Goal: Task Accomplishment & Management: Use online tool/utility

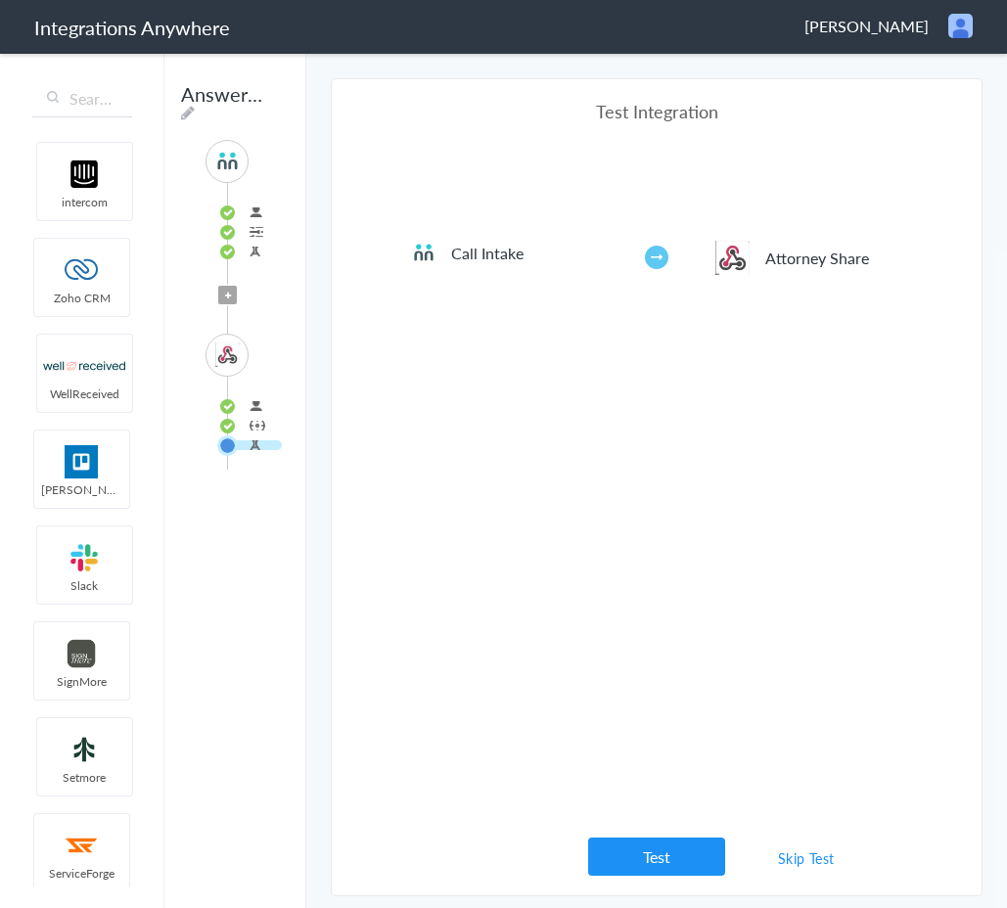
click at [885, 34] on span "[PERSON_NAME]" at bounding box center [867, 26] width 124 height 23
click at [902, 124] on section "Select Account 8001020322 Rename Delete (2 days ago) + connect Continue Setup S…" at bounding box center [657, 487] width 652 height 818
click at [907, 34] on span "[PERSON_NAME]" at bounding box center [867, 26] width 124 height 23
click at [903, 95] on li "Dashboard" at bounding box center [919, 100] width 135 height 29
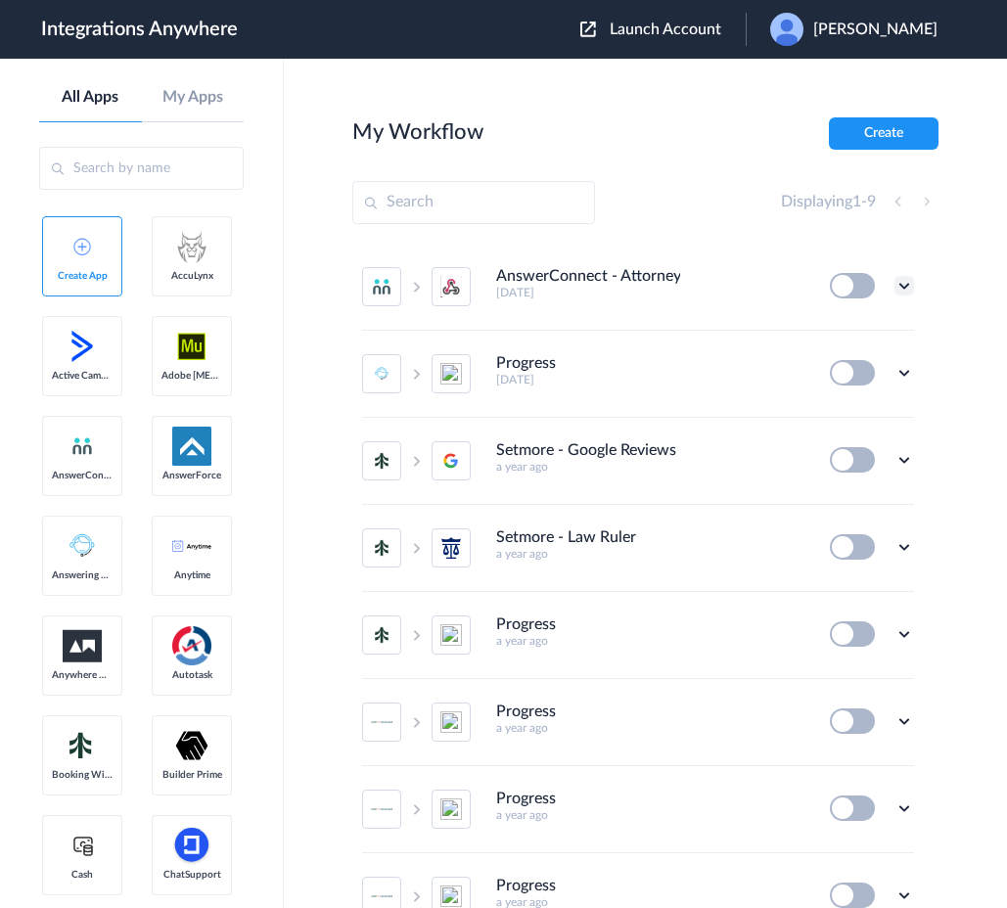
click at [903, 285] on icon at bounding box center [905, 286] width 20 height 20
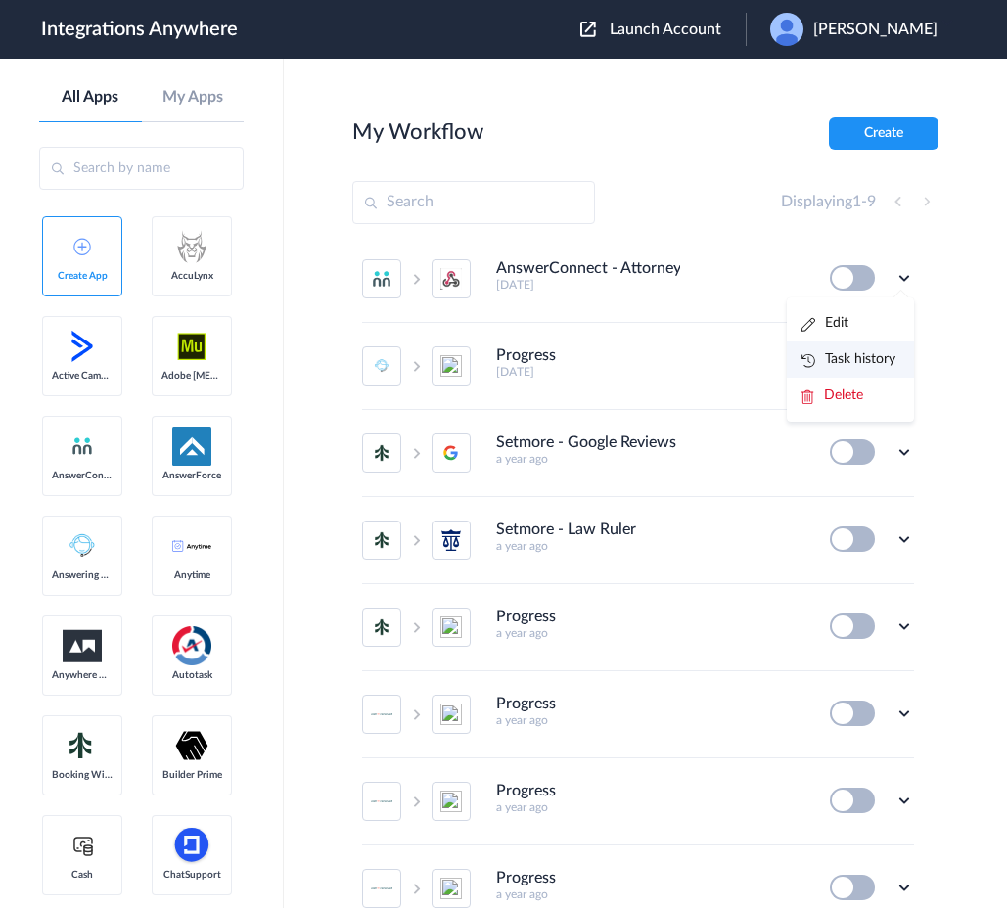
scroll to position [10, 0]
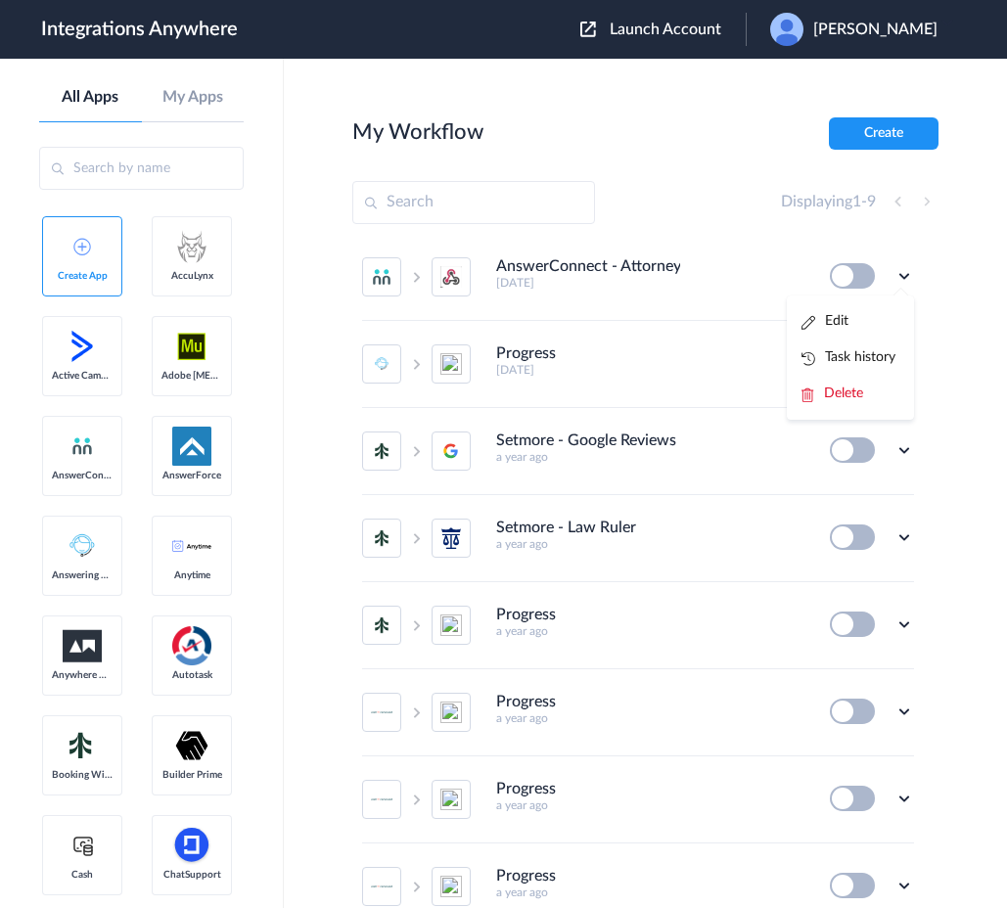
click at [633, 96] on main "My Workflow Create Displaying 1 - 9 AnswerConnect - Attorney Share [DATE] Edit …" at bounding box center [645, 484] width 723 height 850
click at [189, 108] on div "All Apps My Apps" at bounding box center [141, 105] width 205 height 34
click at [192, 104] on link "My Apps" at bounding box center [193, 97] width 103 height 19
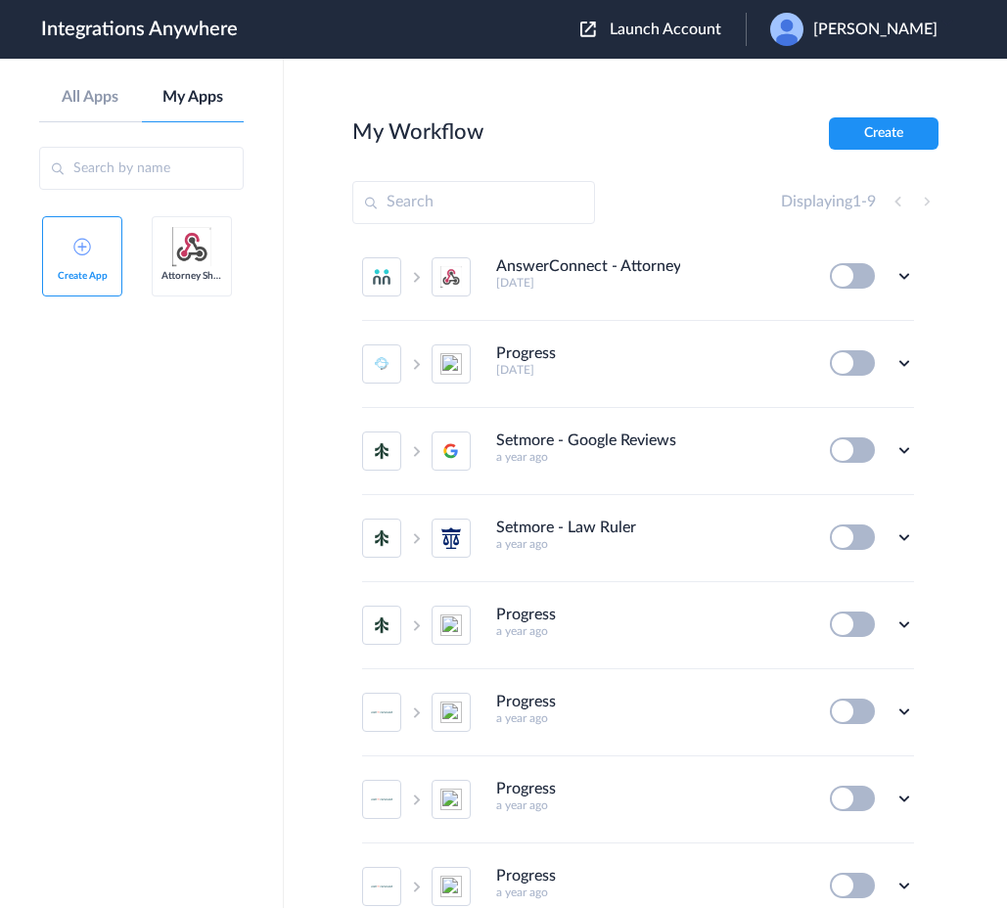
click at [205, 266] on link "Attorney Share" at bounding box center [192, 256] width 80 height 80
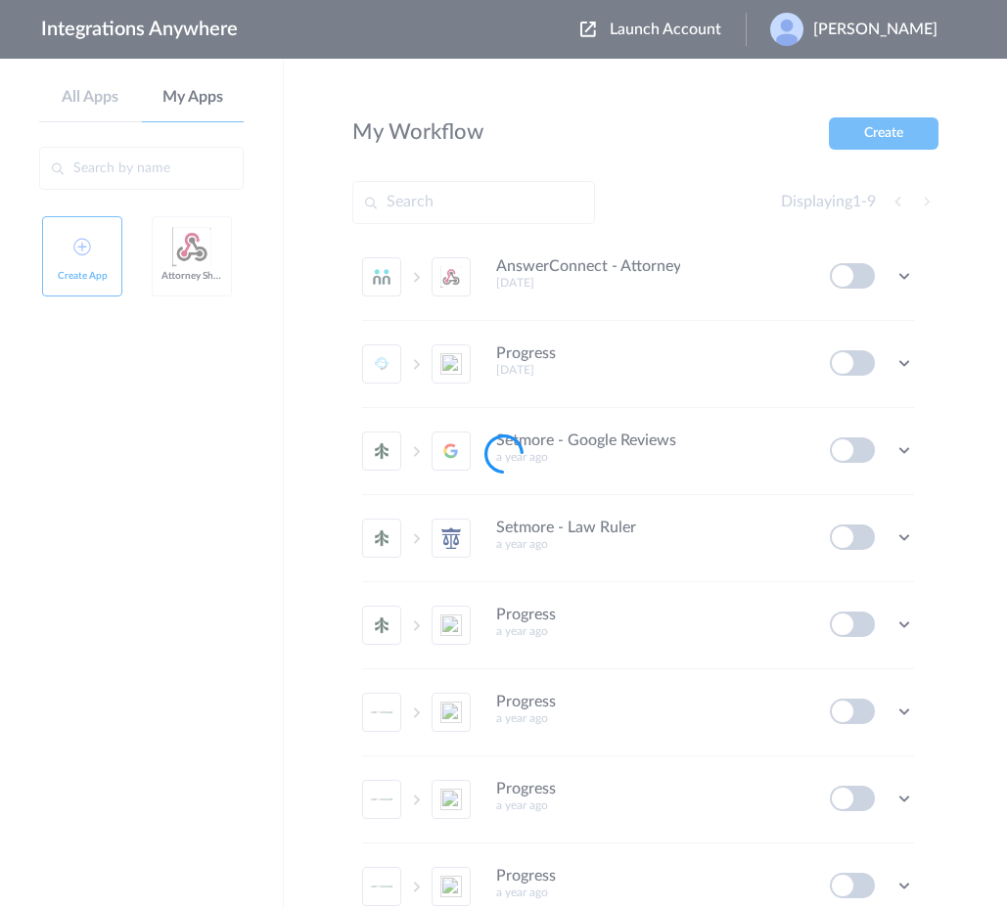
type input "Attorney Share"
type input "https://intake.attorneyshare.com/api/v1/connect"
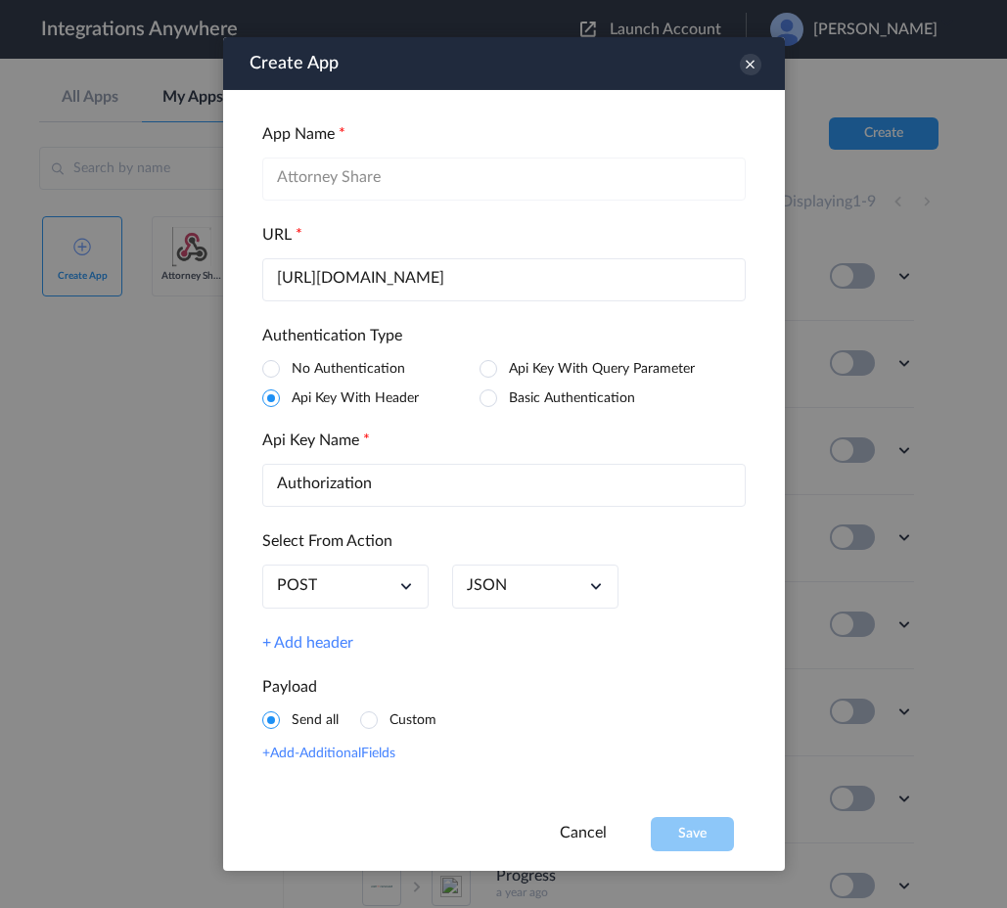
click at [369, 724] on span at bounding box center [369, 721] width 18 height 18
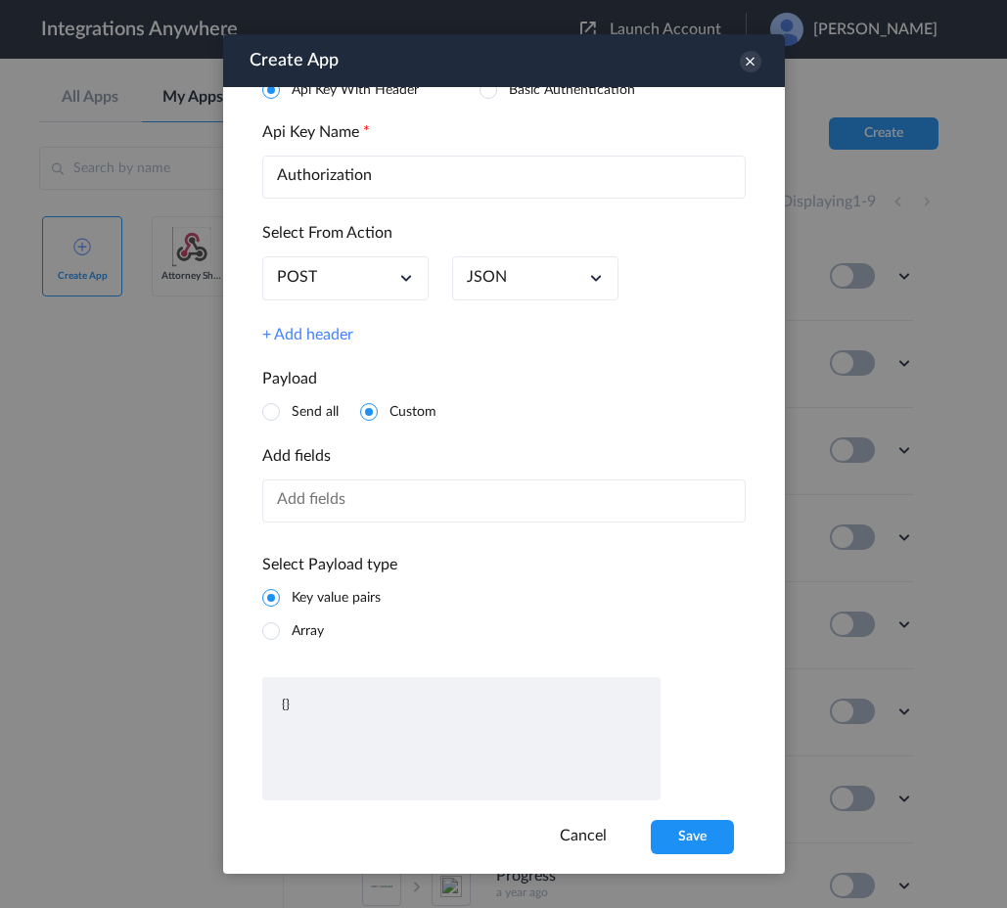
scroll to position [319, 0]
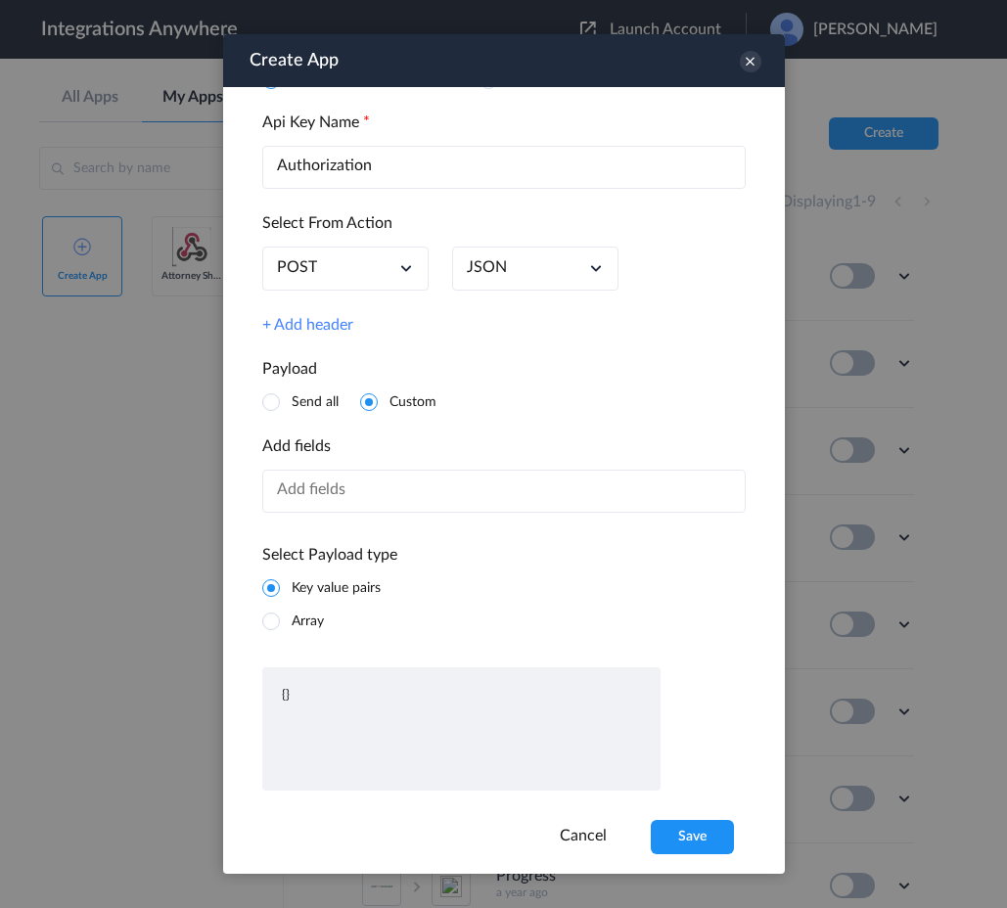
click at [371, 494] on input "text" at bounding box center [504, 491] width 484 height 43
click at [489, 490] on input "text" at bounding box center [504, 491] width 484 height 43
paste input "practiceArea"
type input "practiceArea"
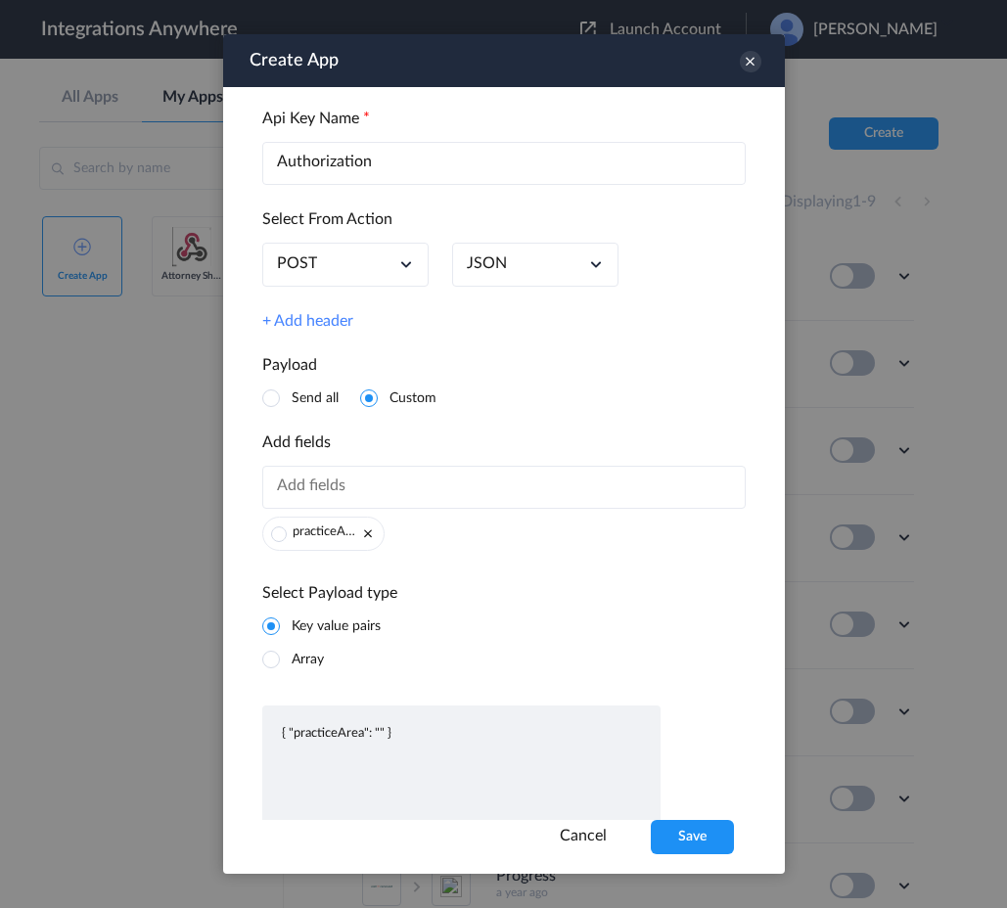
click at [280, 540] on span at bounding box center [279, 535] width 16 height 16
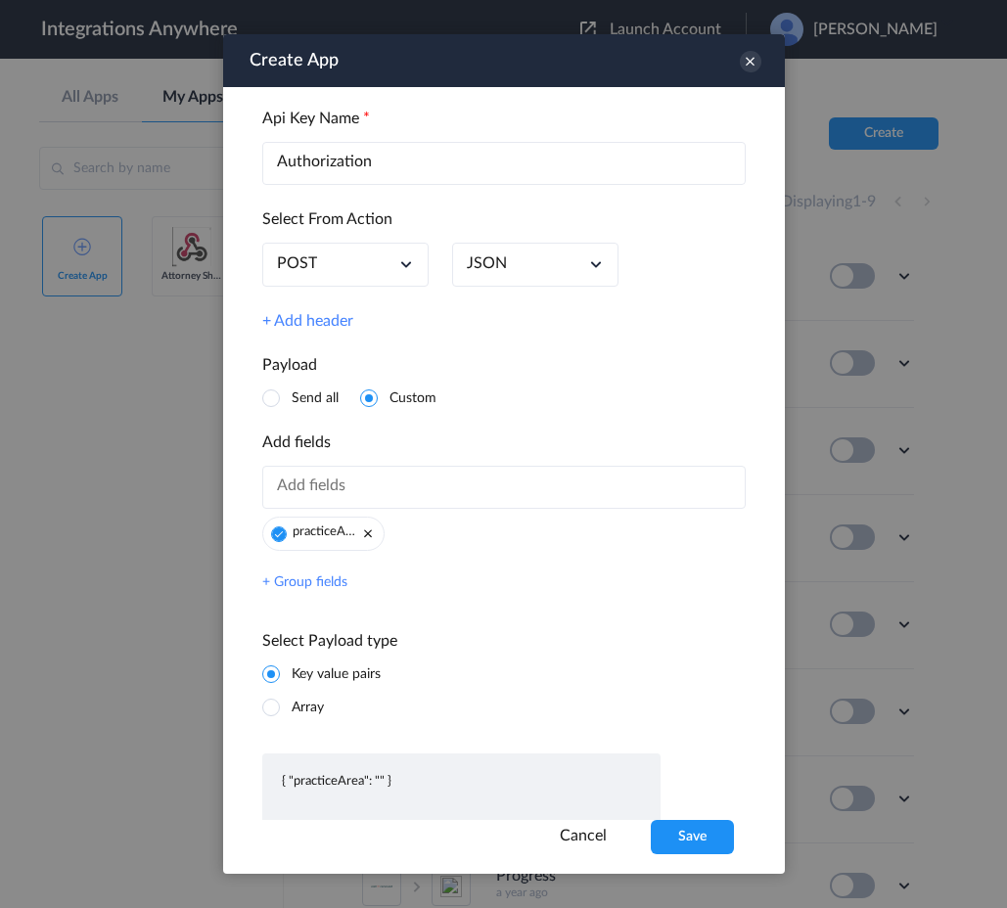
click at [296, 588] on link "+ Group fields" at bounding box center [304, 583] width 85 height 17
click at [413, 531] on ul "practiceArea" at bounding box center [504, 538] width 484 height 42
click at [344, 492] on input "text" at bounding box center [504, 487] width 484 height 43
click at [455, 492] on input "text" at bounding box center [504, 487] width 484 height 43
paste input "jurisdiction"
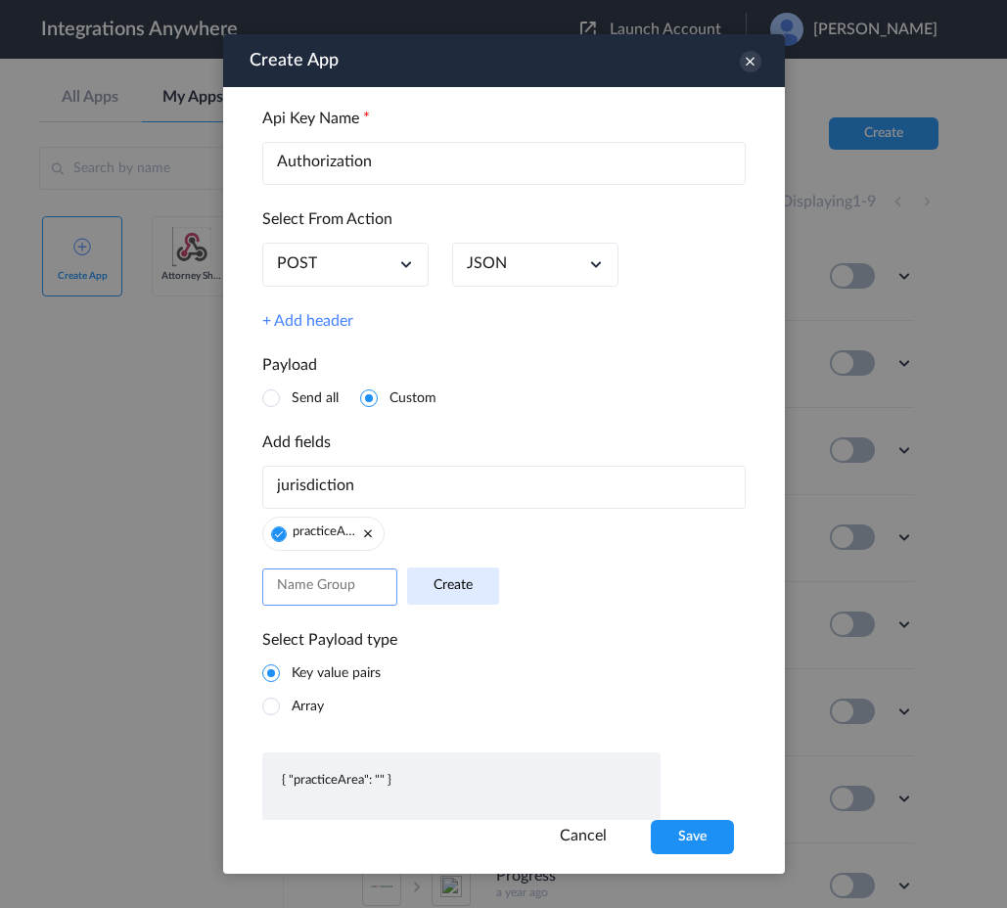
type input "jurisdiction"
click at [489, 486] on input "text" at bounding box center [504, 487] width 484 height 43
paste input "incidentDate"
type input "incidentDate"
click at [478, 498] on input "text" at bounding box center [504, 487] width 484 height 43
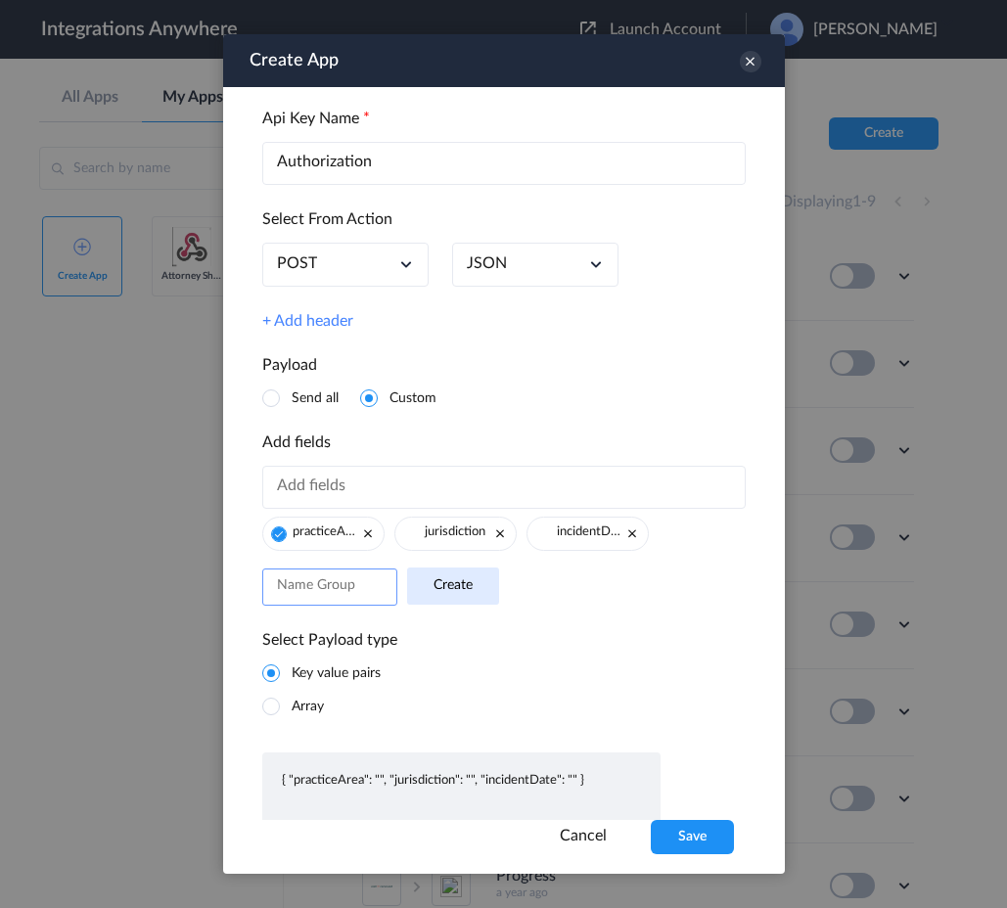
paste input "processStage"
type input "processStage"
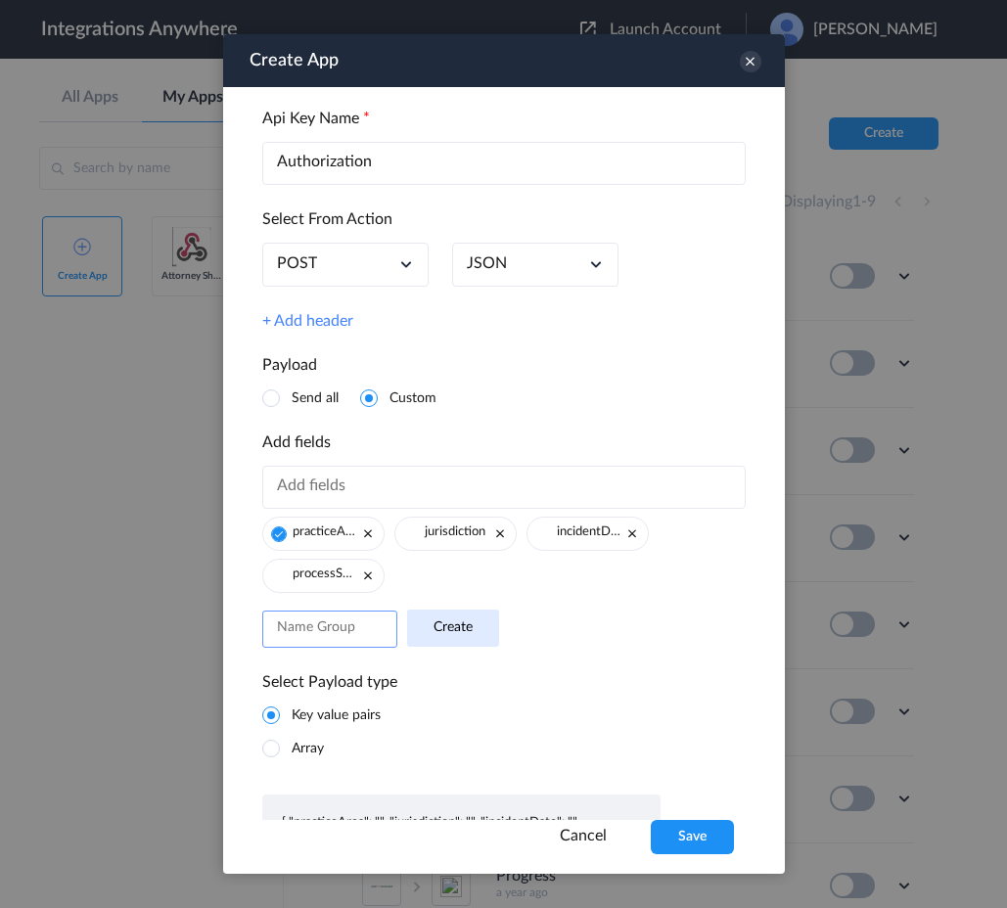
click at [271, 536] on span at bounding box center [279, 535] width 16 height 16
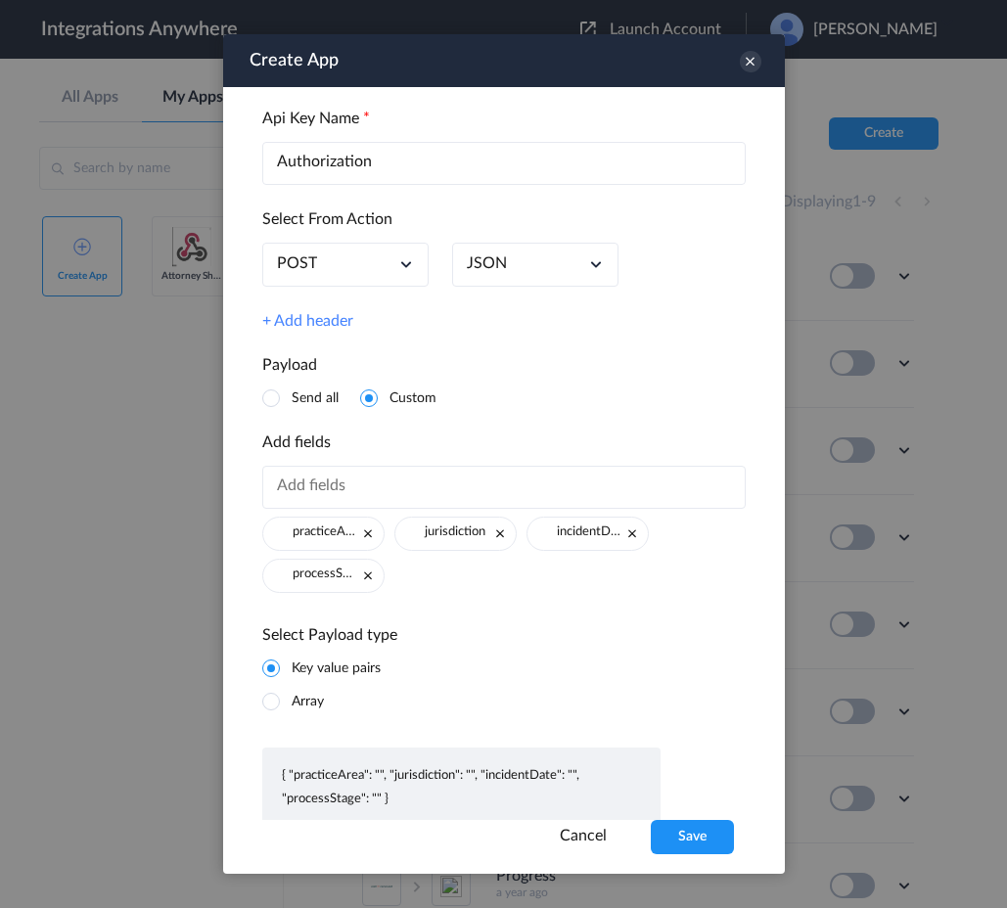
click at [519, 494] on input "text" at bounding box center [504, 487] width 484 height 43
click at [397, 485] on input "text" at bounding box center [504, 487] width 484 height 43
paste input "fee"
type input "fee"
paste input "summary"
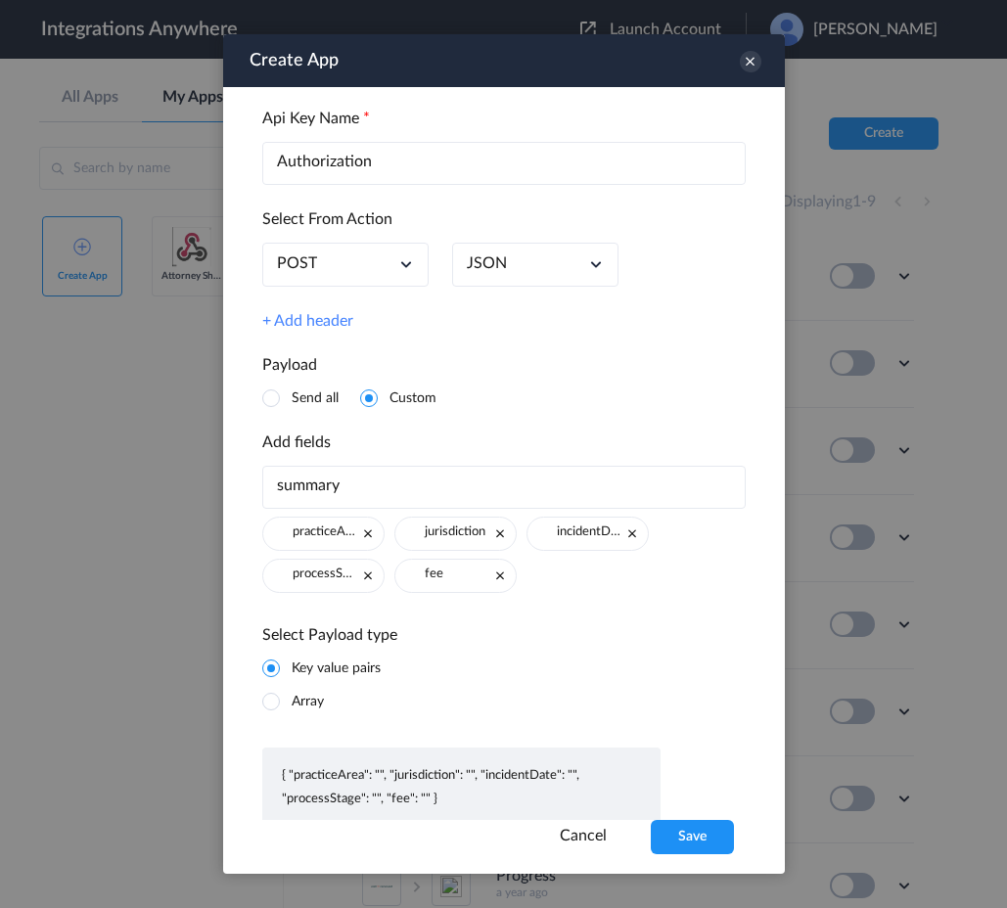
type input "summary"
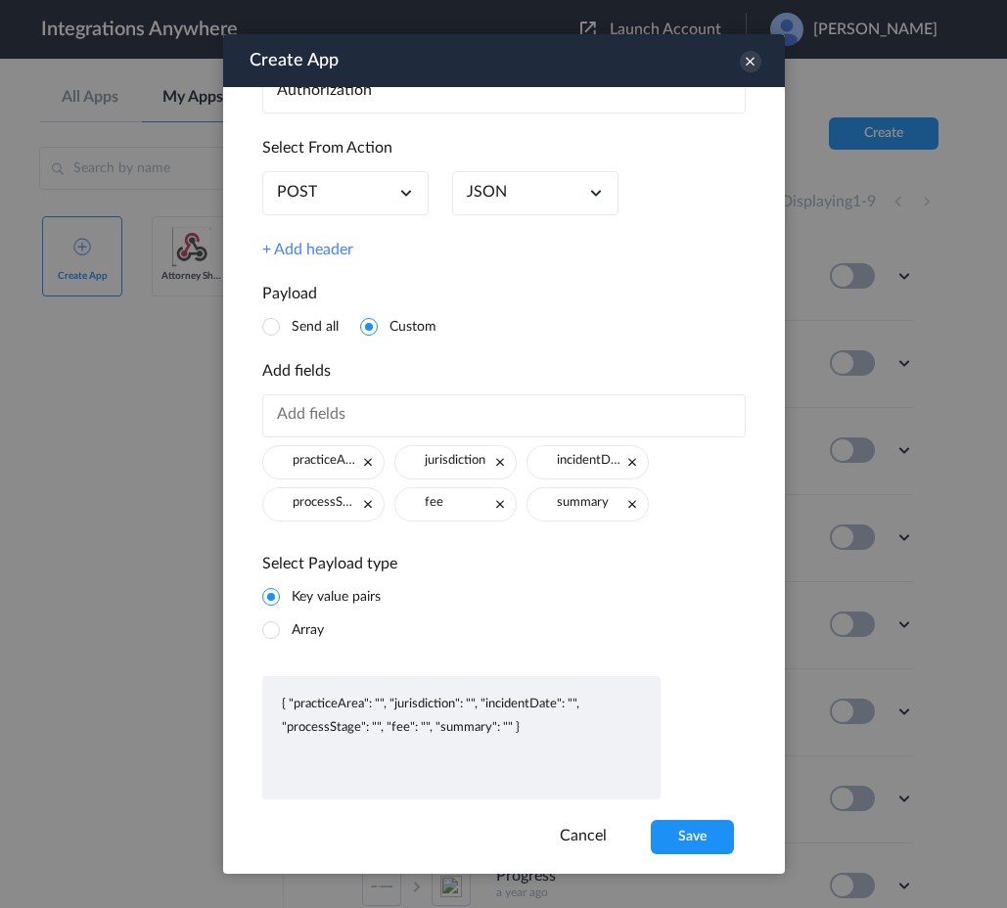
scroll to position [391, 0]
click at [381, 708] on p "{ "practiceArea": "", "jurisdiction": "", "incidentDate": "", "processStage": "…" at bounding box center [461, 715] width 359 height 47
click at [377, 707] on p "{ "practiceArea": "", "jurisdiction": "", "incidentDate": "", "processStage": "…" at bounding box center [461, 715] width 359 height 47
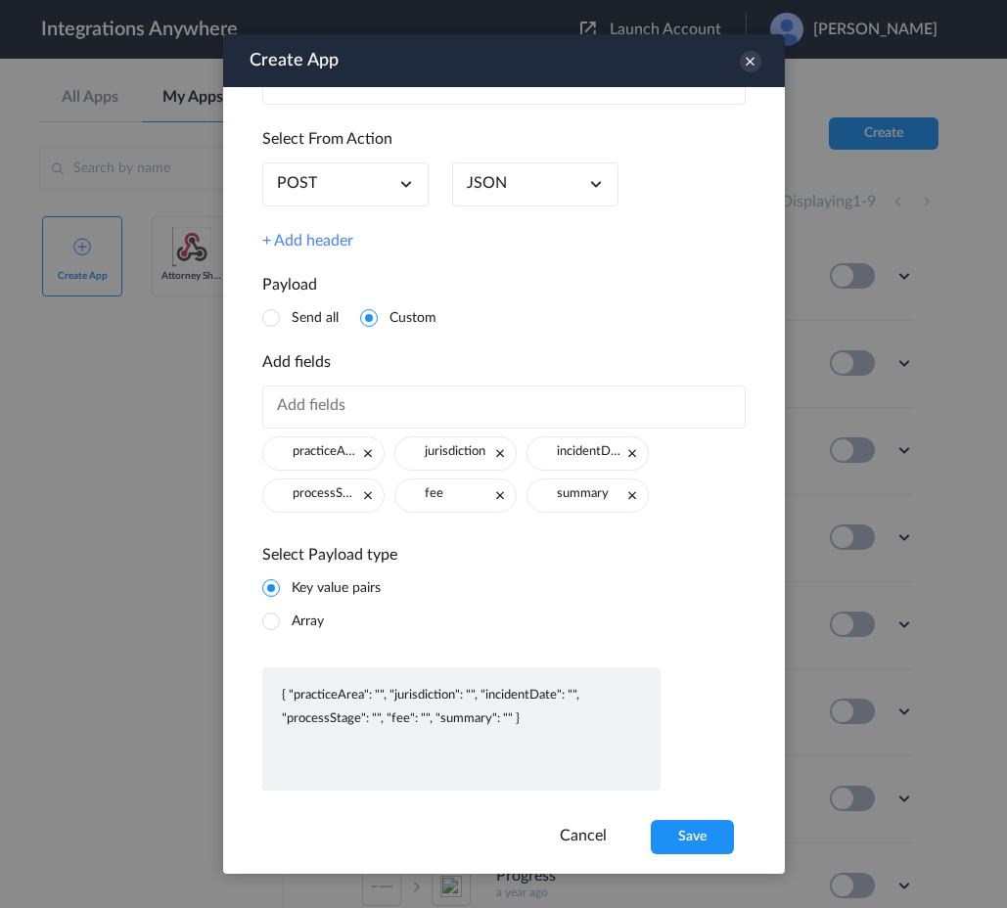
click at [479, 410] on input "text" at bounding box center [504, 407] width 484 height 43
paste input "leadContactInfo"
type input "leadContactInfo"
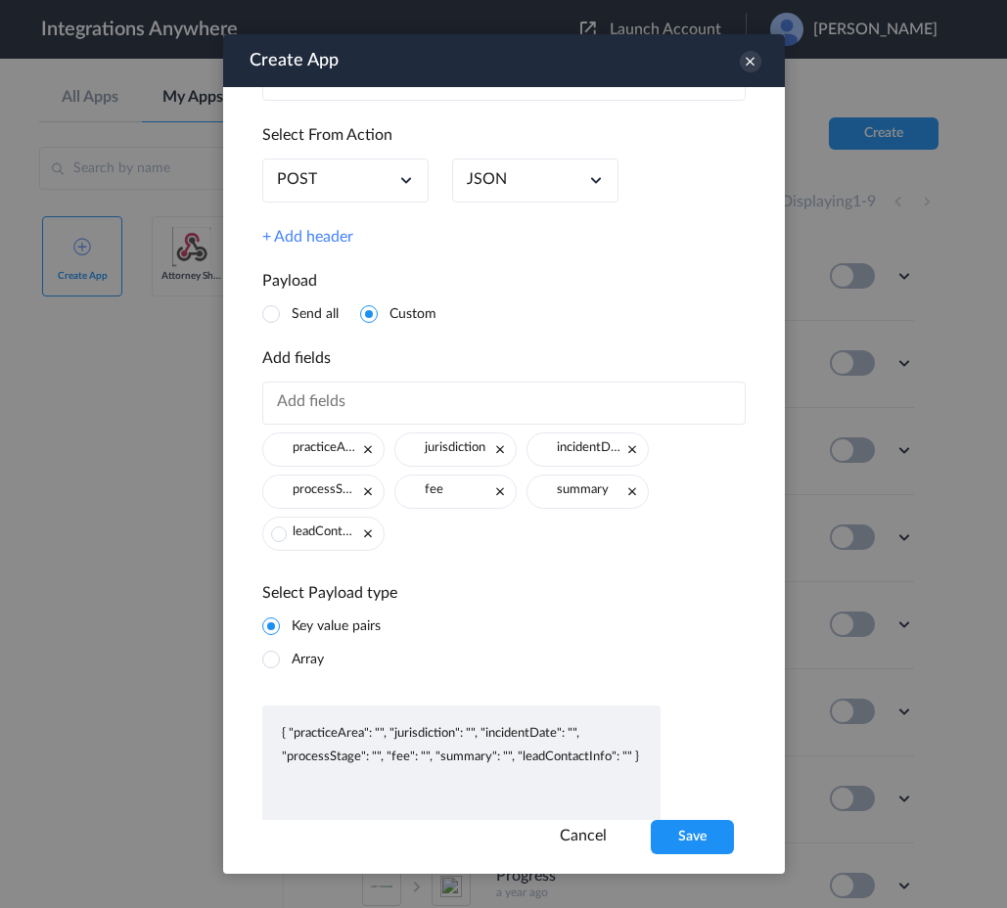
click at [273, 546] on li "leadContactInfo" at bounding box center [323, 534] width 122 height 34
click at [278, 538] on span at bounding box center [279, 535] width 16 height 16
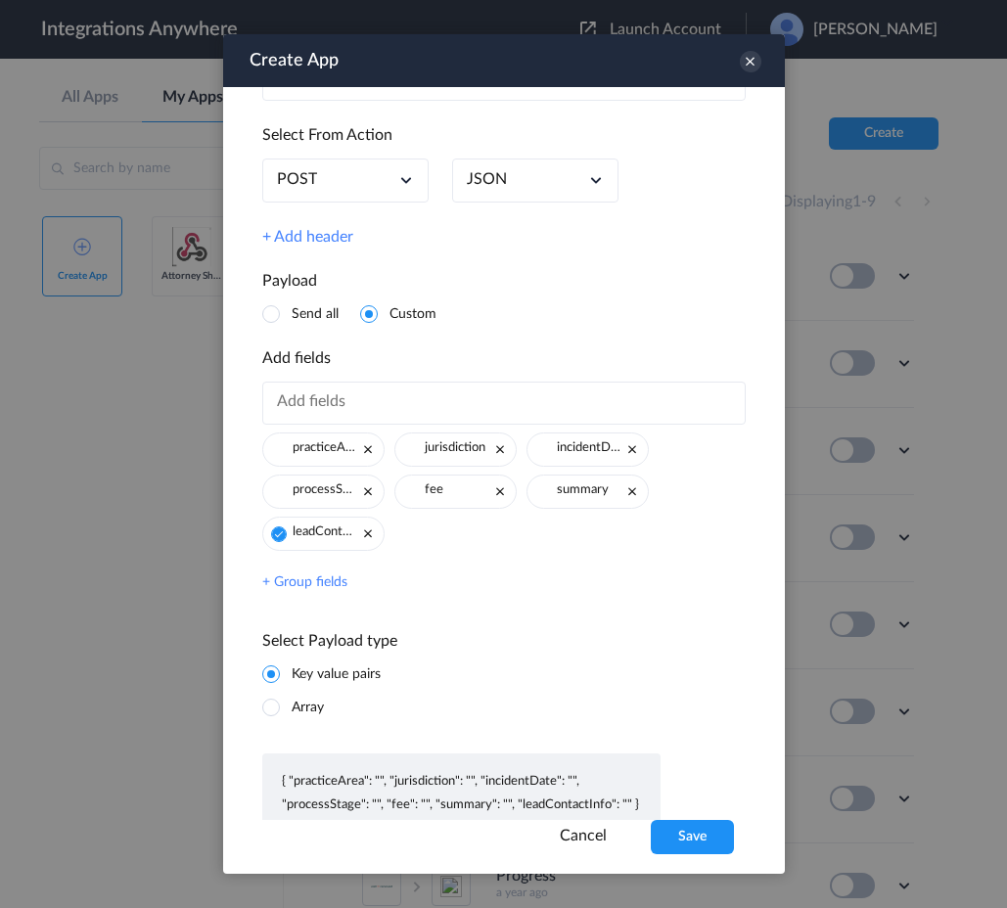
click at [313, 591] on link "+ Group fields" at bounding box center [304, 583] width 85 height 17
click at [358, 597] on input "text" at bounding box center [329, 587] width 135 height 37
paste input "firstName"
type input "firstName"
click at [450, 586] on button "Create" at bounding box center [453, 586] width 92 height 37
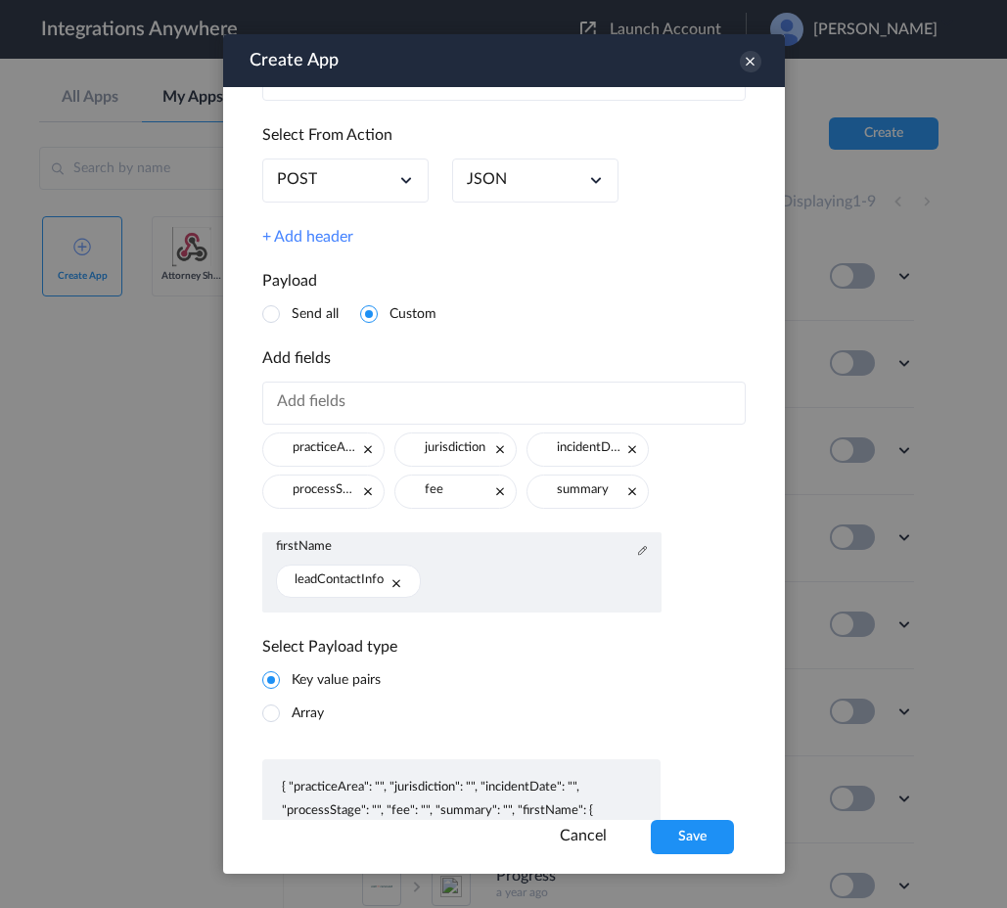
click at [395, 587] on icon at bounding box center [397, 584] width 12 height 12
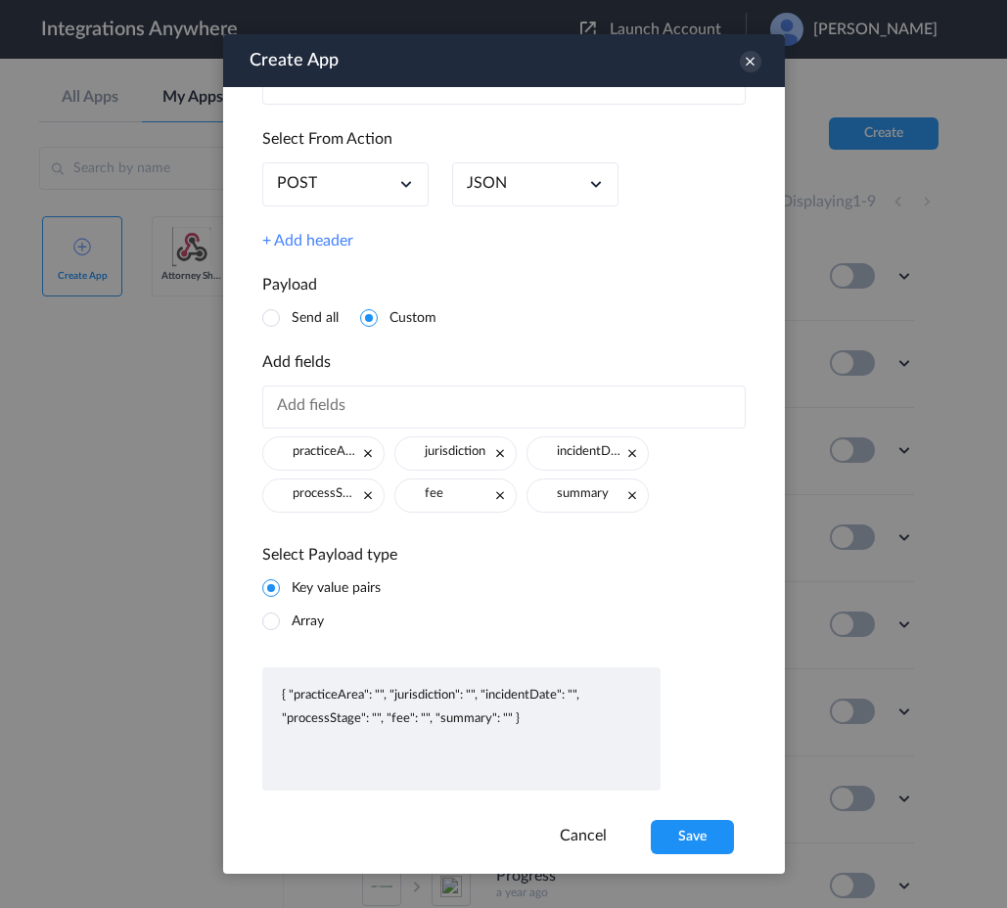
click at [400, 413] on input "text" at bounding box center [504, 407] width 484 height 43
paste input "firstName"
type input "firstName"
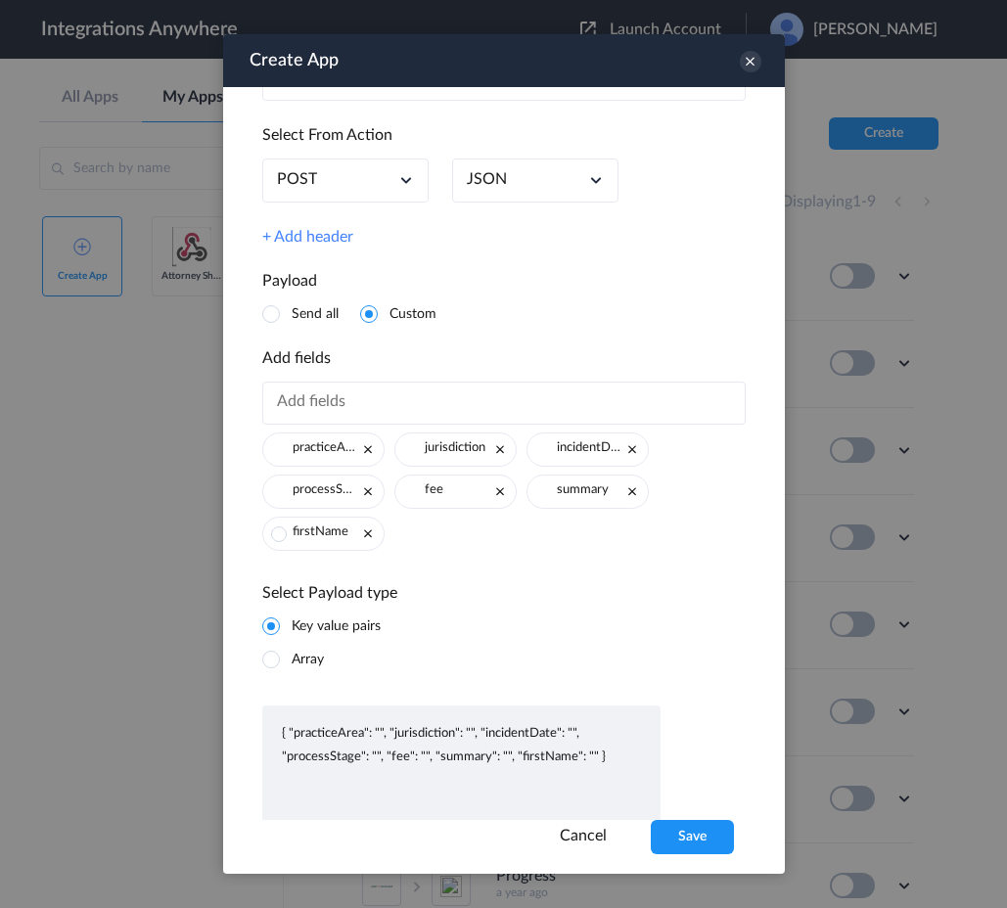
click at [281, 538] on span at bounding box center [279, 535] width 16 height 16
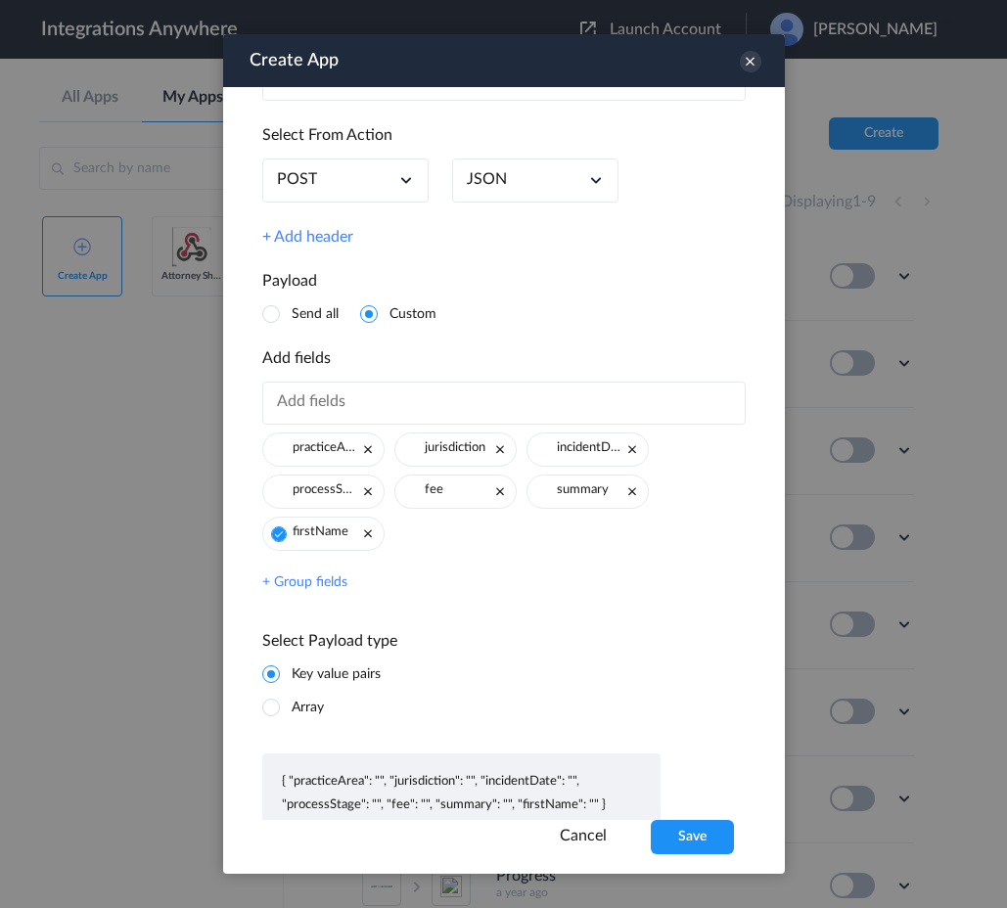
click at [313, 589] on link "+ Group fields" at bounding box center [304, 583] width 85 height 17
click at [330, 595] on input "text" at bounding box center [329, 587] width 135 height 37
paste input "leadContactInfo"
type input "leadContactInfo"
click at [455, 590] on button "Create" at bounding box center [453, 586] width 92 height 37
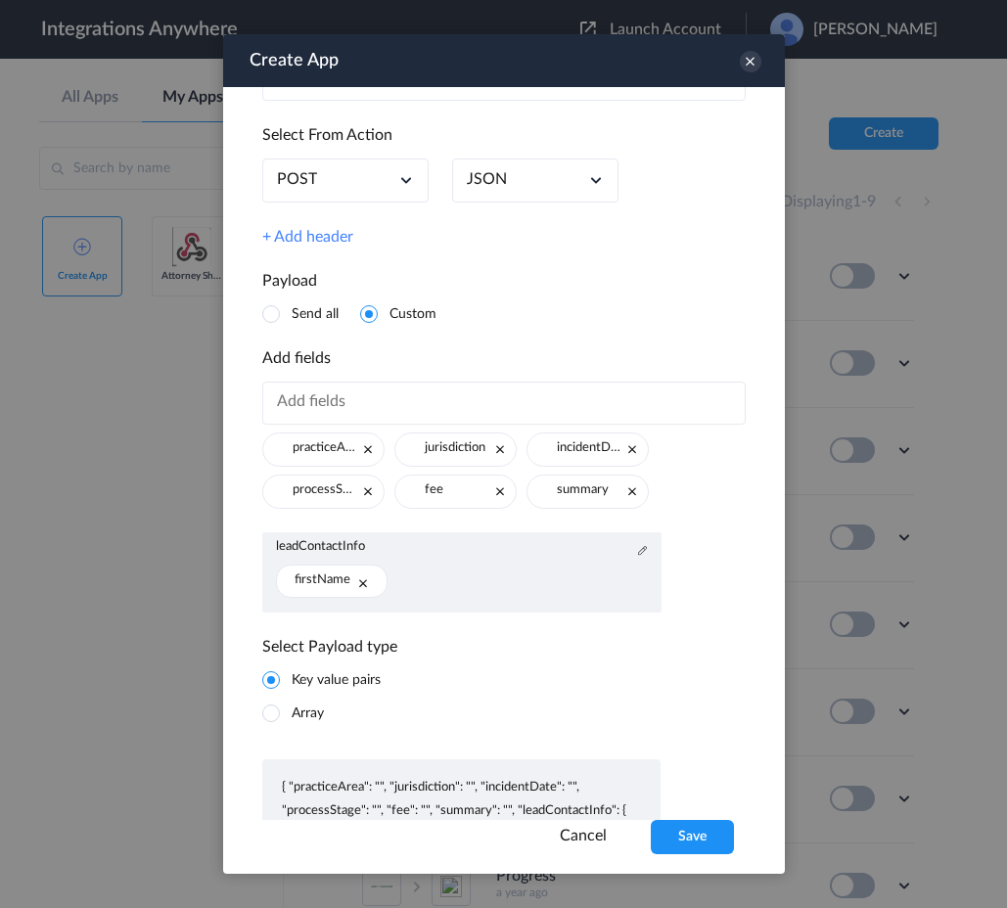
scroll to position [497, 0]
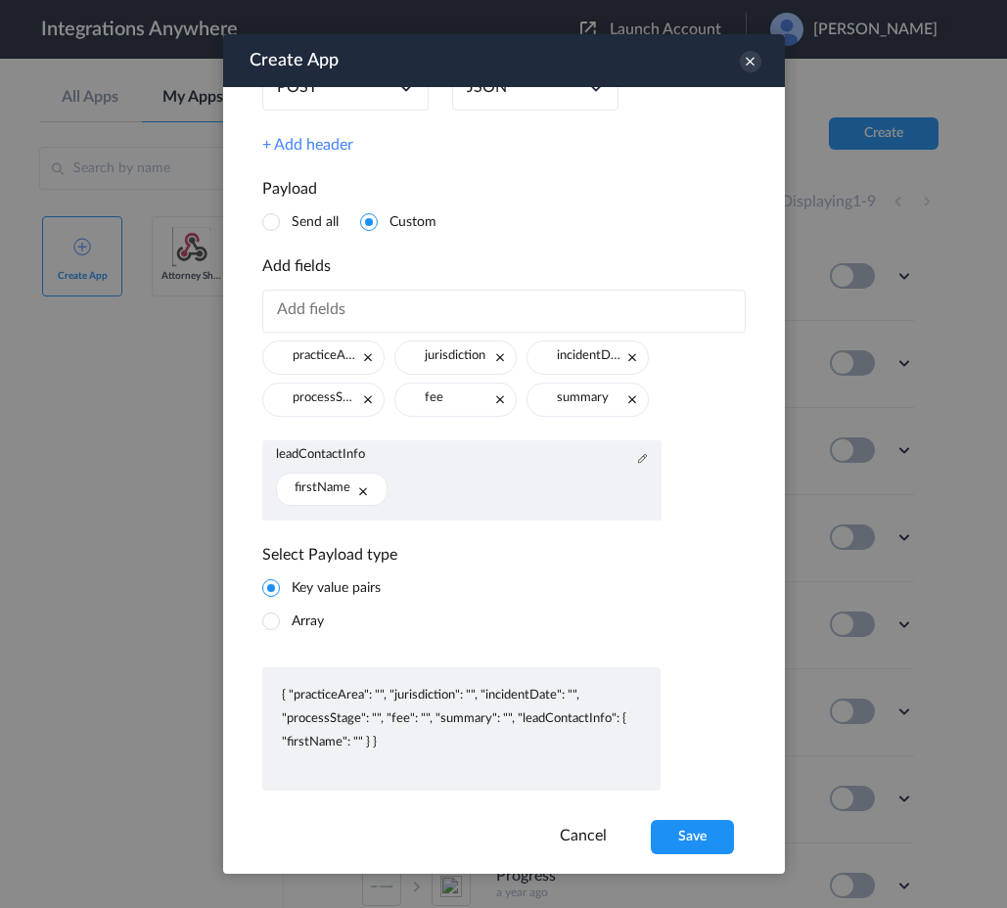
click at [424, 480] on ul "firstName" at bounding box center [462, 493] width 372 height 41
click at [408, 493] on ul "firstName" at bounding box center [462, 493] width 372 height 41
click at [363, 492] on icon at bounding box center [363, 492] width 12 height 12
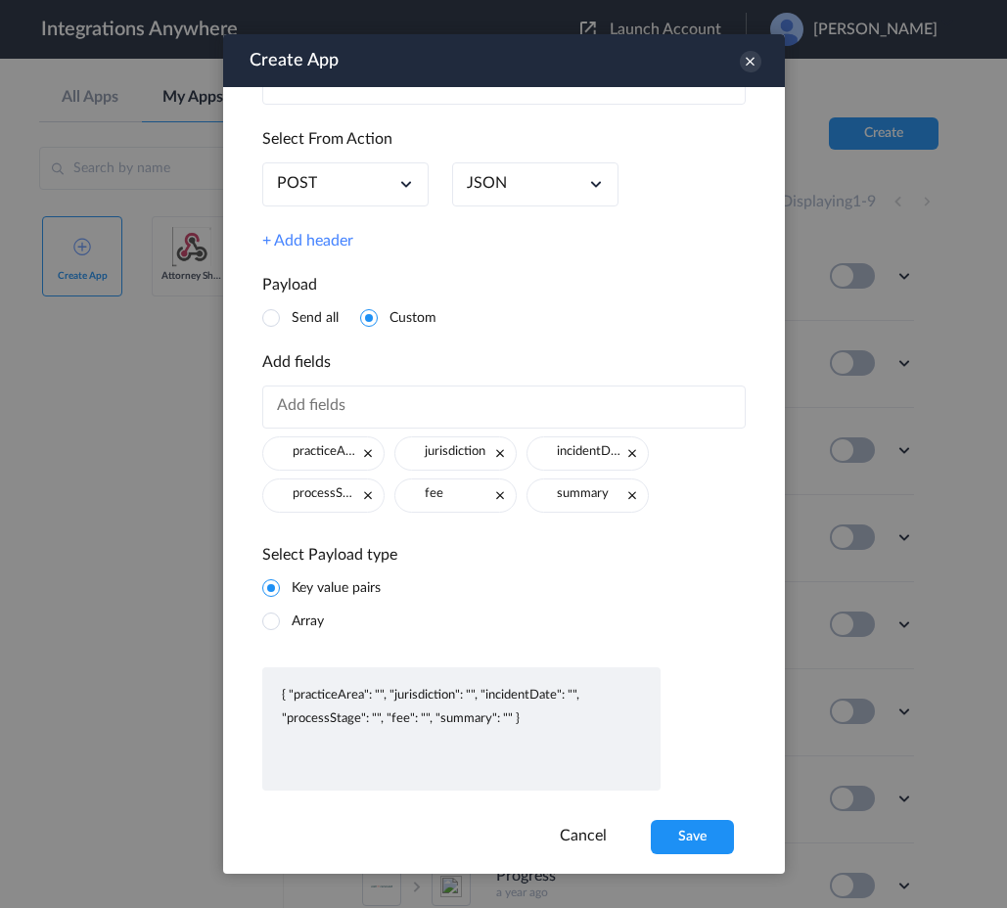
scroll to position [403, 0]
click at [412, 413] on input "text" at bounding box center [504, 407] width 484 height 43
paste input "lastName"
type input "lastName"
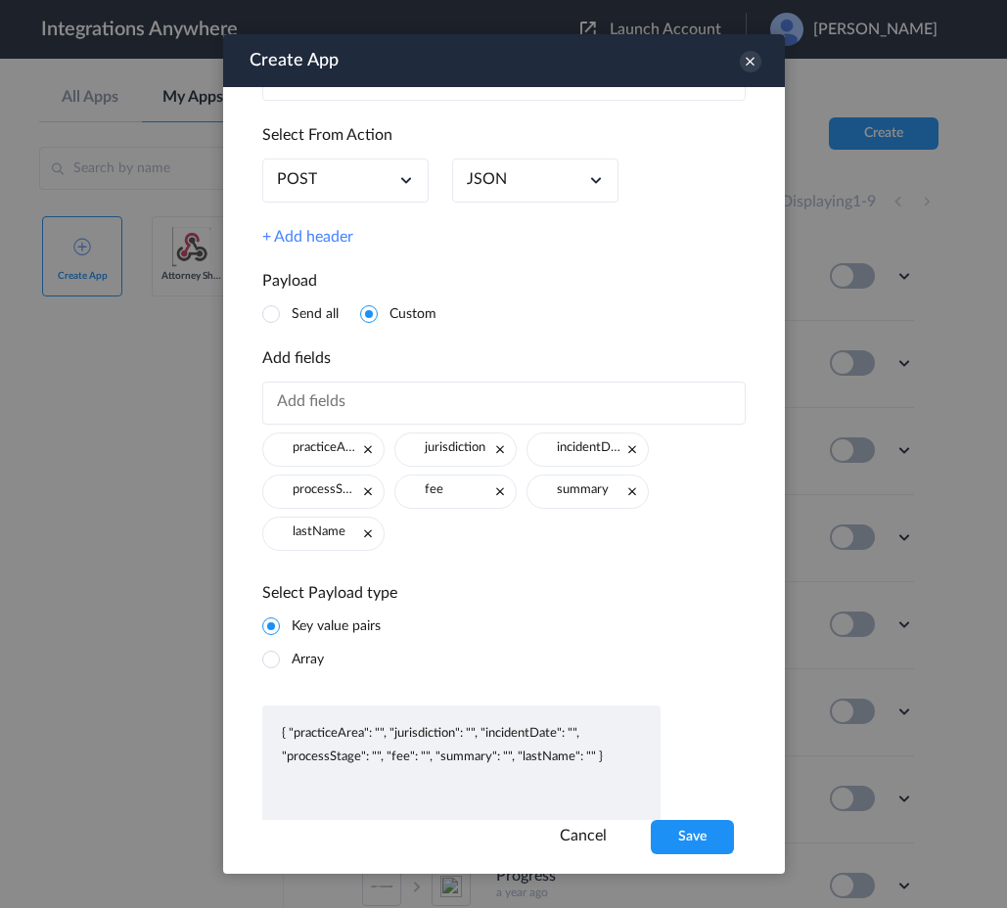
paste input "firstName"
type input "firstName"
click at [396, 405] on input "text" at bounding box center [504, 403] width 484 height 43
paste input "email"
type input "email"
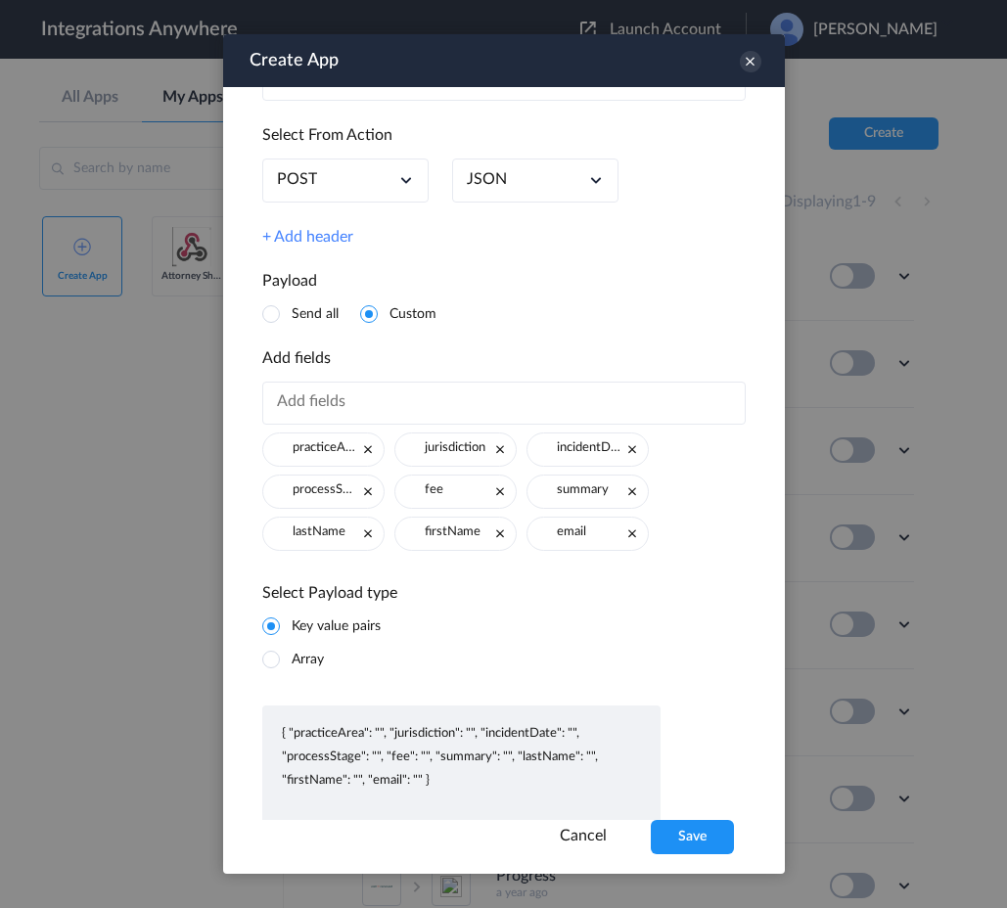
click at [402, 407] on input "text" at bounding box center [504, 403] width 484 height 43
paste input "phone"
type input "phone"
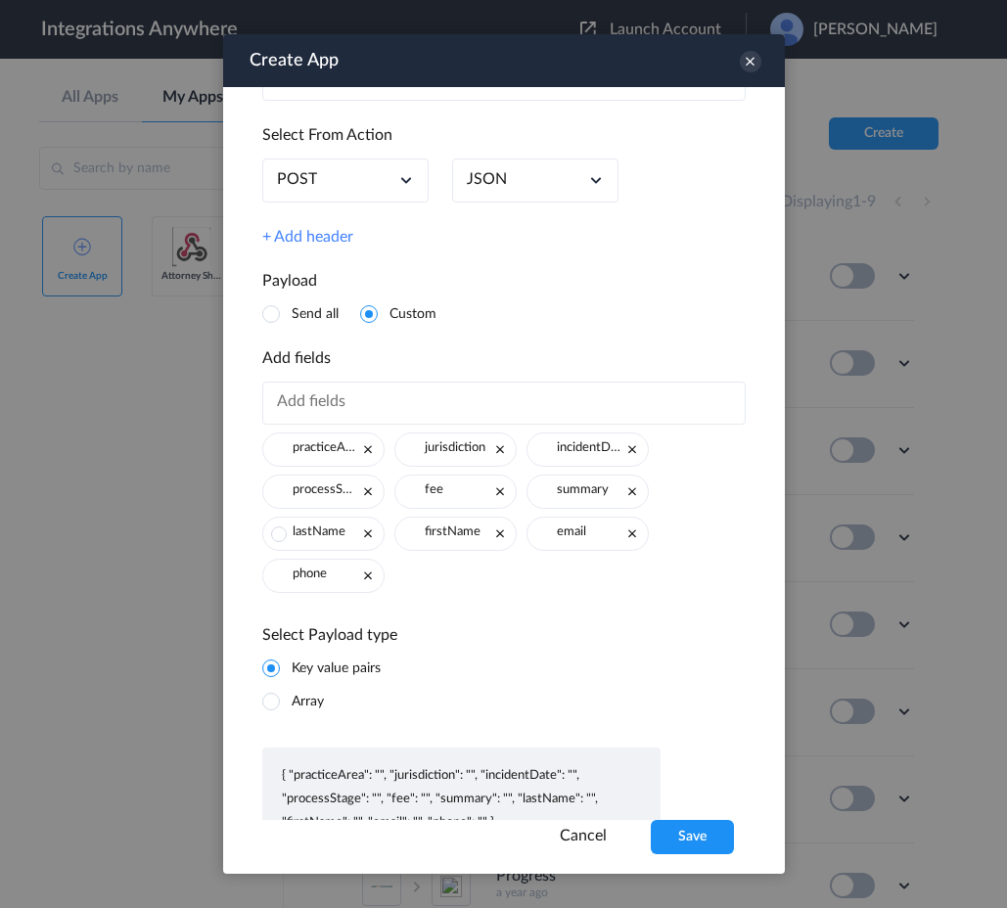
click at [277, 537] on span at bounding box center [279, 535] width 16 height 16
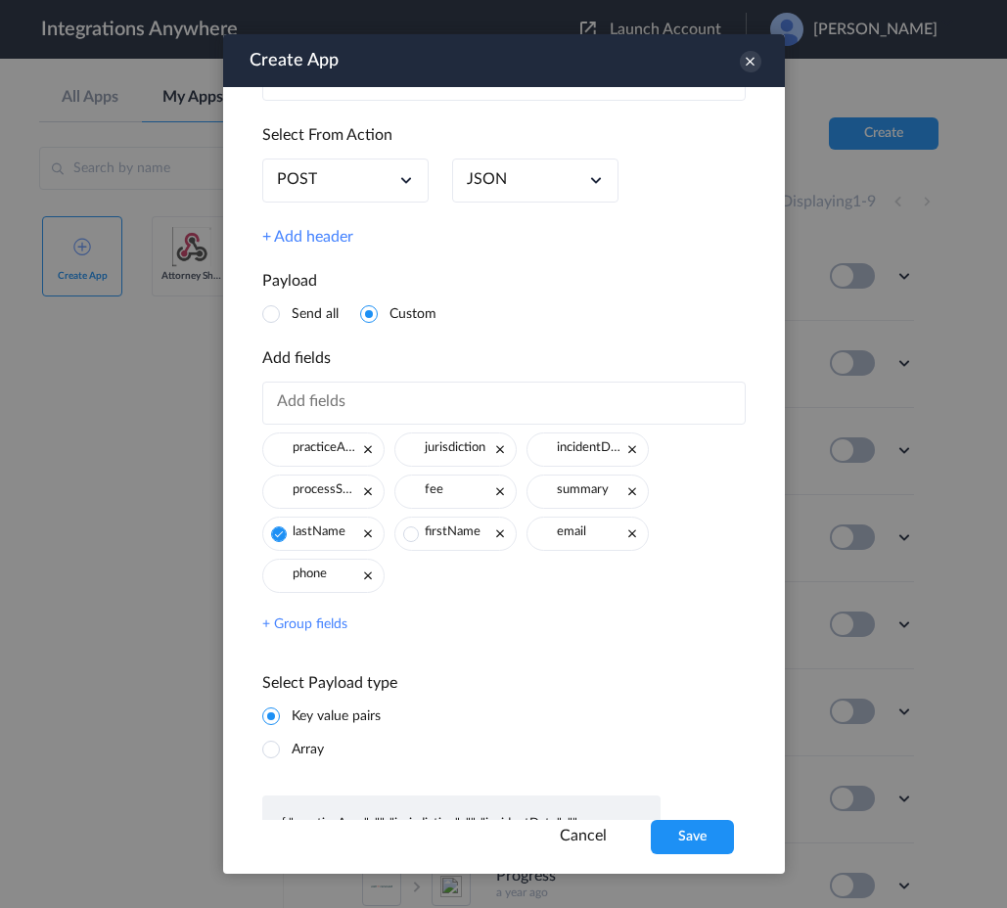
click at [418, 532] on li "firstName" at bounding box center [455, 534] width 122 height 34
click at [404, 535] on span at bounding box center [411, 535] width 16 height 16
click at [546, 536] on span at bounding box center [543, 535] width 16 height 16
click at [280, 579] on span at bounding box center [279, 577] width 16 height 16
click at [306, 627] on link "+ Group fields" at bounding box center [304, 625] width 85 height 17
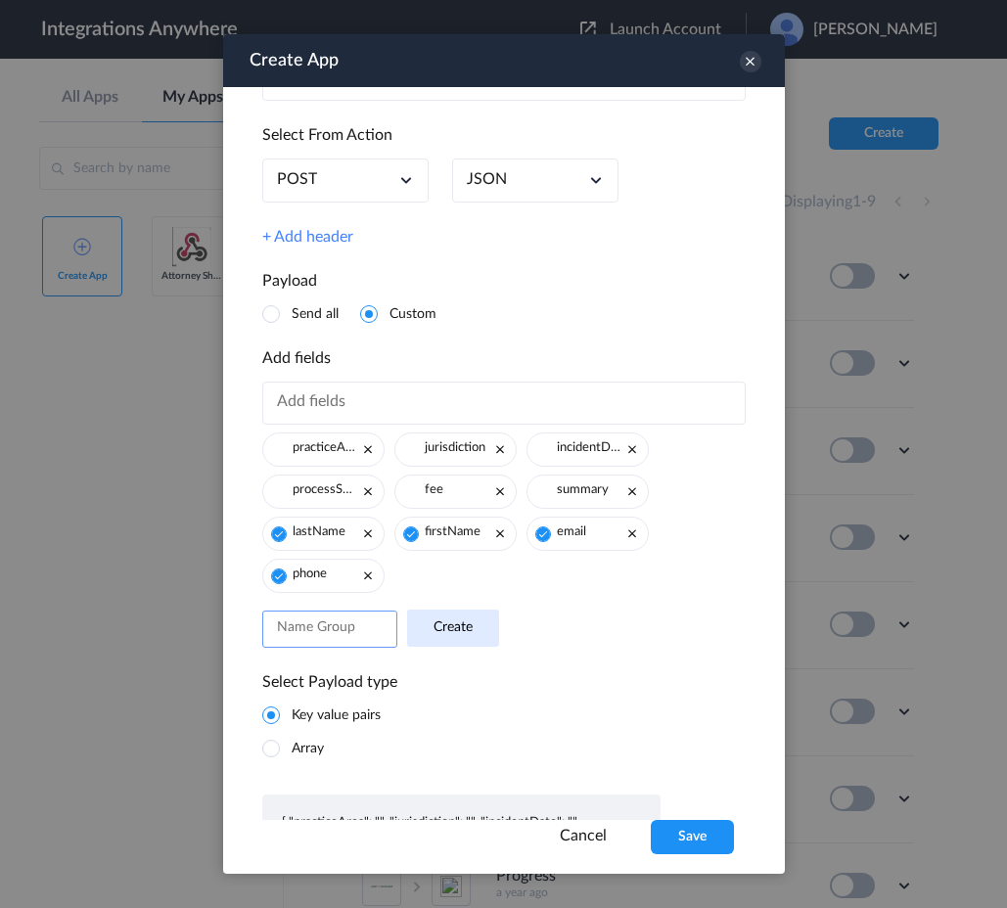
click at [321, 633] on input "text" at bounding box center [329, 629] width 135 height 37
paste input "leadContactInfo"
type input "leadContactInfo"
click at [427, 636] on button "Create" at bounding box center [453, 628] width 92 height 37
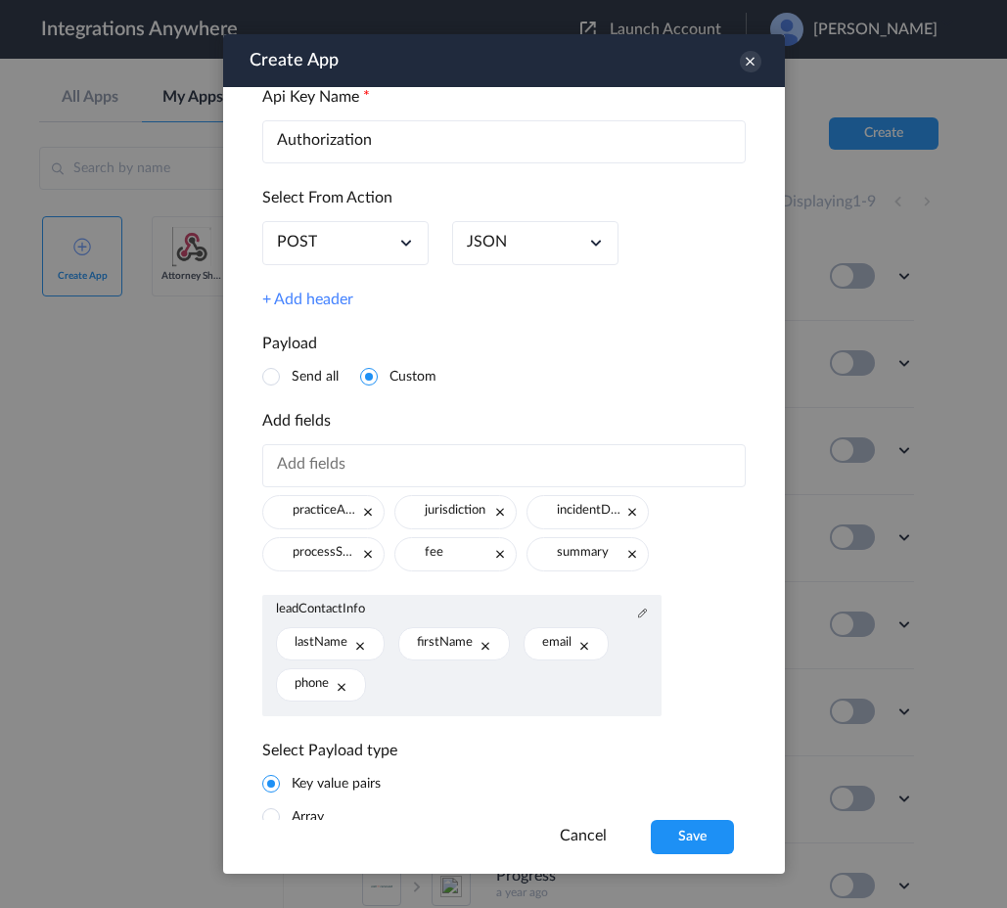
scroll to position [471, 0]
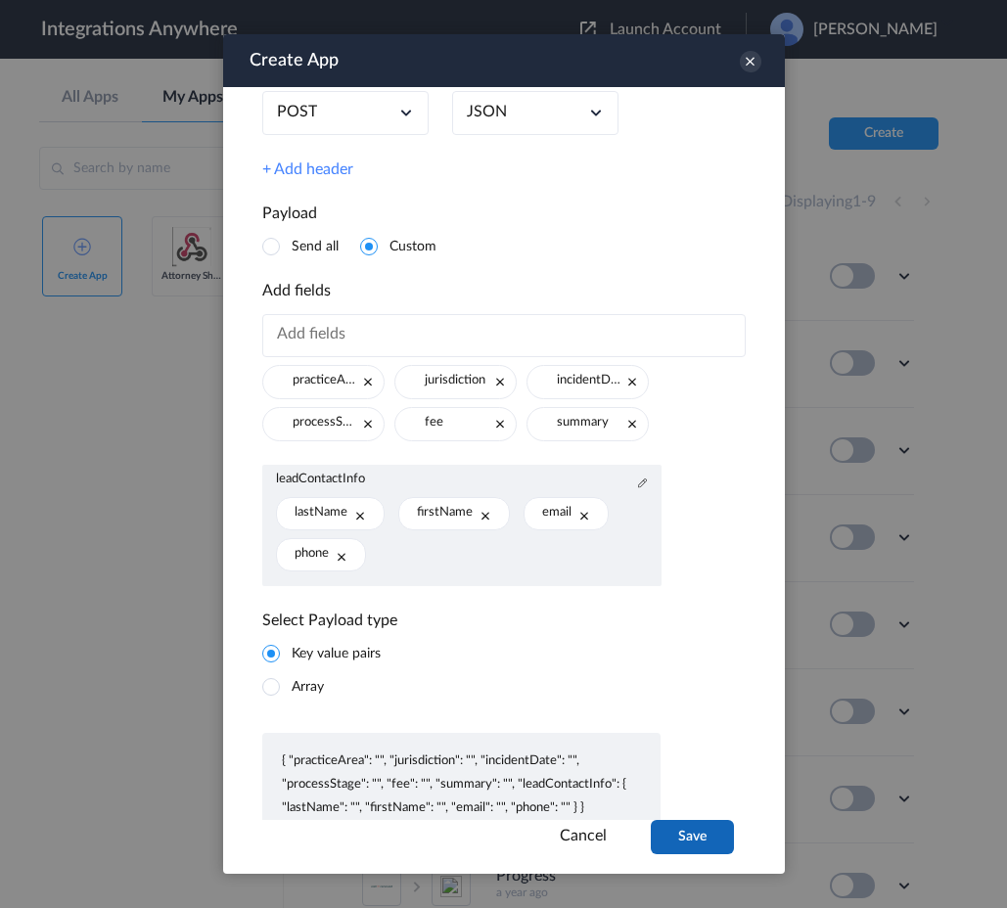
click at [686, 842] on button "Save" at bounding box center [692, 837] width 83 height 34
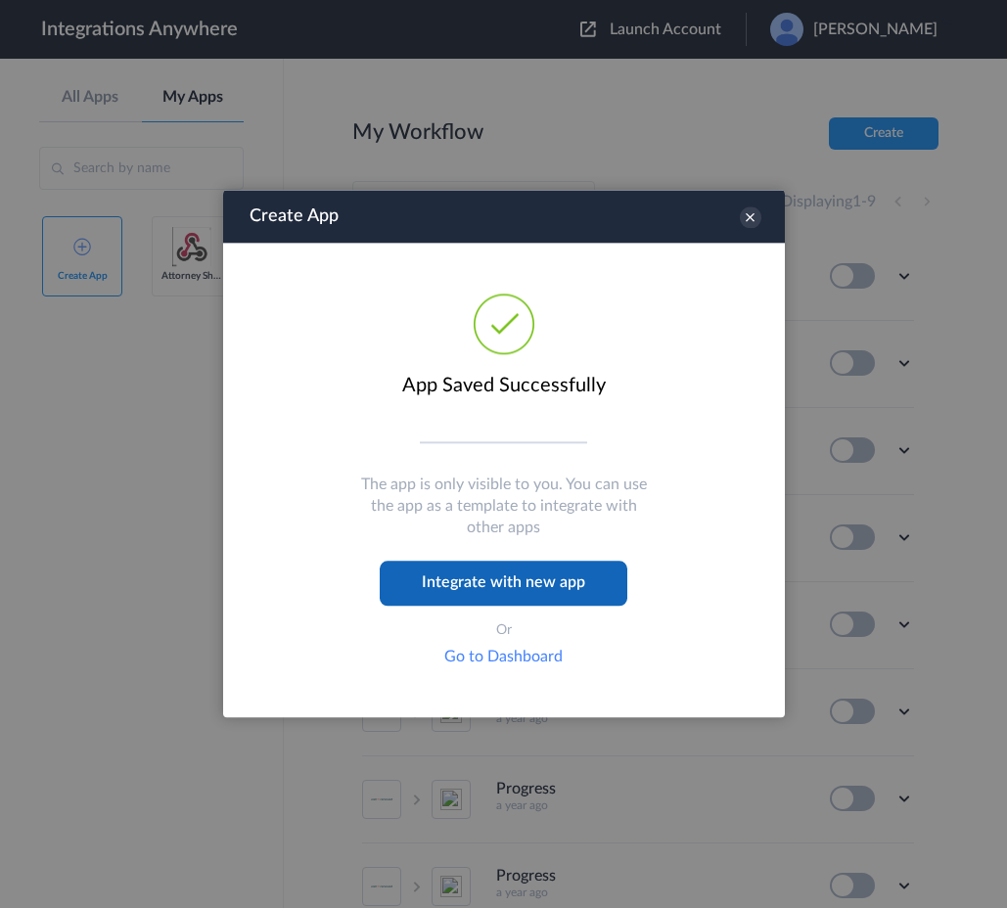
click at [572, 593] on button "Integrate with new app" at bounding box center [504, 584] width 248 height 45
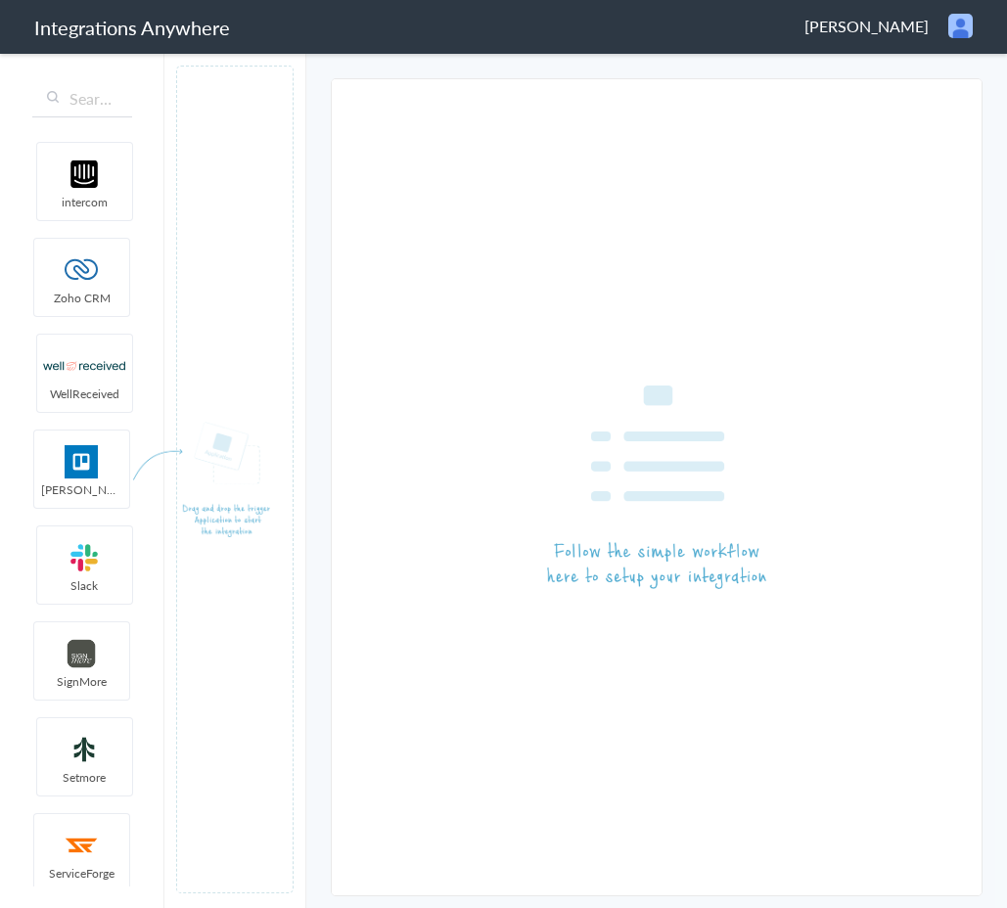
click at [964, 38] on header "Integrations Anywhere Dennis David Logout Dashboard" at bounding box center [503, 27] width 1007 height 54
click at [957, 34] on img at bounding box center [960, 26] width 24 height 24
click at [922, 105] on li "Dashboard" at bounding box center [919, 100] width 135 height 29
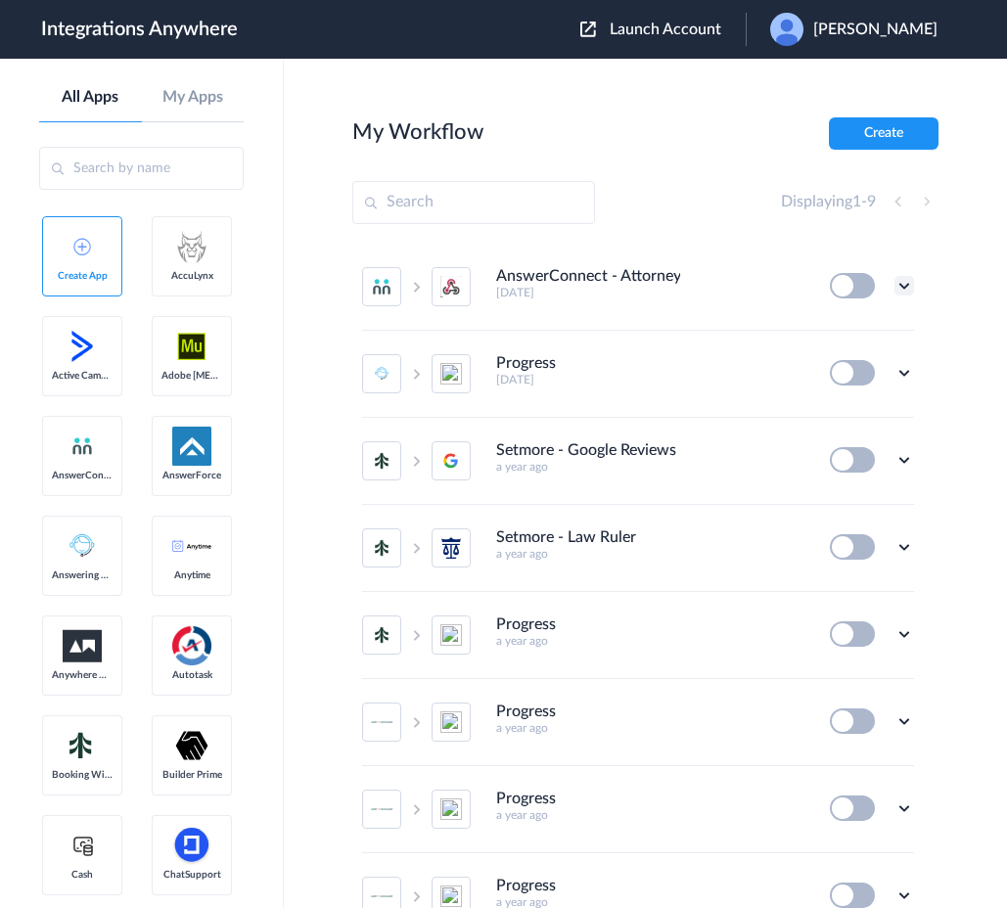
click at [905, 290] on icon at bounding box center [905, 286] width 20 height 20
click at [874, 326] on li "Edit" at bounding box center [850, 331] width 127 height 36
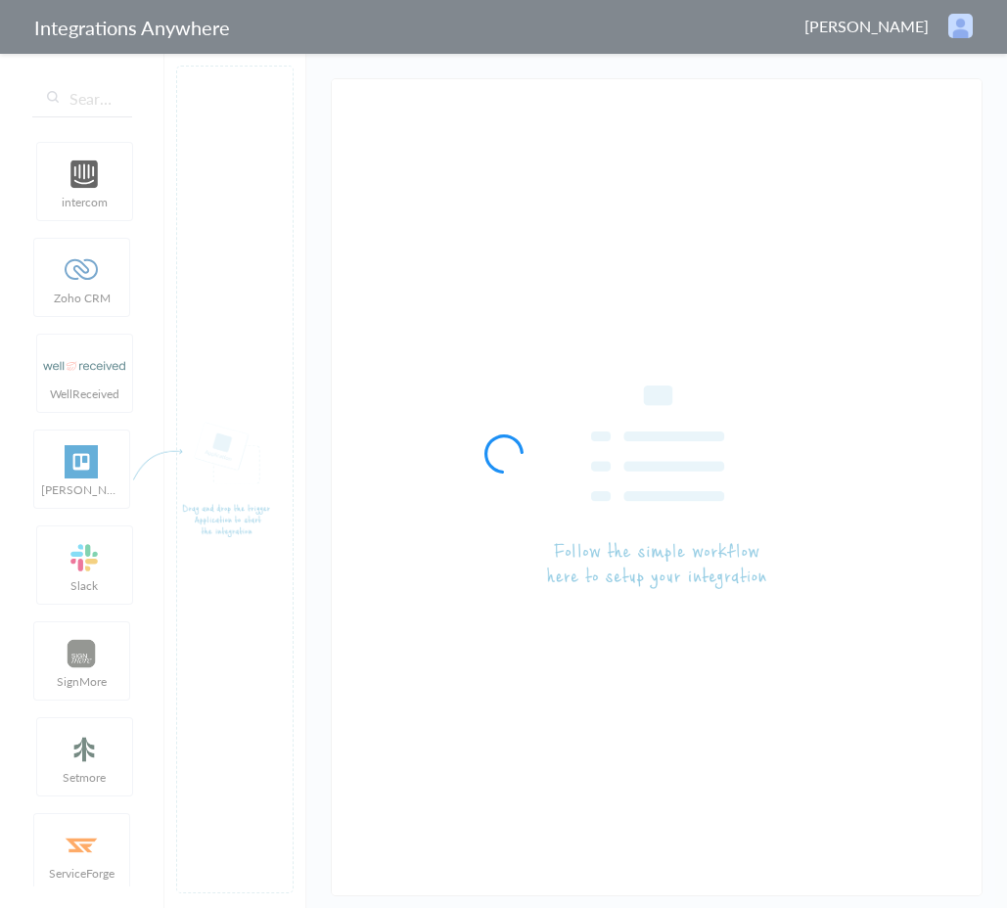
type input "AnswerConnect - Attorney Share"
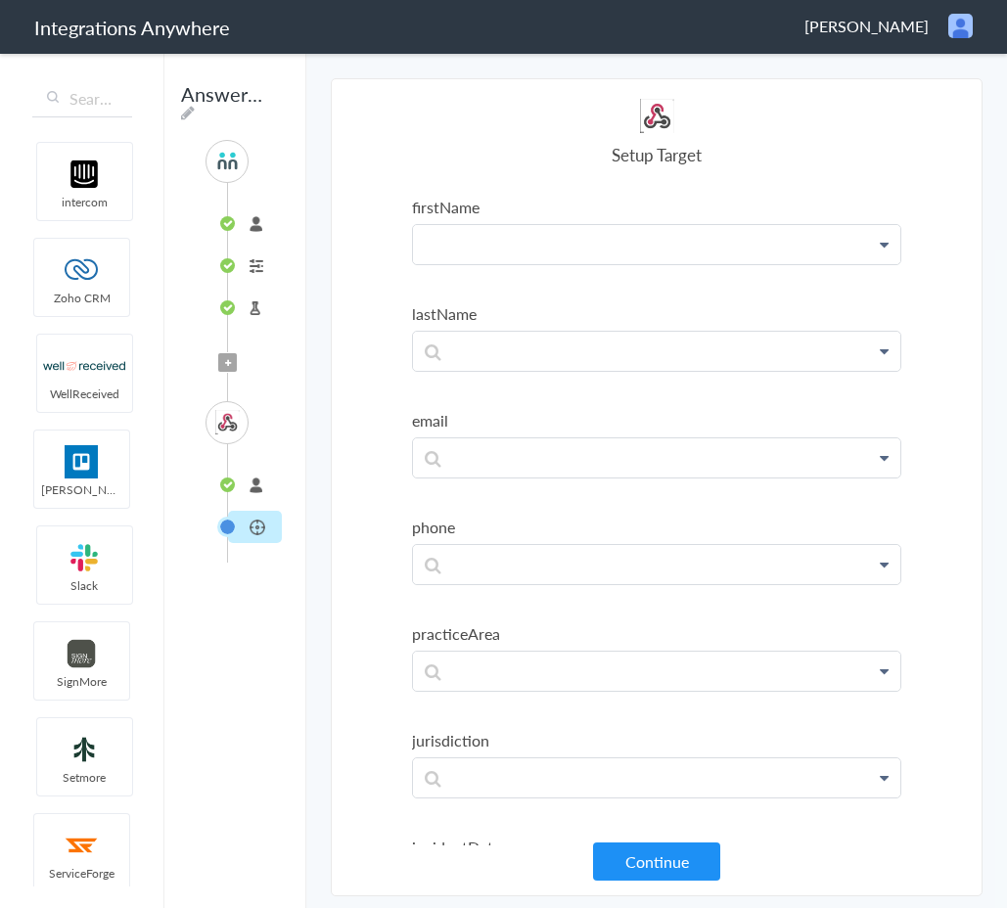
click at [619, 252] on p at bounding box center [656, 244] width 487 height 38
click at [647, 163] on h4 "Setup Target" at bounding box center [656, 154] width 489 height 23
click at [562, 357] on p at bounding box center [656, 351] width 487 height 38
click at [581, 309] on label "lastName" at bounding box center [656, 313] width 489 height 23
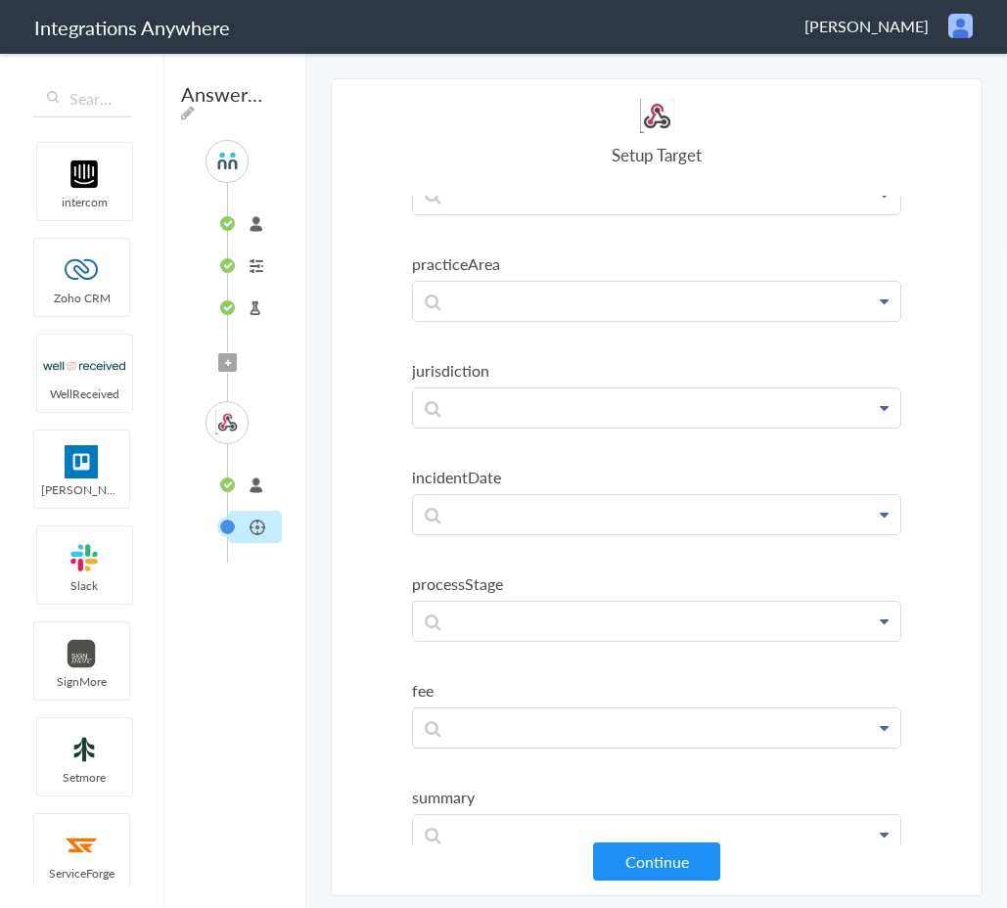
scroll to position [382, 0]
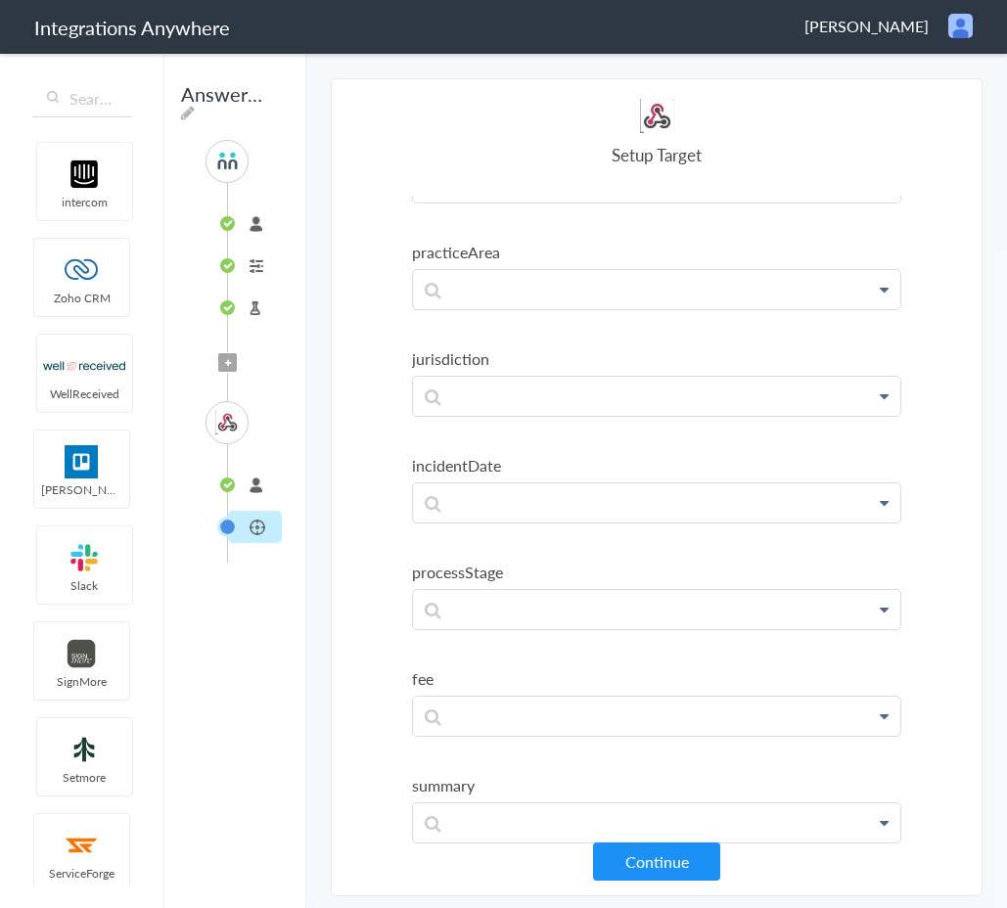
click at [257, 485] on li "connected" at bounding box center [255, 485] width 54 height 32
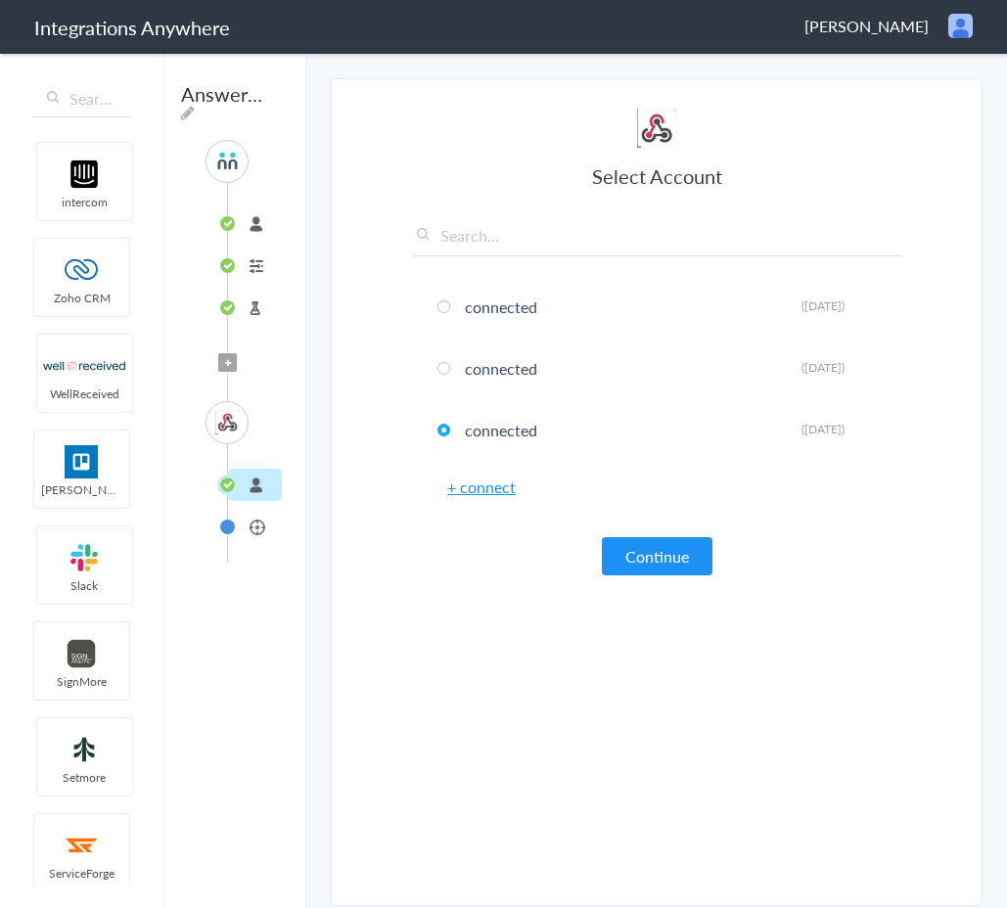
click at [255, 529] on li "Attorney Share" at bounding box center [255, 527] width 54 height 32
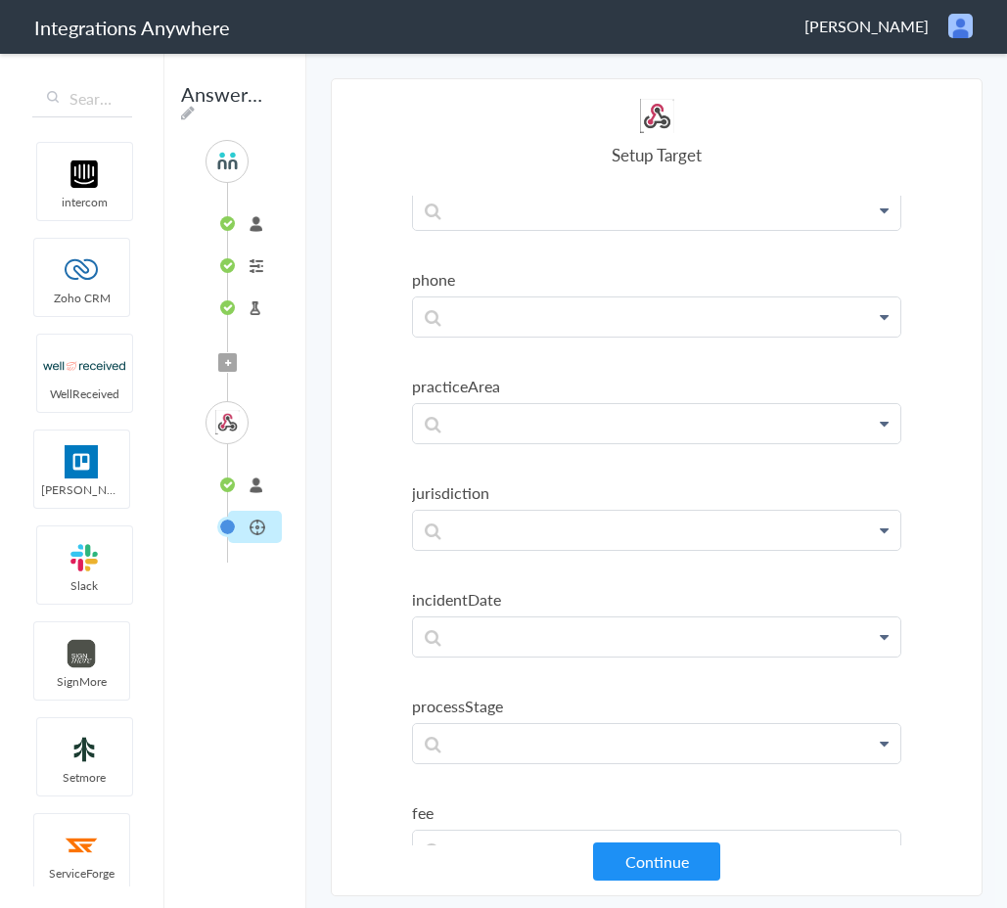
scroll to position [0, 0]
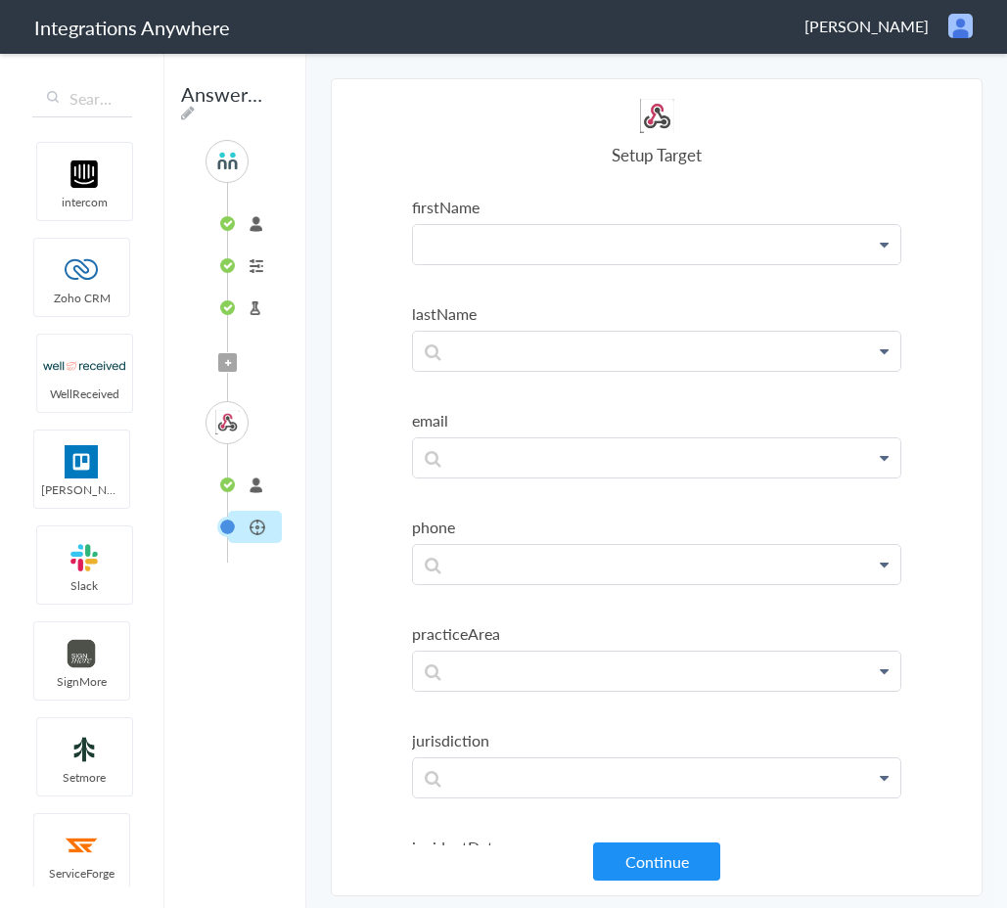
click at [519, 235] on p at bounding box center [656, 244] width 487 height 38
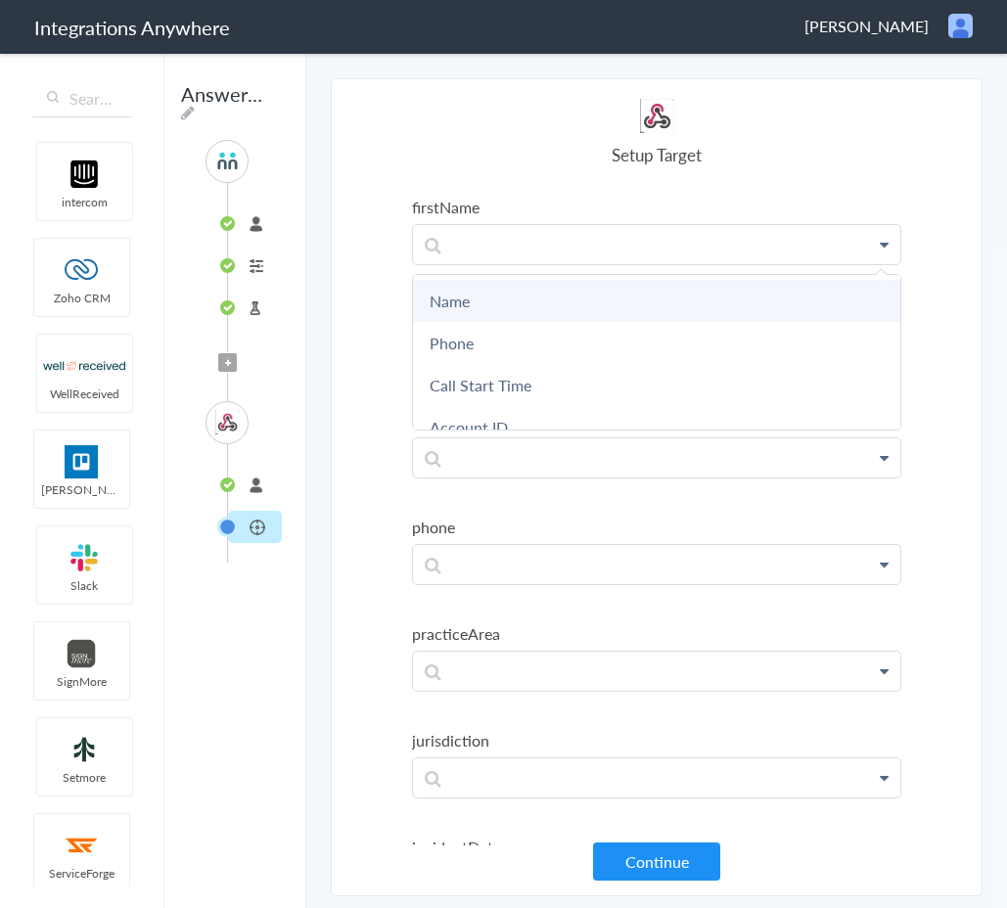
click at [498, 302] on link "Name" at bounding box center [656, 301] width 487 height 42
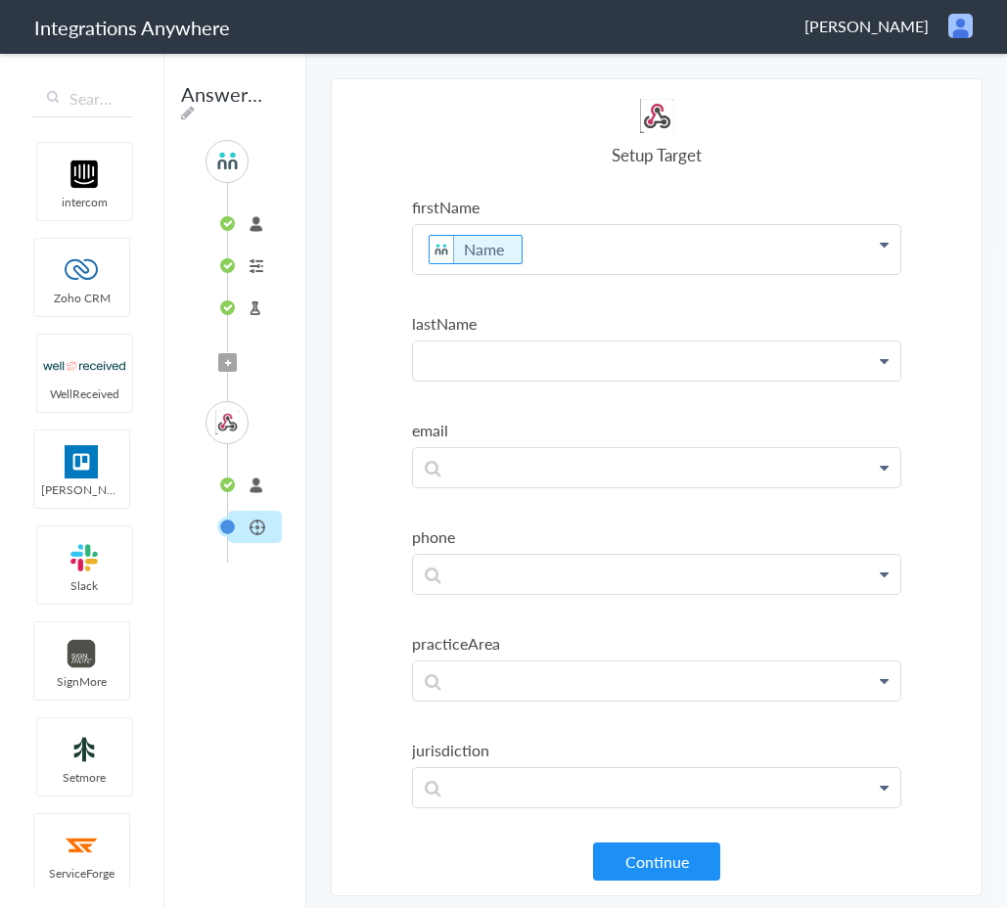
click at [492, 357] on p at bounding box center [656, 361] width 487 height 38
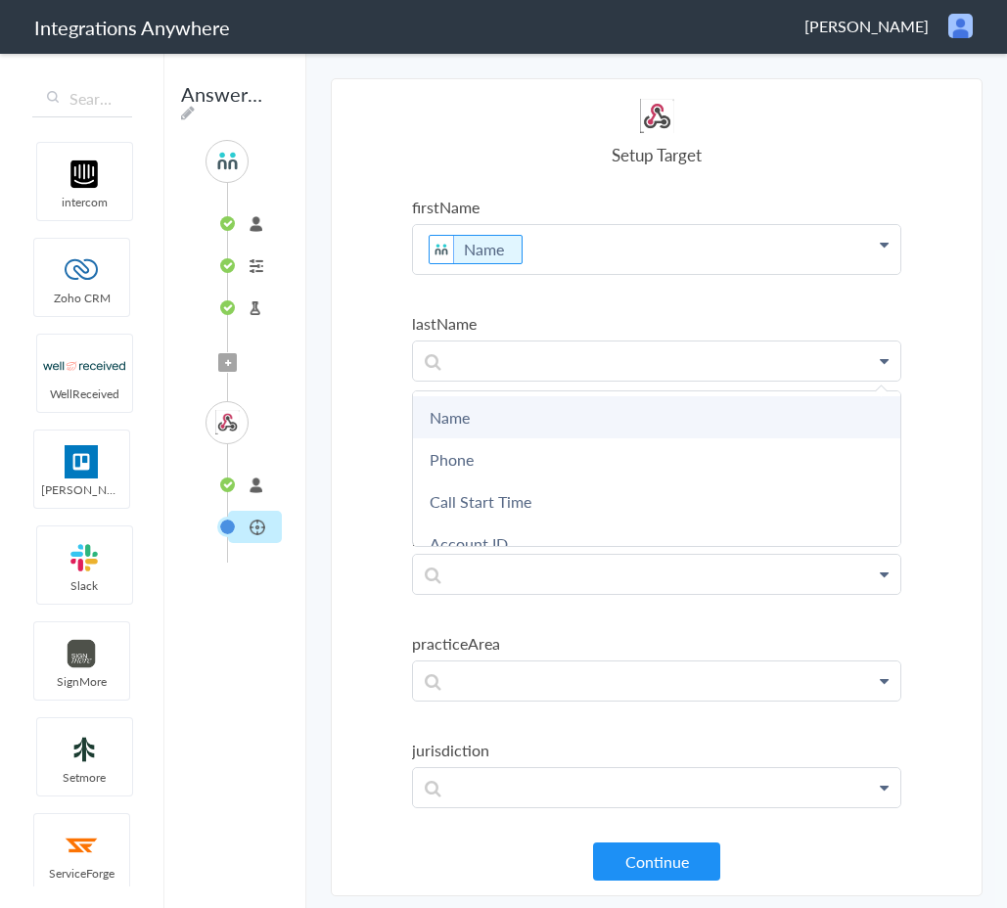
click at [489, 435] on link "Name" at bounding box center [656, 417] width 487 height 42
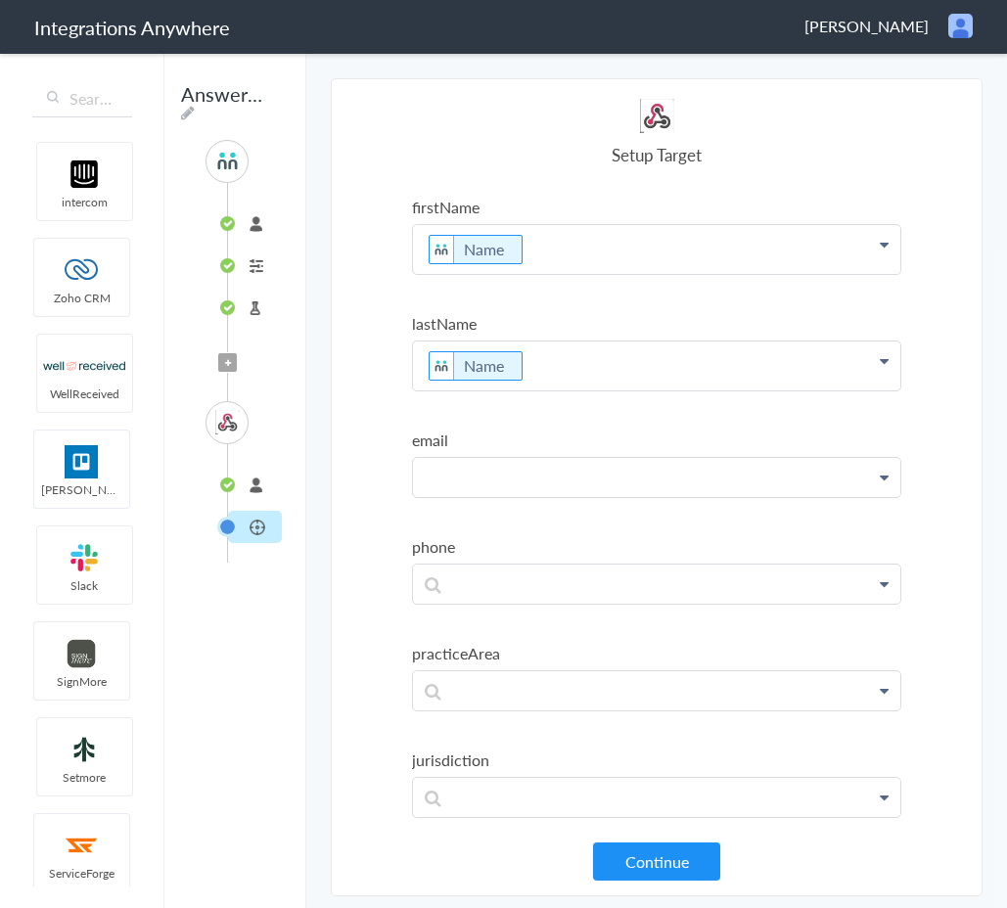
click at [502, 477] on p at bounding box center [656, 477] width 487 height 38
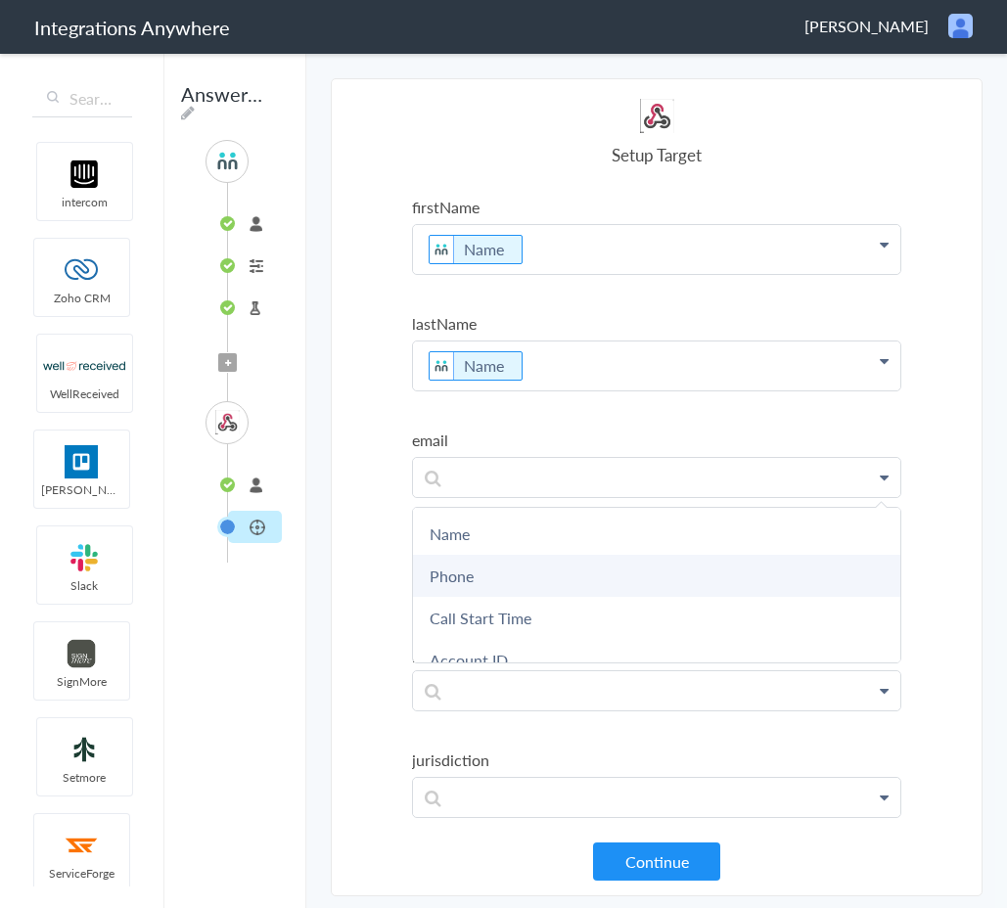
click at [497, 557] on link "Phone" at bounding box center [656, 576] width 487 height 42
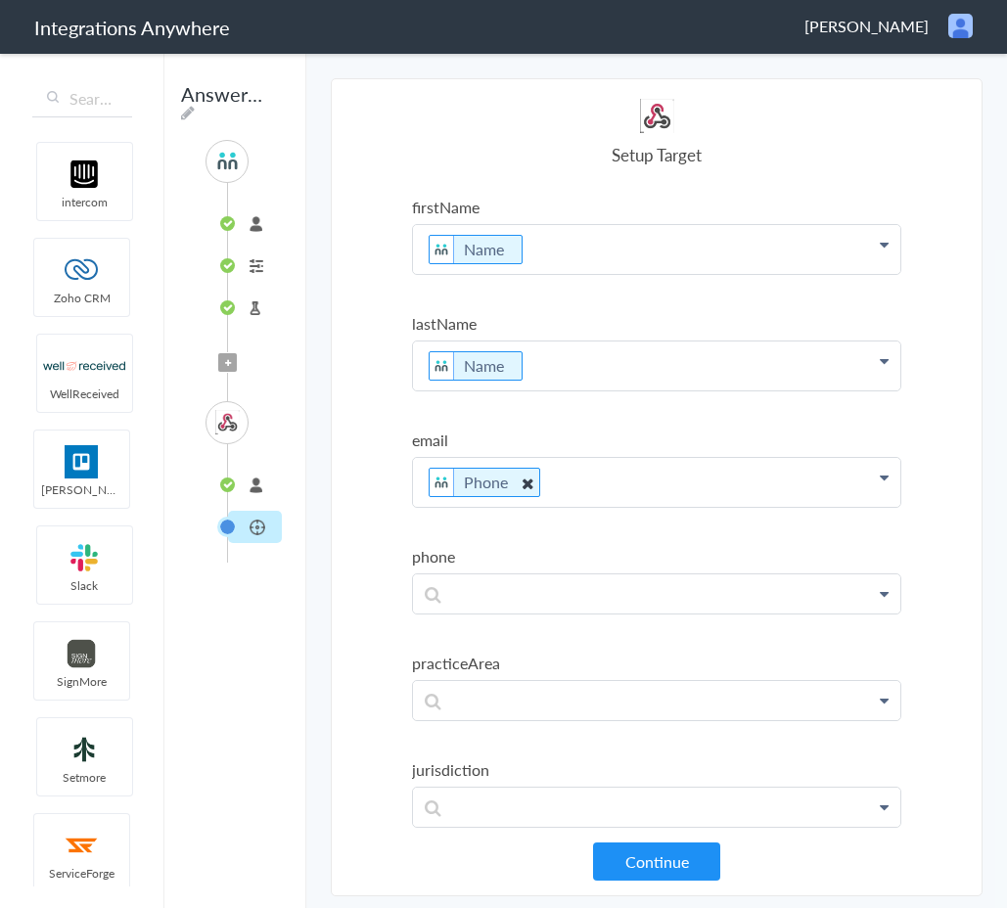
click at [524, 481] on icon at bounding box center [528, 483] width 22 height 24
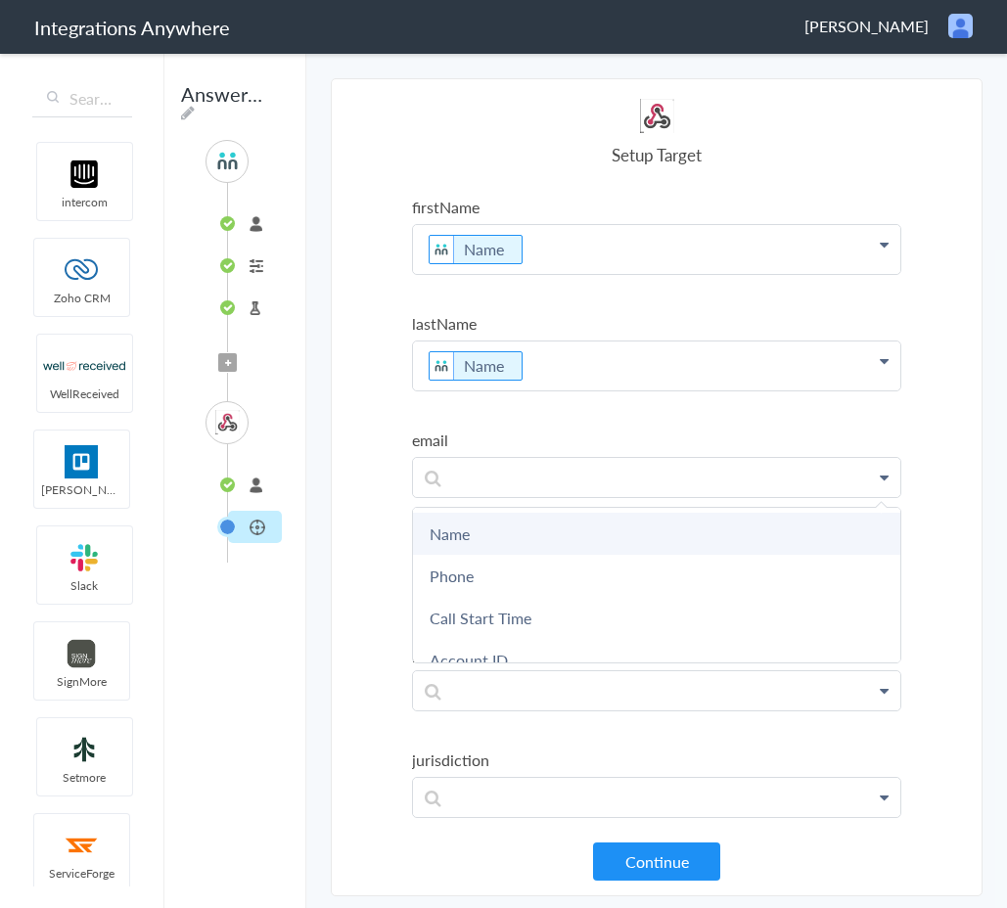
click at [497, 524] on link "Name" at bounding box center [656, 534] width 487 height 42
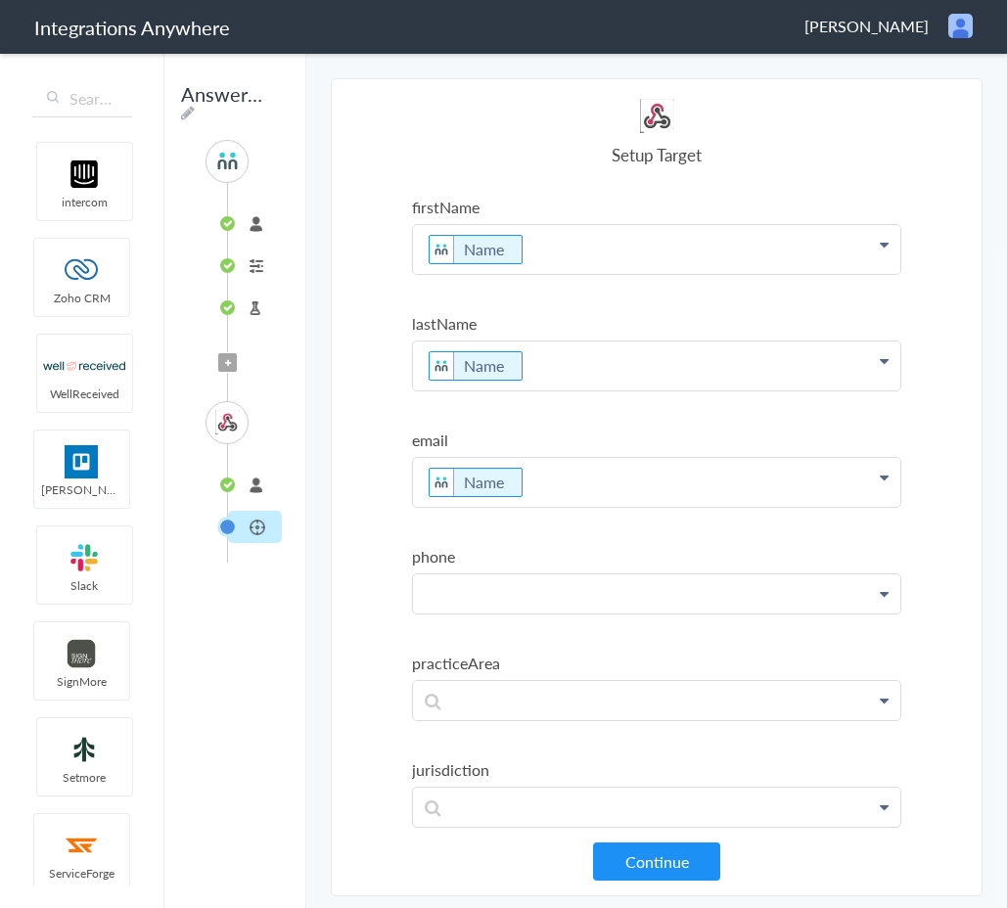
click at [484, 605] on p at bounding box center [656, 594] width 487 height 38
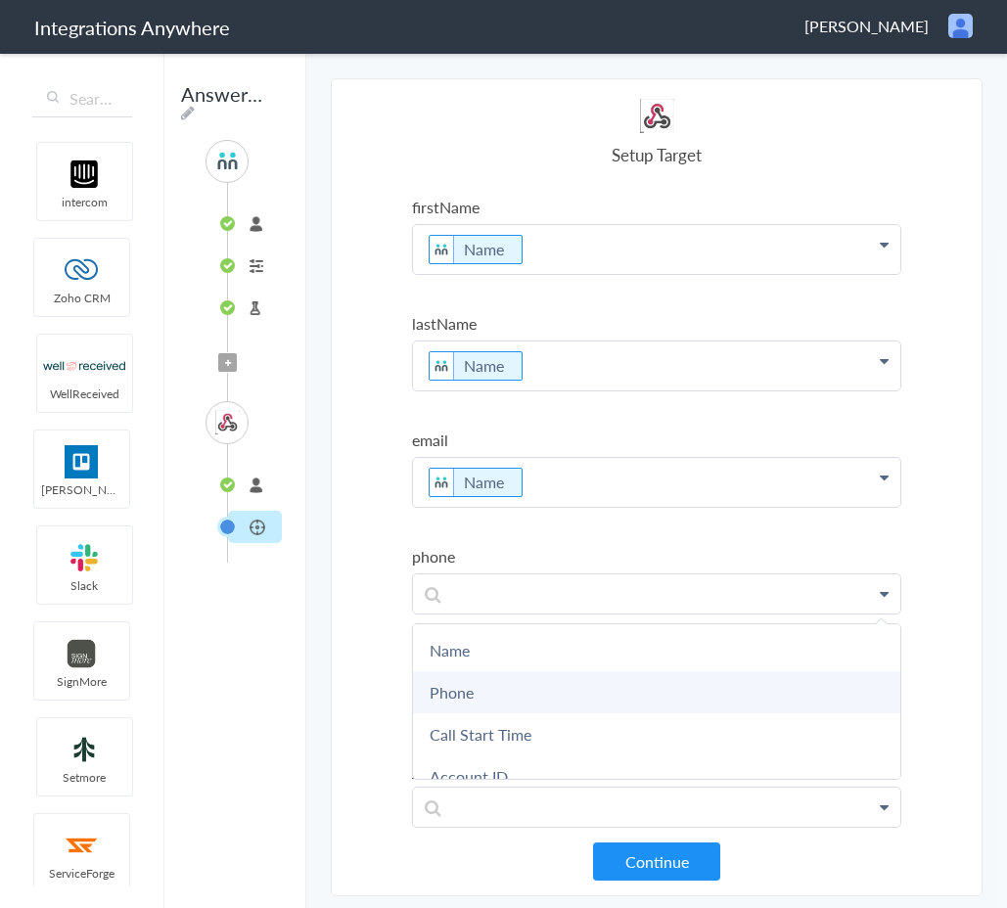
click at [481, 701] on link "Phone" at bounding box center [656, 692] width 487 height 42
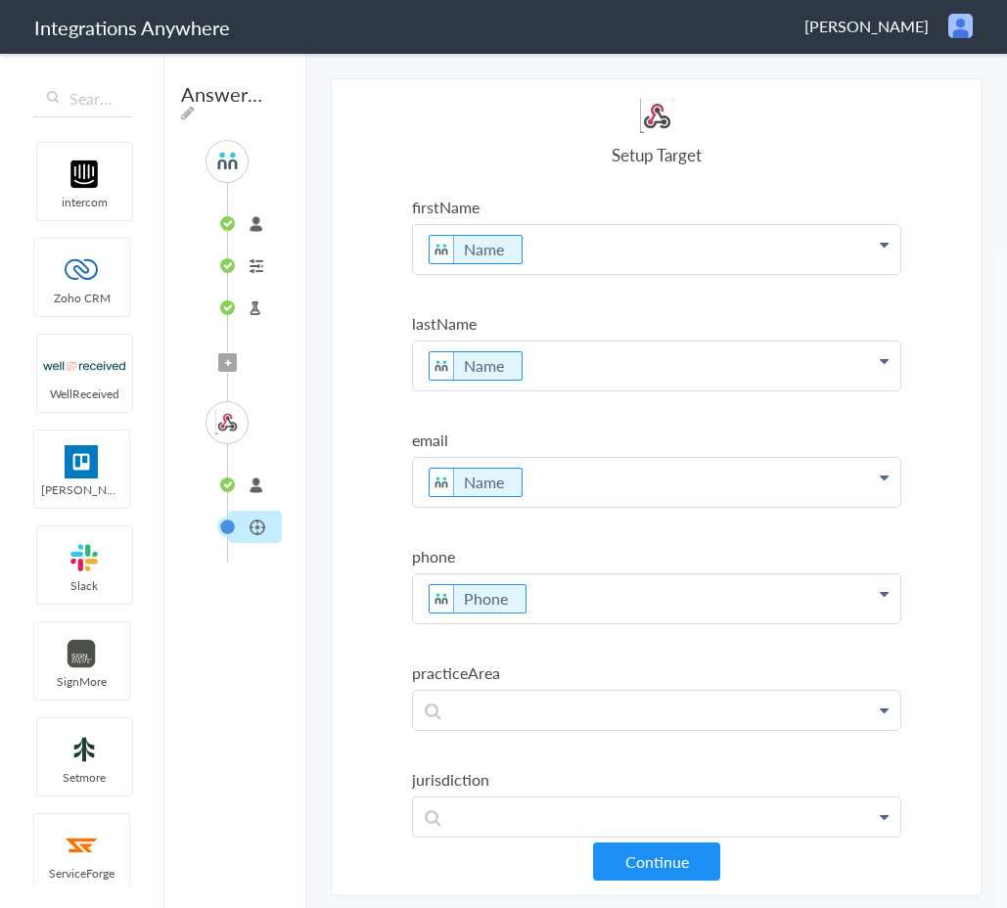
scroll to position [27, 0]
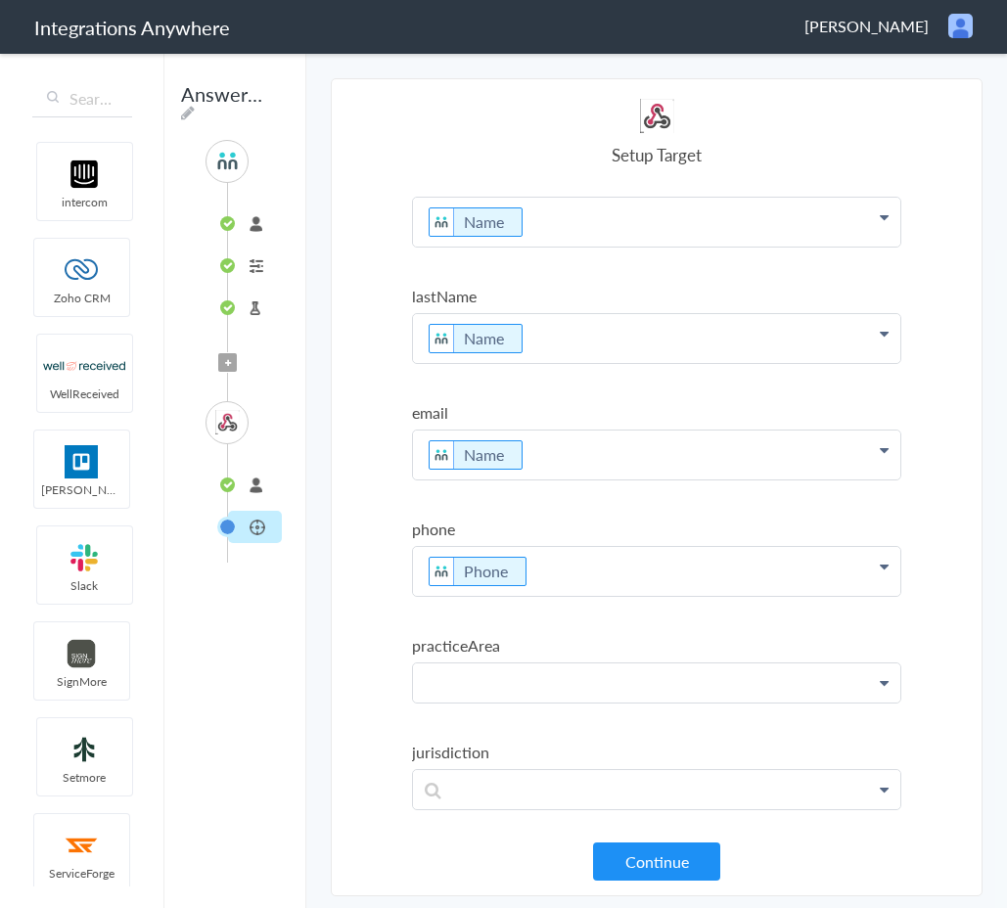
click at [491, 680] on p at bounding box center [656, 683] width 487 height 38
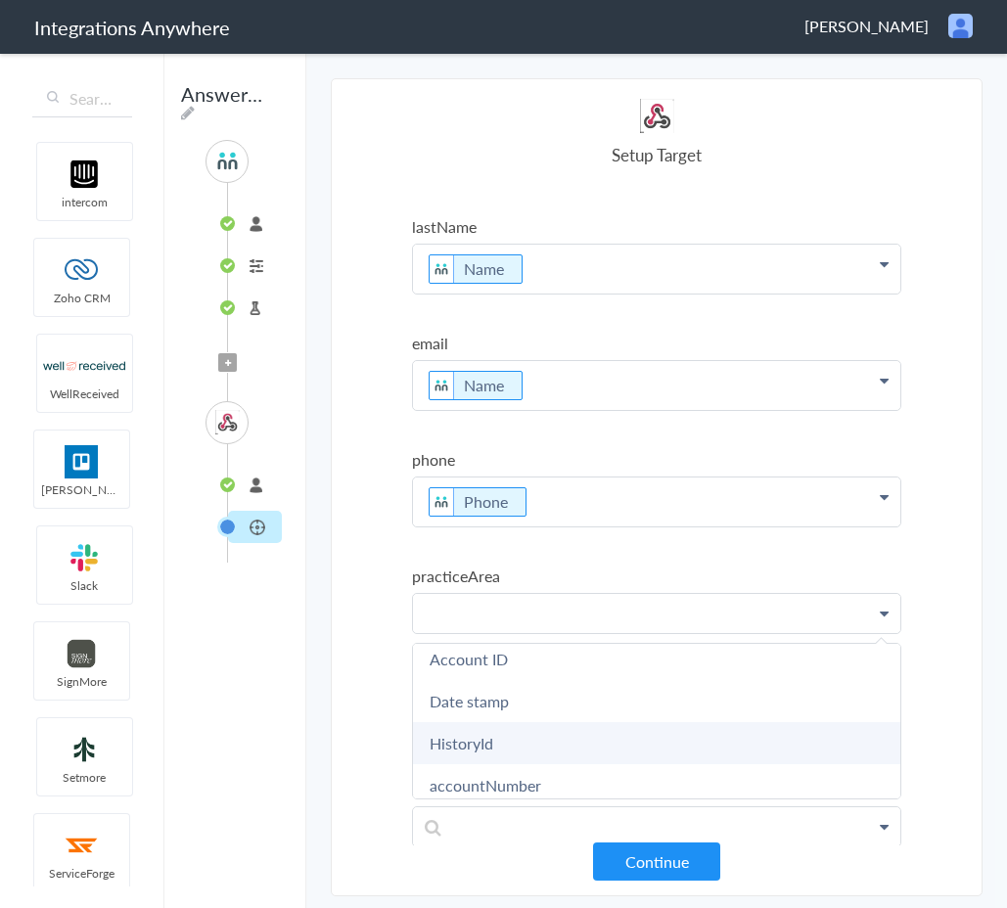
scroll to position [159, 0]
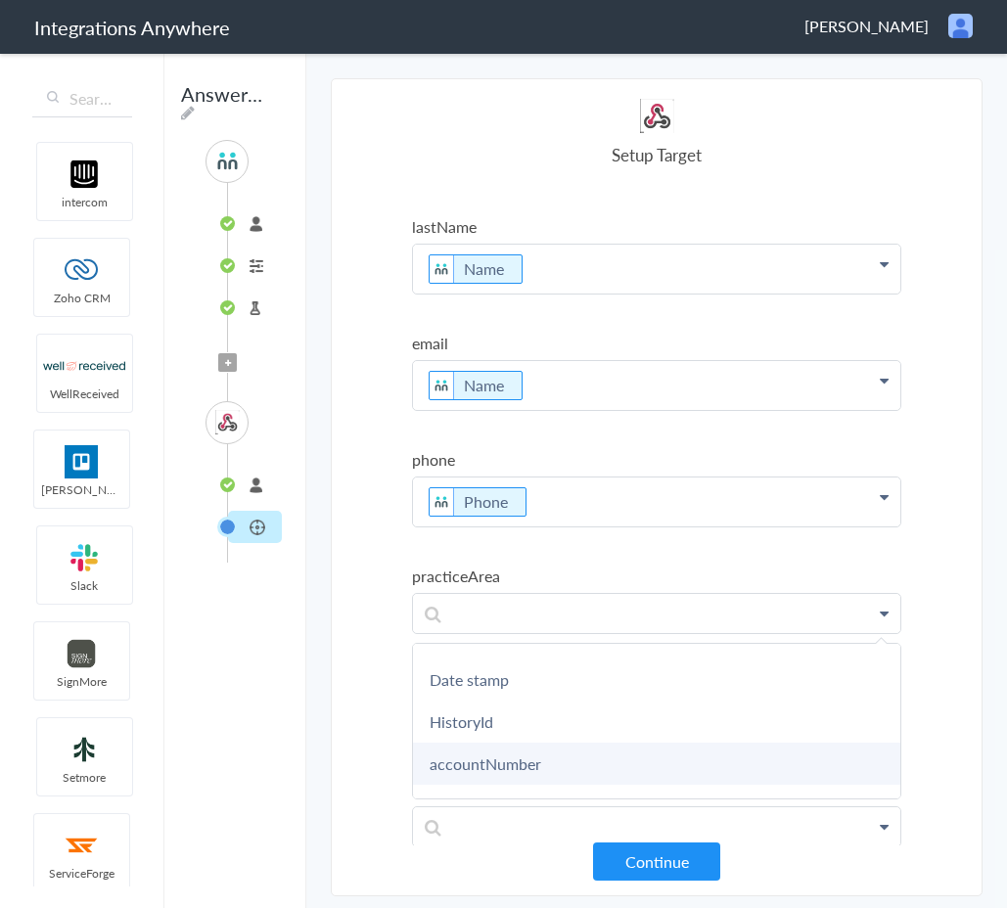
click at [486, 748] on link "accountNumber" at bounding box center [656, 764] width 487 height 42
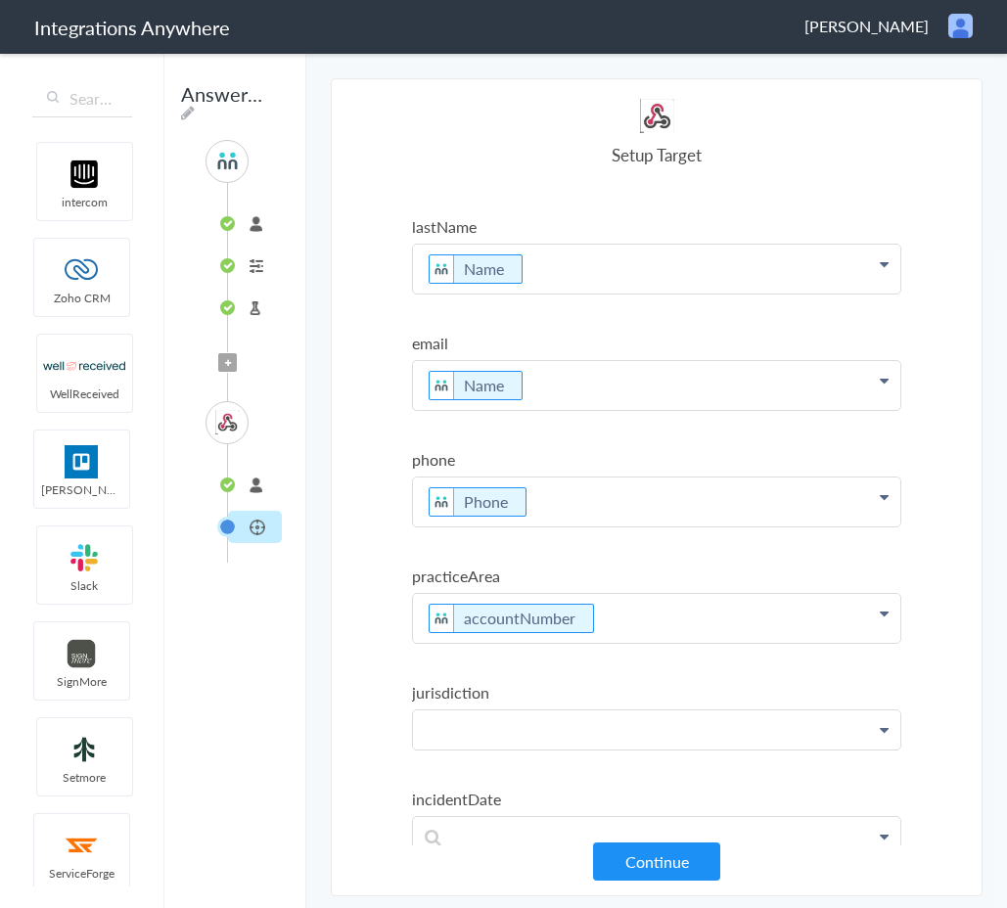
click at [515, 723] on p at bounding box center [656, 730] width 487 height 38
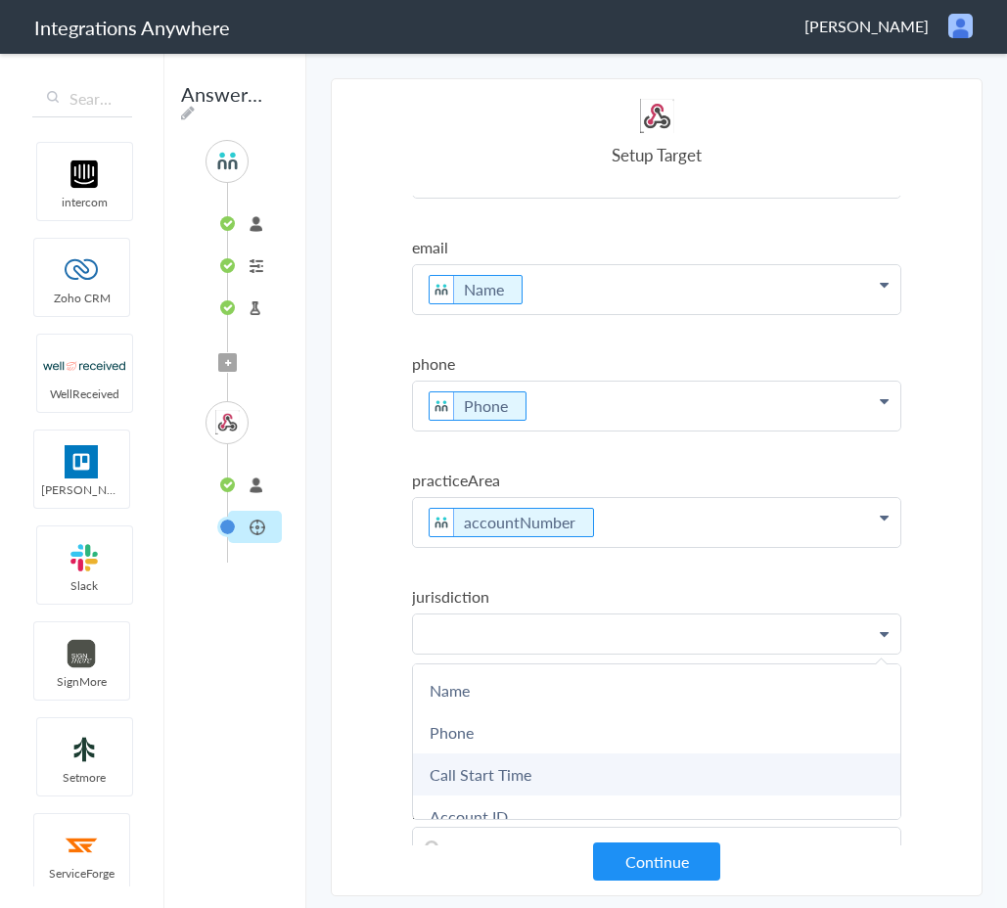
scroll to position [253, 0]
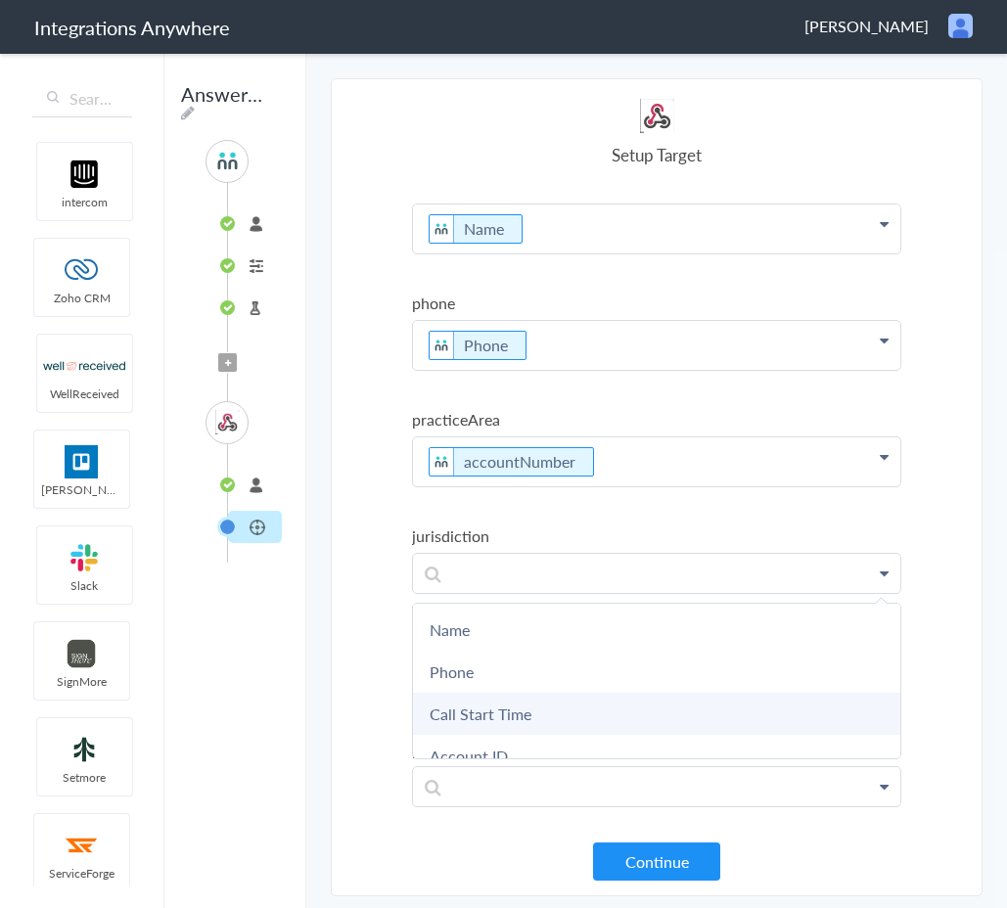
click at [524, 718] on link "Call Start Time" at bounding box center [656, 714] width 487 height 42
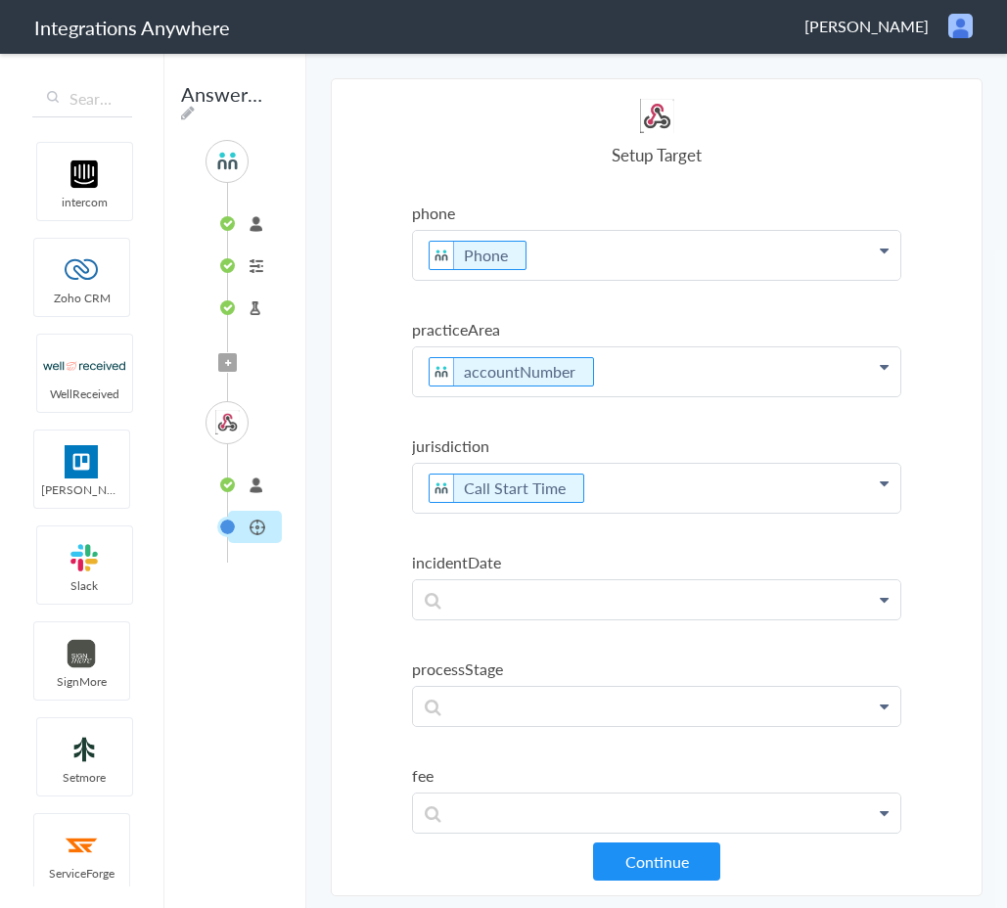
scroll to position [351, 0]
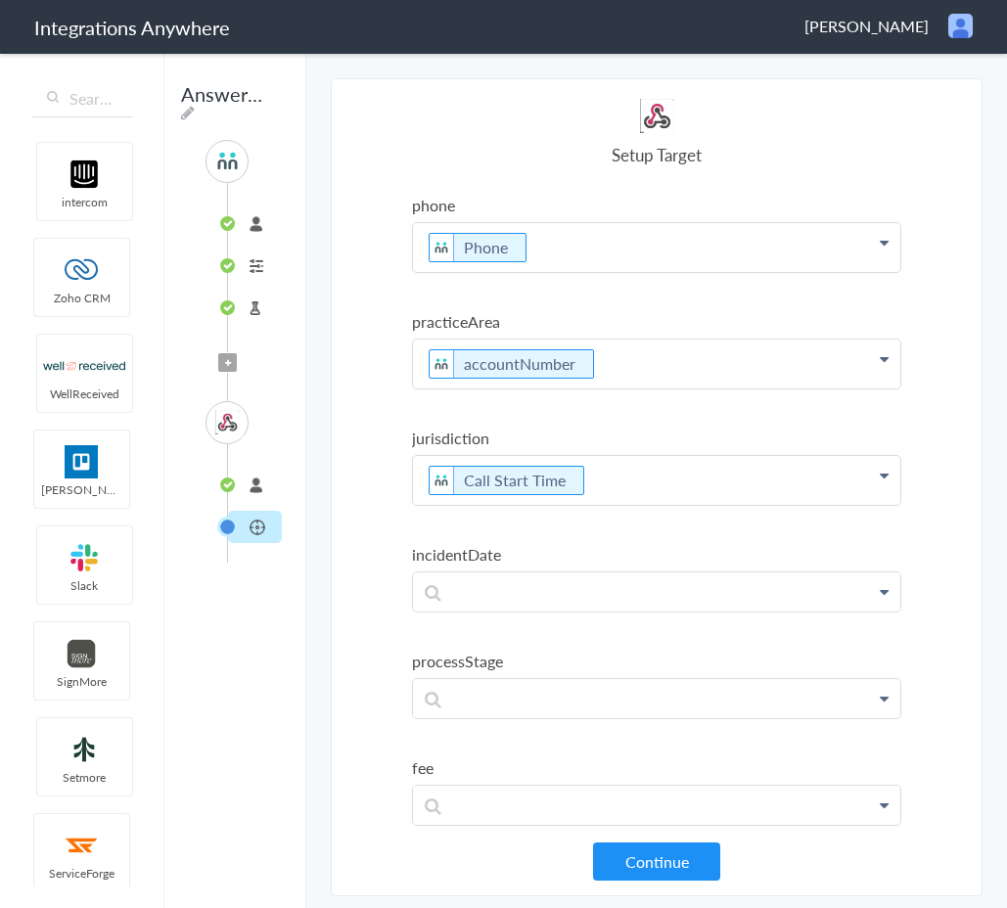
click at [543, 609] on link at bounding box center [656, 592] width 487 height 39
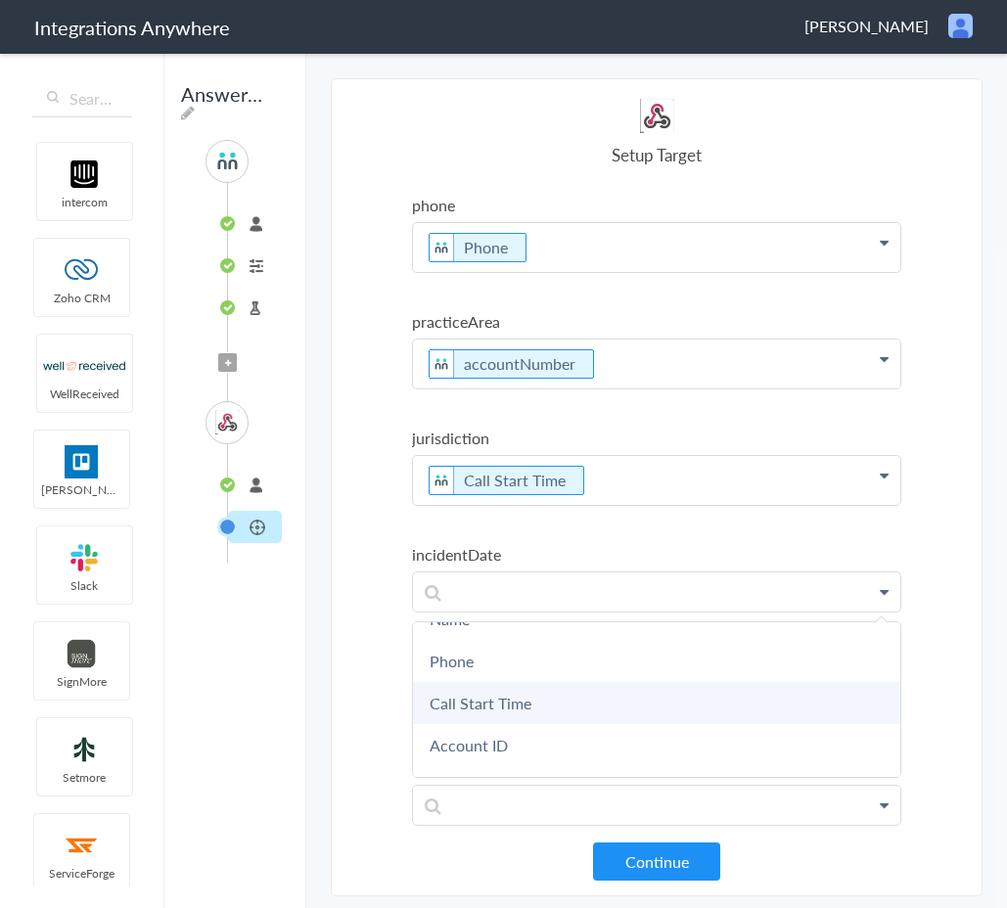
scroll to position [50, 0]
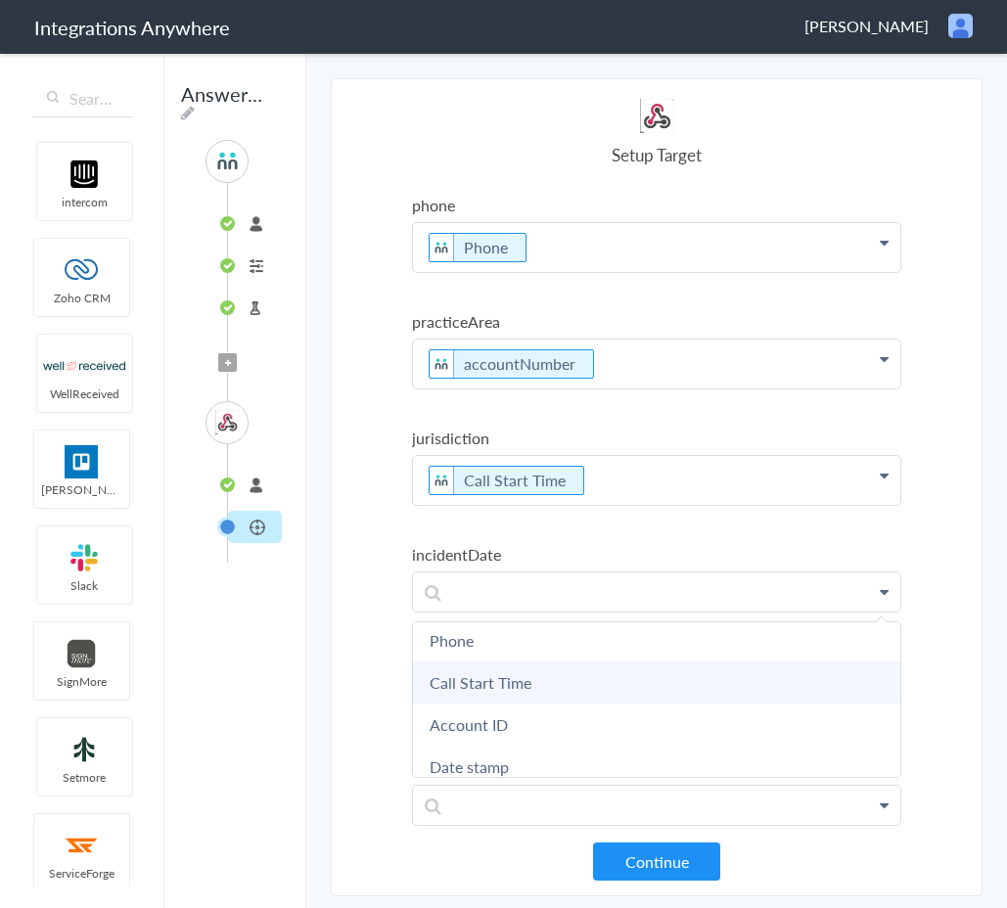
click at [532, 721] on link "Account ID" at bounding box center [656, 725] width 487 height 42
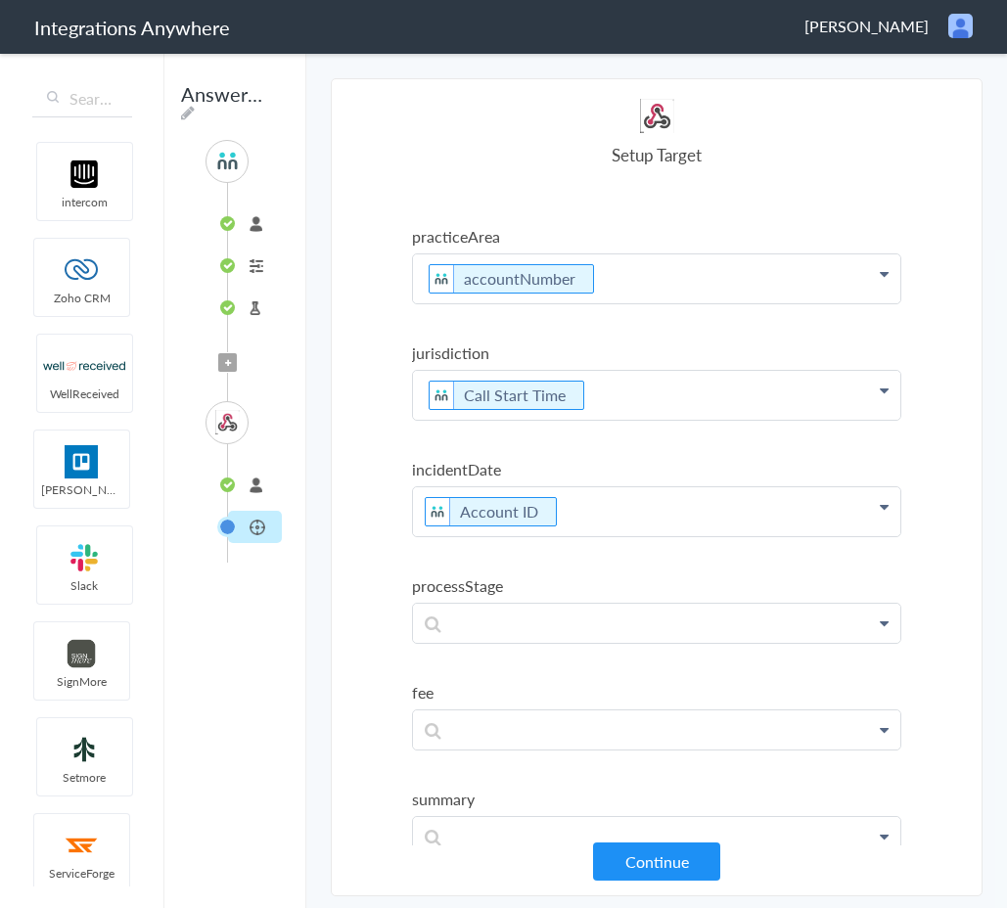
scroll to position [449, 0]
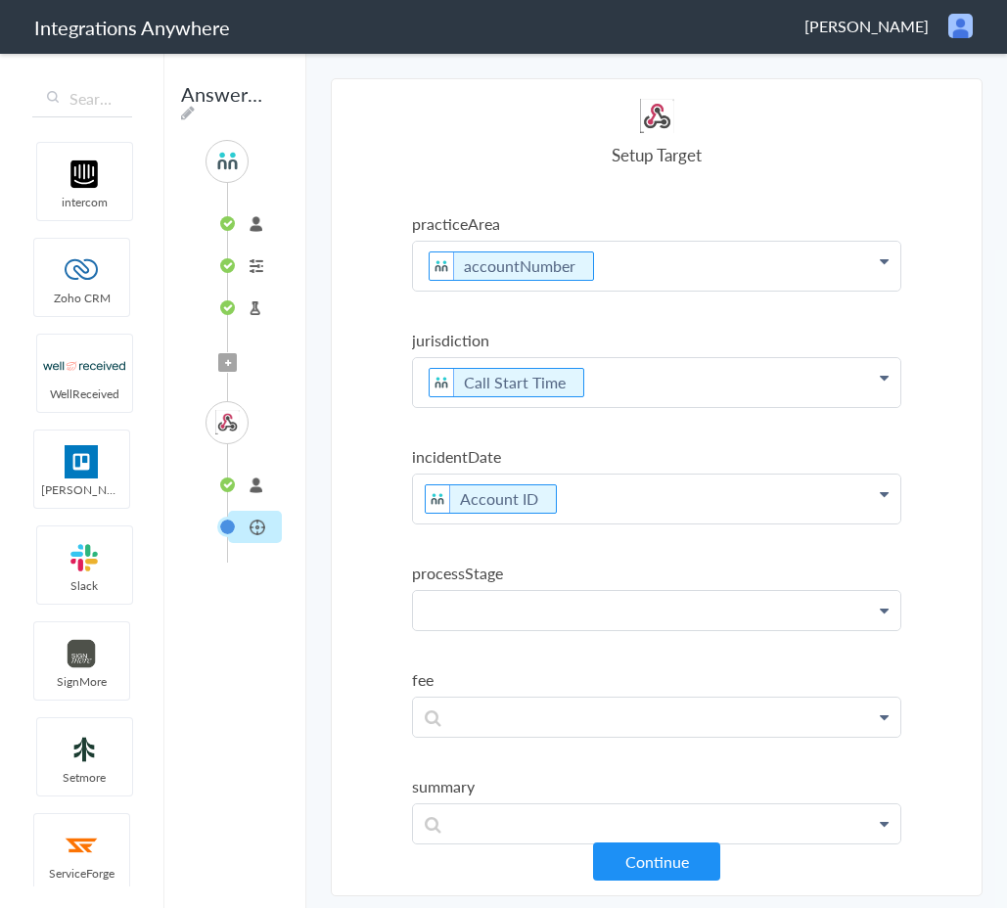
click at [554, 619] on p at bounding box center [656, 610] width 487 height 38
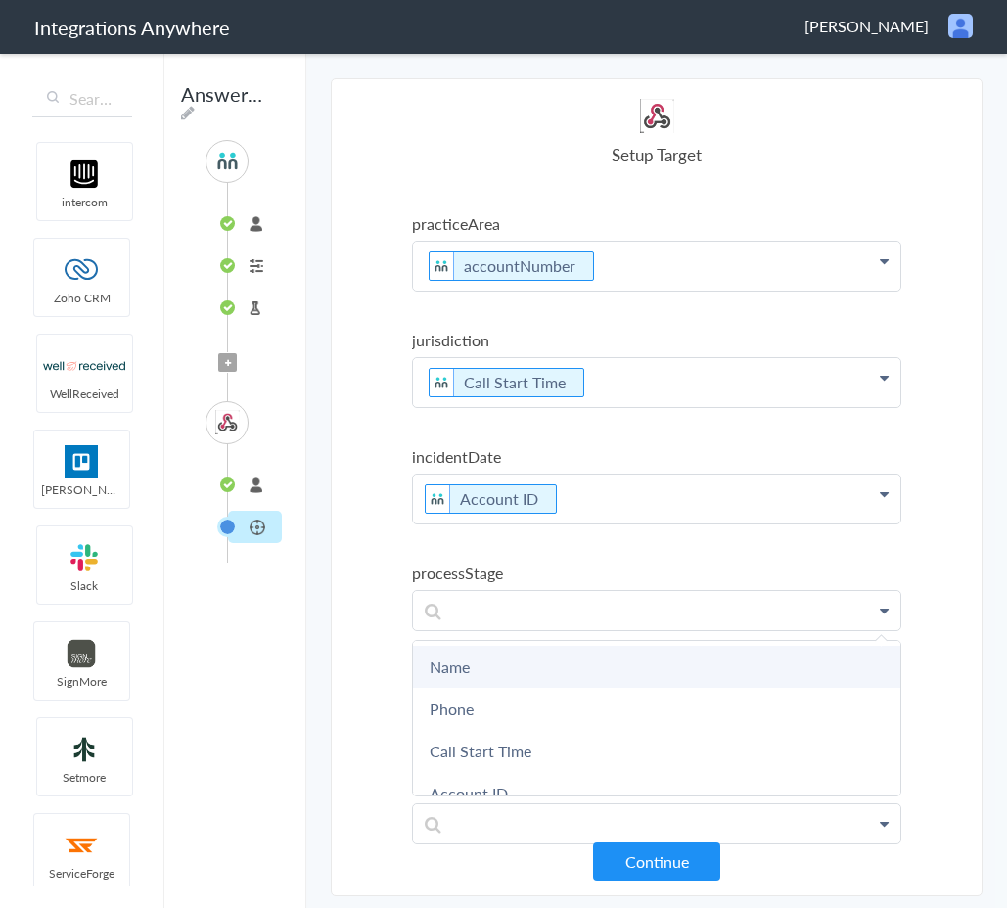
click at [529, 679] on link "Name" at bounding box center [656, 667] width 487 height 42
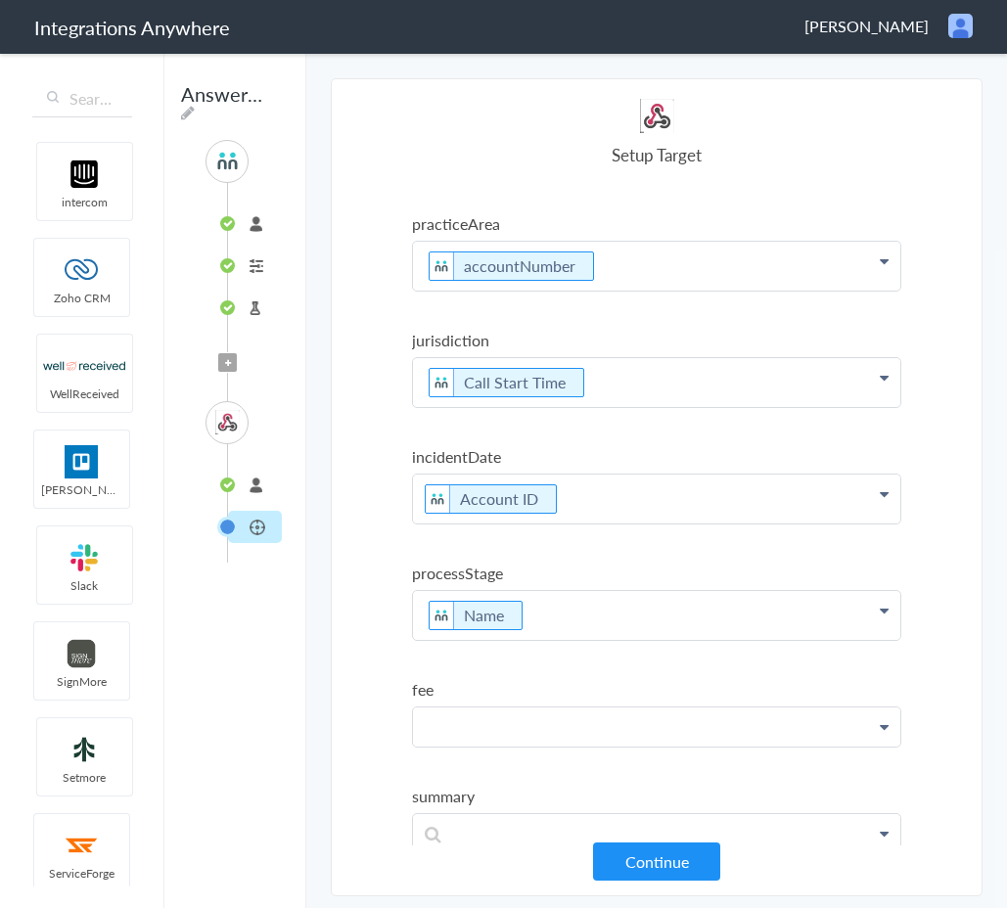
click at [520, 739] on p at bounding box center [656, 727] width 487 height 38
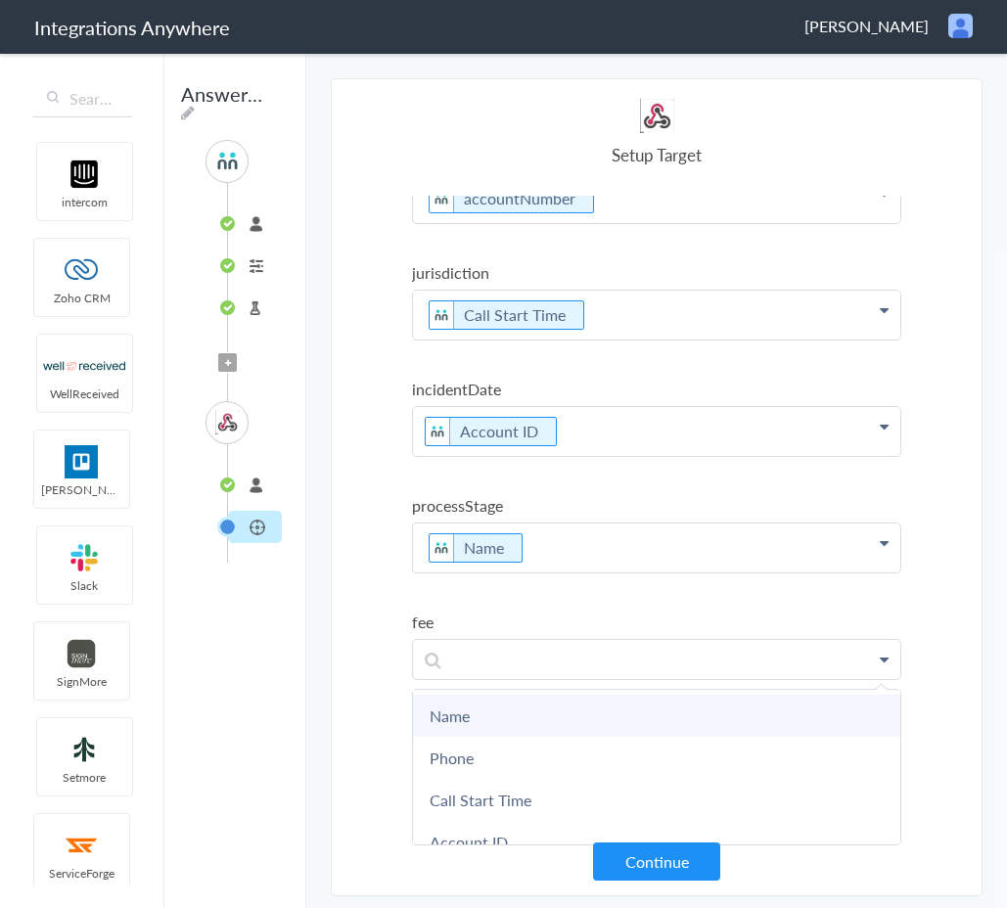
click at [521, 725] on link "Name" at bounding box center [656, 716] width 487 height 42
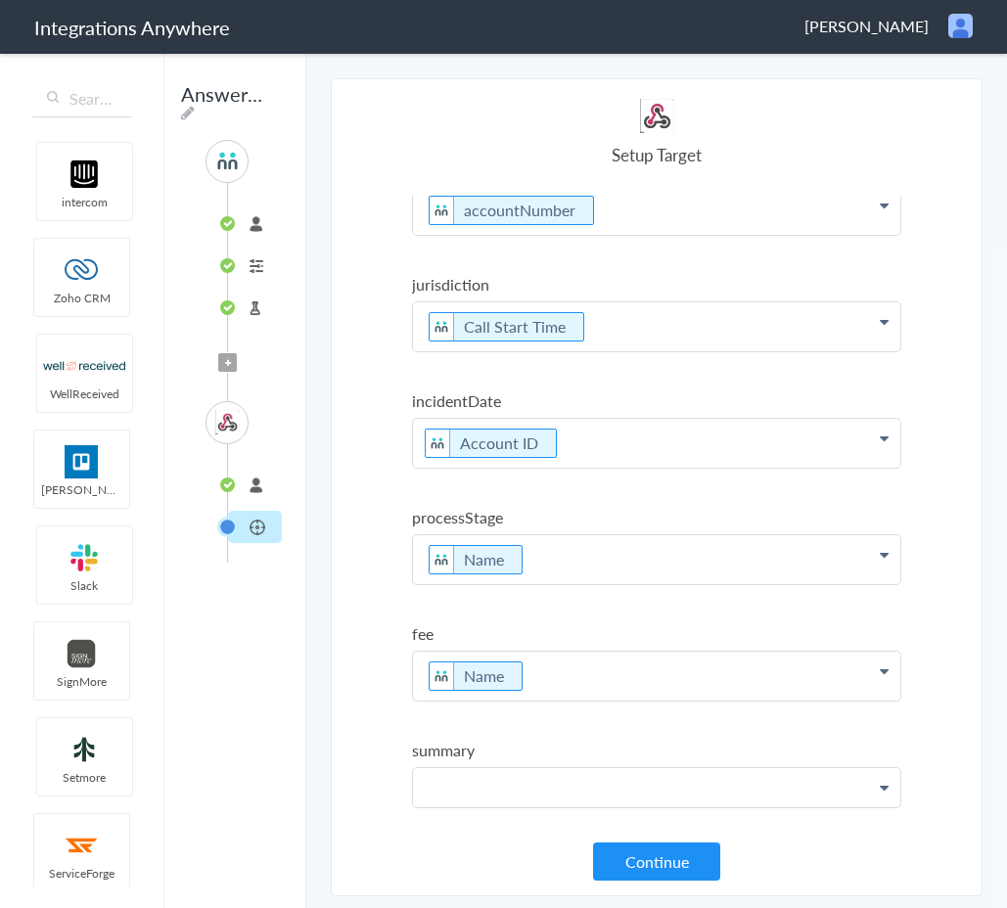
click at [497, 787] on p at bounding box center [656, 787] width 487 height 38
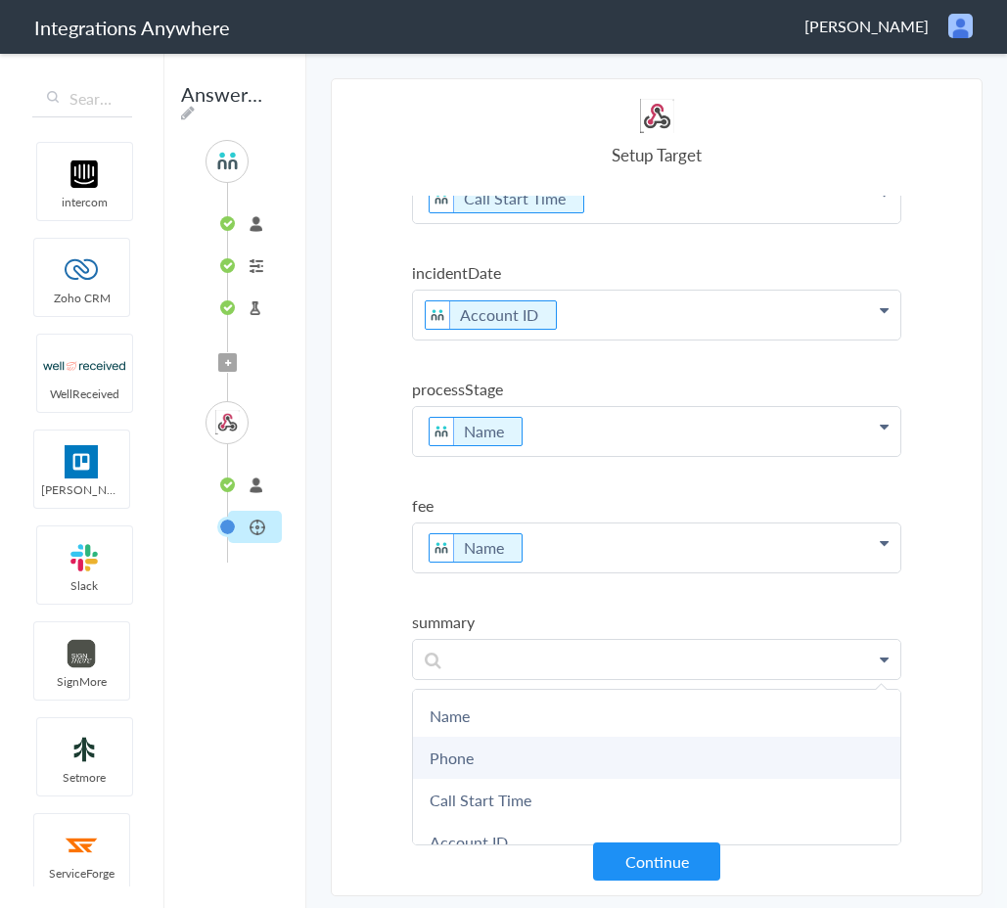
click at [506, 767] on link "Phone" at bounding box center [656, 758] width 487 height 42
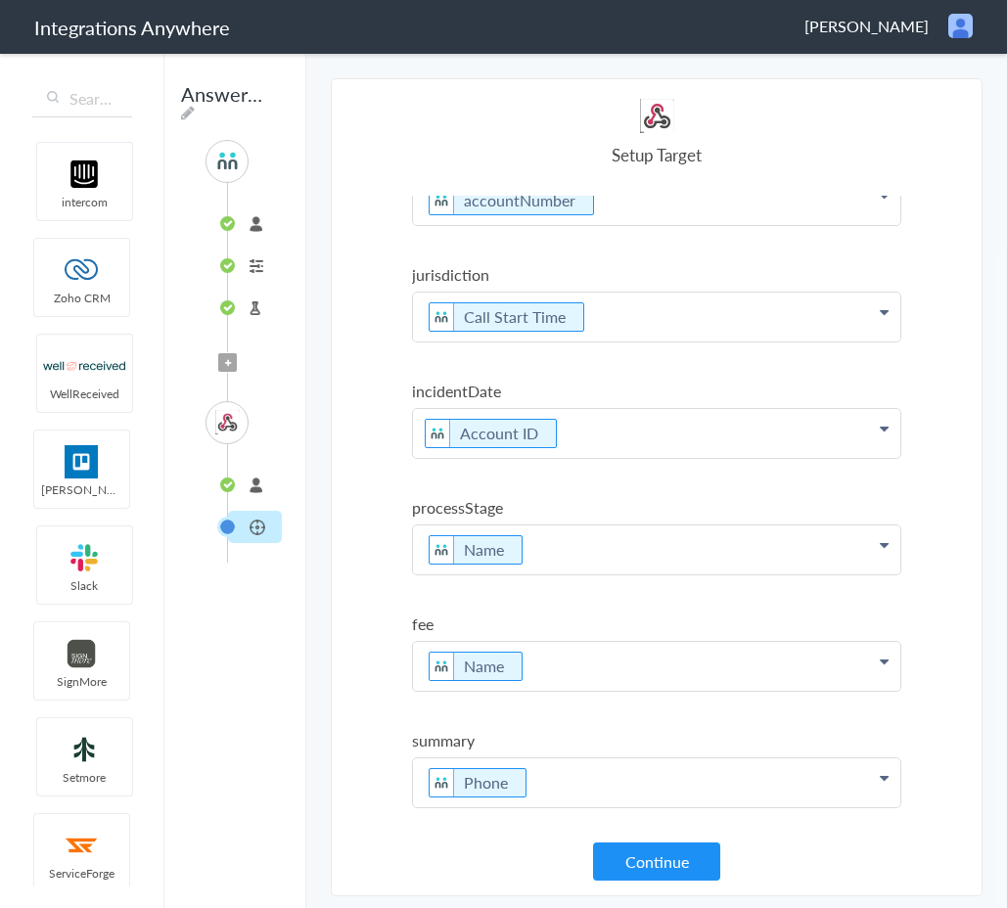
scroll to position [515, 0]
click at [651, 867] on button "Continue" at bounding box center [656, 862] width 127 height 38
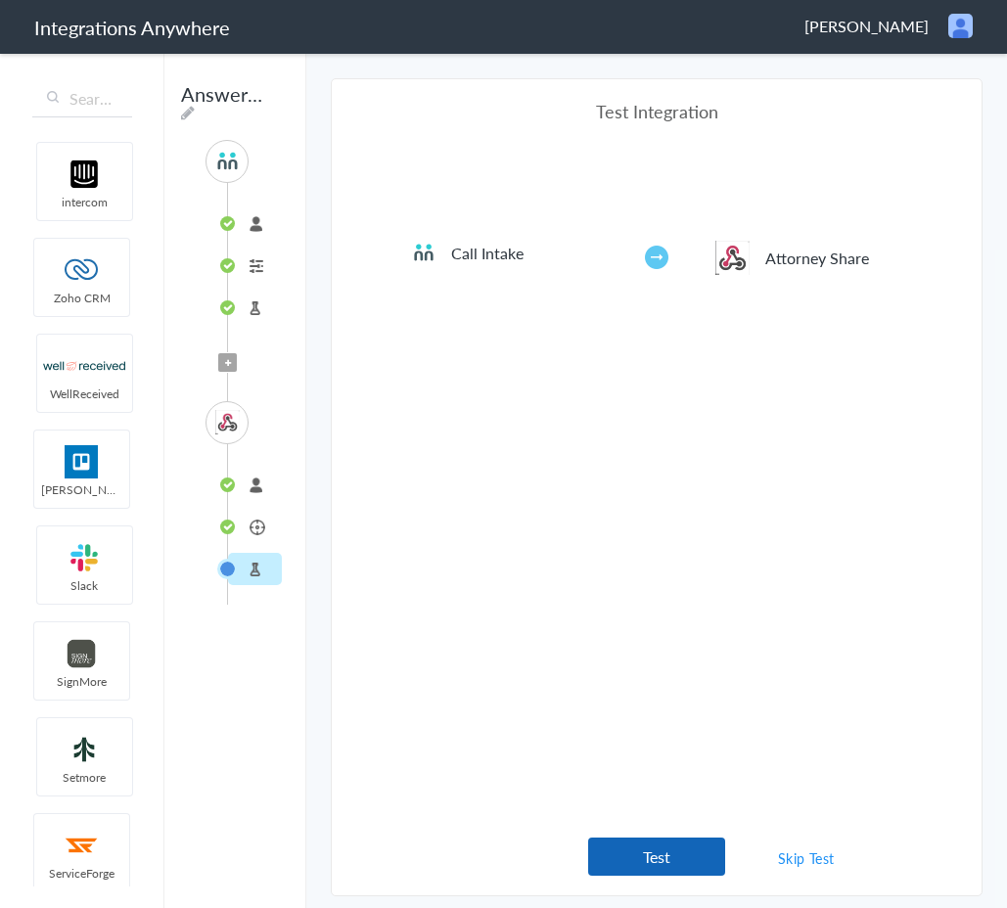
click at [681, 857] on button "Test" at bounding box center [656, 857] width 137 height 38
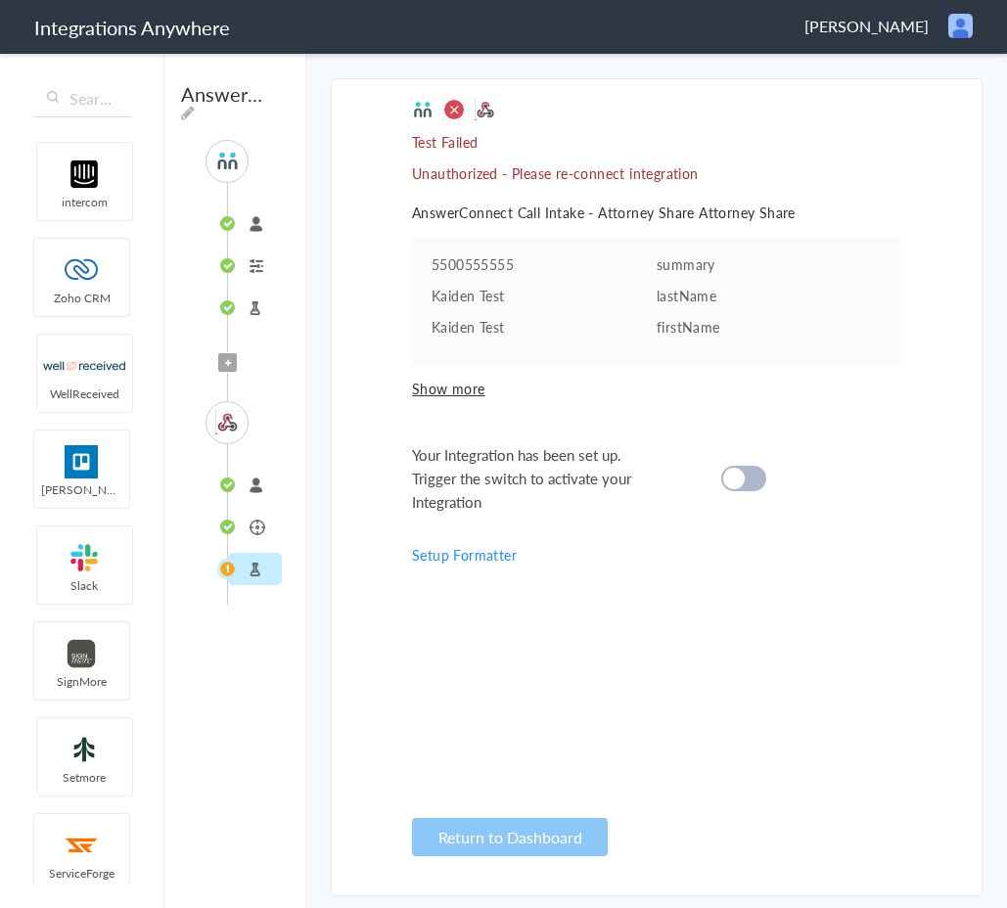
click at [256, 529] on li "Attorney Share" at bounding box center [255, 527] width 54 height 32
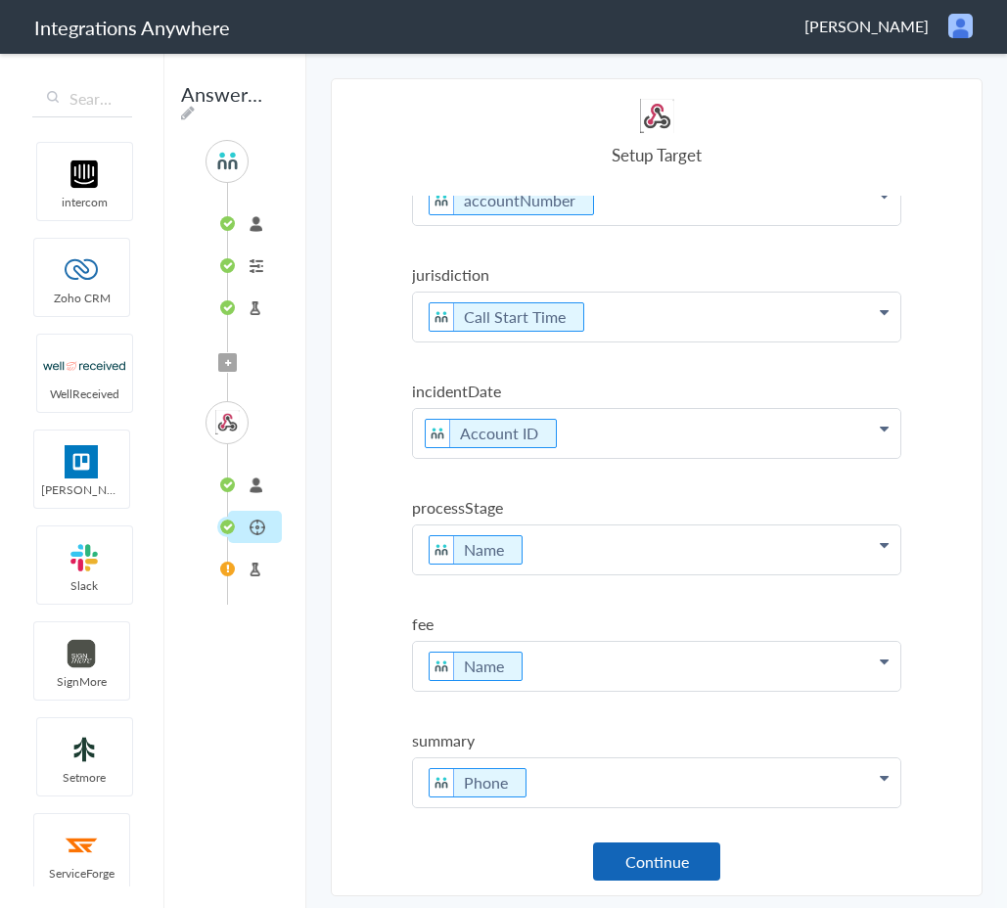
click at [640, 872] on button "Continue" at bounding box center [656, 862] width 127 height 38
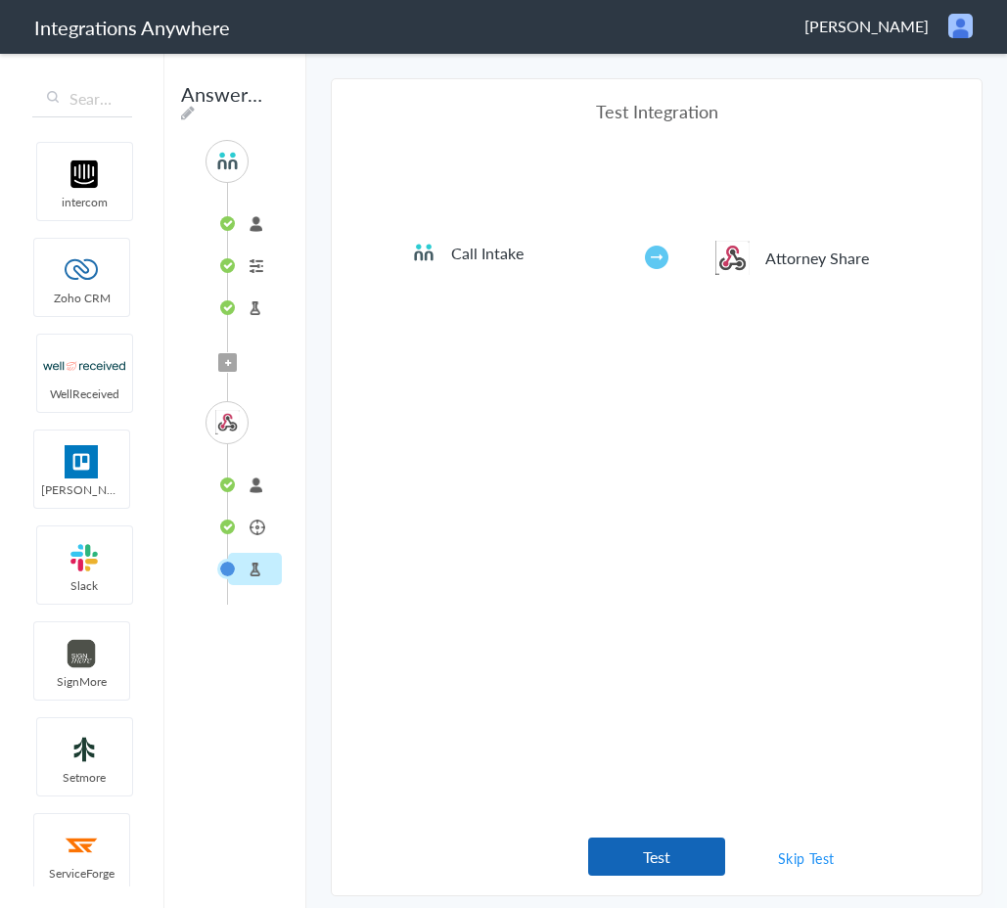
click at [681, 859] on button "Test" at bounding box center [656, 857] width 137 height 38
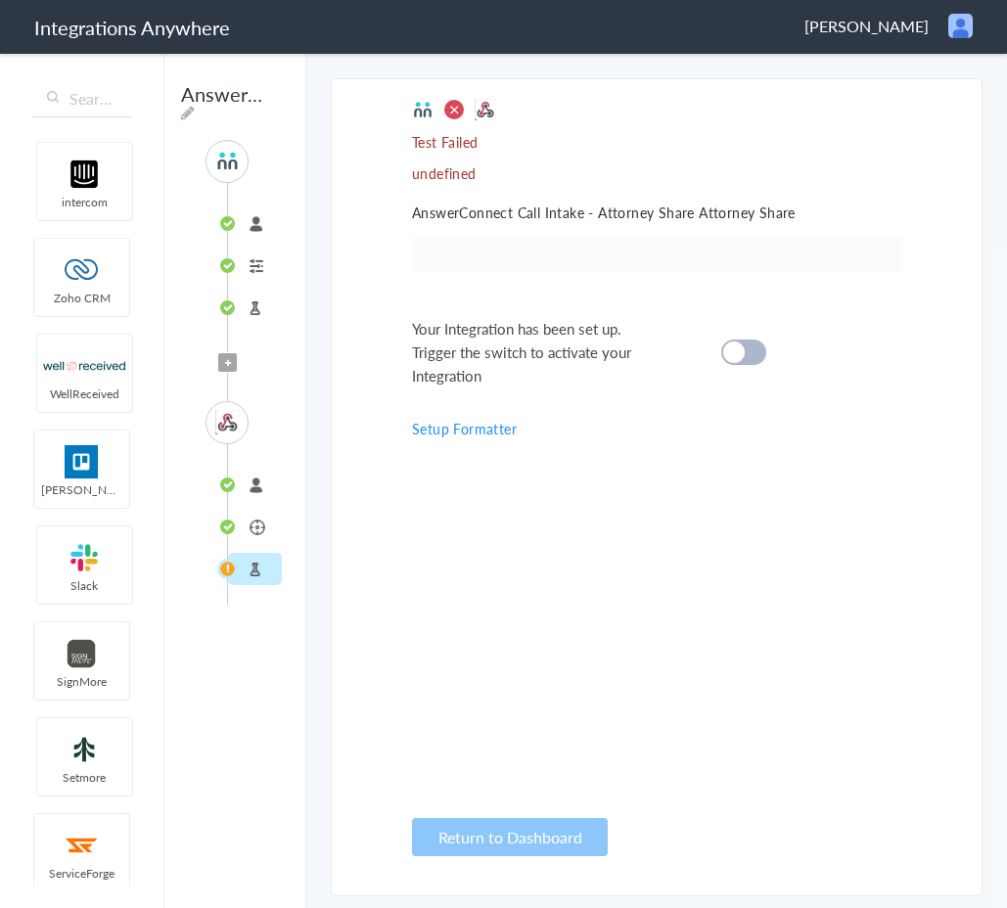
click at [514, 274] on div "Test Failed undefined AnswerConnect Call Intake - Attorney Share Attorney Share…" at bounding box center [656, 487] width 489 height 777
click at [253, 528] on li "Attorney Share" at bounding box center [255, 527] width 54 height 32
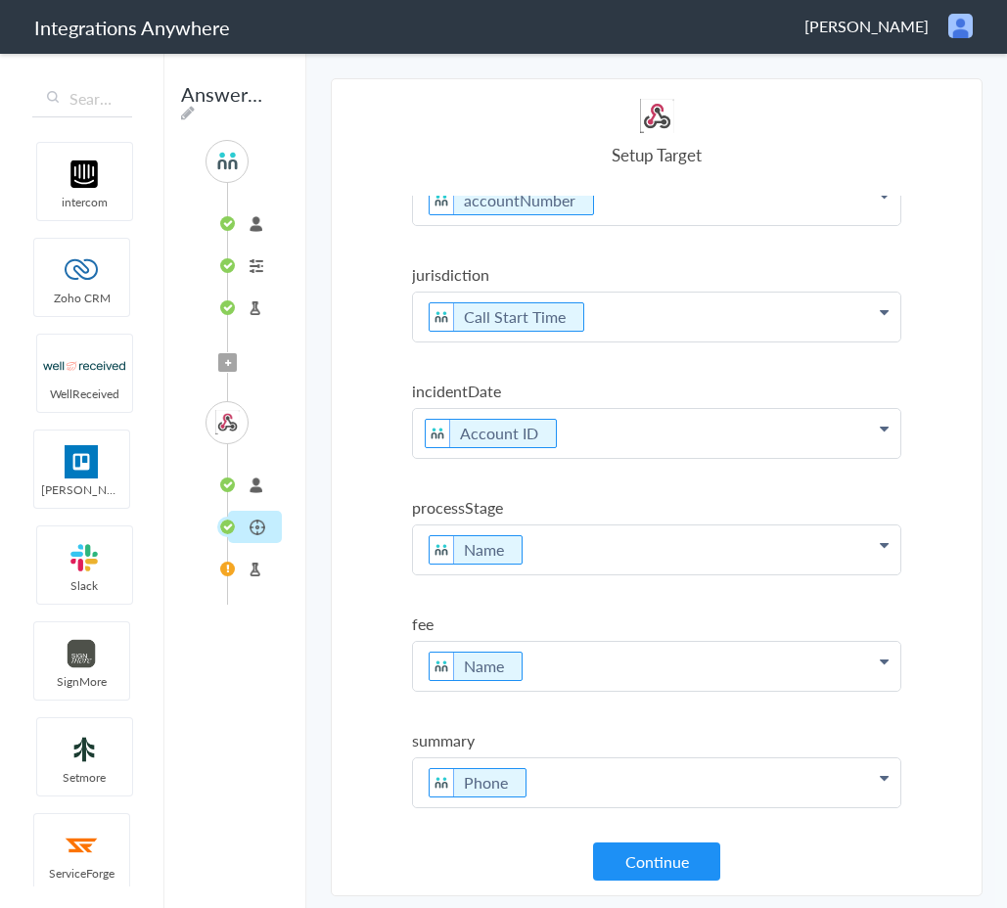
click at [249, 572] on li "Test Target" at bounding box center [255, 569] width 54 height 32
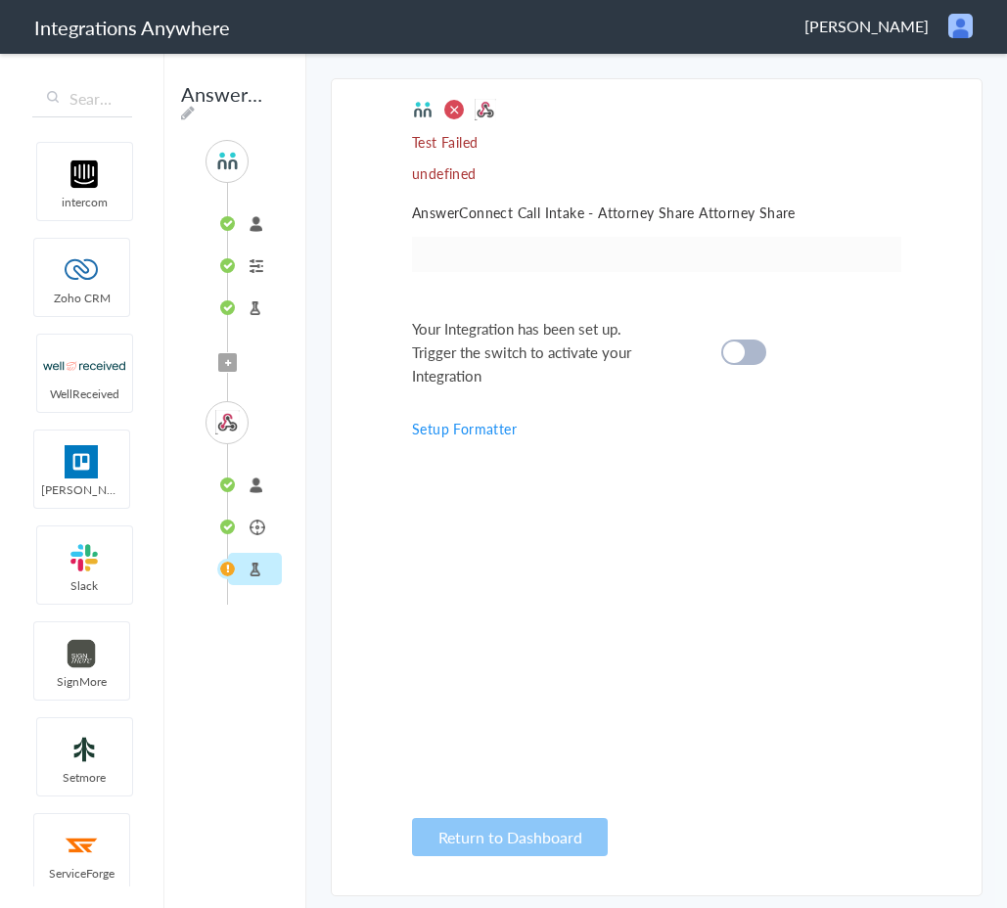
click at [248, 527] on li "Attorney Share" at bounding box center [255, 527] width 54 height 32
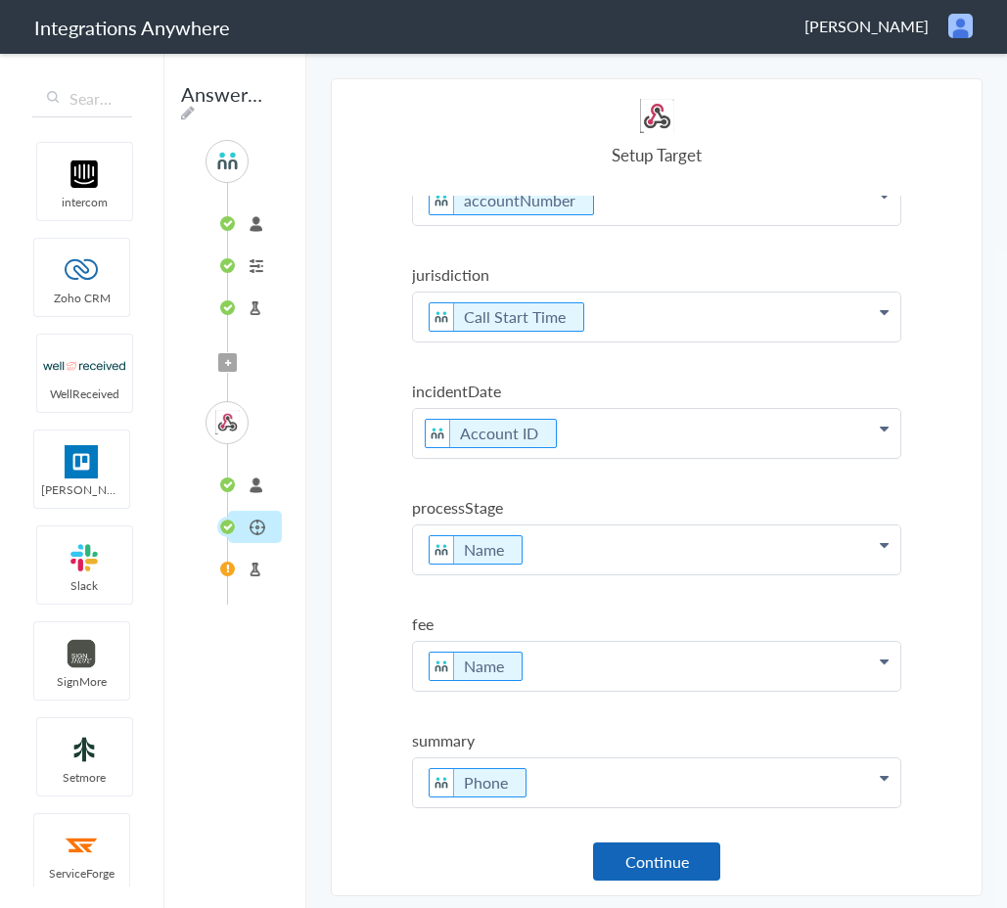
click at [659, 855] on button "Continue" at bounding box center [656, 862] width 127 height 38
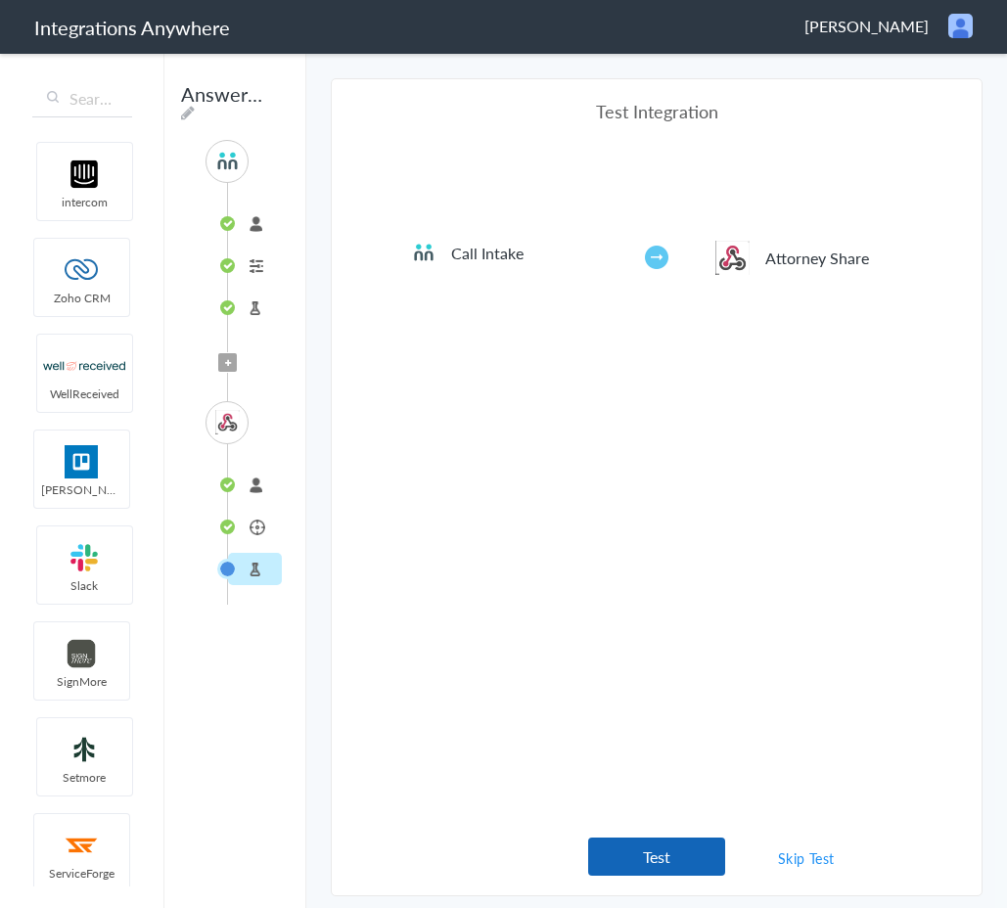
click at [673, 858] on button "Test" at bounding box center [656, 857] width 137 height 38
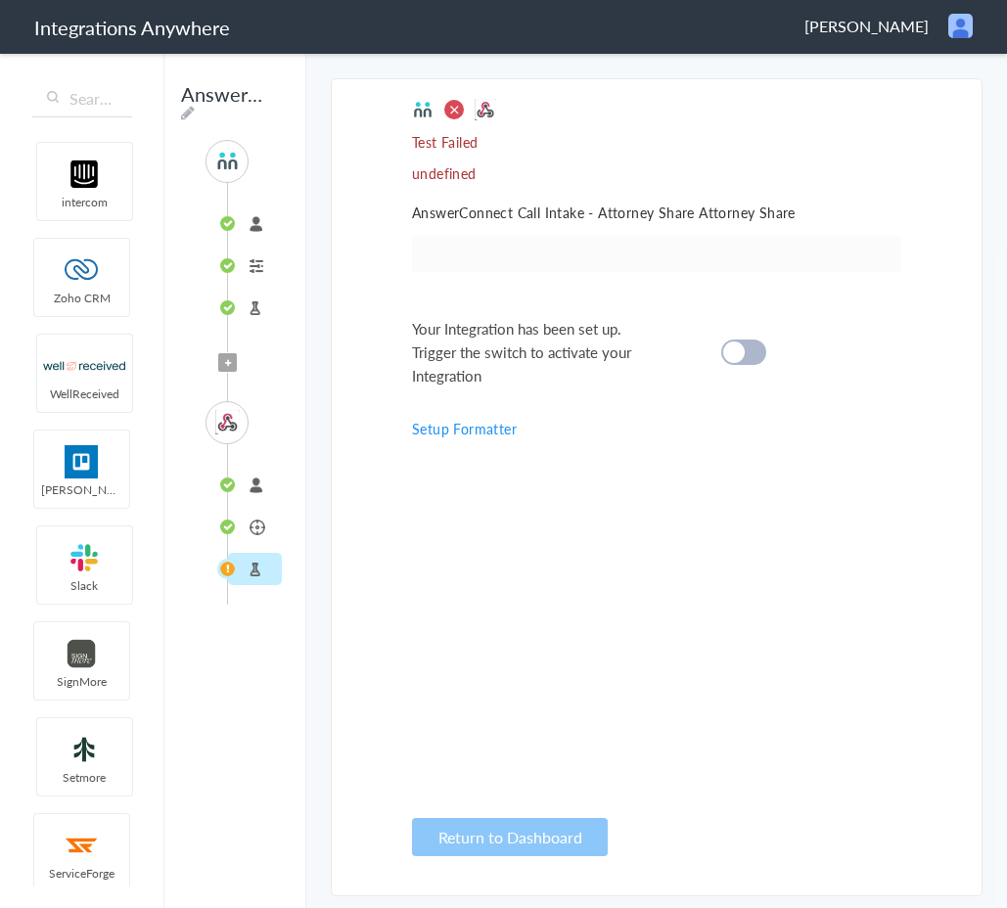
click at [247, 530] on li "Attorney Share" at bounding box center [255, 527] width 54 height 32
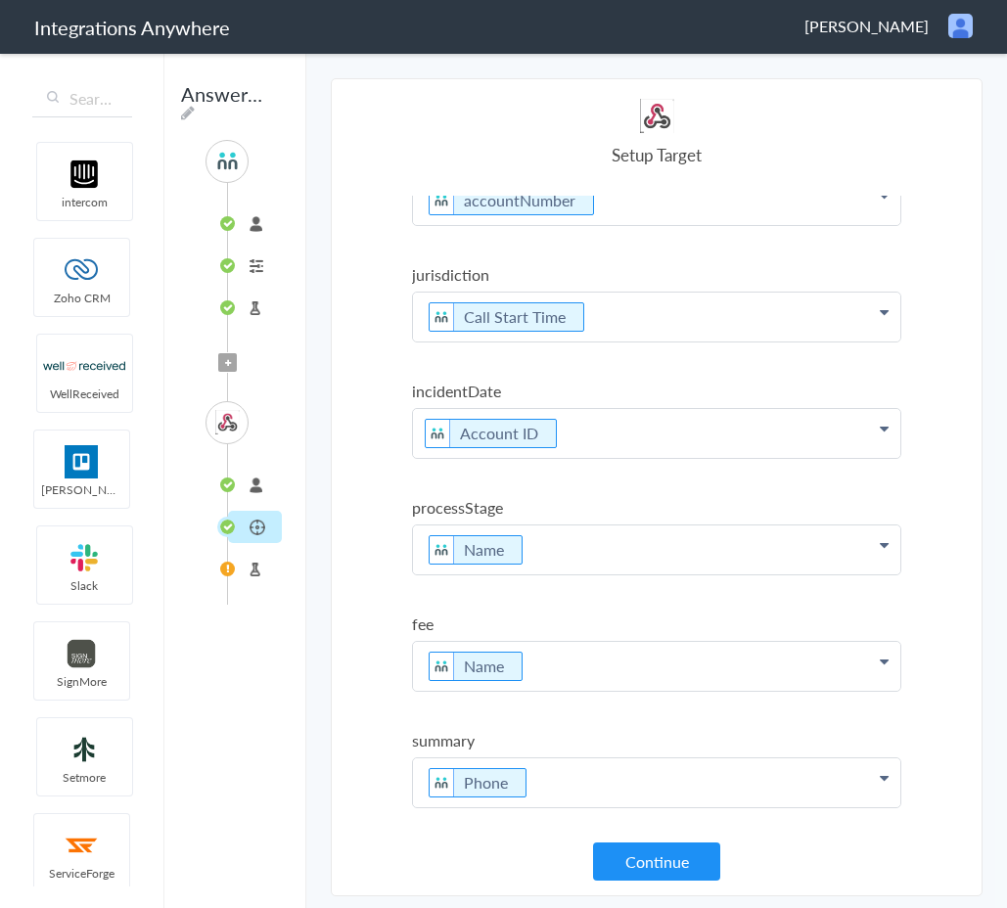
click at [251, 560] on li "Test Target" at bounding box center [255, 569] width 54 height 32
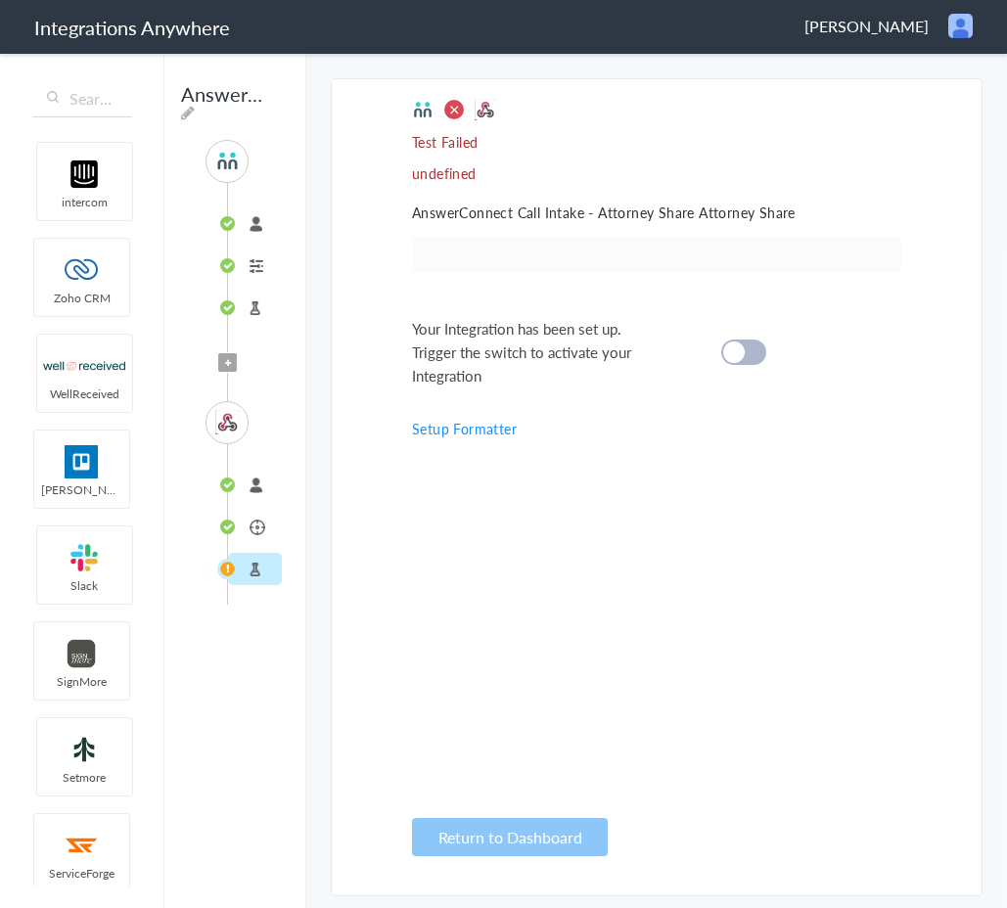
click at [258, 533] on li "Attorney Share" at bounding box center [255, 527] width 54 height 32
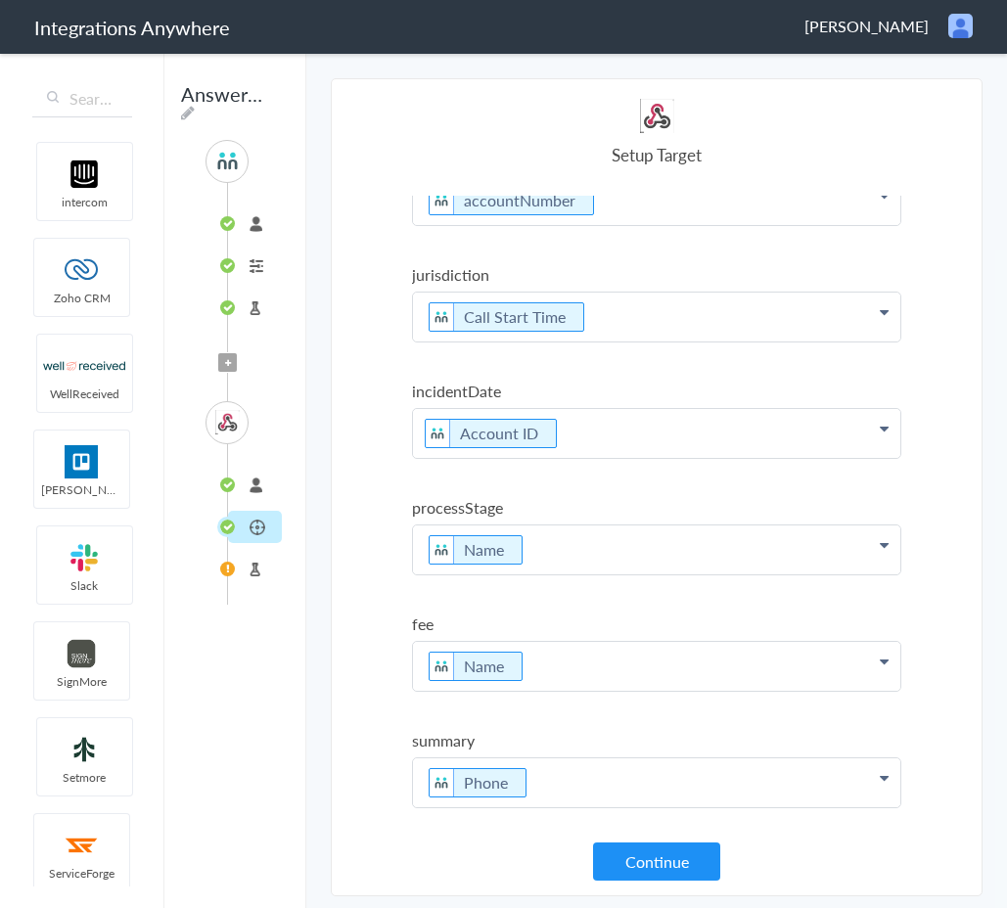
click at [250, 581] on li "Test Target" at bounding box center [255, 569] width 54 height 32
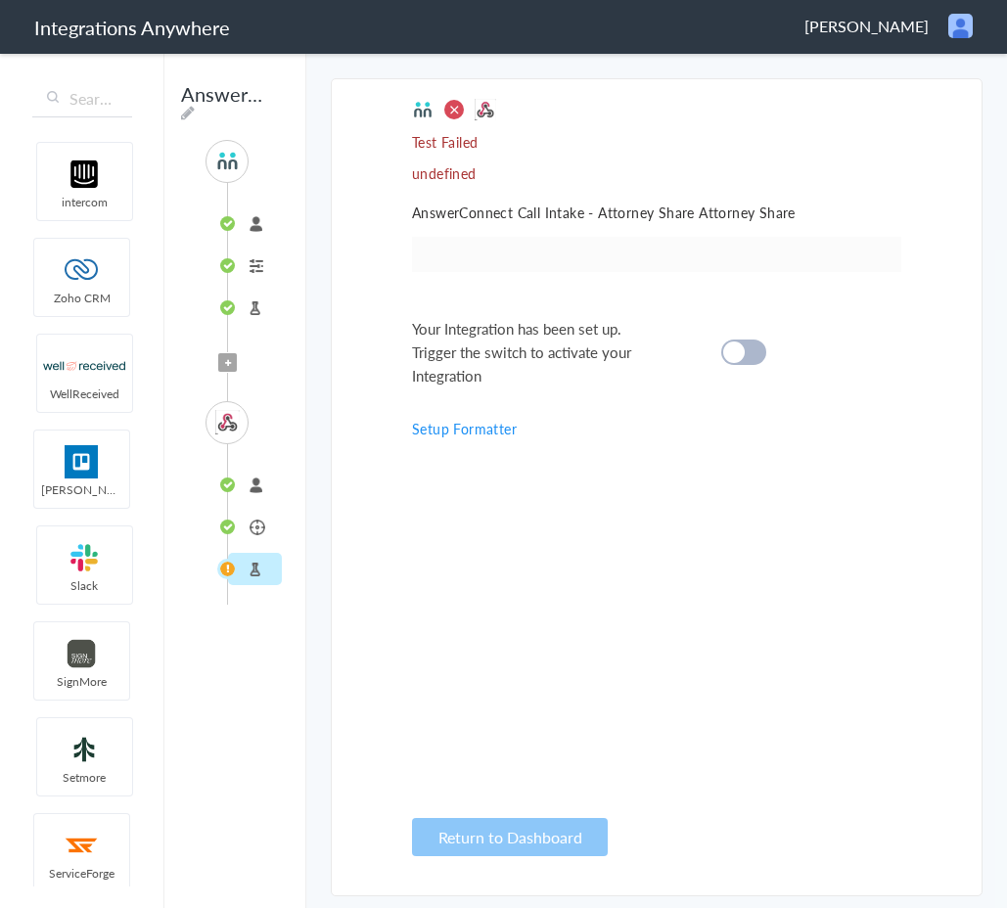
click at [526, 245] on ul at bounding box center [656, 254] width 489 height 35
click at [238, 529] on li "Attorney Share" at bounding box center [255, 527] width 54 height 32
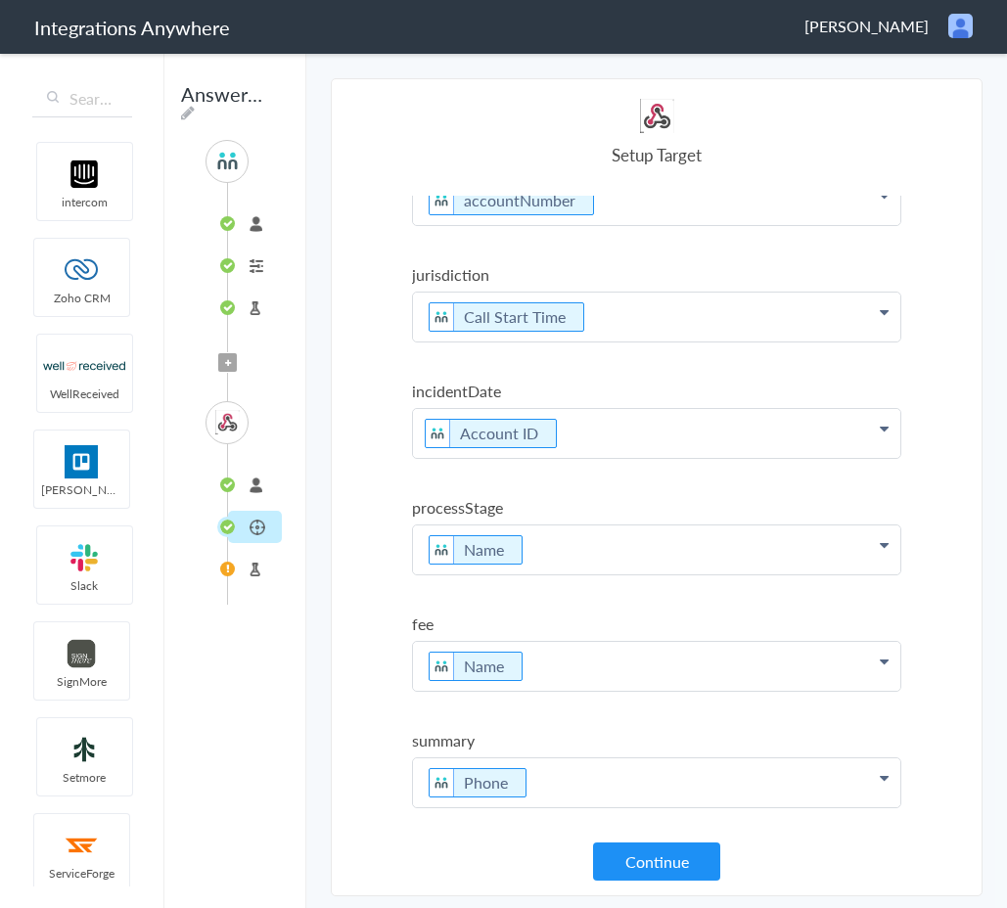
click at [236, 569] on li "Test Target" at bounding box center [255, 569] width 54 height 32
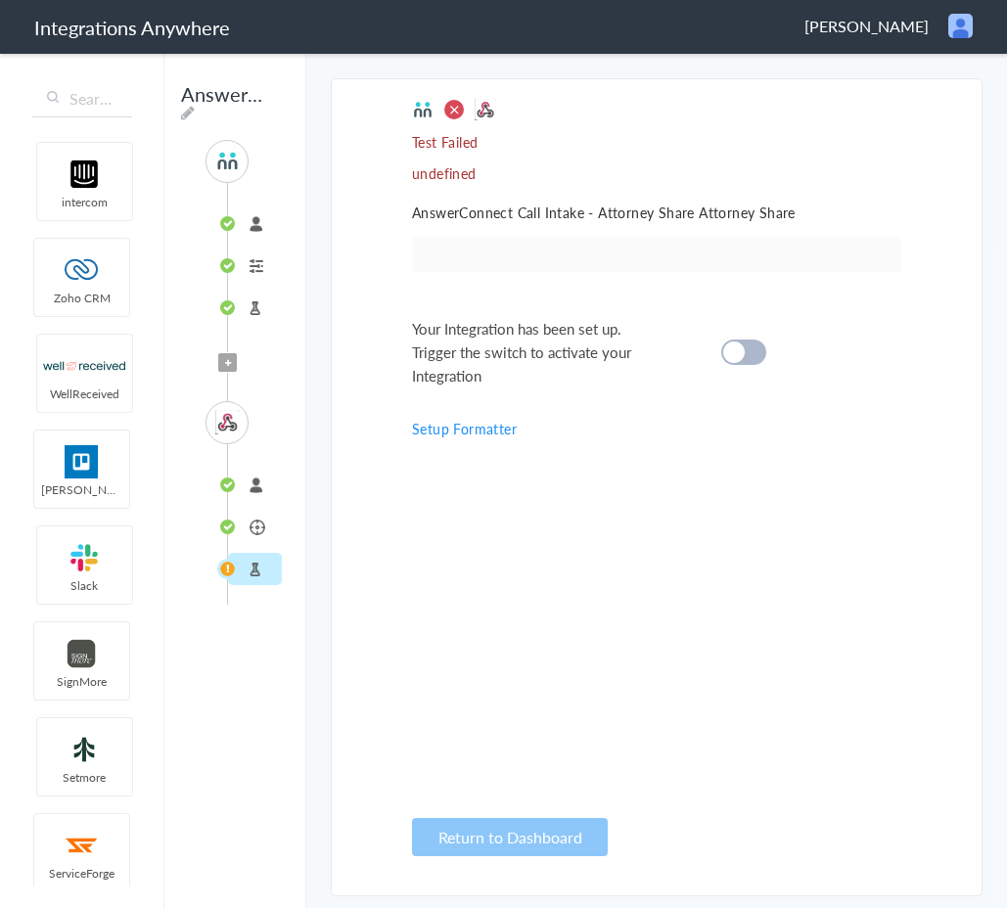
click at [252, 529] on li "Attorney Share" at bounding box center [255, 527] width 54 height 32
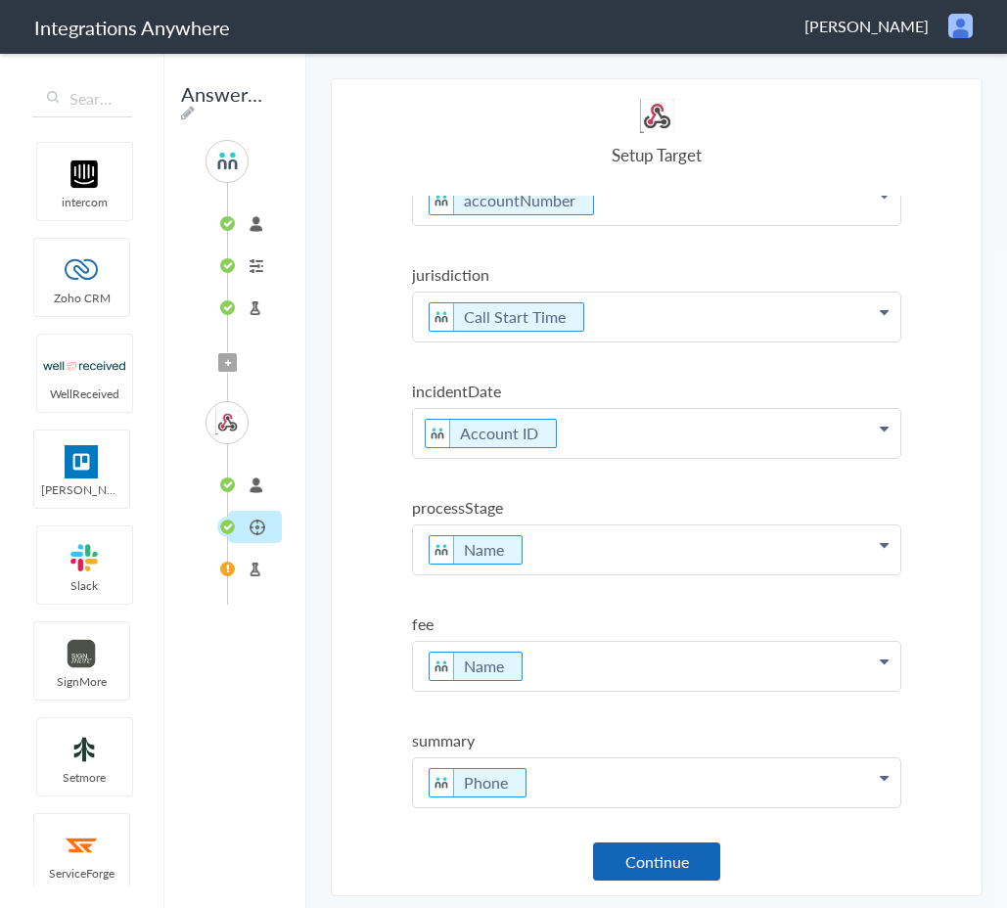
click at [672, 857] on button "Continue" at bounding box center [656, 862] width 127 height 38
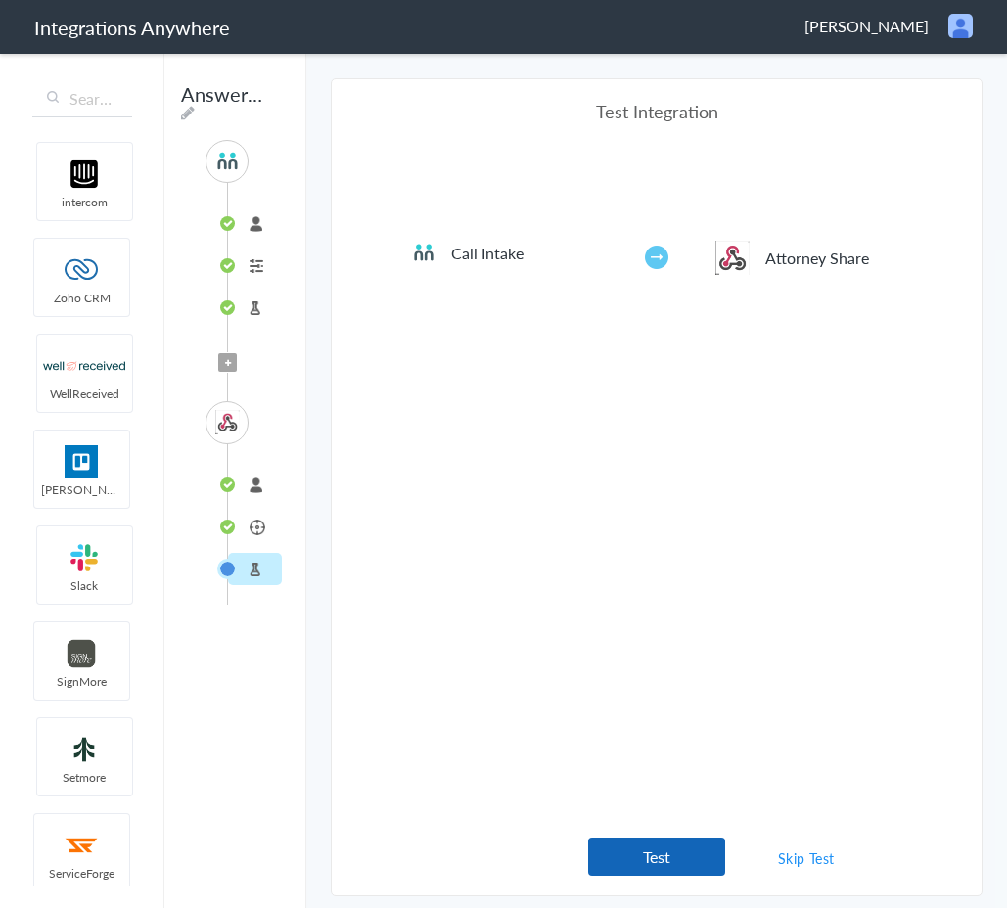
click at [674, 854] on button "Test" at bounding box center [656, 857] width 137 height 38
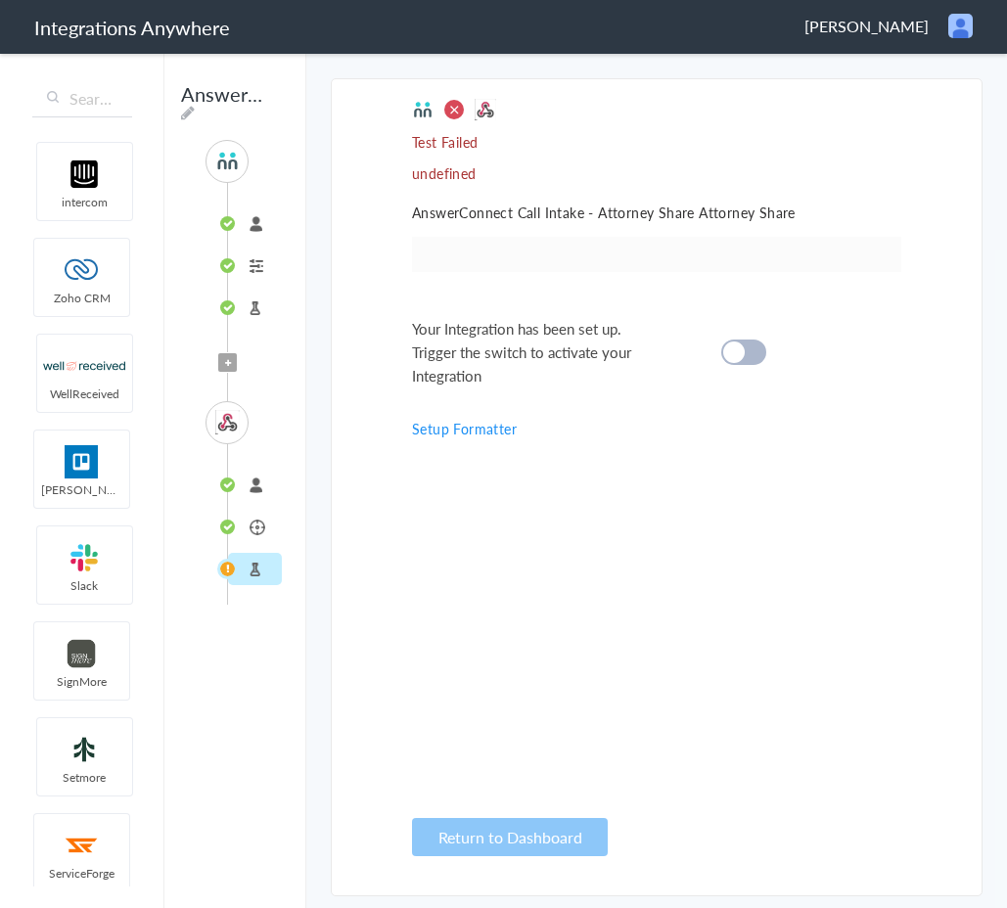
click at [266, 527] on li "Attorney Share" at bounding box center [255, 527] width 54 height 32
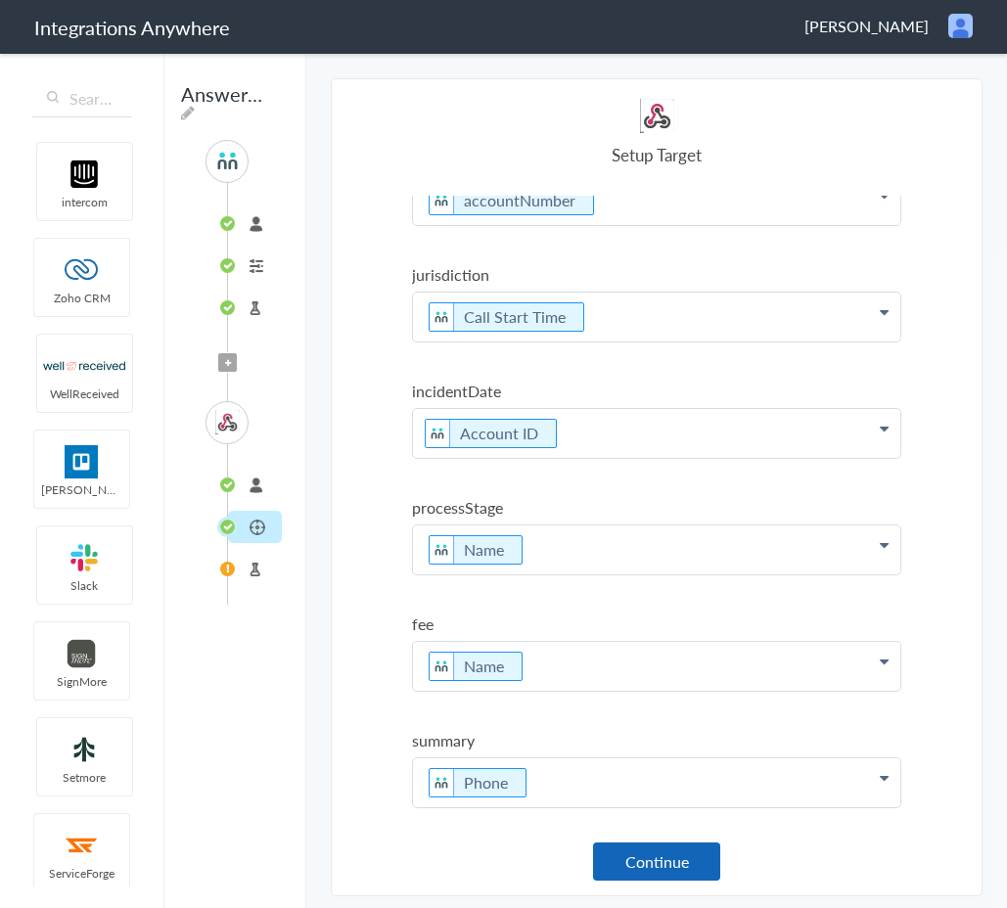
click at [663, 861] on button "Continue" at bounding box center [656, 862] width 127 height 38
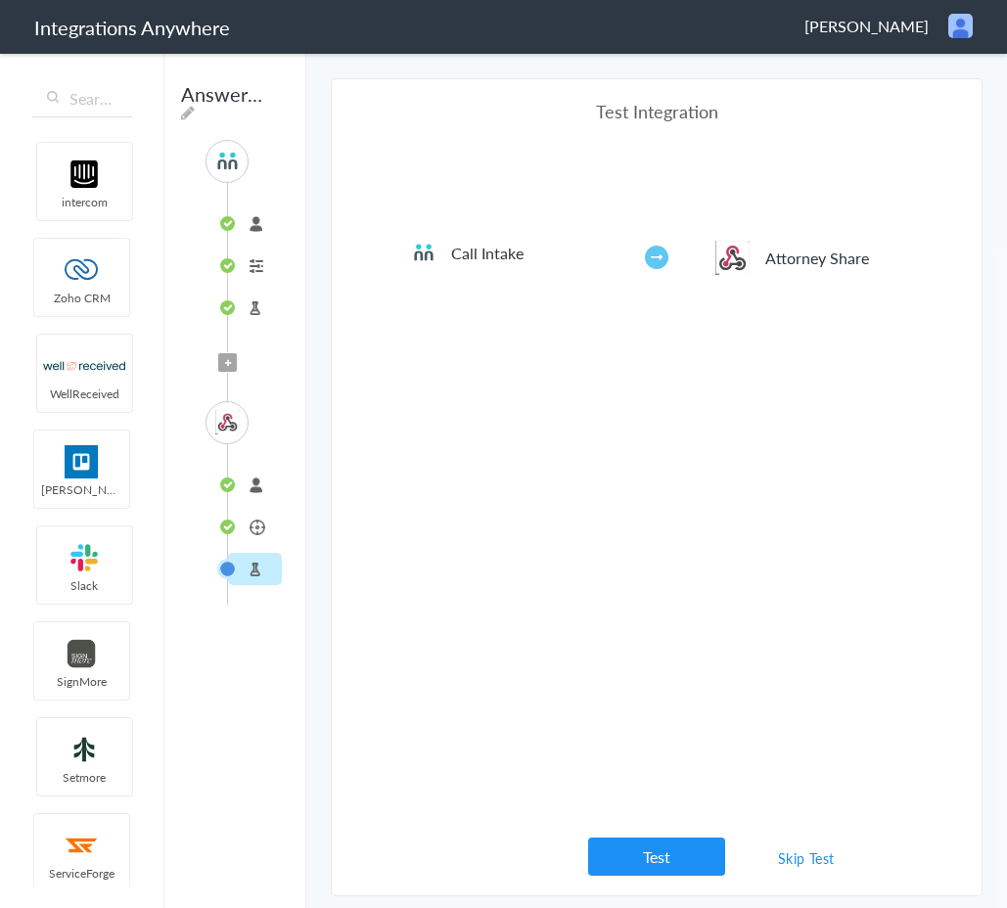
click at [806, 868] on link "Skip Test" at bounding box center [807, 858] width 104 height 35
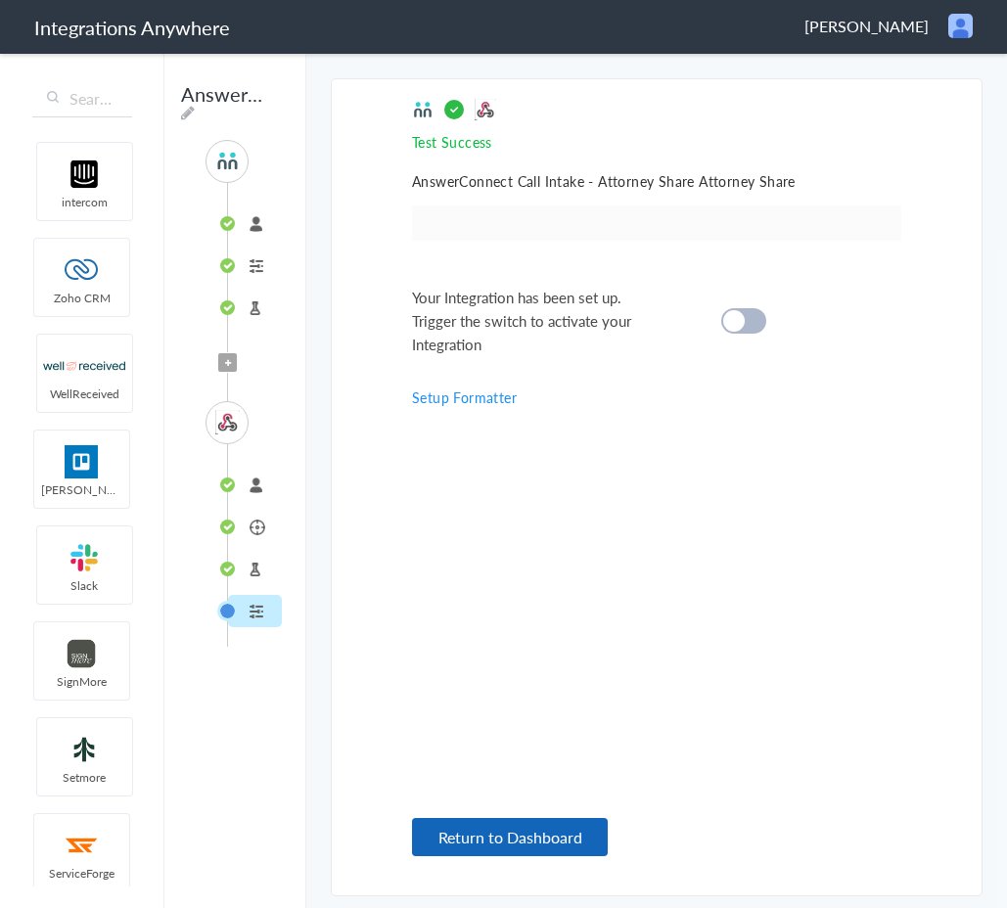
click at [547, 835] on button "Return to Dashboard" at bounding box center [510, 837] width 196 height 38
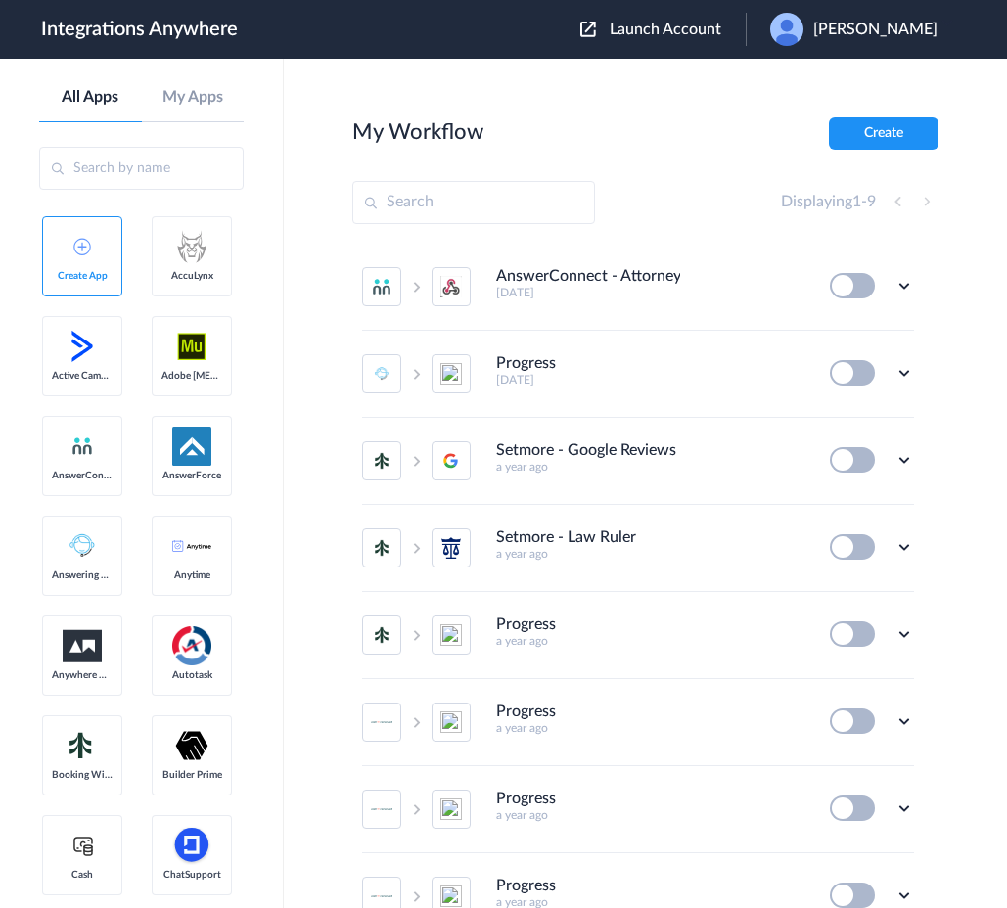
click at [848, 286] on button at bounding box center [852, 285] width 45 height 25
drag, startPoint x: 852, startPoint y: 285, endPoint x: 882, endPoint y: 285, distance: 30.3
click at [882, 285] on div "Edit Task history Delete" at bounding box center [872, 285] width 84 height 25
click at [908, 286] on icon at bounding box center [905, 286] width 20 height 20
click at [876, 336] on li "Edit" at bounding box center [850, 331] width 127 height 36
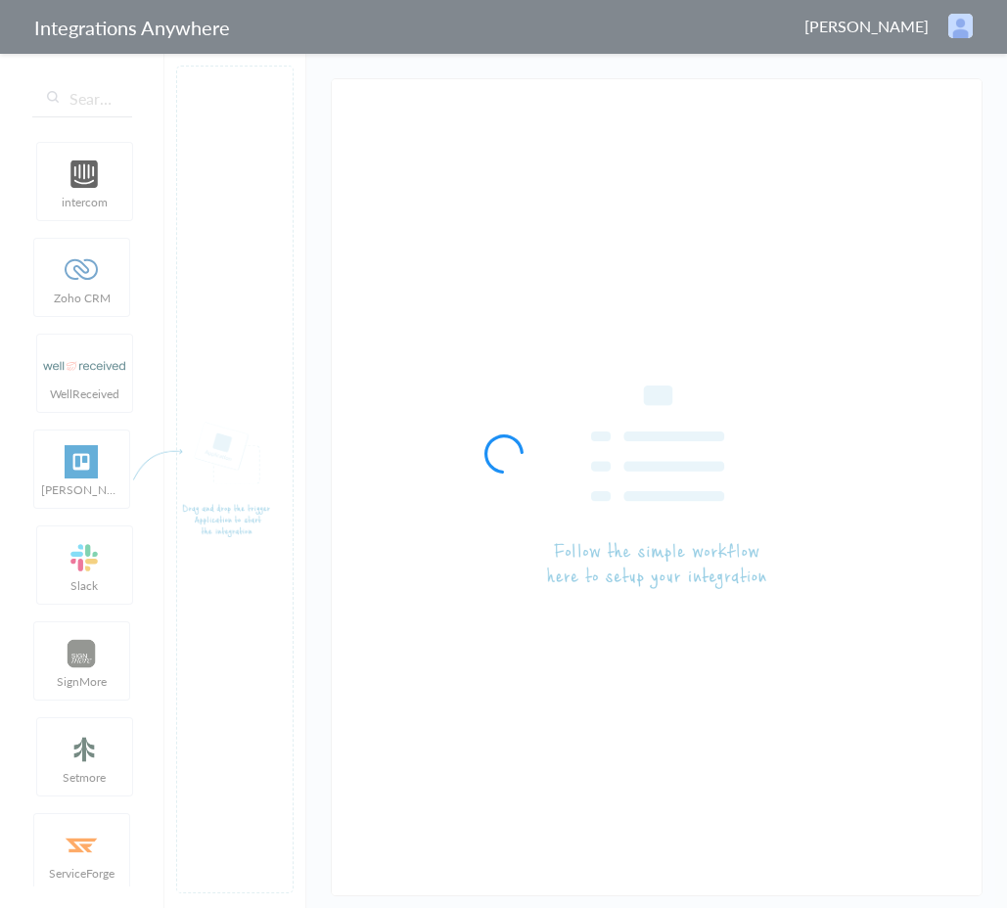
type input "AnswerConnect - Attorney Share"
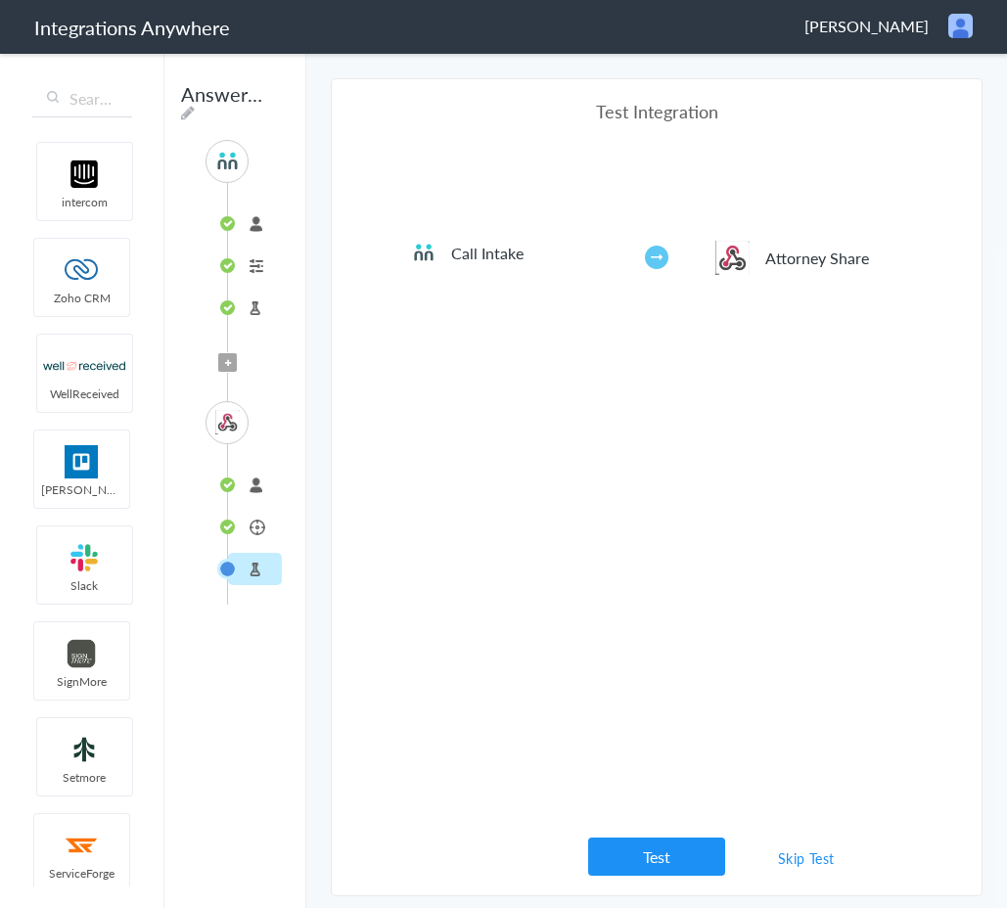
click at [814, 860] on link "Skip Test" at bounding box center [807, 858] width 104 height 35
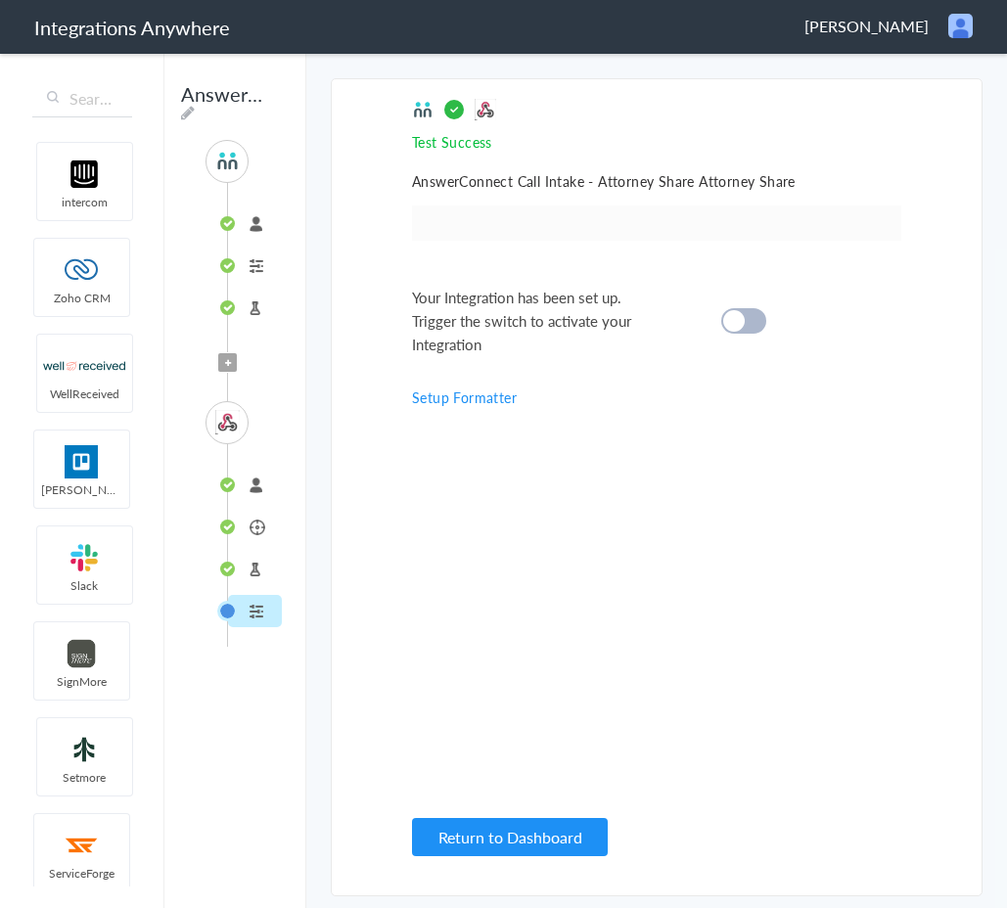
click at [745, 325] on div at bounding box center [743, 320] width 45 height 25
click at [567, 838] on button "Return to Dashboard" at bounding box center [510, 837] width 196 height 38
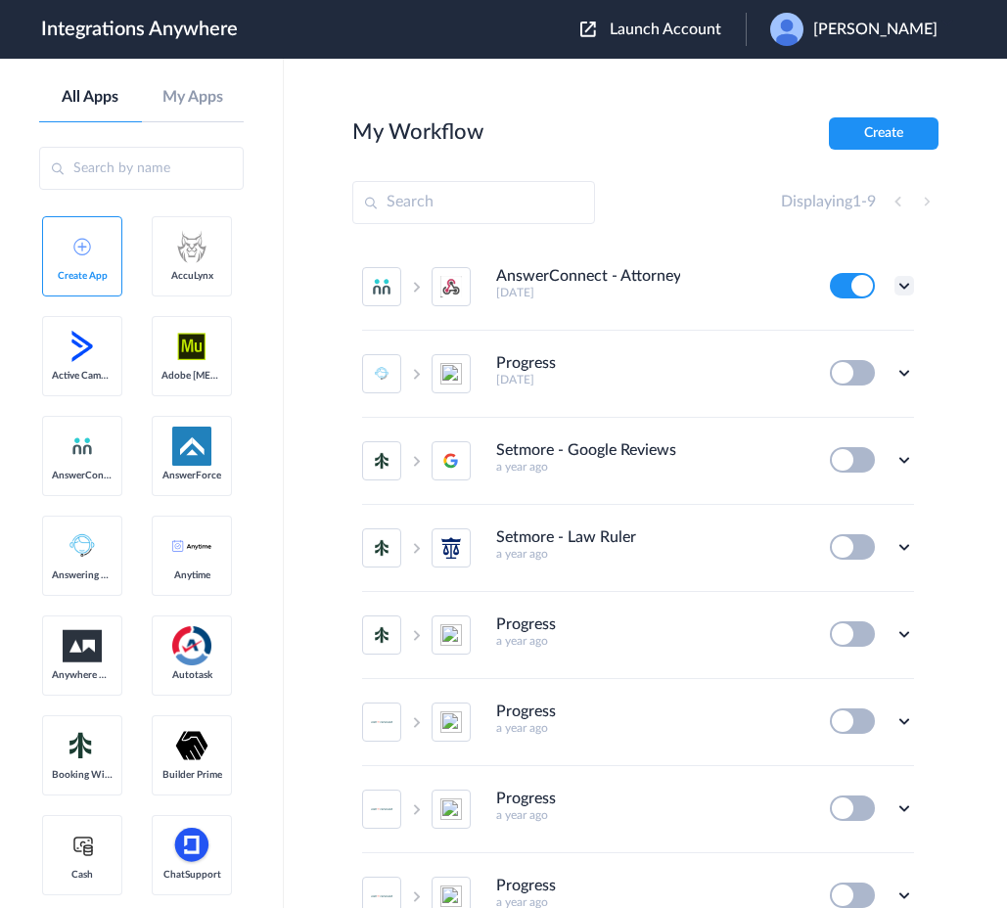
click at [904, 290] on icon at bounding box center [905, 286] width 20 height 20
click at [866, 329] on li "Edit" at bounding box center [850, 331] width 127 height 36
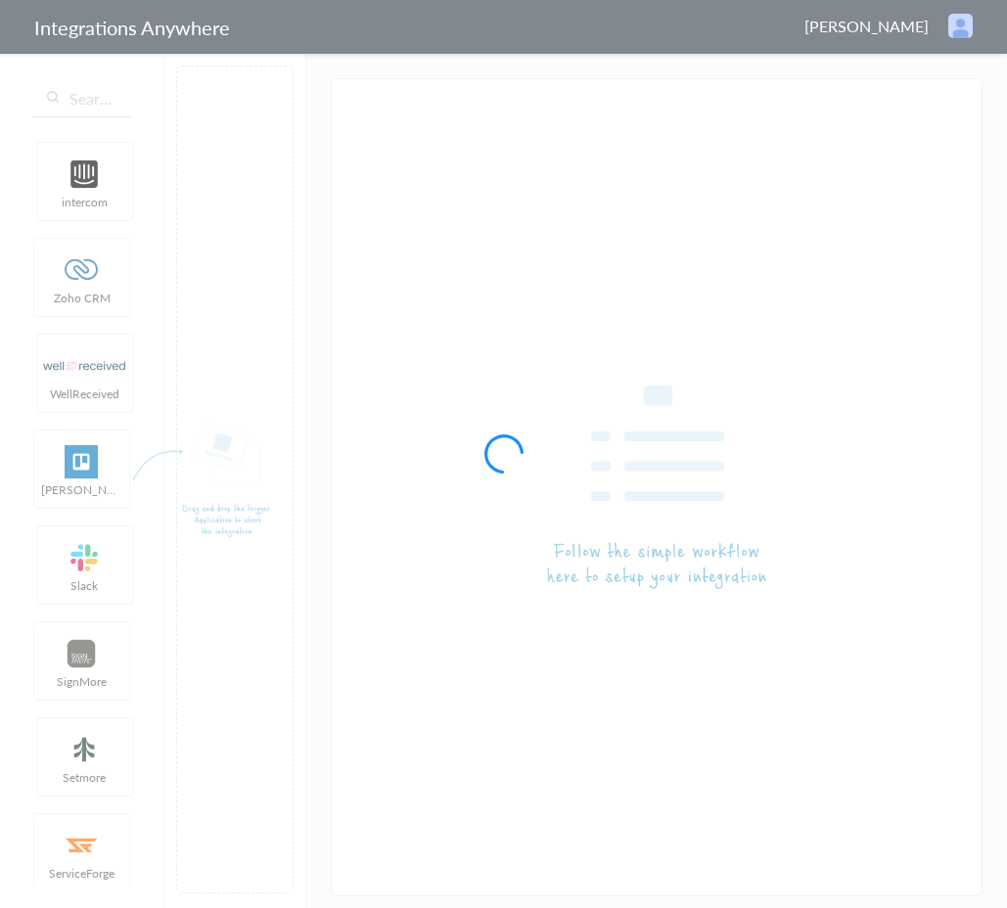
type input "AnswerConnect - Attorney Share"
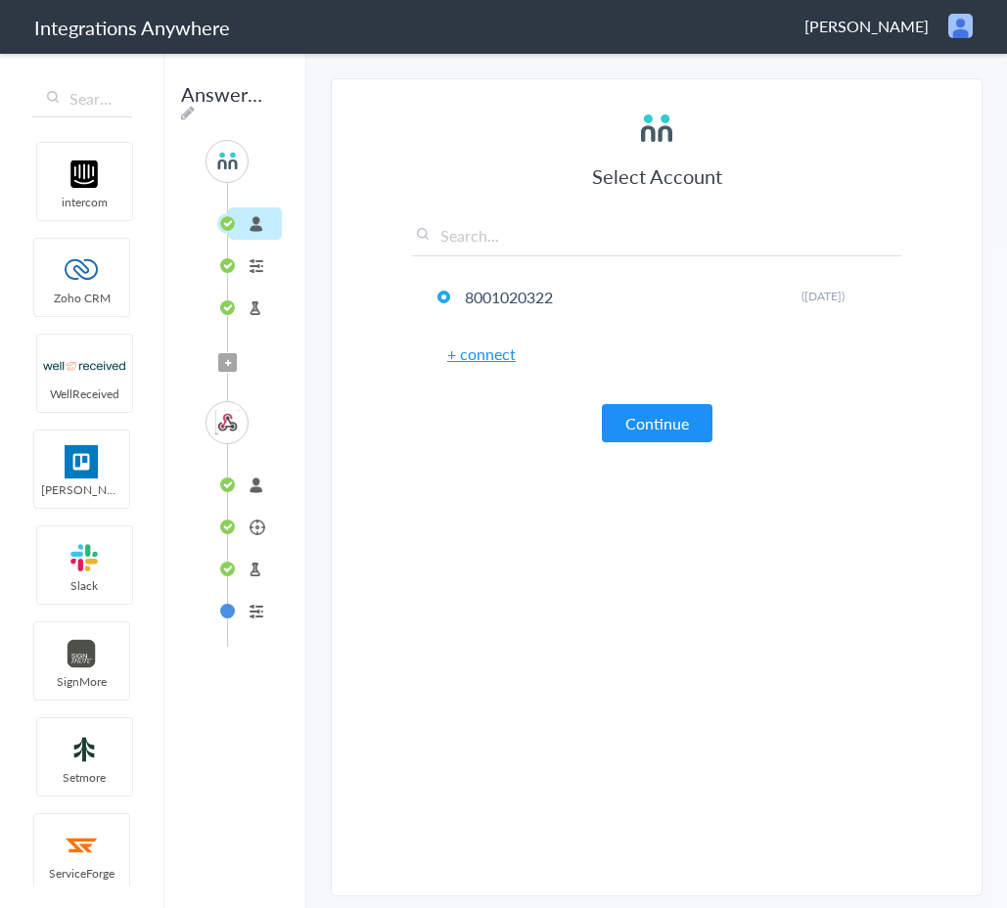
click at [254, 570] on li "Test Target" at bounding box center [255, 569] width 54 height 32
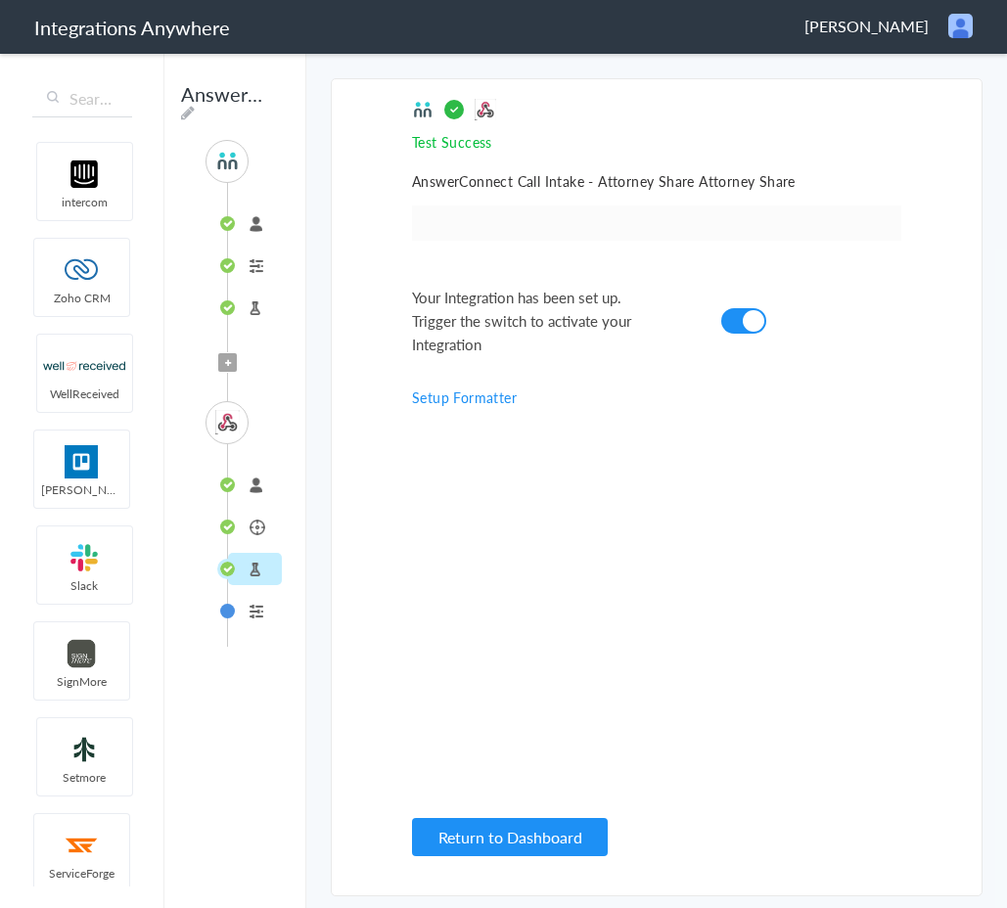
click at [252, 527] on li "Attorney Share" at bounding box center [255, 527] width 54 height 32
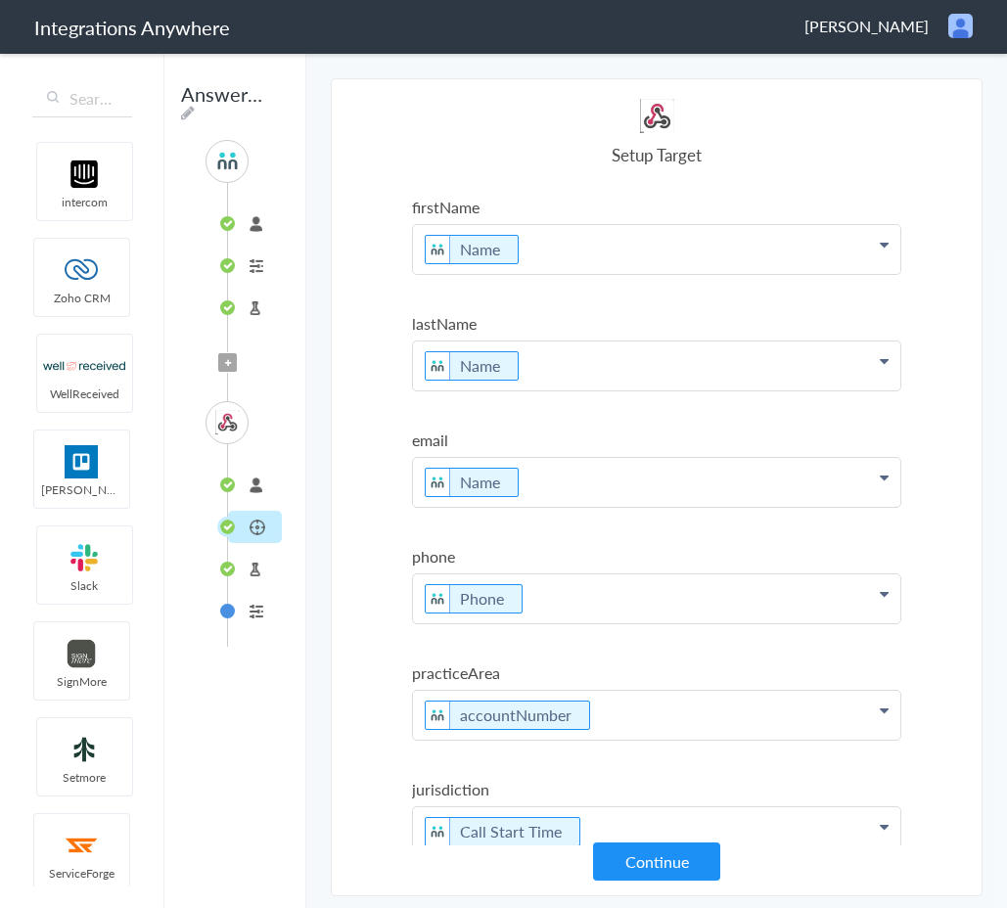
click at [255, 490] on li "connected" at bounding box center [255, 485] width 54 height 32
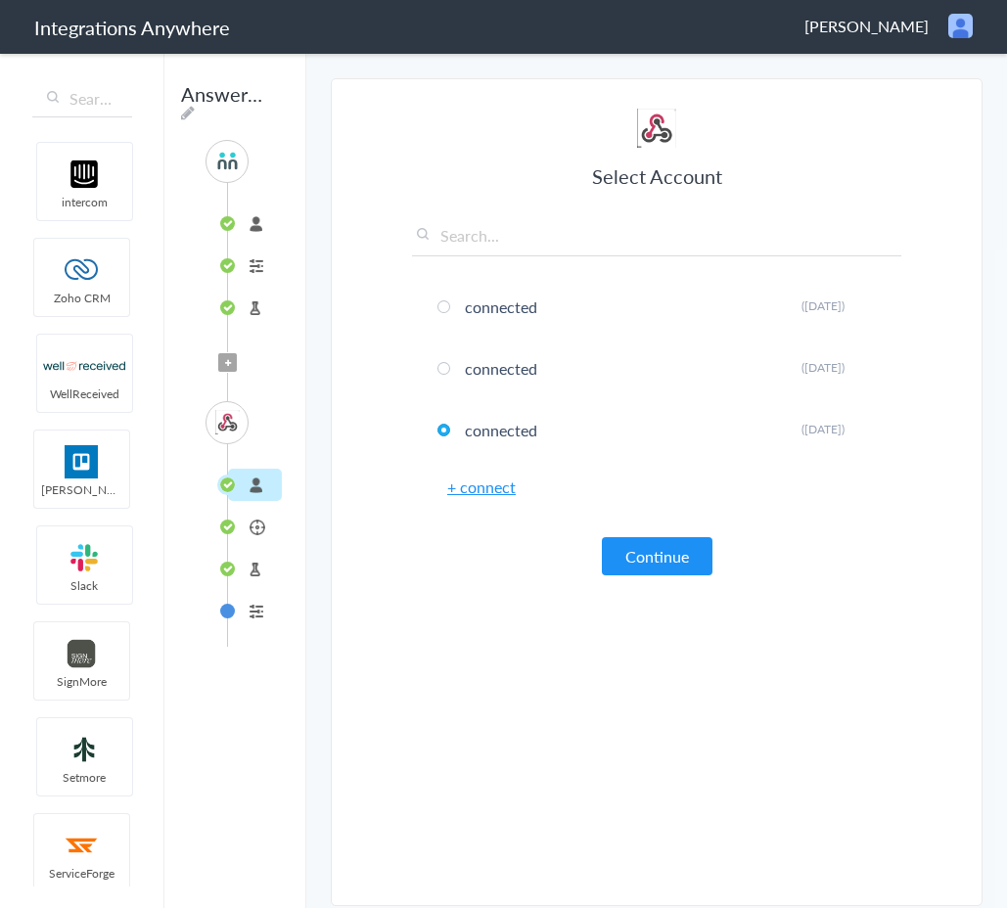
click at [255, 223] on li "8001020322" at bounding box center [255, 223] width 54 height 32
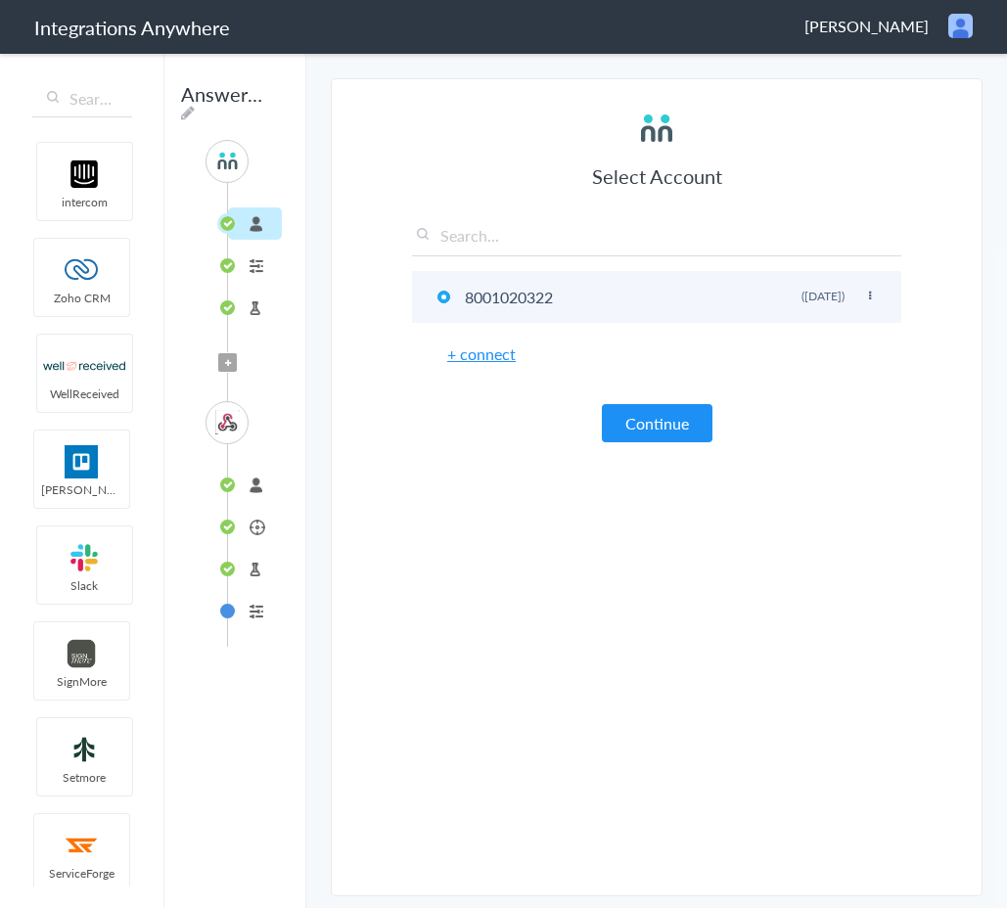
click at [884, 296] on li "8001020322 Rename Delete (3 days ago)" at bounding box center [656, 297] width 489 height 52
click at [874, 298] on icon at bounding box center [870, 296] width 12 height 11
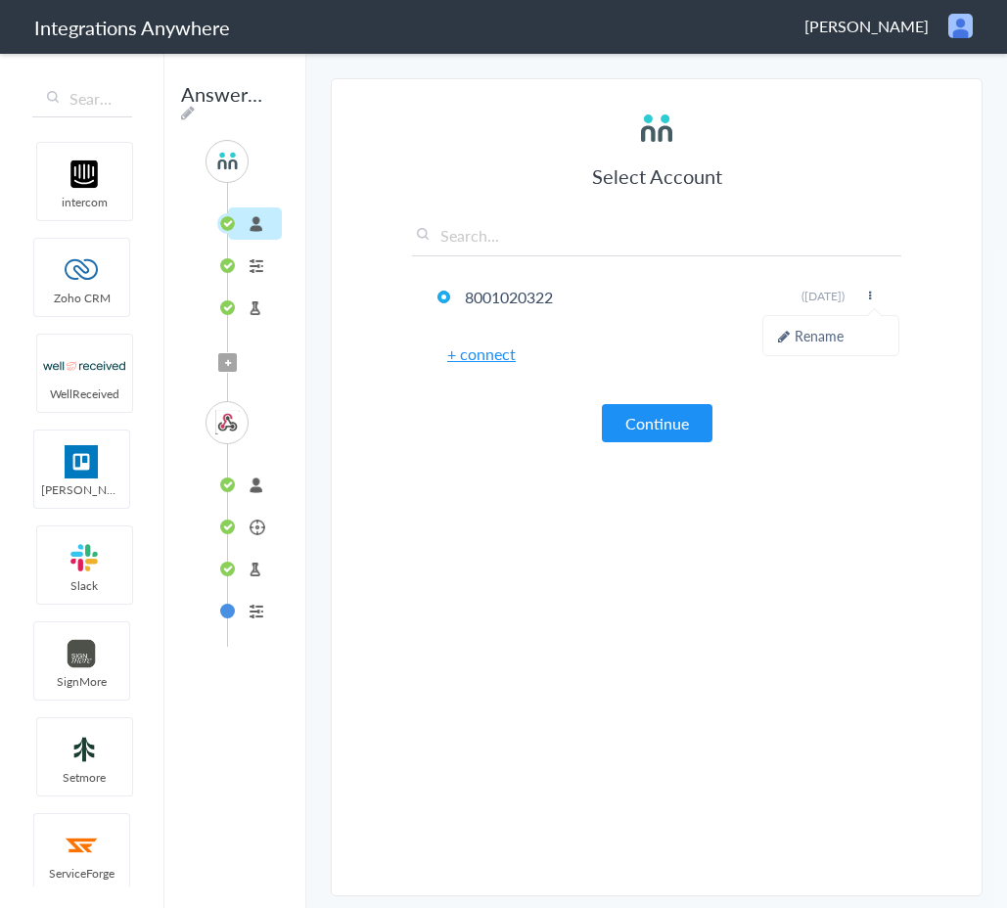
click at [817, 375] on div "Select Account 8001020322 Rename Delete (3 days ago) + connect Continue" at bounding box center [656, 276] width 489 height 334
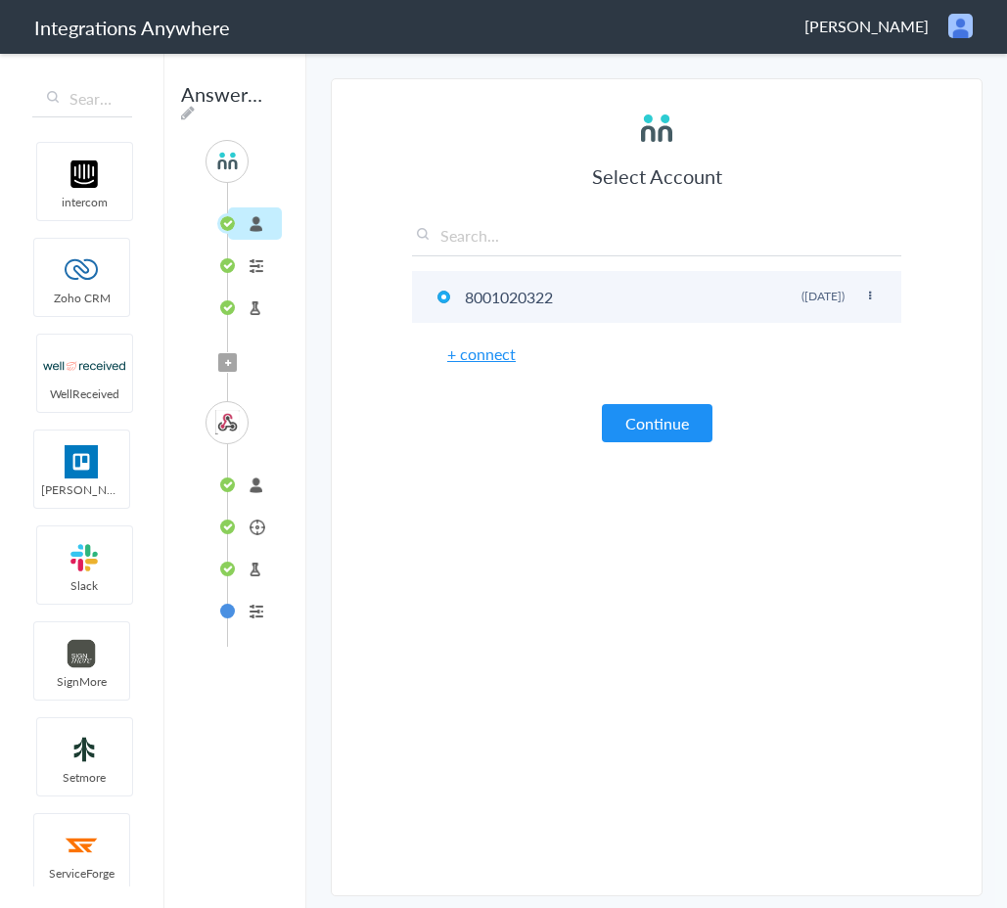
drag, startPoint x: 466, startPoint y: 296, endPoint x: 543, endPoint y: 309, distance: 78.5
click at [543, 309] on li "8001020322 Rename Delete (3 days ago)" at bounding box center [656, 297] width 489 height 52
drag, startPoint x: 467, startPoint y: 299, endPoint x: 546, endPoint y: 313, distance: 80.5
click at [546, 313] on li "8001020322 Rename Delete (3 days ago)" at bounding box center [656, 297] width 489 height 52
drag, startPoint x: 561, startPoint y: 303, endPoint x: 435, endPoint y: 305, distance: 126.3
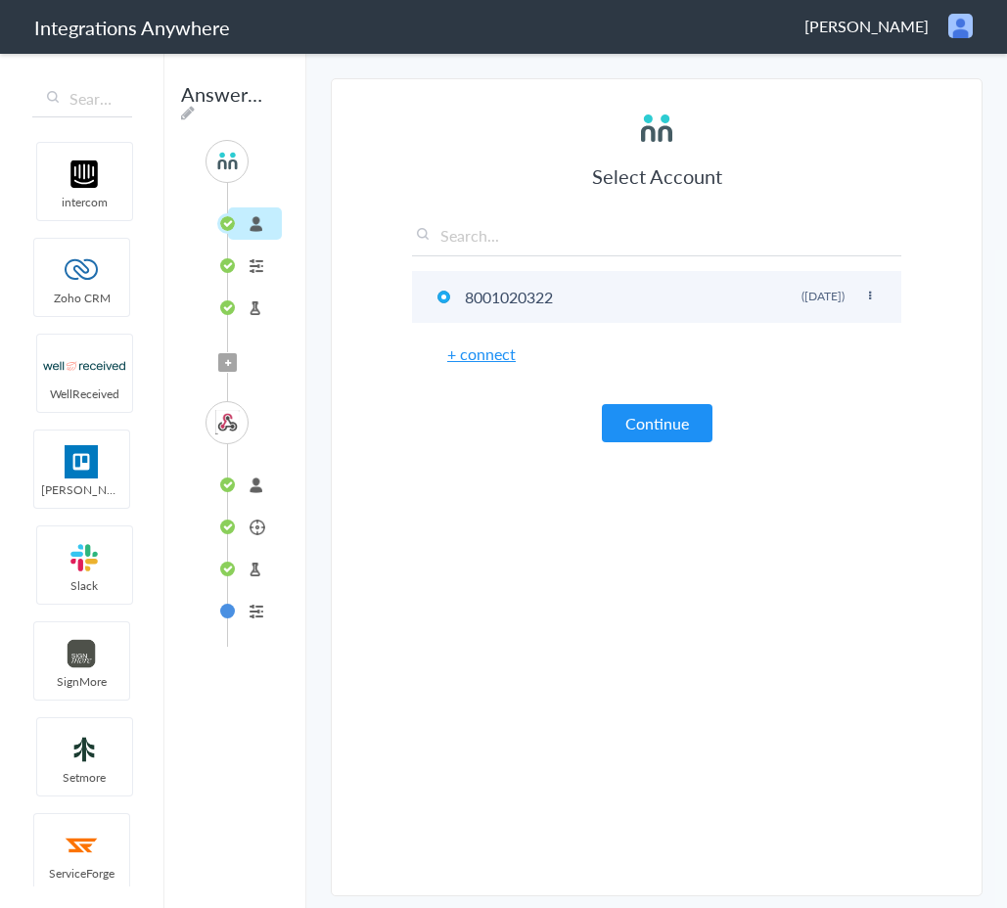
click at [435, 305] on li "8001020322 Rename Delete (3 days ago)" at bounding box center [656, 297] width 489 height 52
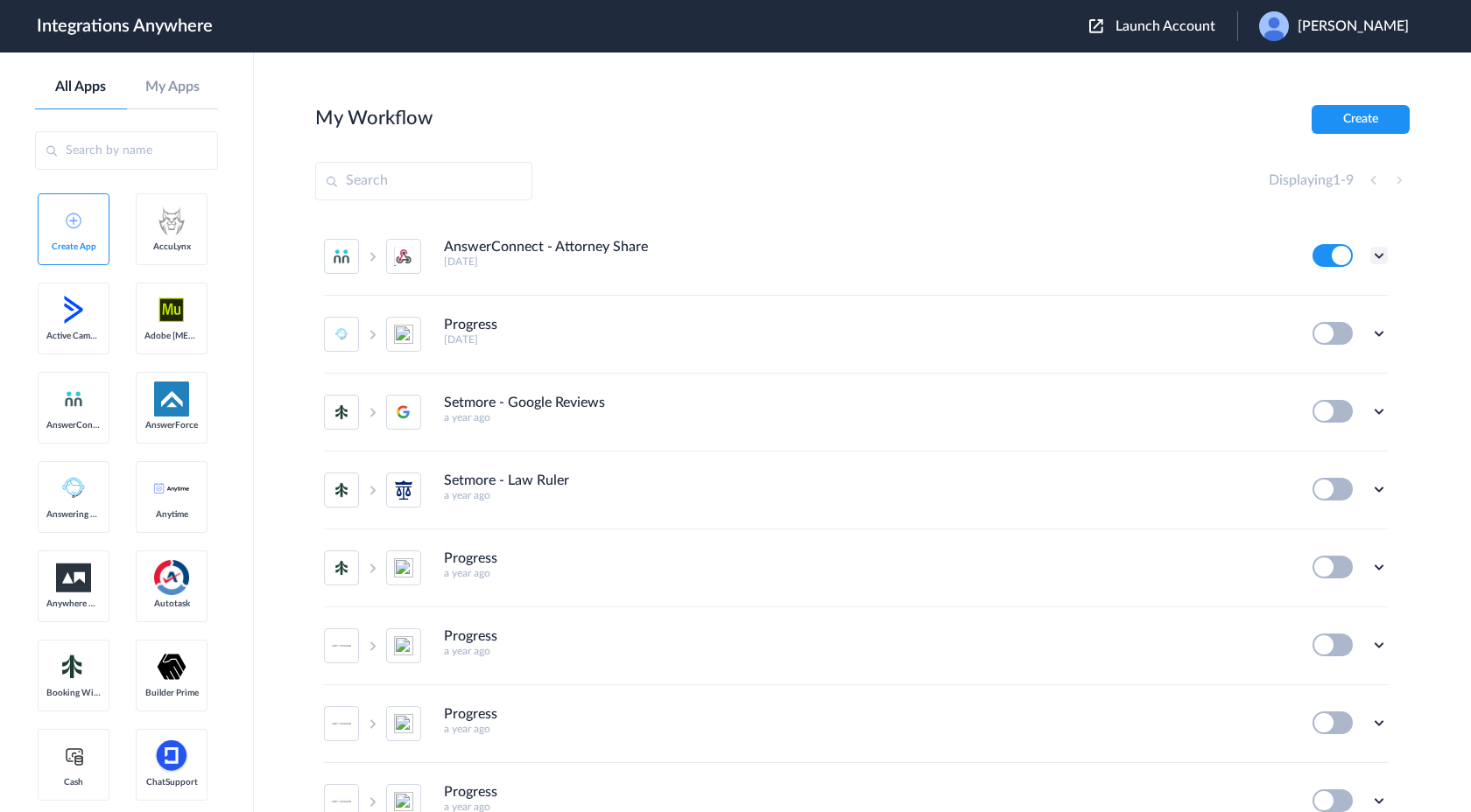
click at [1377, 263] on icon at bounding box center [1380, 256] width 18 height 18
click at [1349, 329] on link "Task history" at bounding box center [1330, 328] width 84 height 13
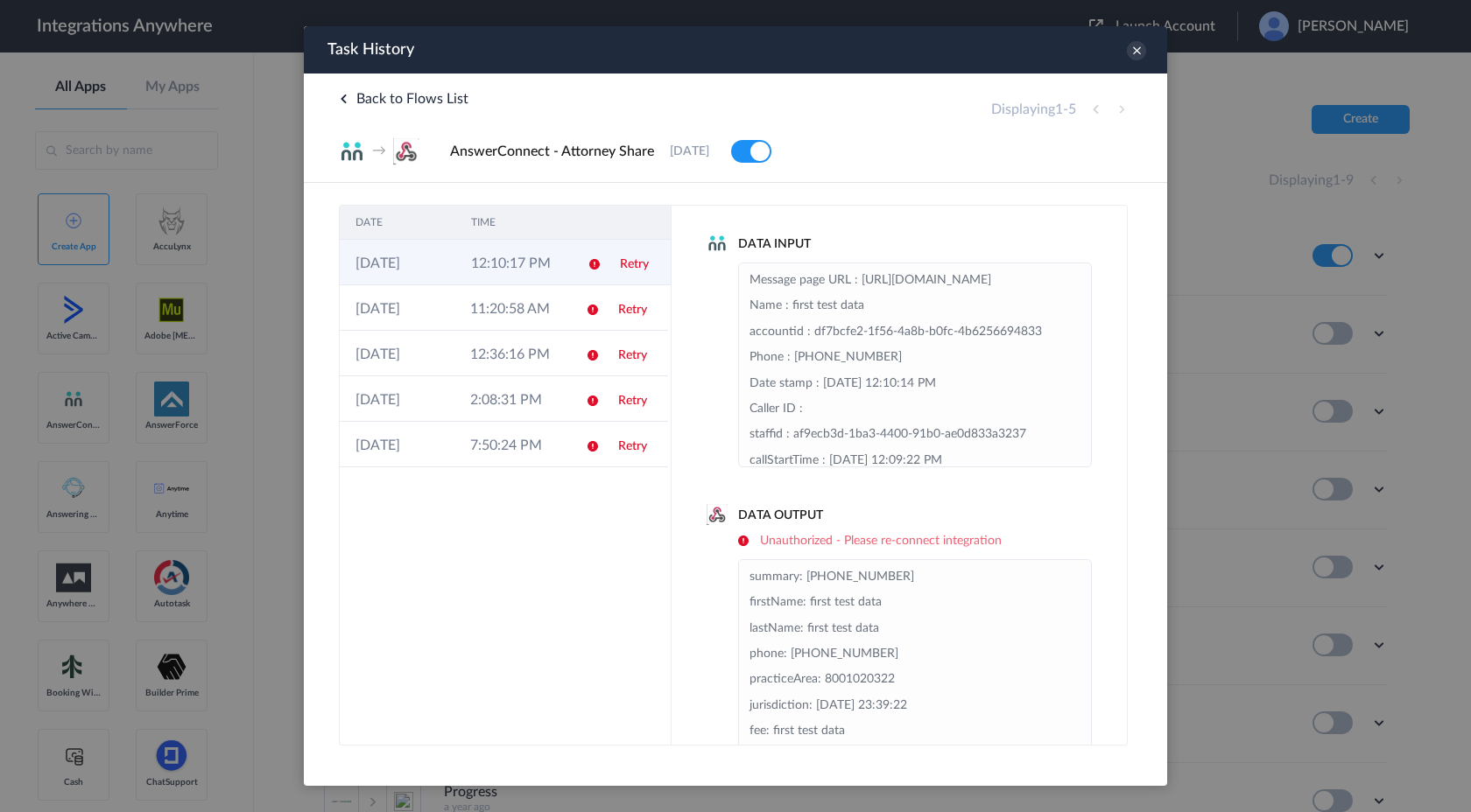
click at [557, 275] on td "12:10:17 PM" at bounding box center [513, 262] width 115 height 46
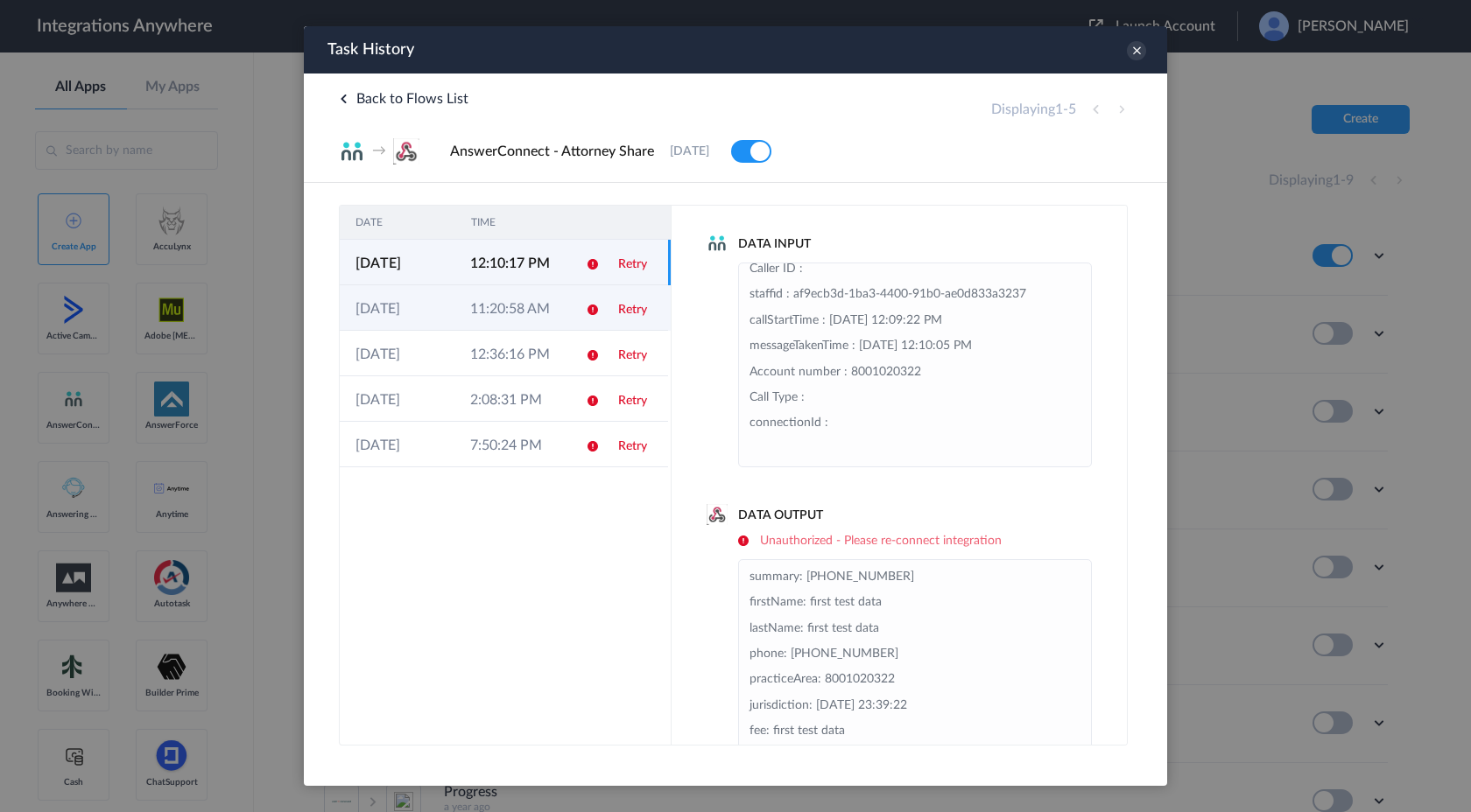
click at [541, 305] on td "11:20:58 AM" at bounding box center [512, 308] width 115 height 46
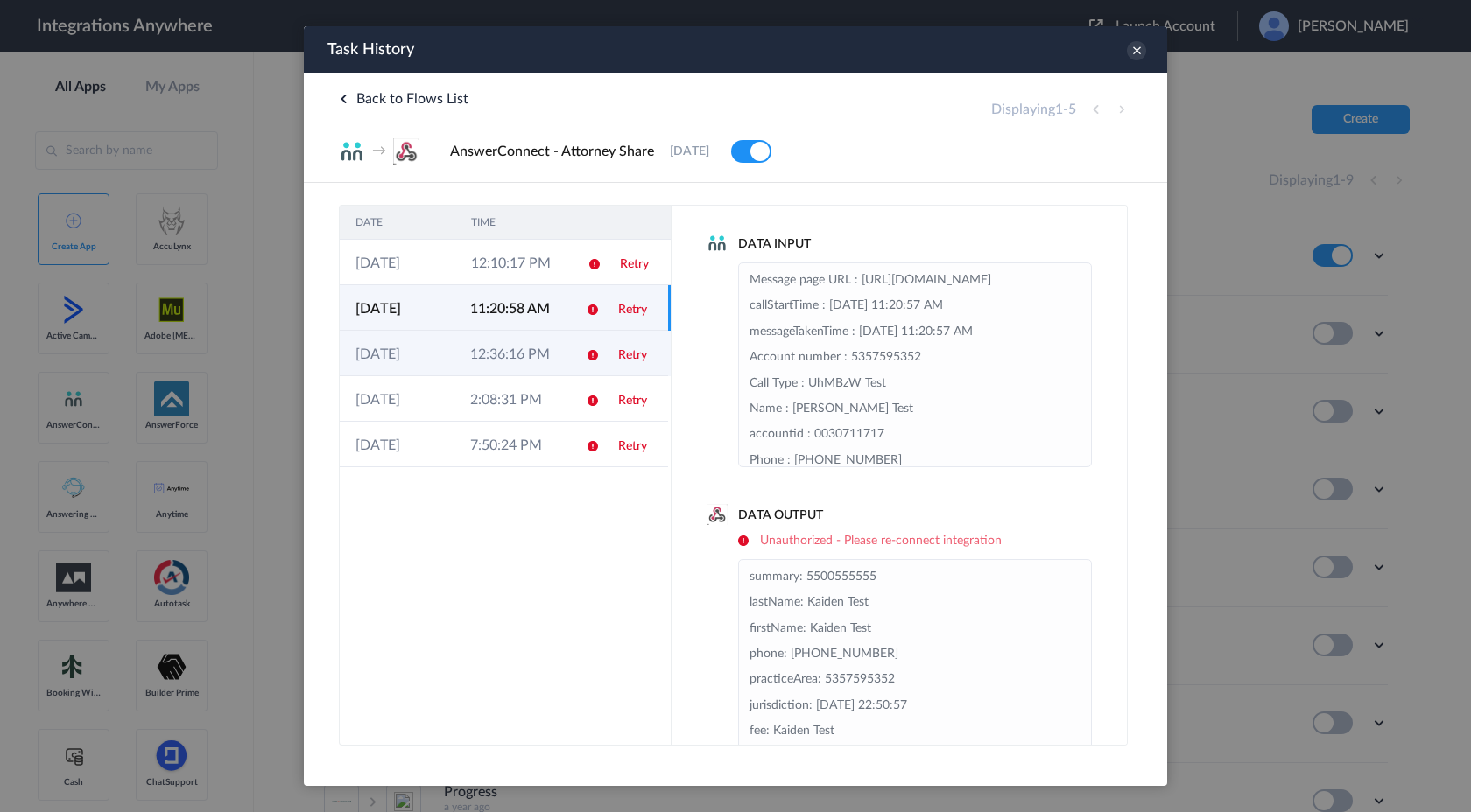
click at [542, 348] on td "12:36:16 PM" at bounding box center [512, 353] width 115 height 46
click at [548, 316] on td "11:20:58 AM" at bounding box center [512, 308] width 115 height 46
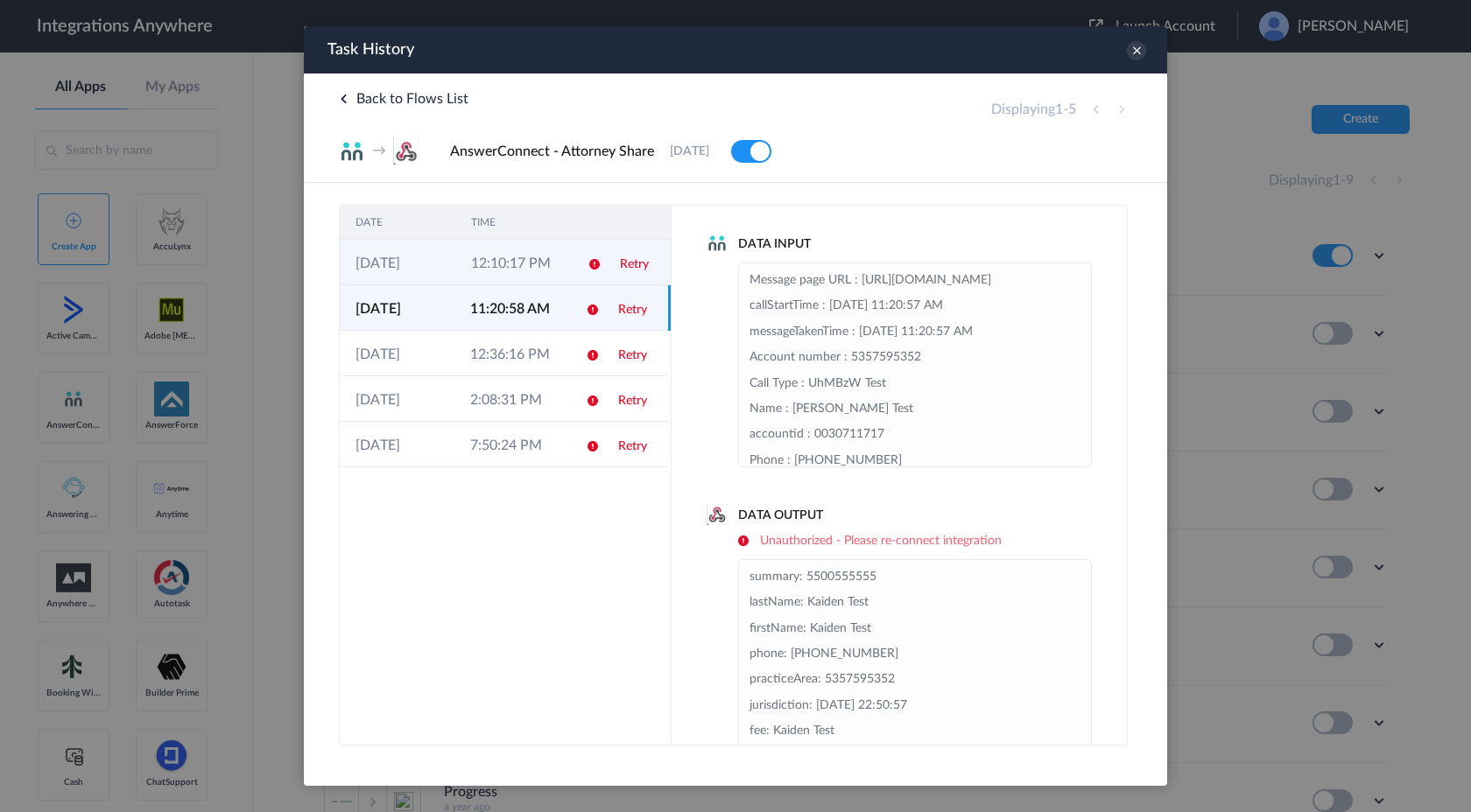
click at [544, 271] on td "12:10:17 PM" at bounding box center [513, 262] width 115 height 46
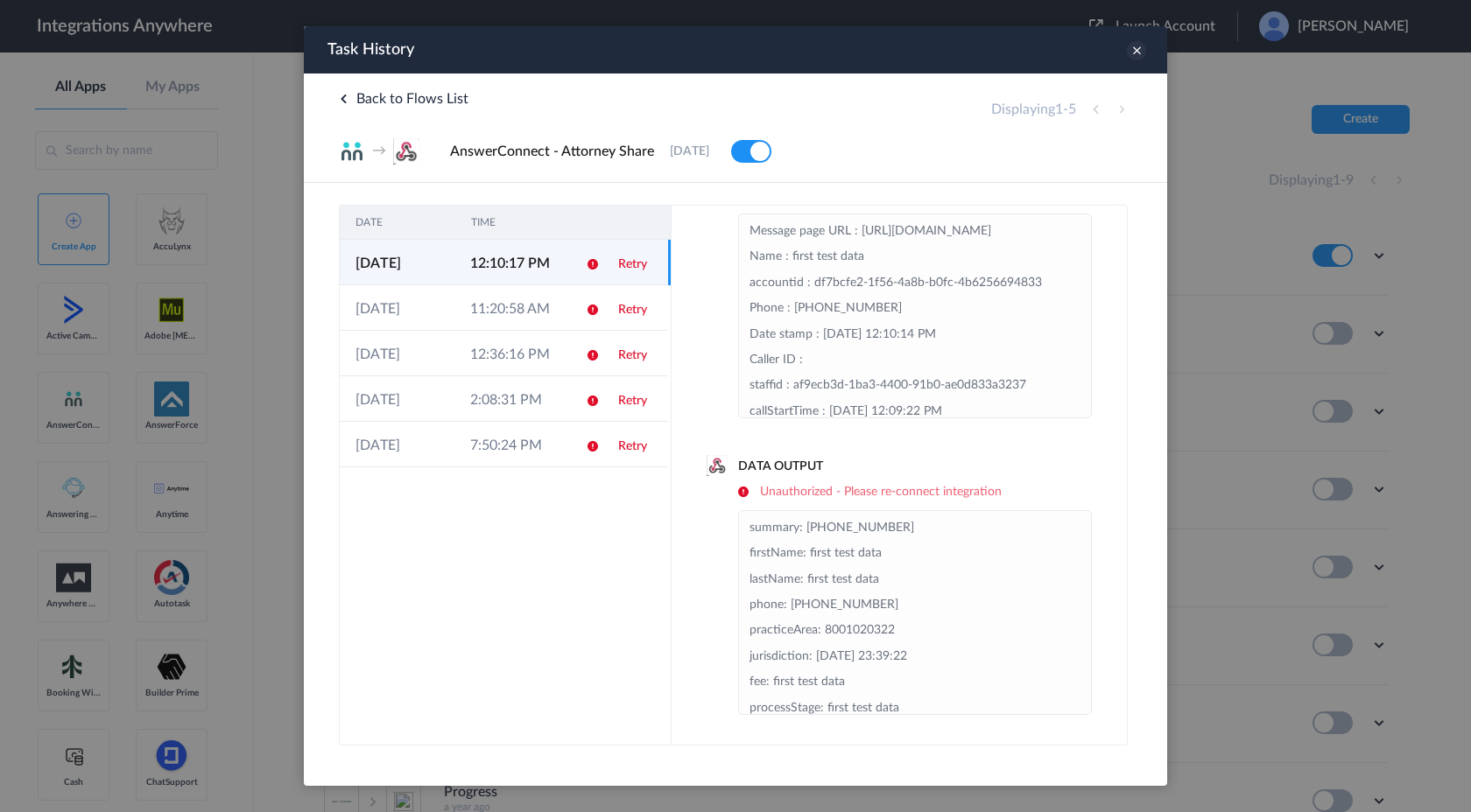
click at [1136, 55] on icon at bounding box center [1137, 51] width 20 height 20
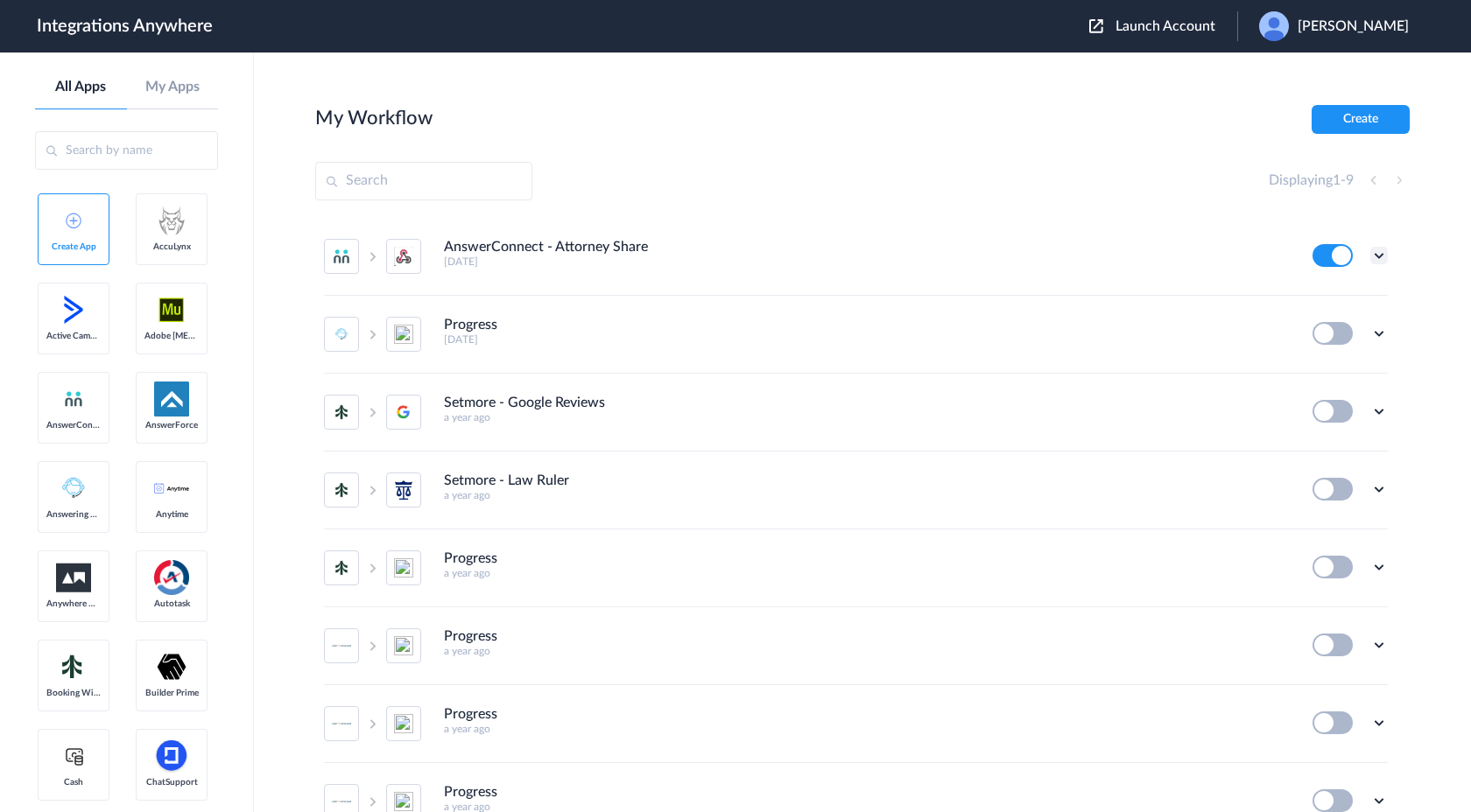
click at [1381, 256] on icon at bounding box center [1380, 256] width 18 height 18
click at [1337, 334] on link "Task history" at bounding box center [1330, 328] width 84 height 13
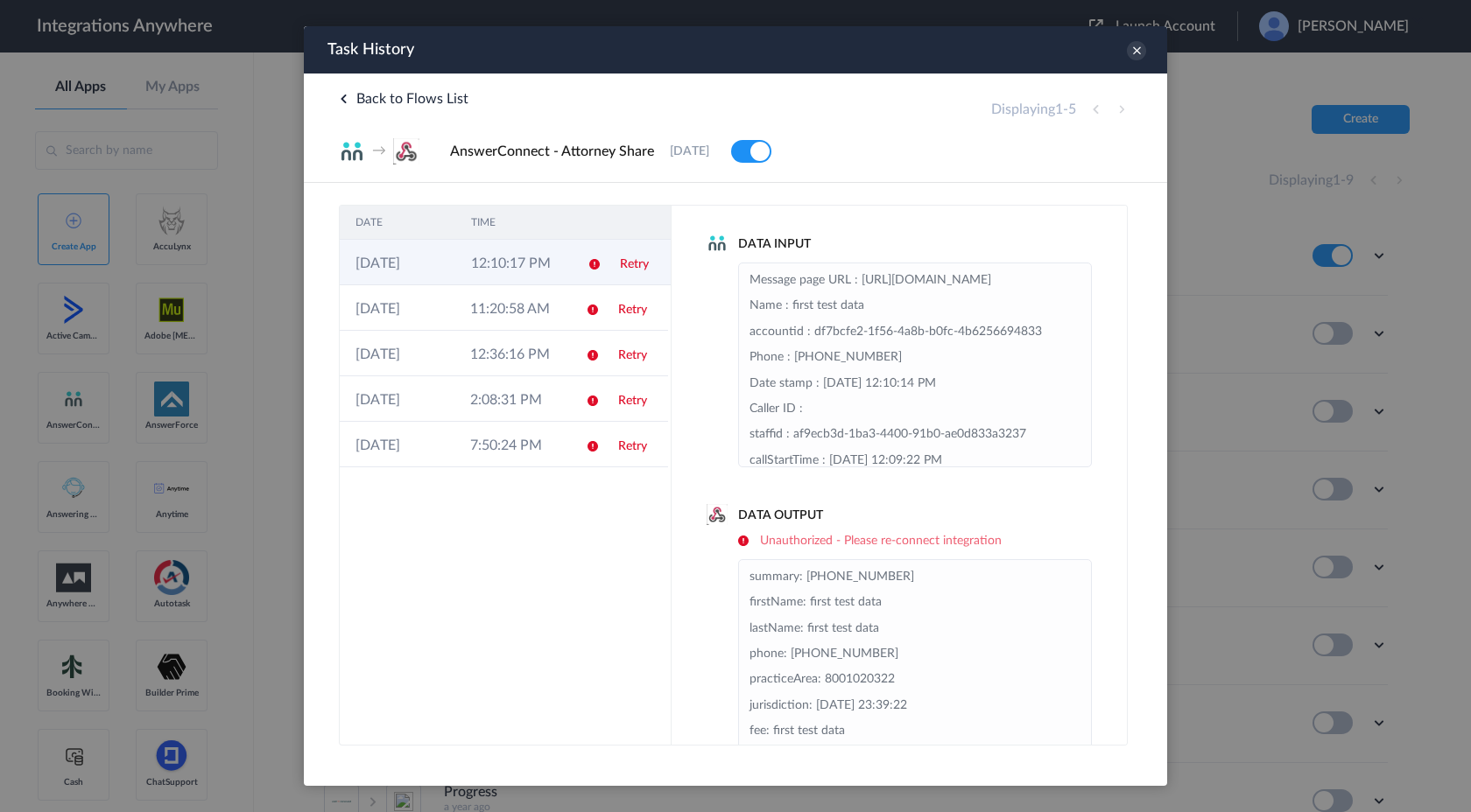
click at [577, 275] on td at bounding box center [588, 262] width 33 height 46
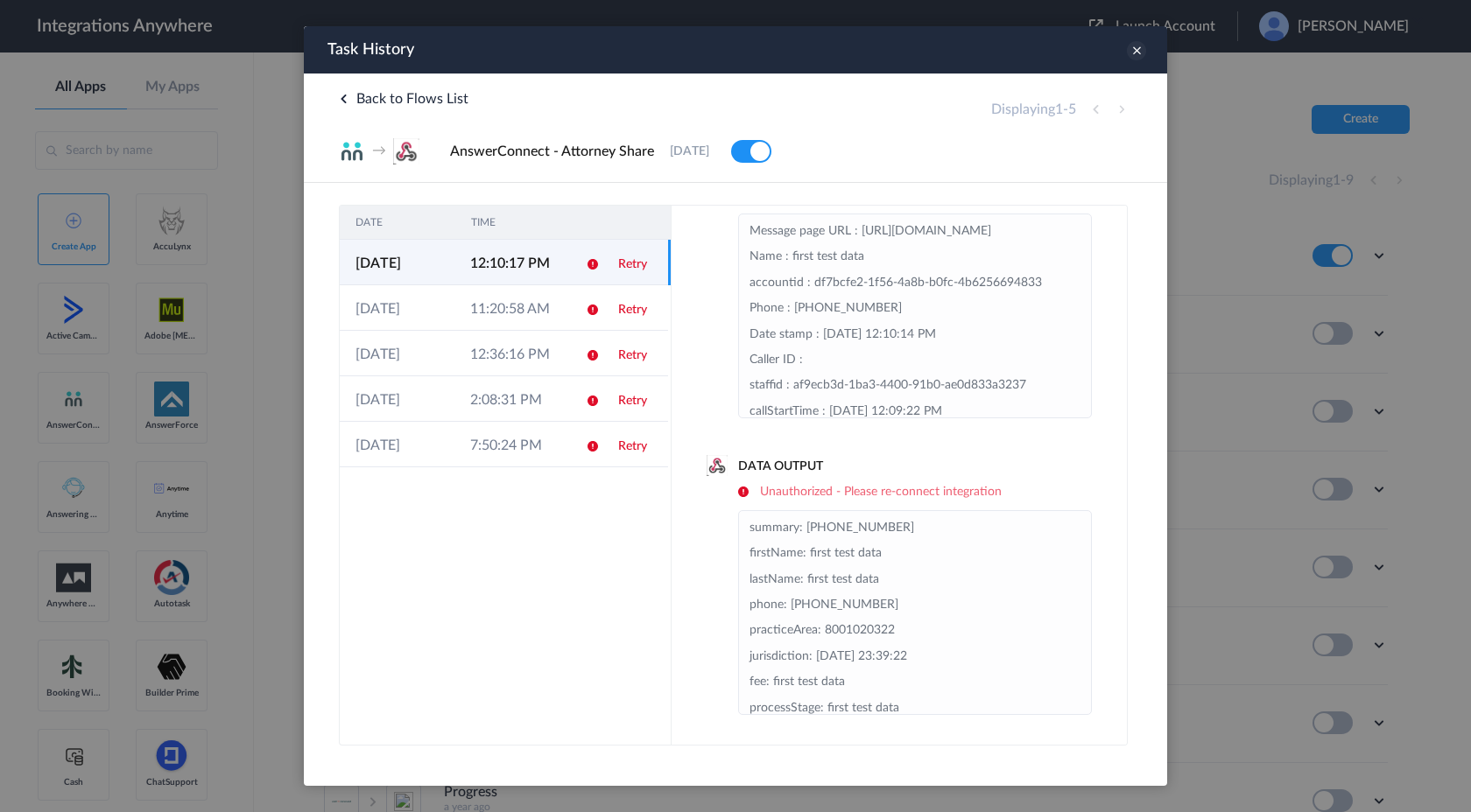
click at [1135, 57] on icon at bounding box center [1137, 51] width 20 height 20
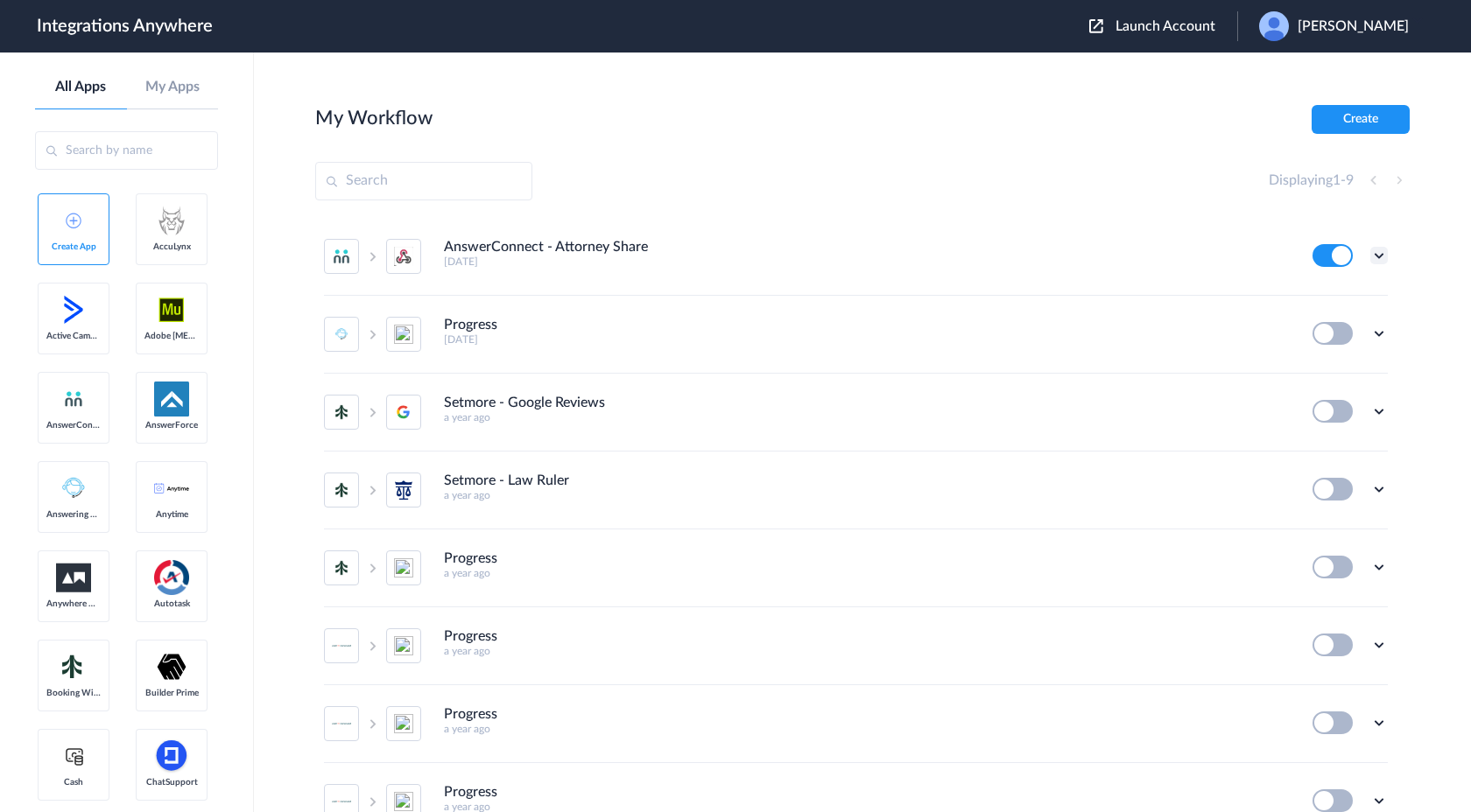
click at [1381, 253] on icon at bounding box center [1380, 256] width 18 height 18
click at [1132, 313] on li "Progress 3 days ago Edit Task history Delete" at bounding box center [855, 334] width 1064 height 78
click at [1377, 261] on icon at bounding box center [1380, 256] width 18 height 18
click at [1045, 149] on section "My Workflow Create Displaying 1 - 9 AnswerConnect - Attorney Share 3 days ago E…" at bounding box center [862, 485] width 1094 height 760
click at [1376, 261] on icon at bounding box center [1380, 256] width 18 height 18
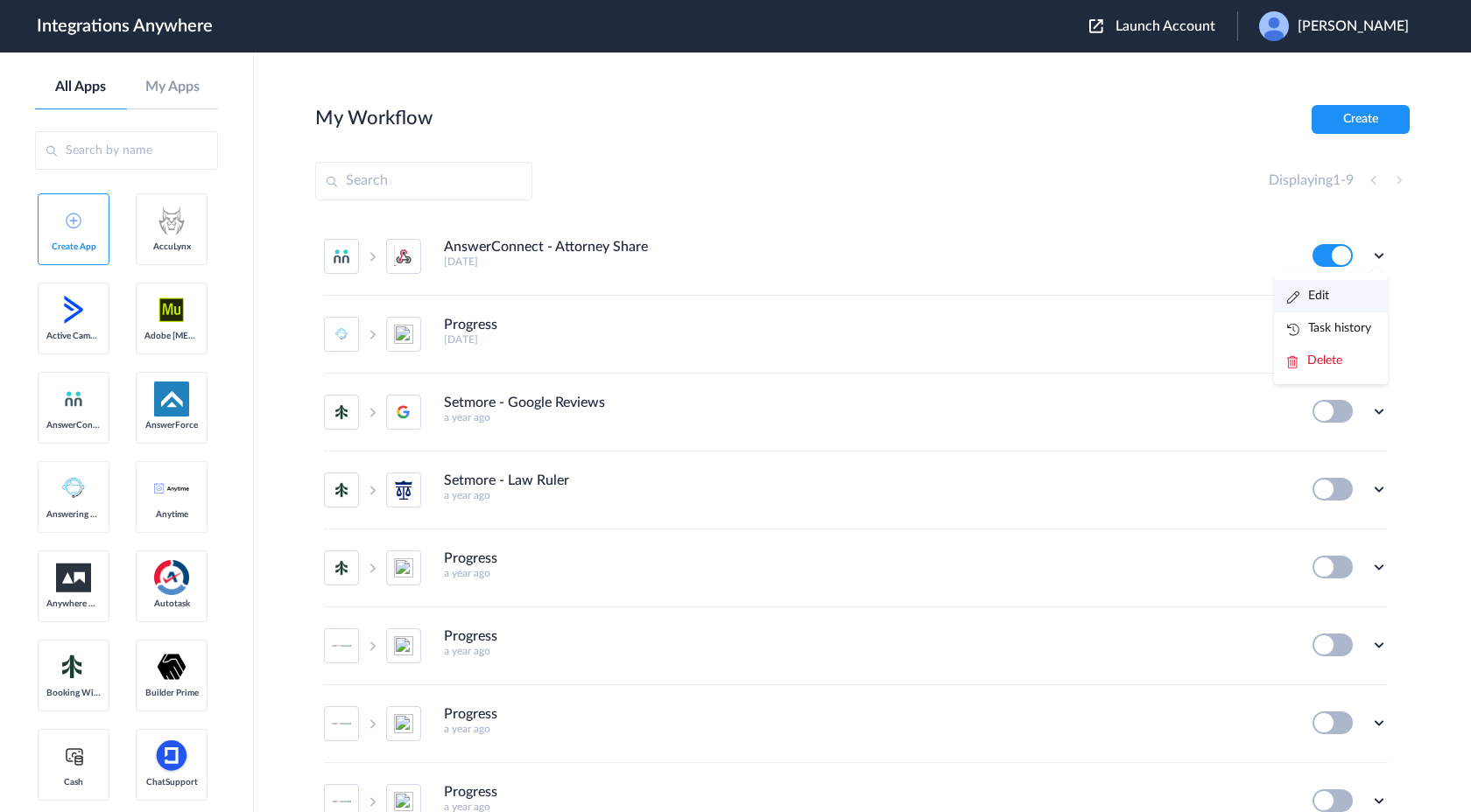
click at [1341, 303] on li "Edit" at bounding box center [1331, 296] width 114 height 32
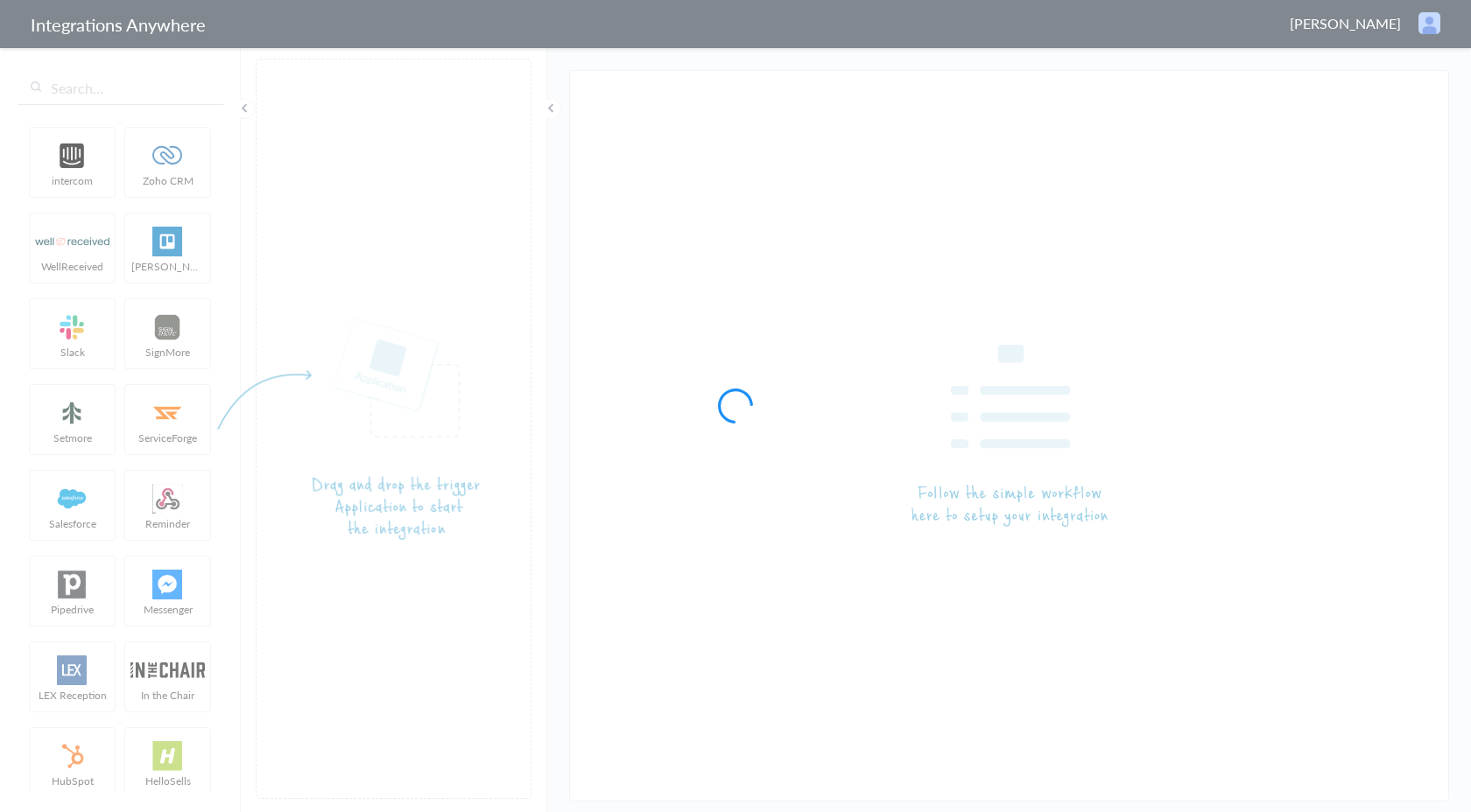
type input "AnswerConnect - Attorney Share"
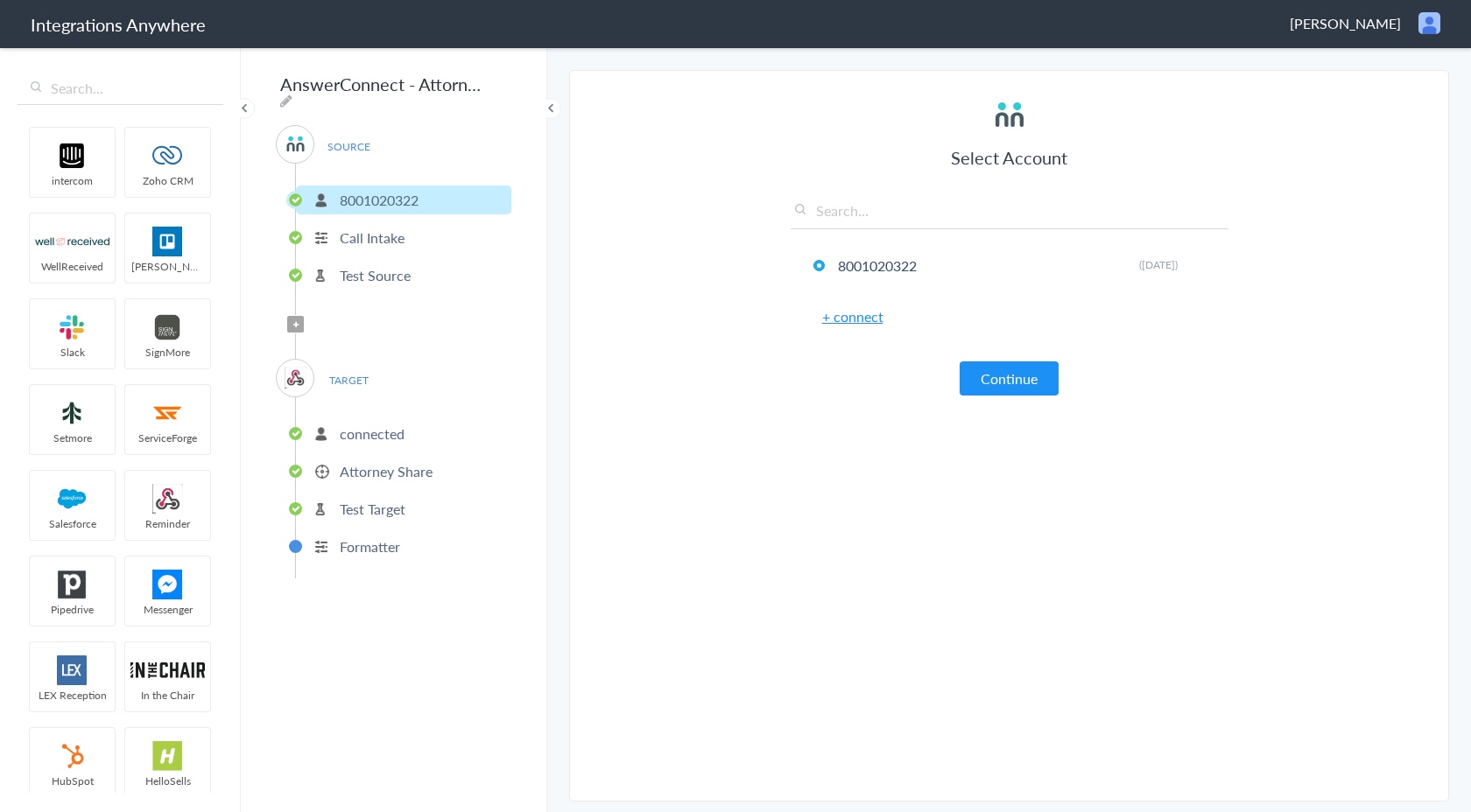
click at [419, 468] on p "Attorney Share" at bounding box center [387, 471] width 93 height 21
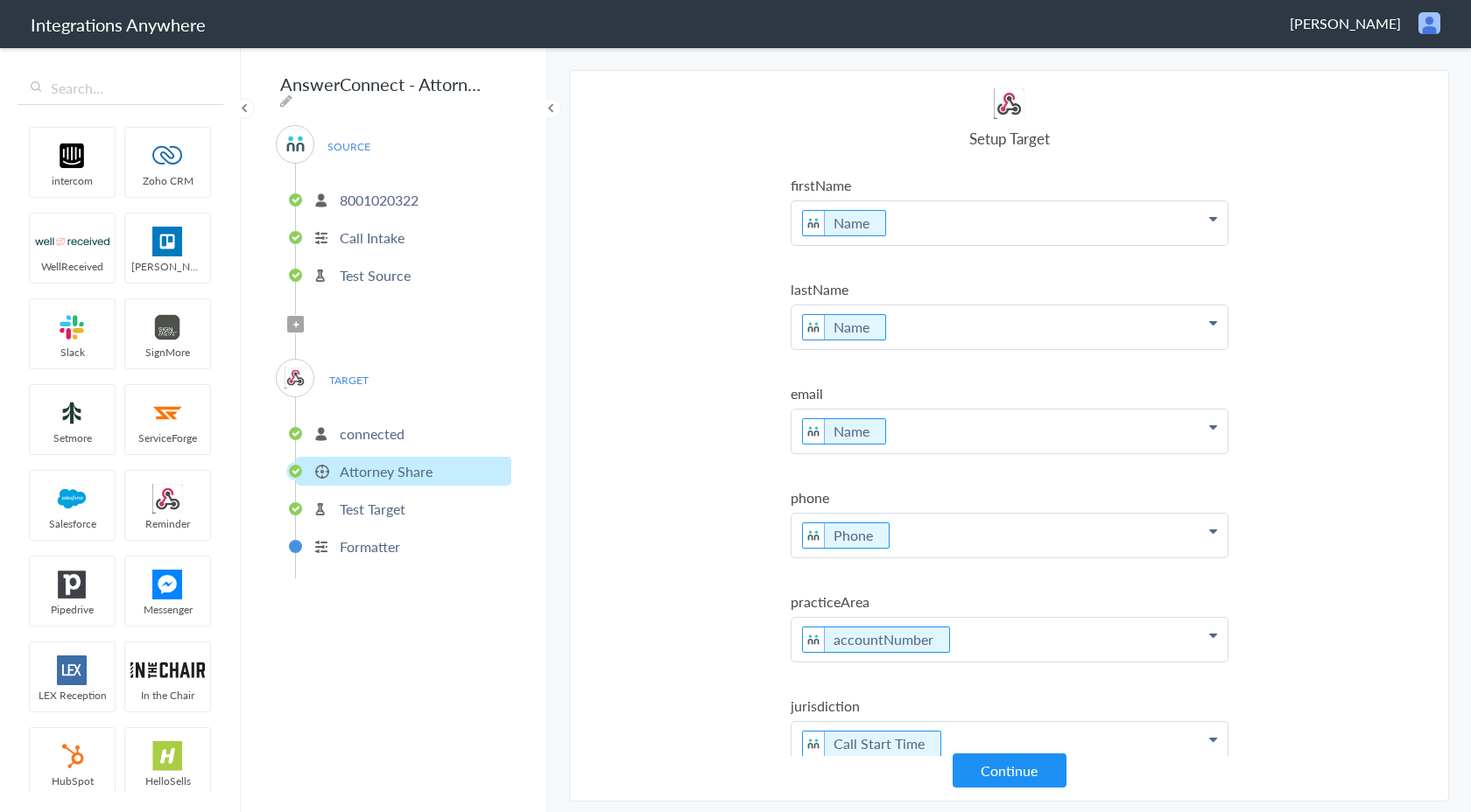
click at [401, 502] on p "Test Target" at bounding box center [372, 509] width 65 height 21
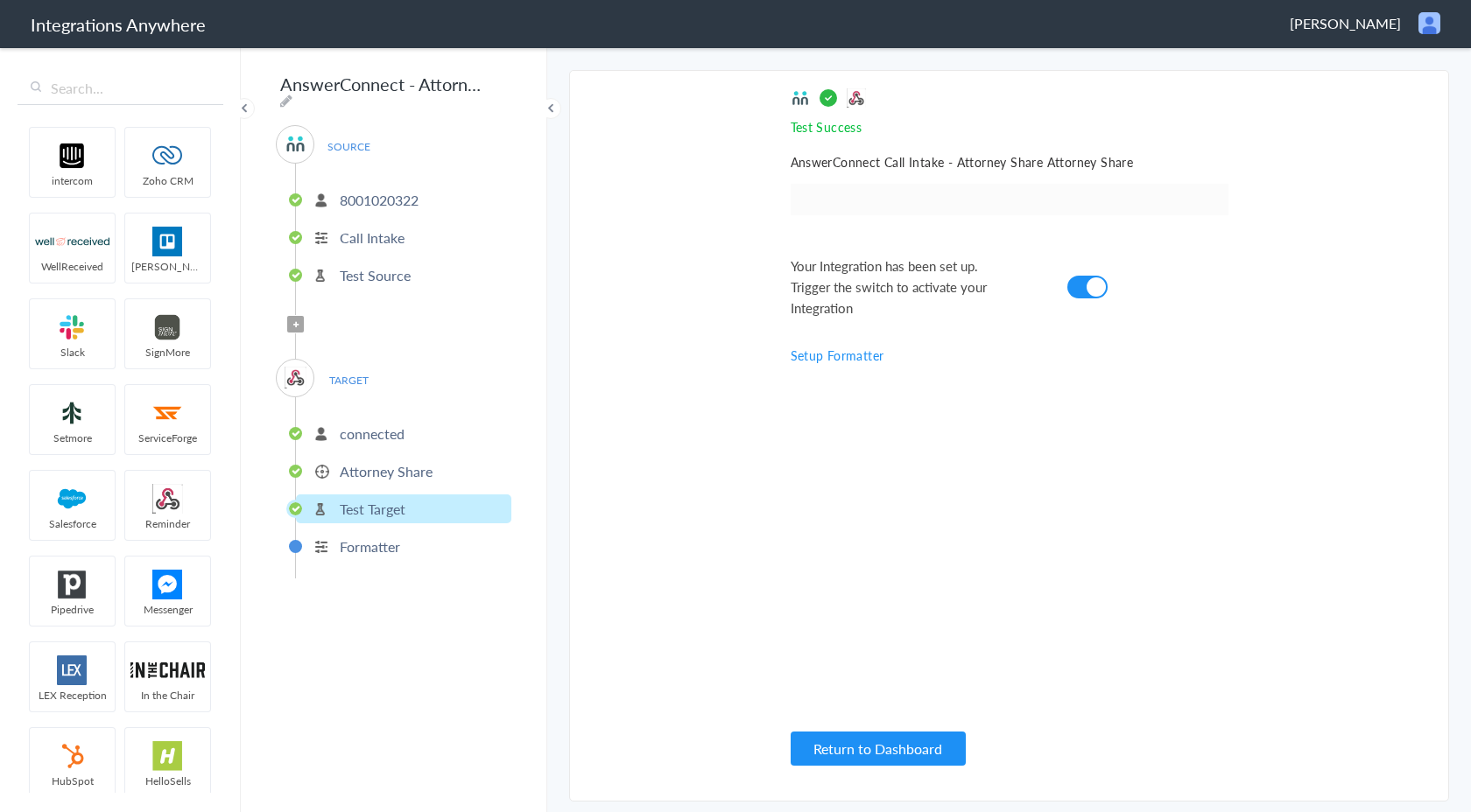
click at [453, 462] on li "Attorney Share" at bounding box center [404, 471] width 216 height 29
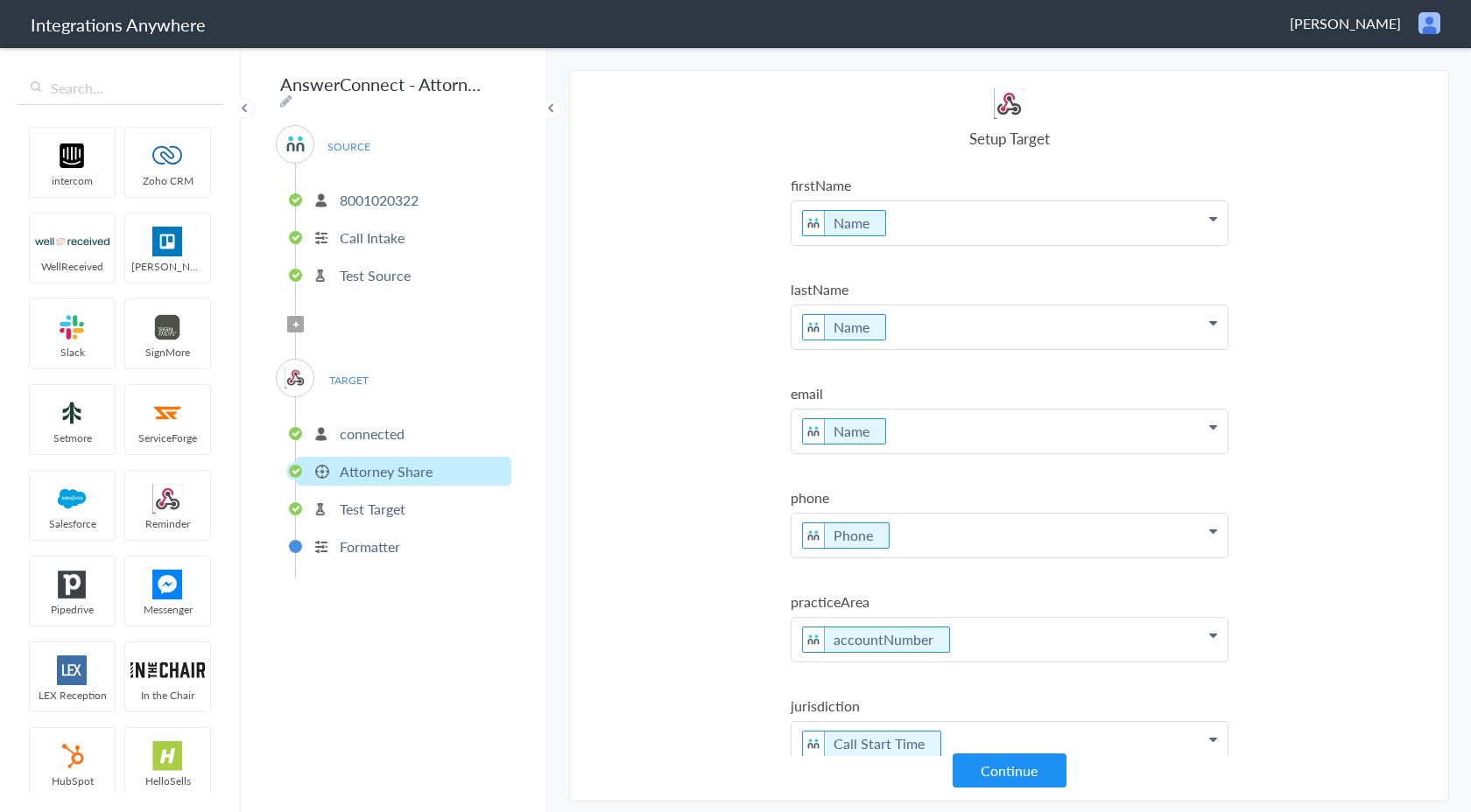
click at [1350, 32] on span "[PERSON_NAME]" at bounding box center [1346, 23] width 111 height 21
click at [1359, 94] on li "Dashboard" at bounding box center [1392, 89] width 121 height 26
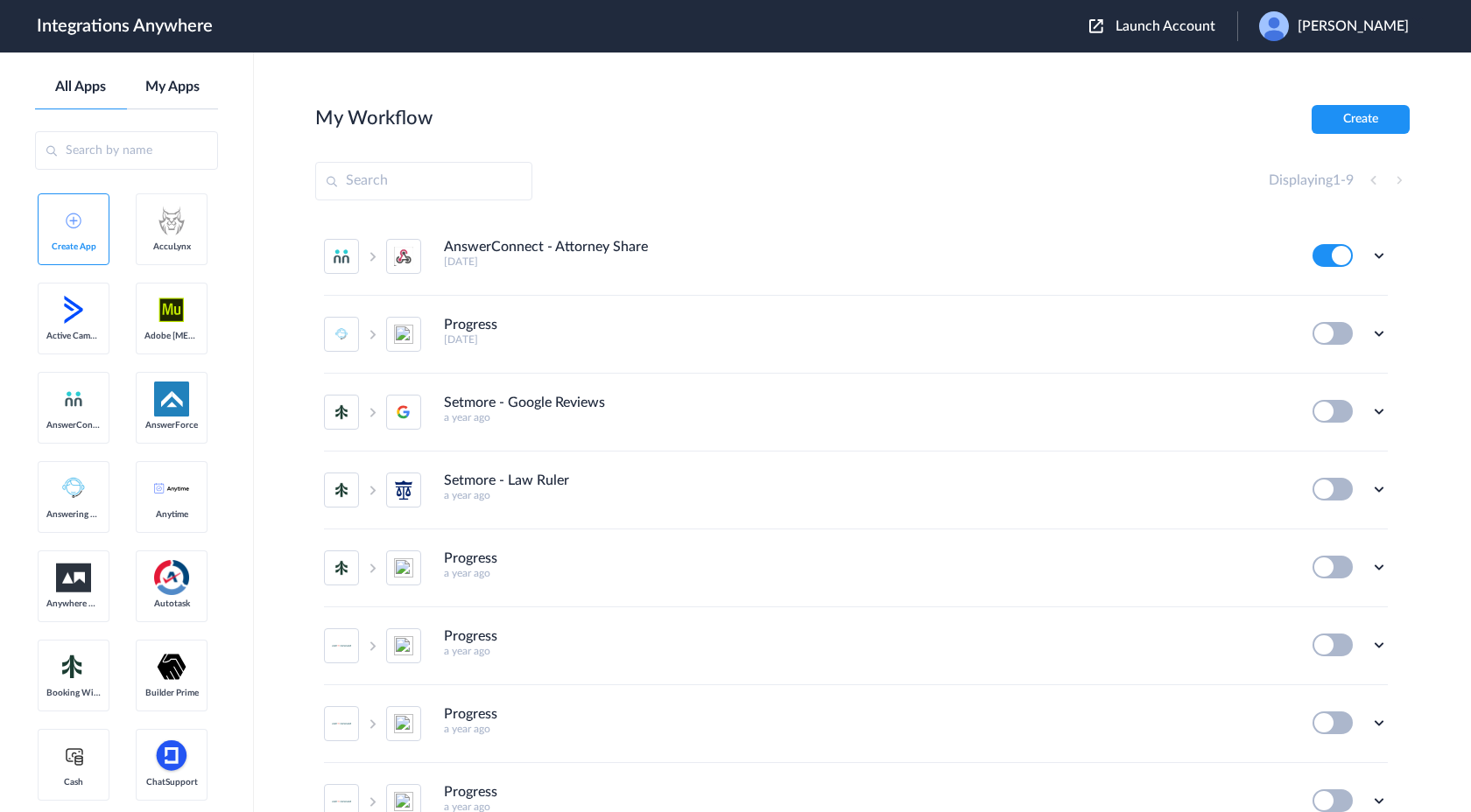
click at [184, 84] on link "My Apps" at bounding box center [173, 87] width 92 height 17
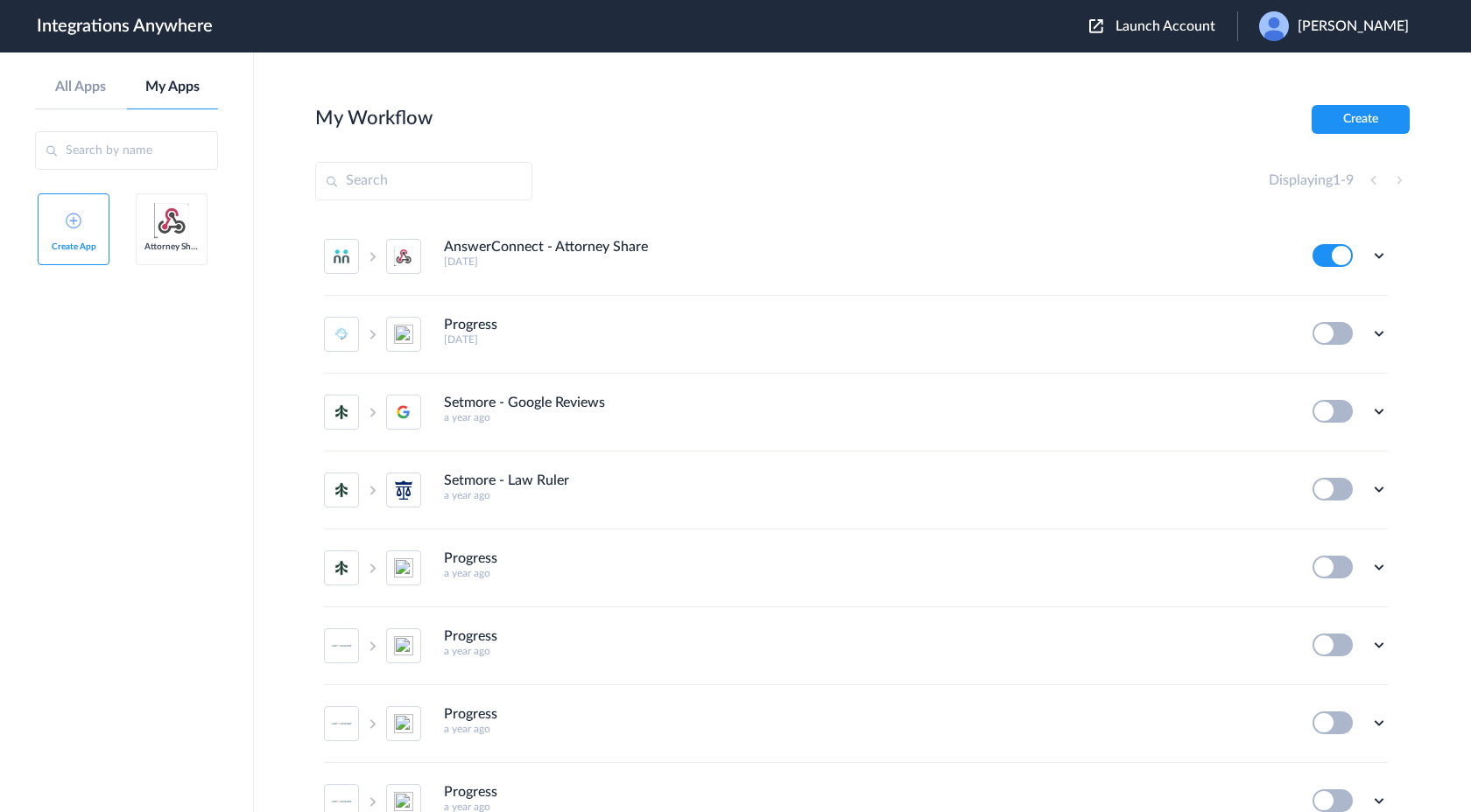
click at [179, 226] on img at bounding box center [171, 220] width 35 height 35
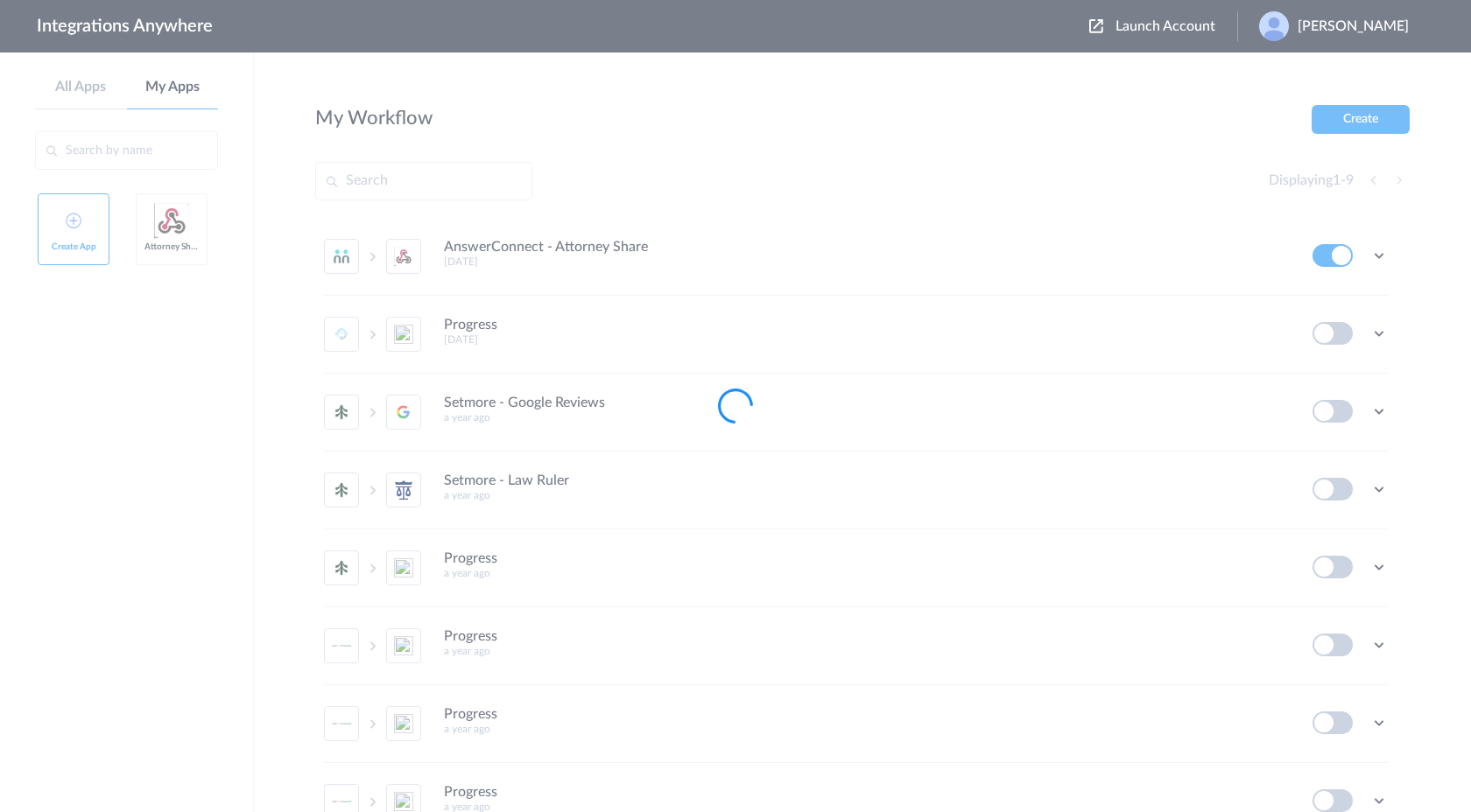
type input "Attorney Share"
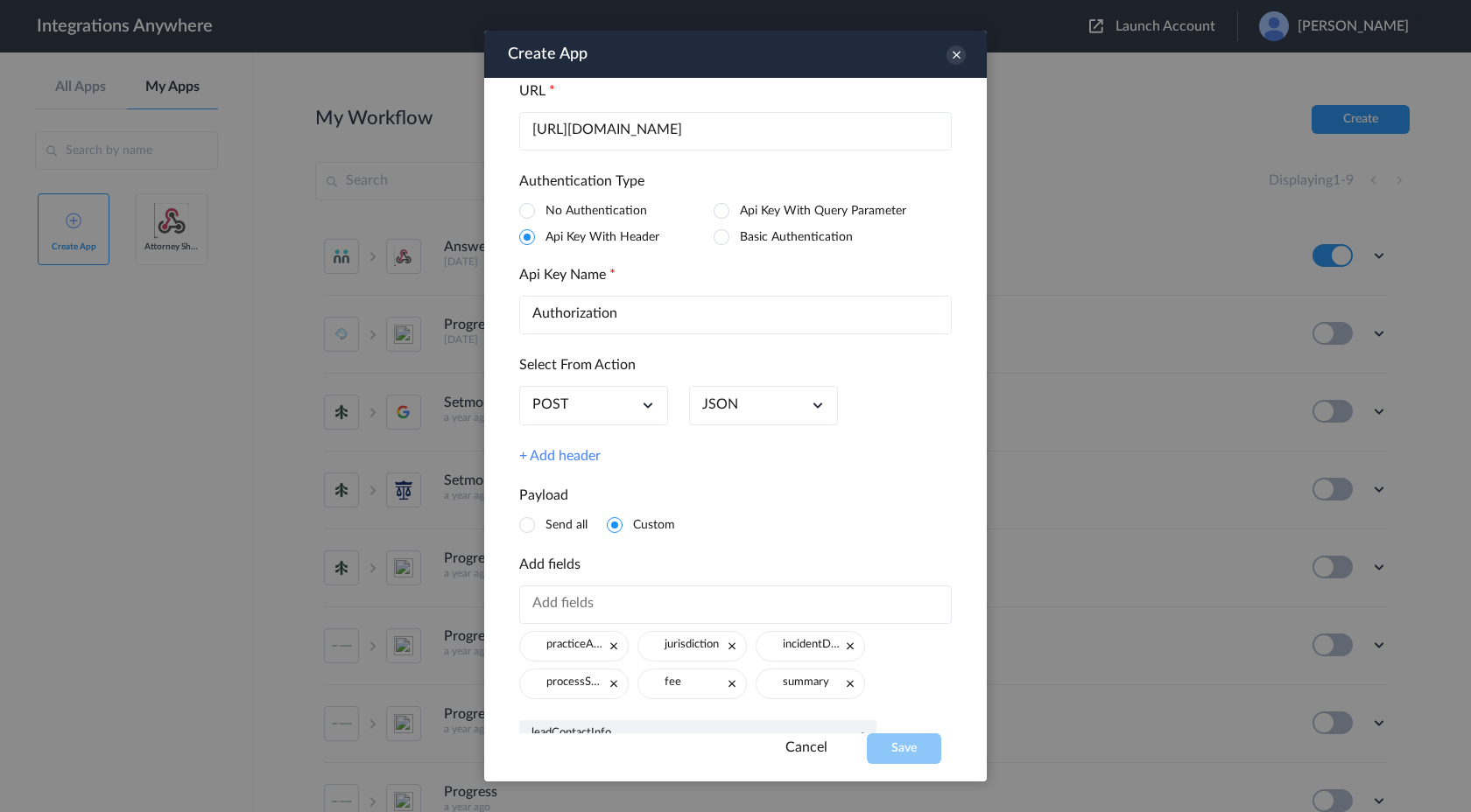
scroll to position [91, 0]
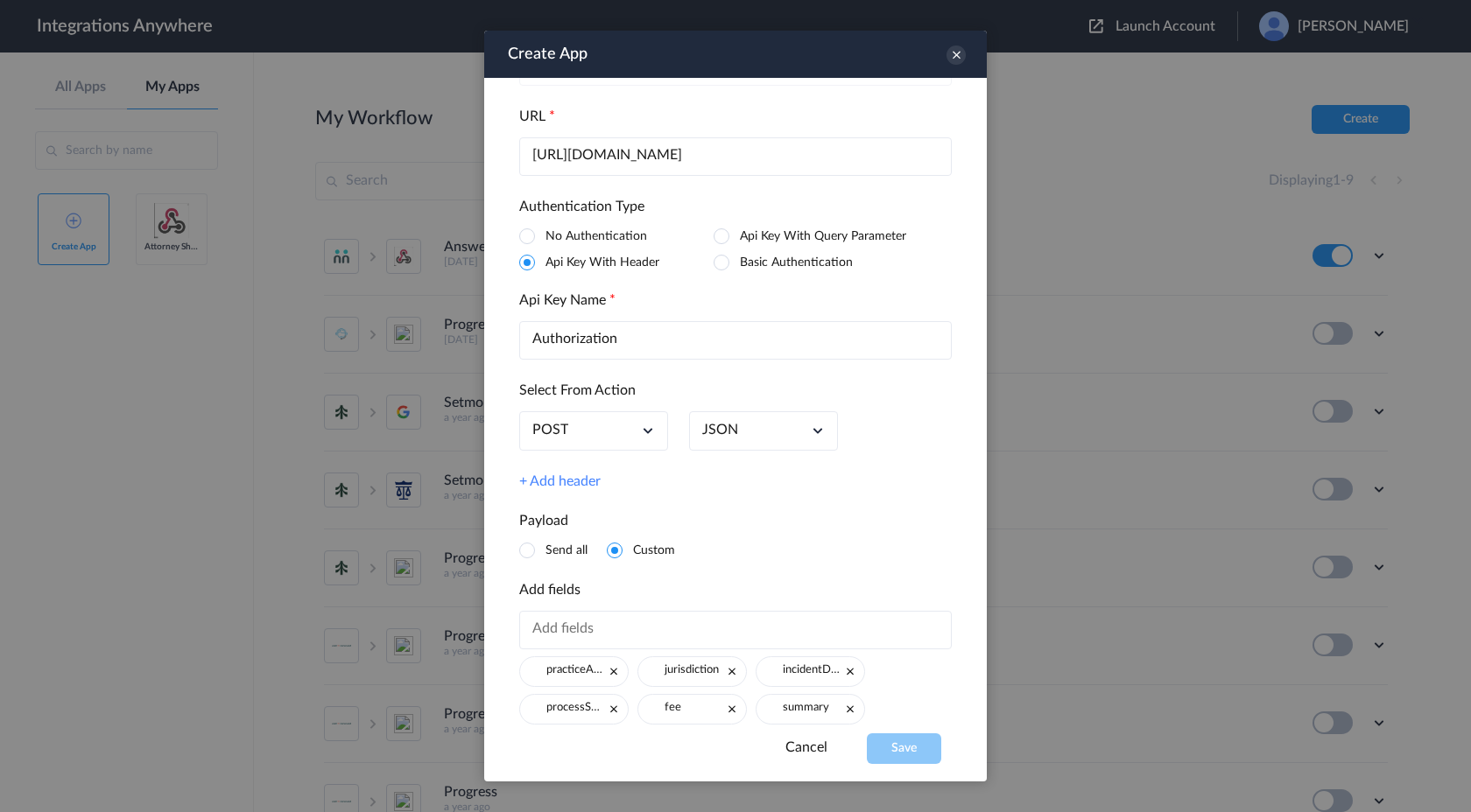
click at [564, 482] on link "+ Add header" at bounding box center [559, 482] width 81 height 17
click at [854, 492] on icon at bounding box center [856, 489] width 9 height 9
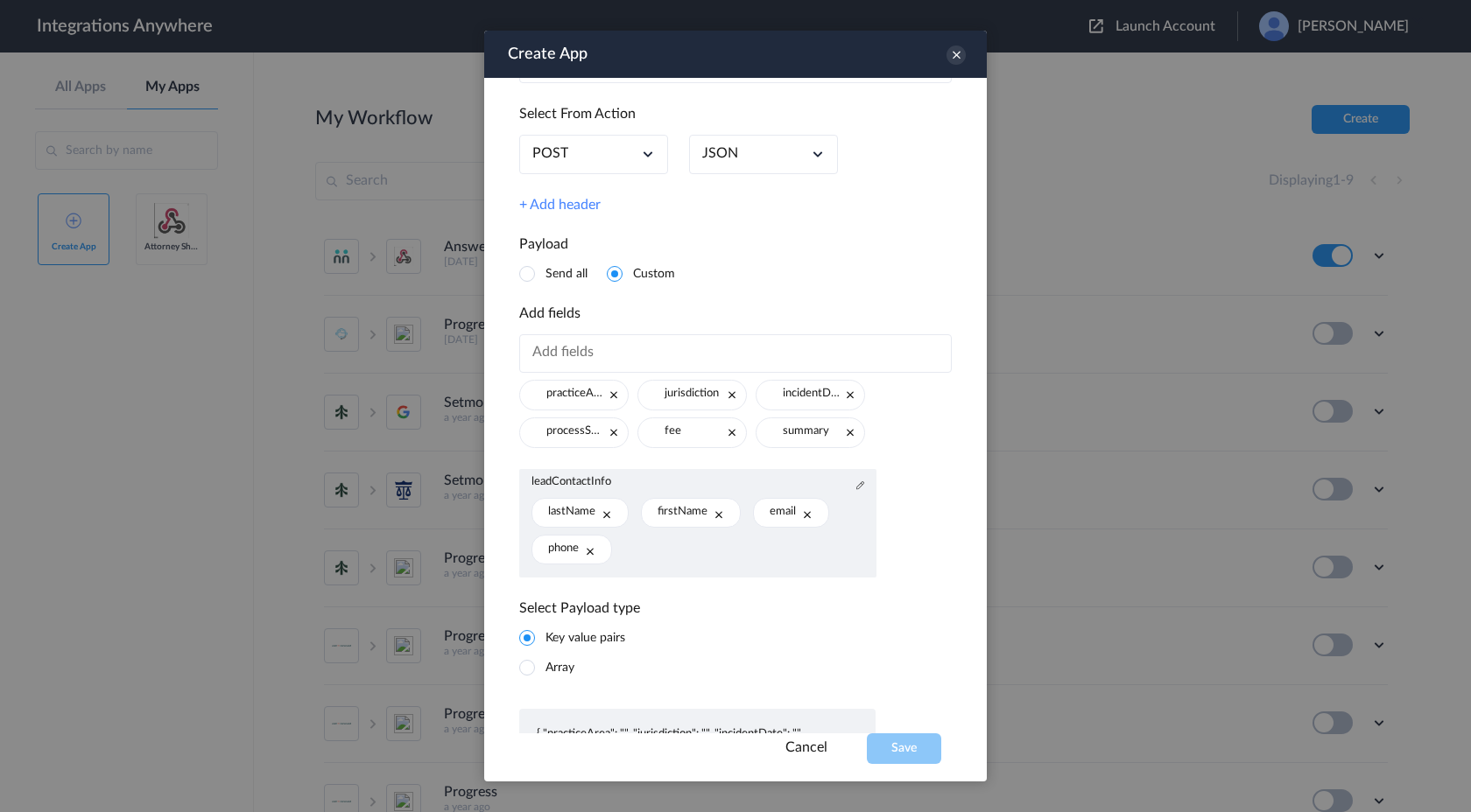
scroll to position [479, 0]
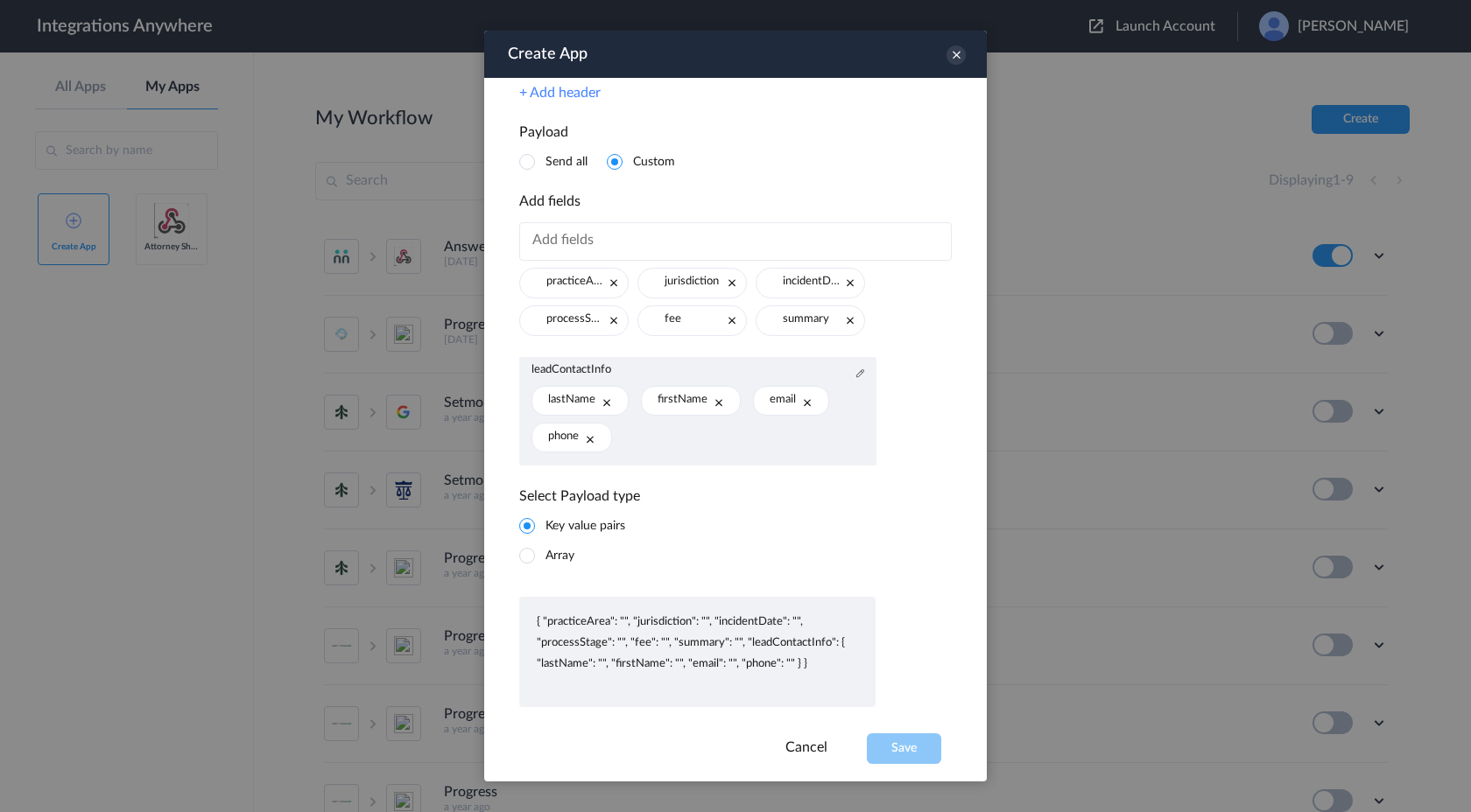
click at [1202, 481] on div at bounding box center [736, 406] width 1471 height 812
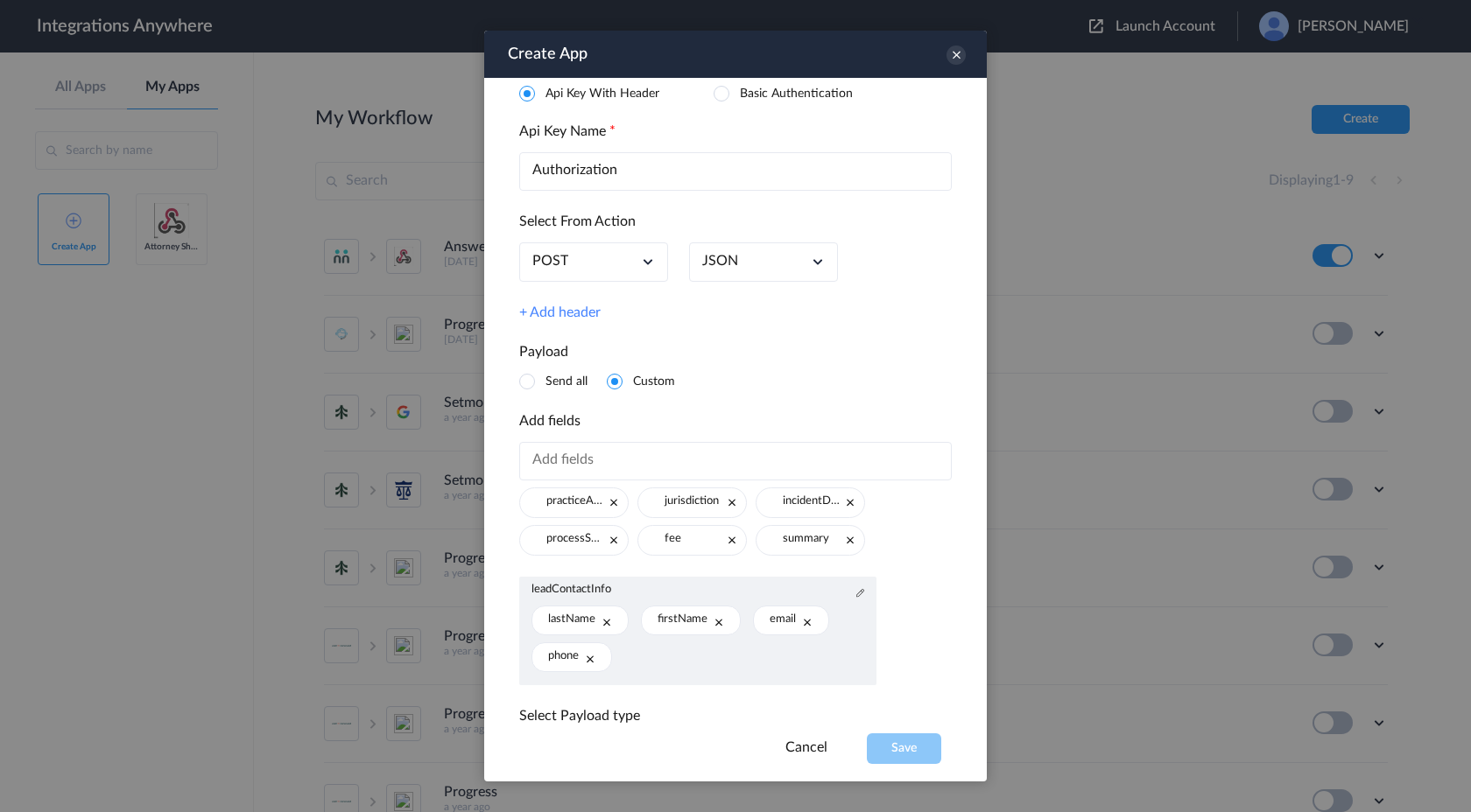
scroll to position [0, 0]
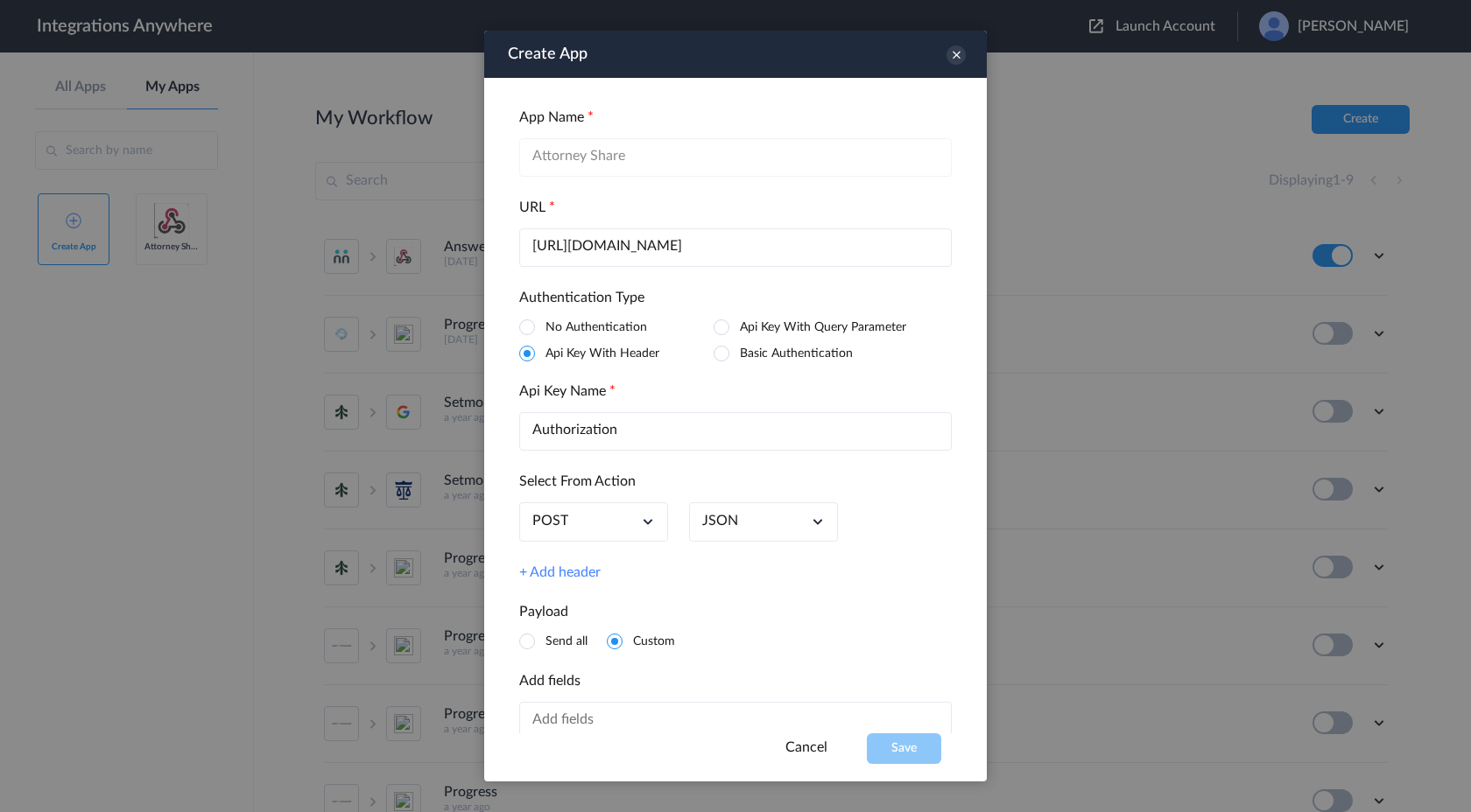
click at [796, 257] on input "[URL][DOMAIN_NAME]" at bounding box center [736, 247] width 433 height 38
paste input "referrals"
type input "[URL][DOMAIN_NAME]"
click at [682, 433] on input "Authorization" at bounding box center [736, 431] width 433 height 38
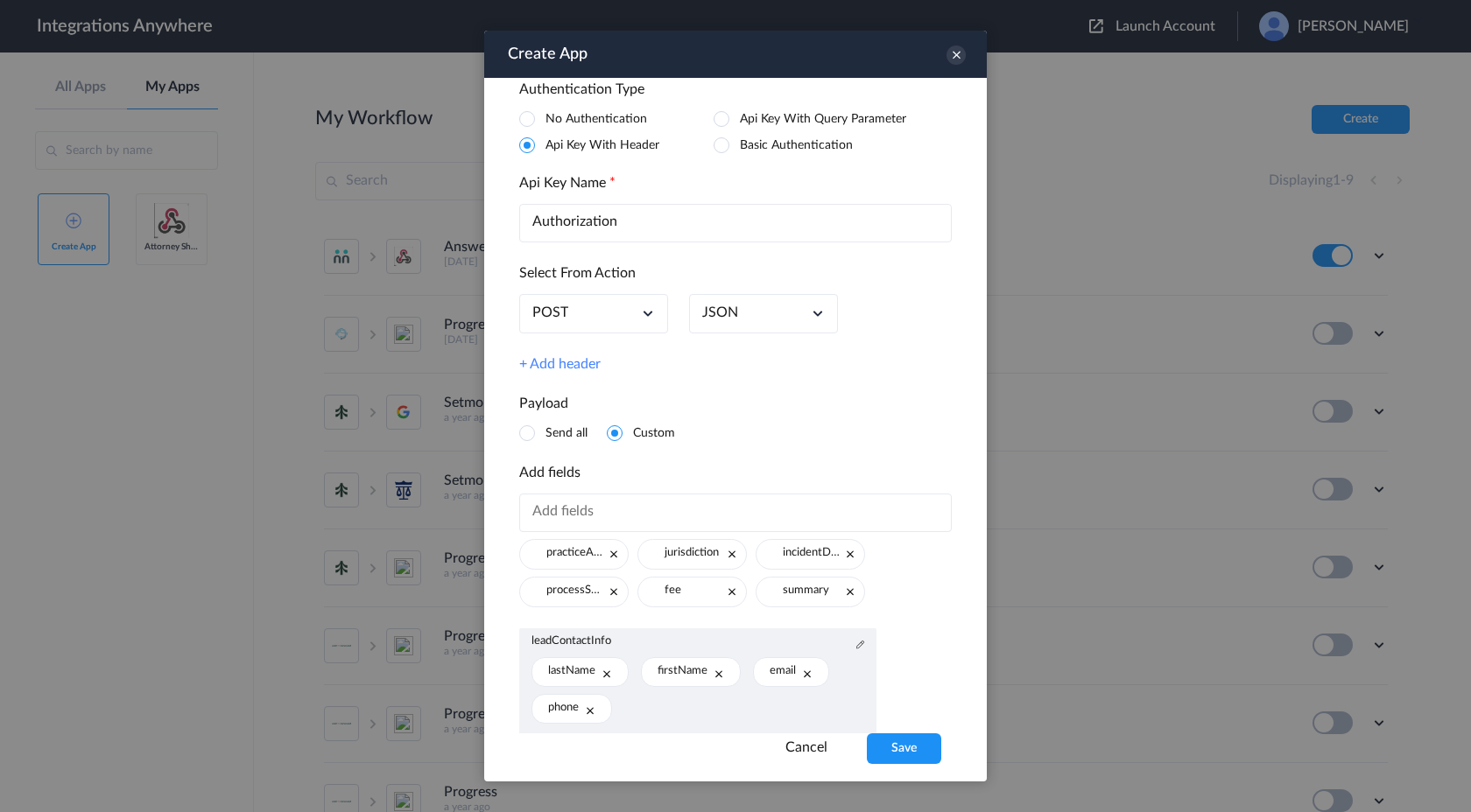
scroll to position [214, 0]
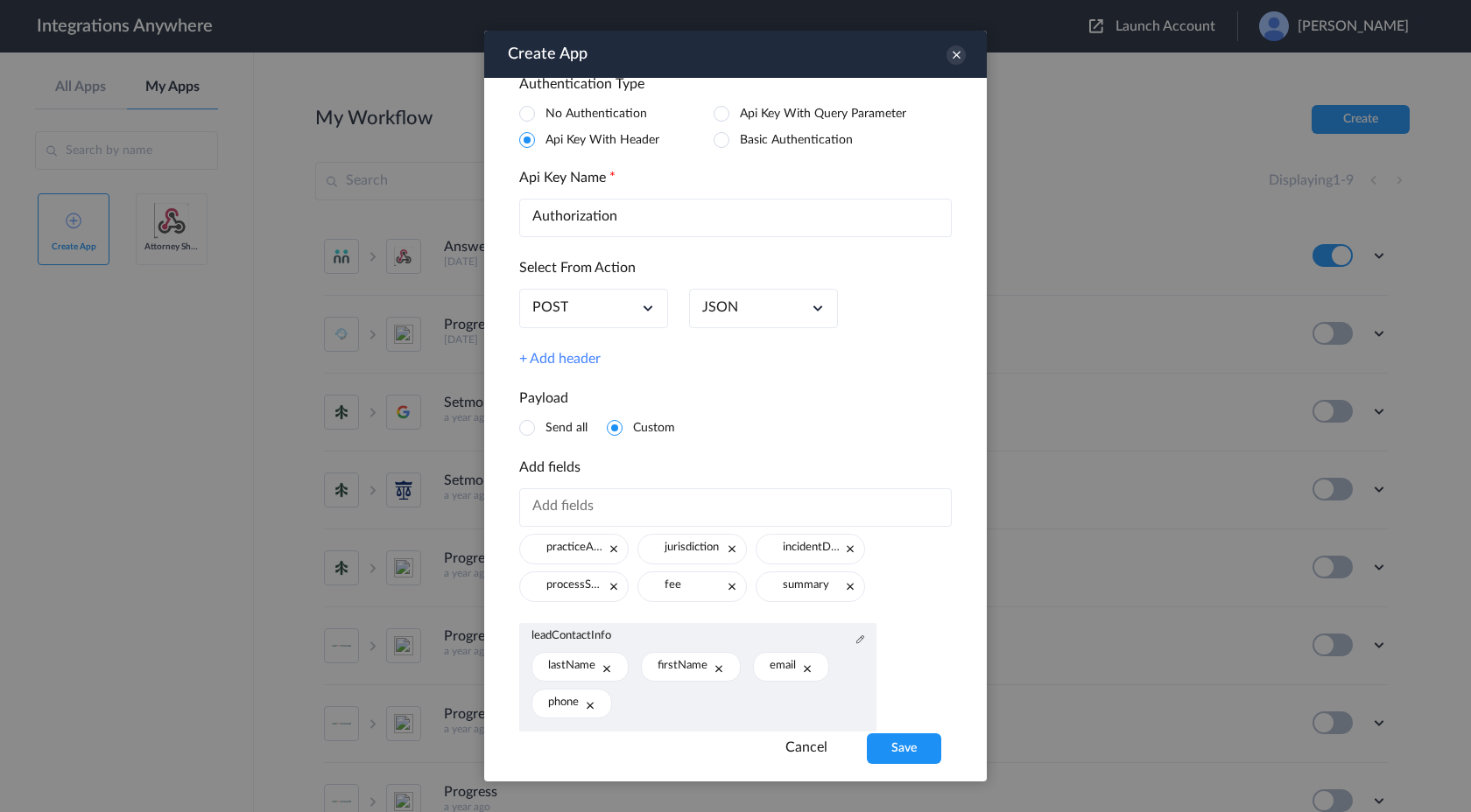
click at [591, 365] on link "+ Add header" at bounding box center [559, 359] width 81 height 17
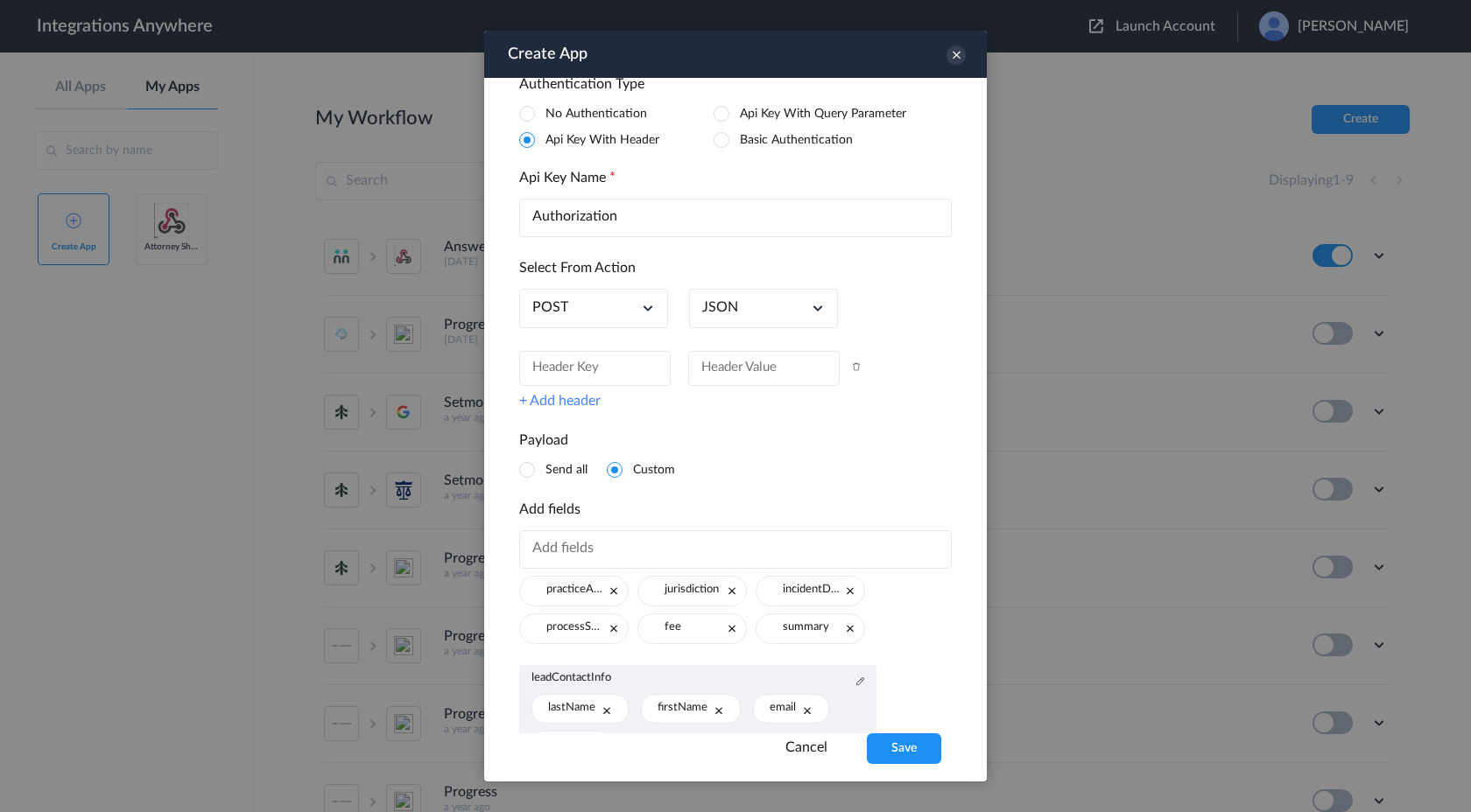
click at [595, 376] on input "text" at bounding box center [594, 368] width 151 height 35
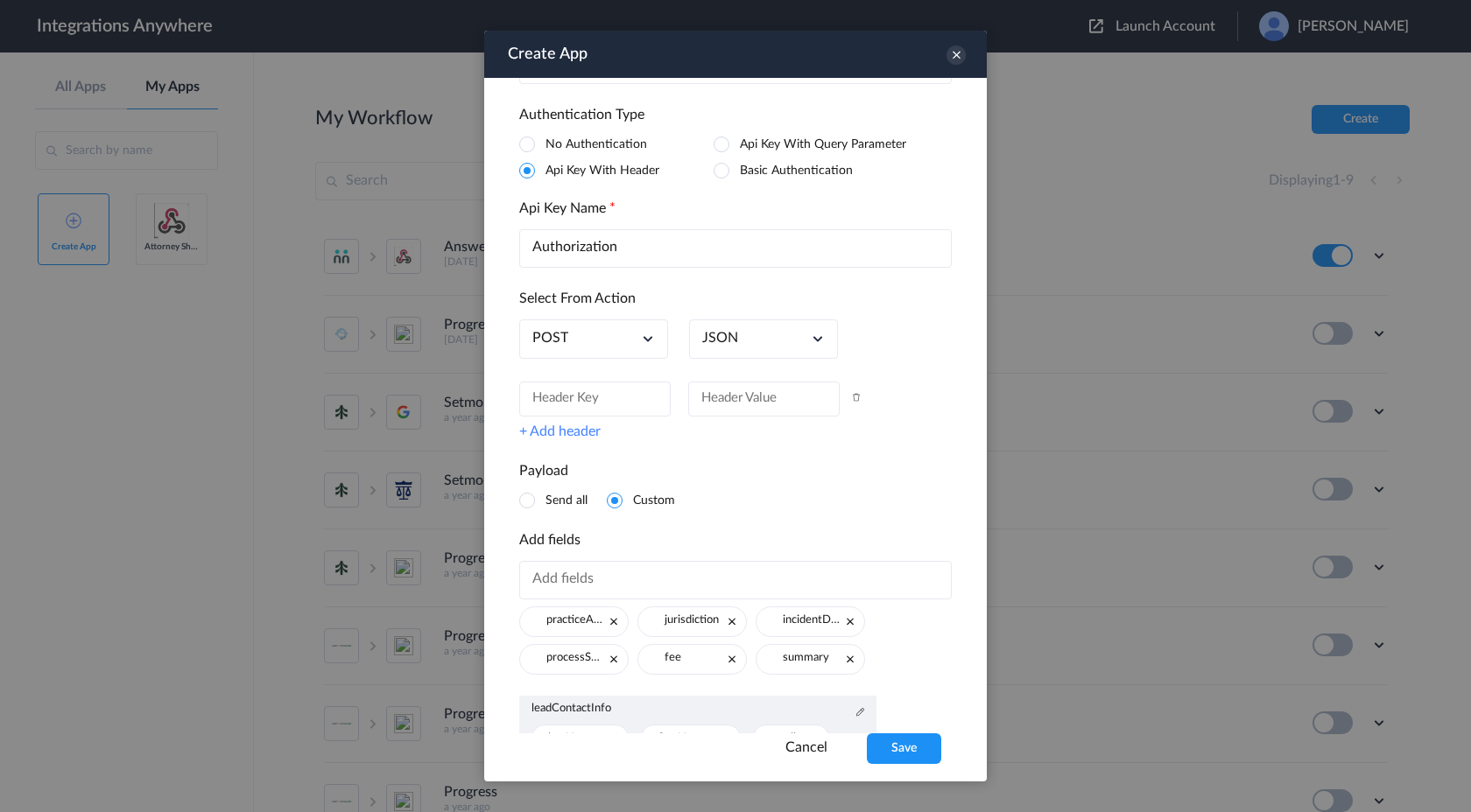
scroll to position [186, 0]
click at [855, 398] on icon at bounding box center [856, 394] width 9 height 9
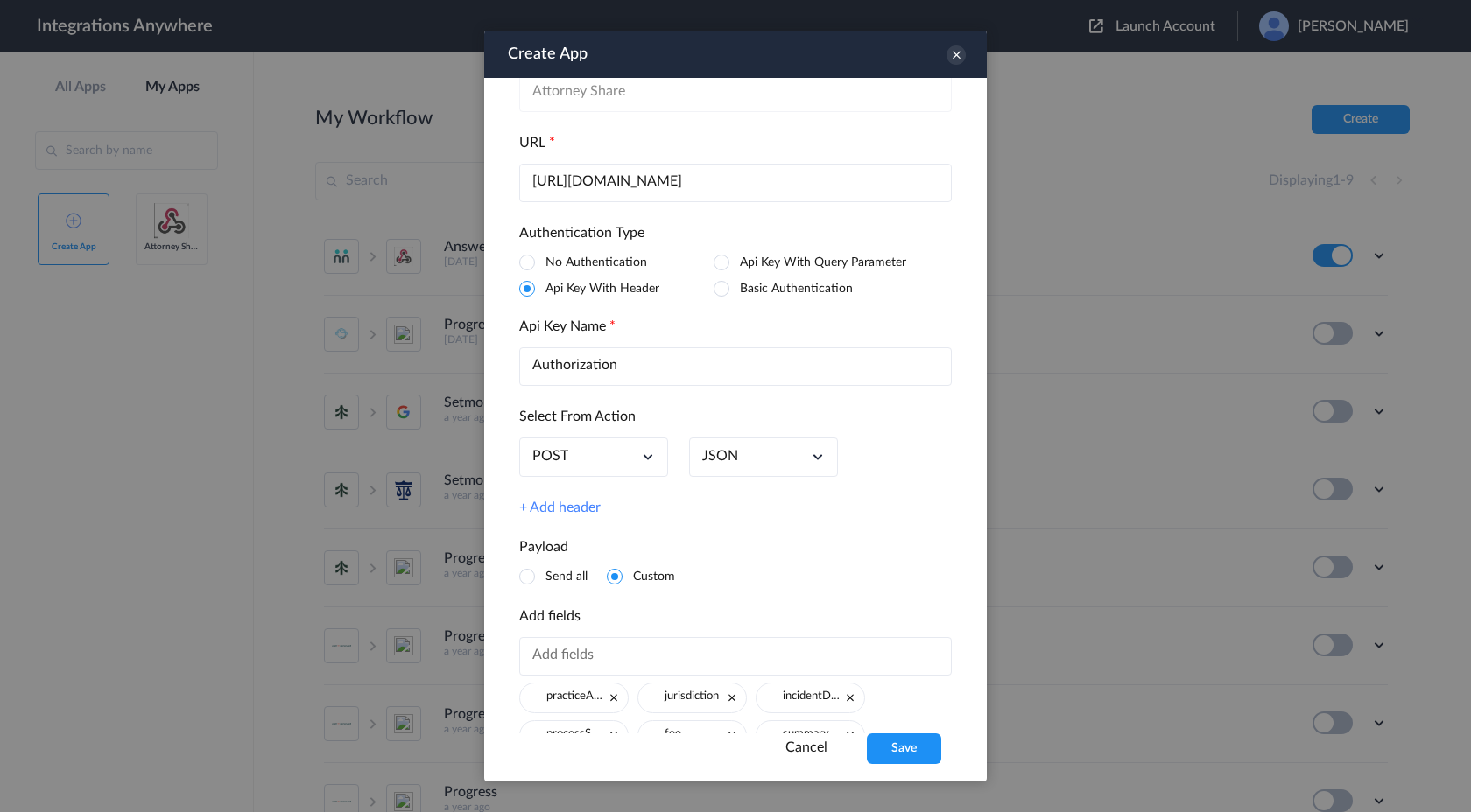
scroll to position [24, 0]
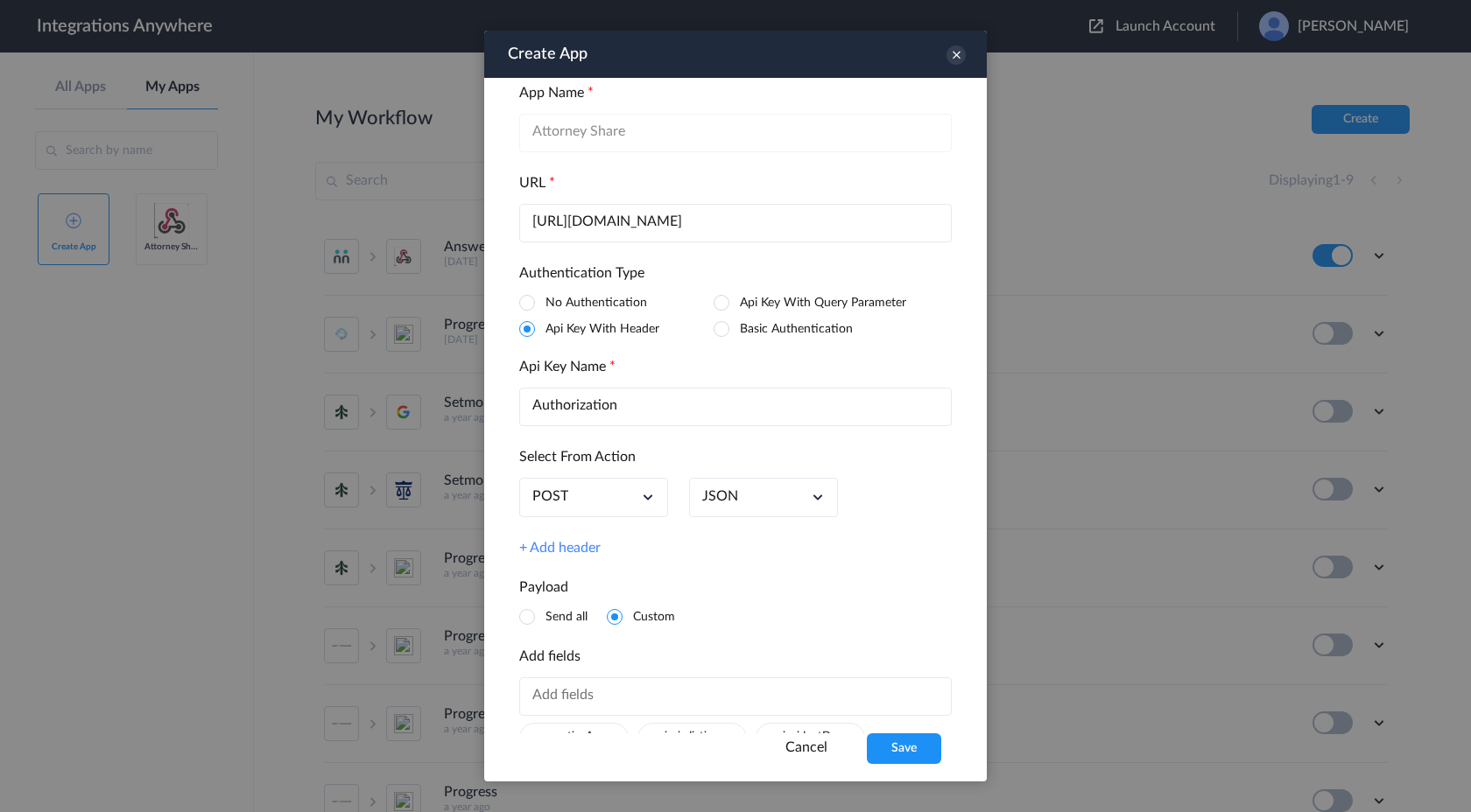
click at [724, 307] on span at bounding box center [722, 303] width 16 height 16
click at [676, 414] on input "Authorization" at bounding box center [736, 407] width 433 height 38
click at [720, 328] on span at bounding box center [722, 329] width 16 height 16
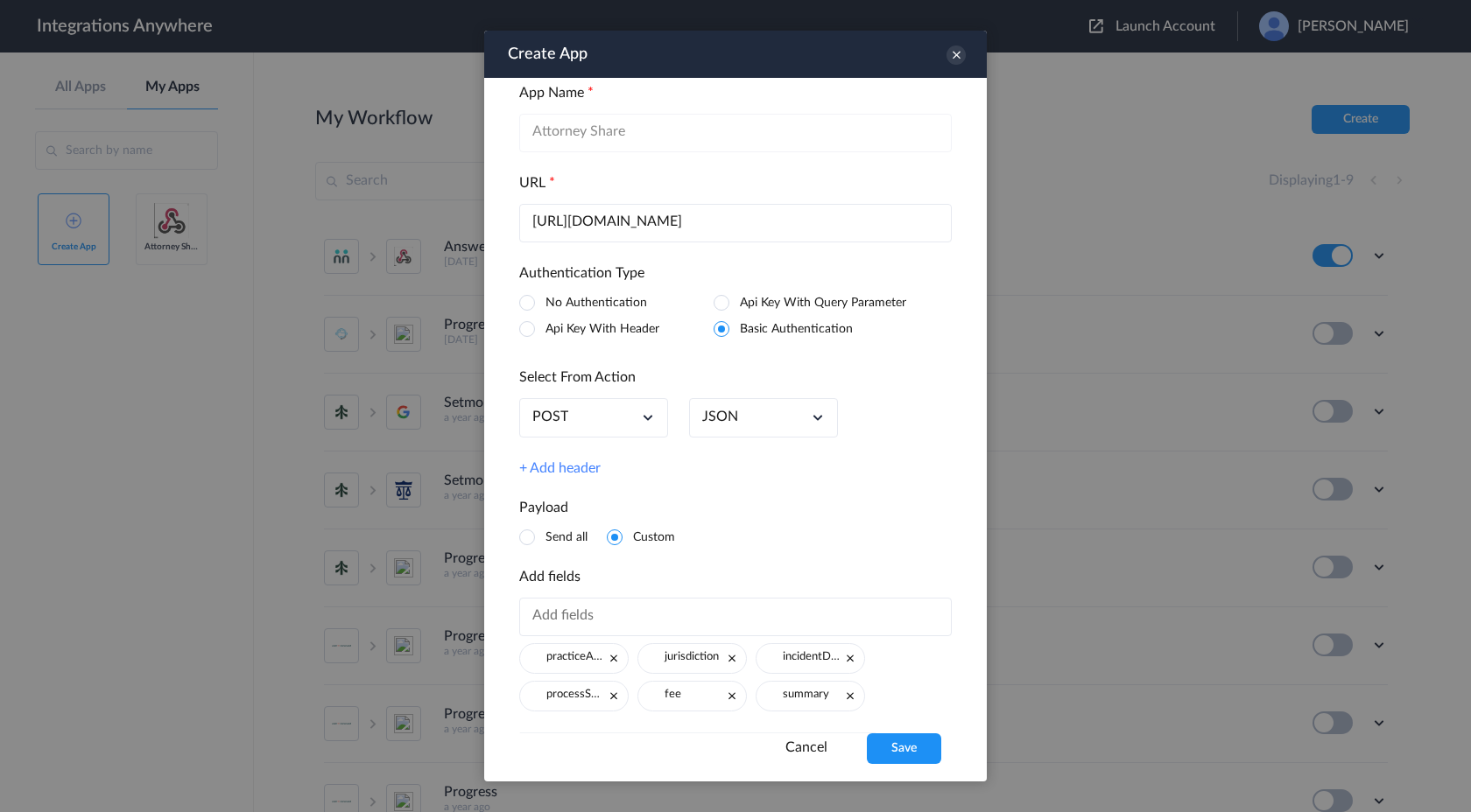
click at [527, 334] on span at bounding box center [527, 329] width 16 height 16
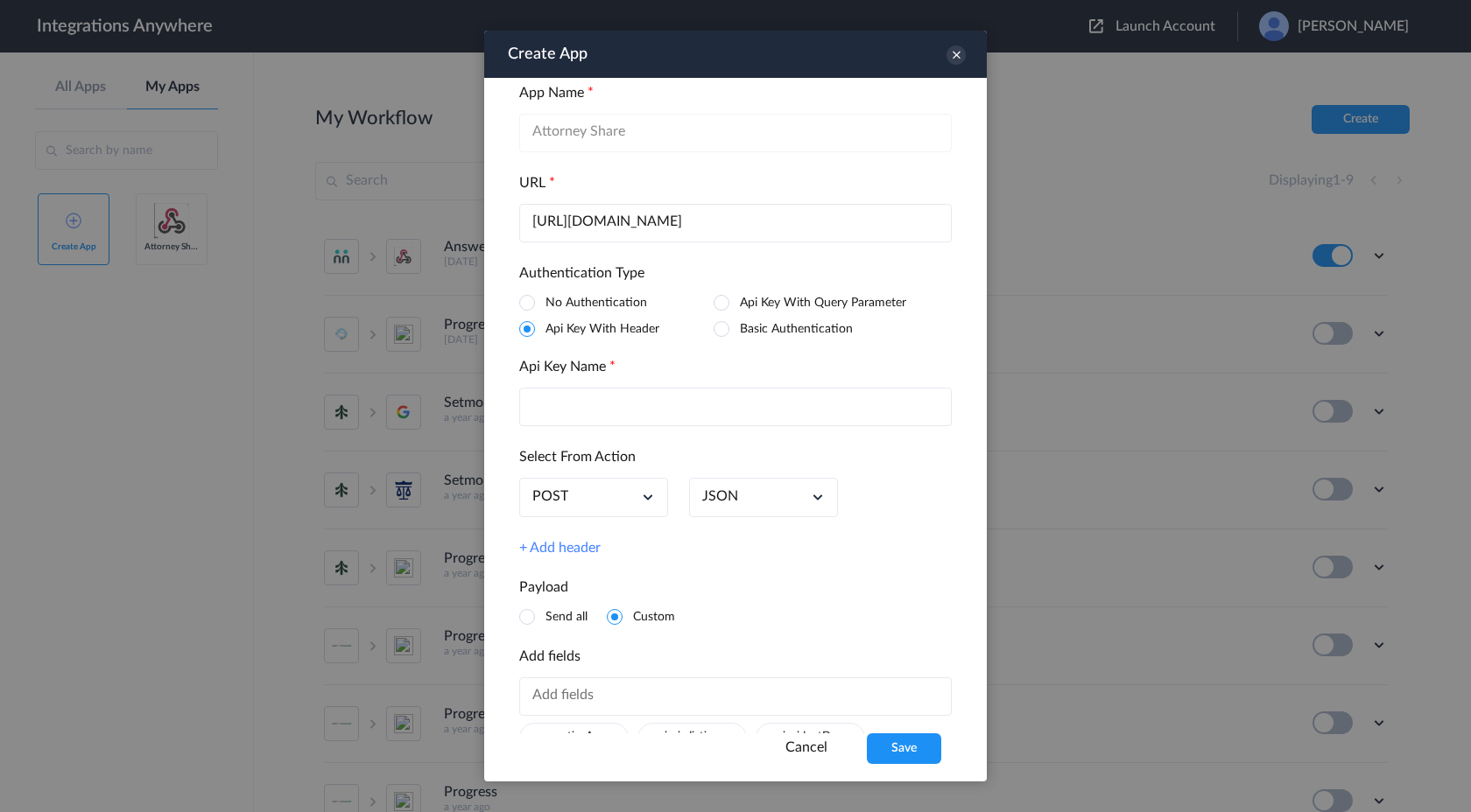
click at [570, 410] on input "text" at bounding box center [736, 407] width 433 height 38
type input "Authorization"
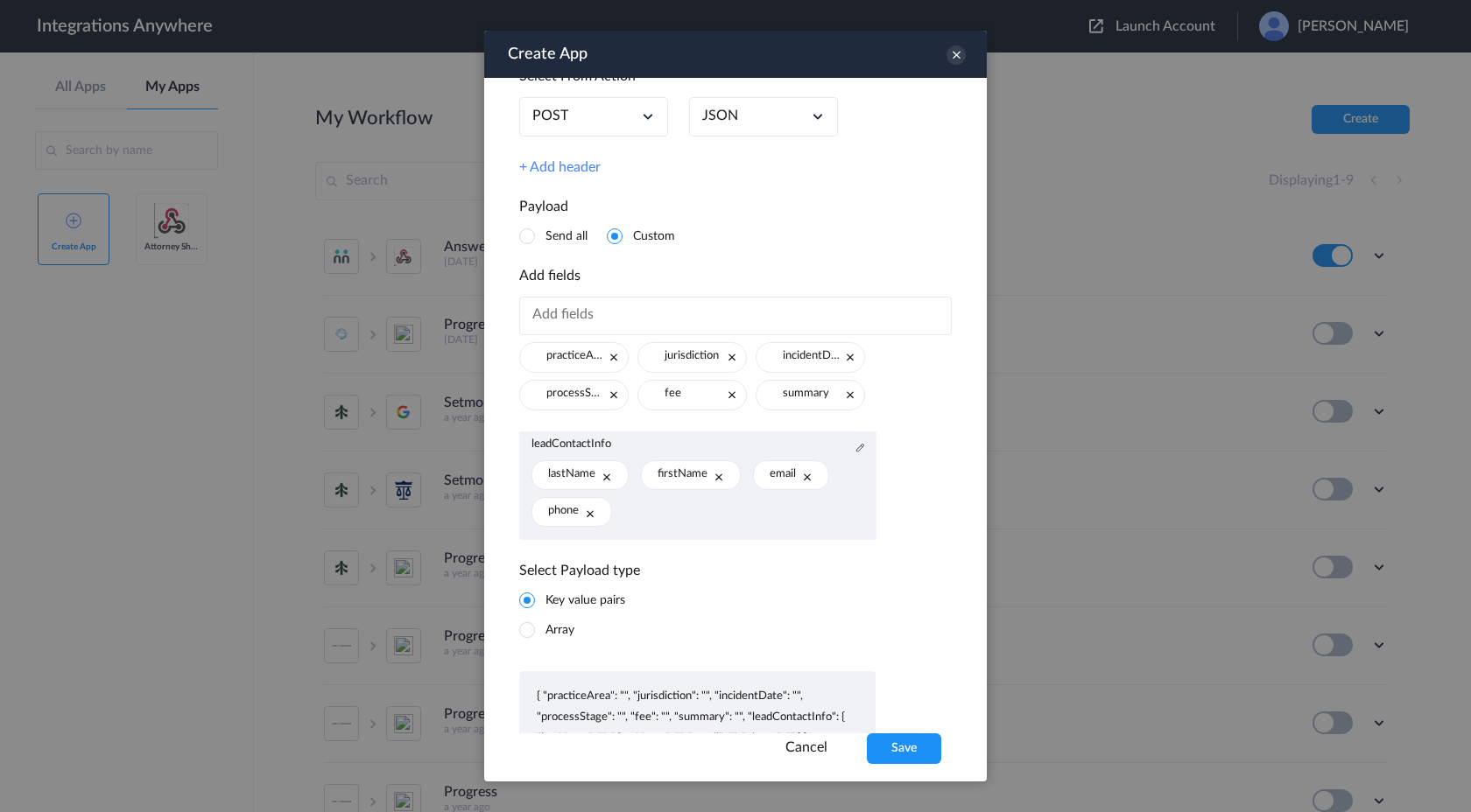
scroll to position [479, 0]
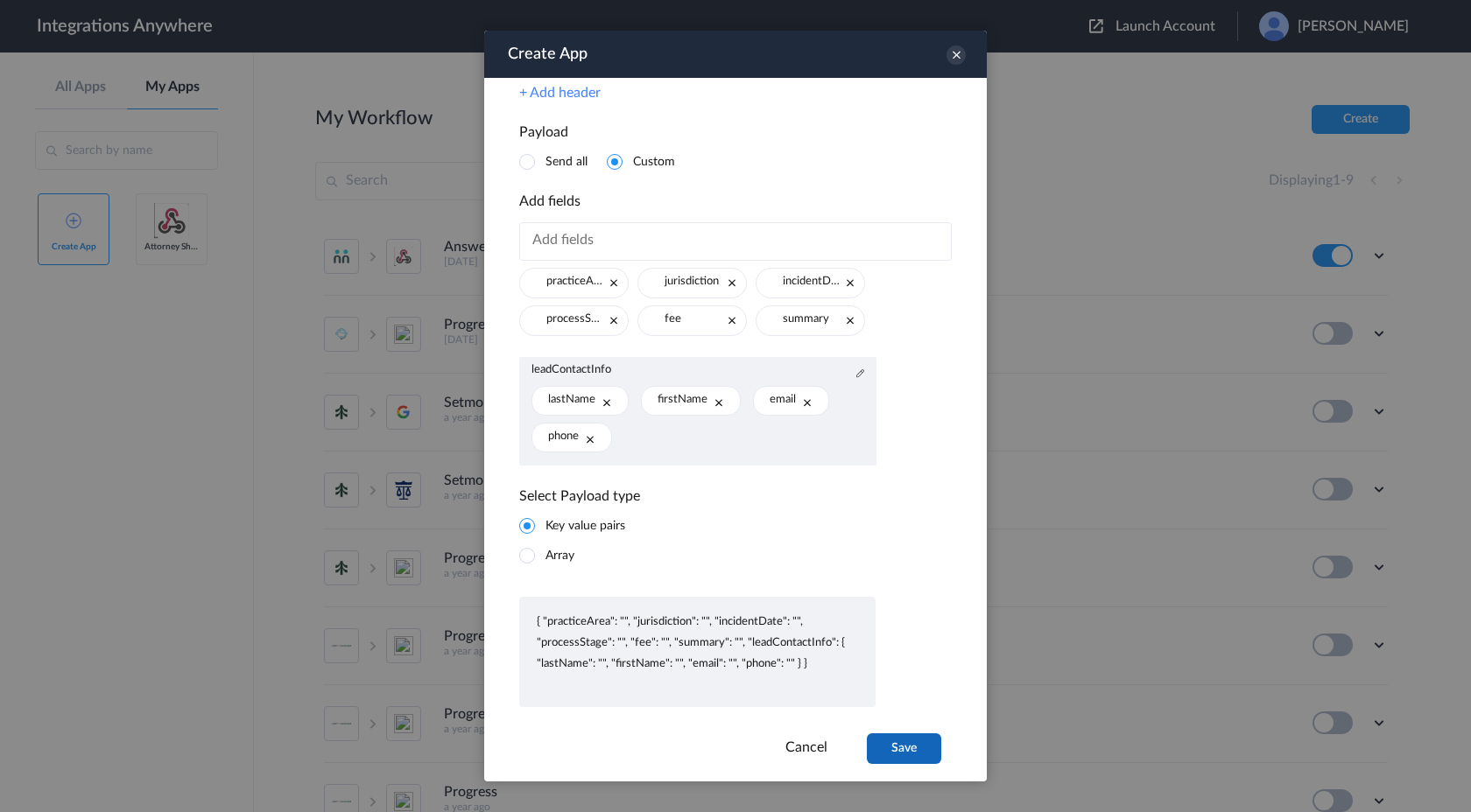
click at [918, 755] on button "Save" at bounding box center [904, 749] width 74 height 30
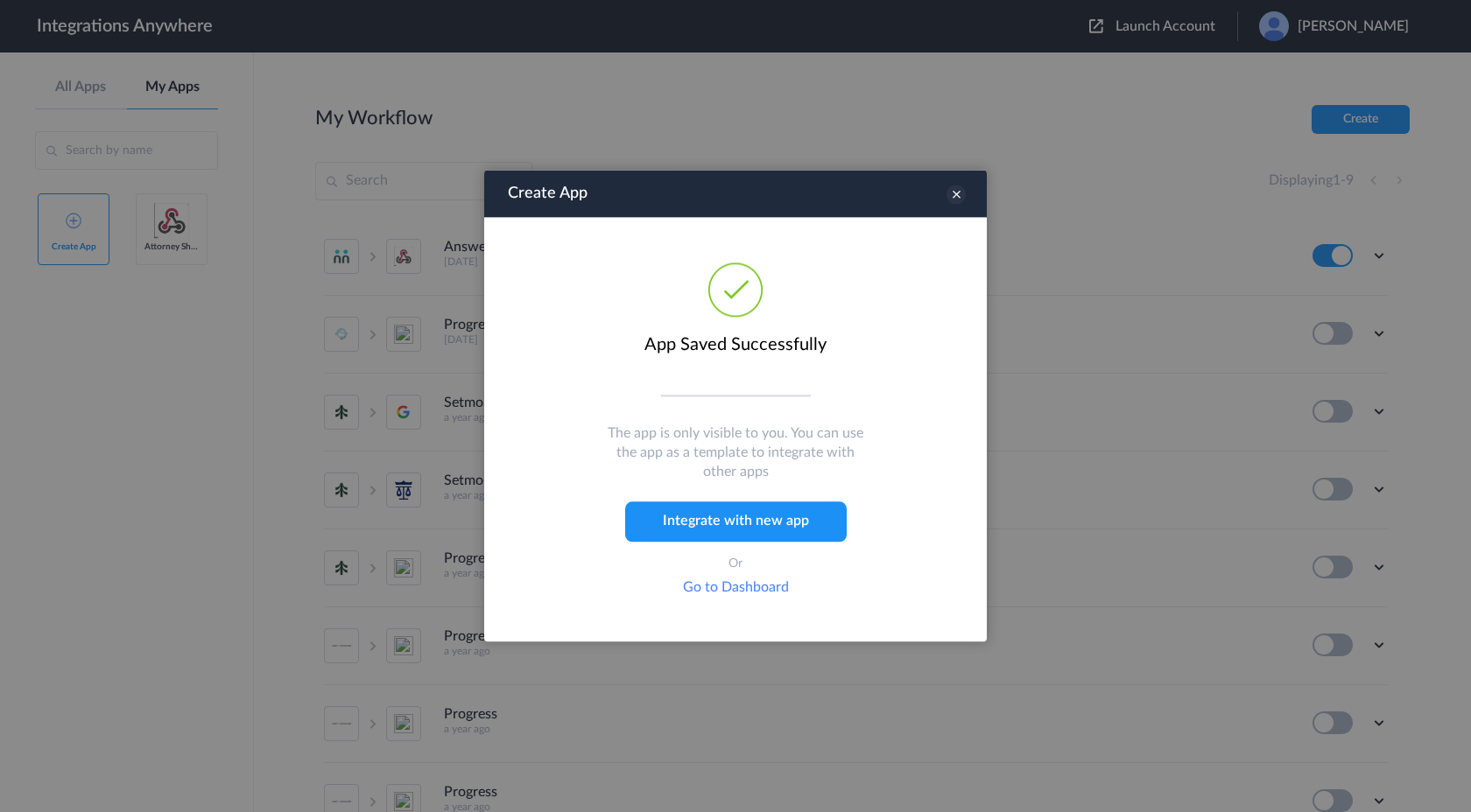
click at [958, 194] on icon at bounding box center [957, 195] width 20 height 20
